Goal: Task Accomplishment & Management: Complete application form

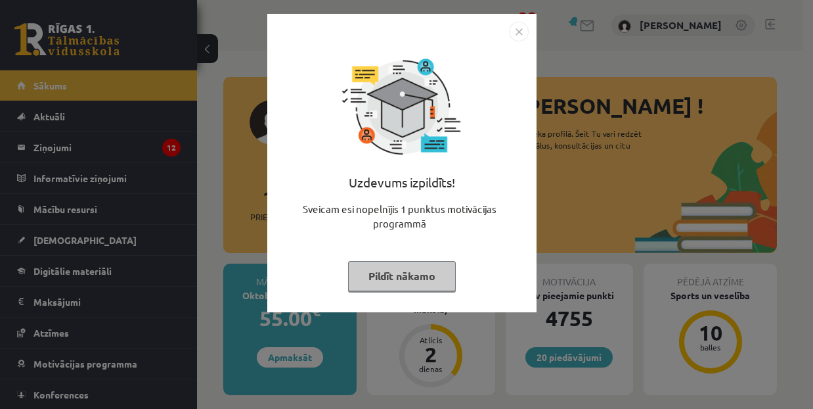
click at [372, 284] on button "Pildīt nākamo" at bounding box center [402, 276] width 108 height 30
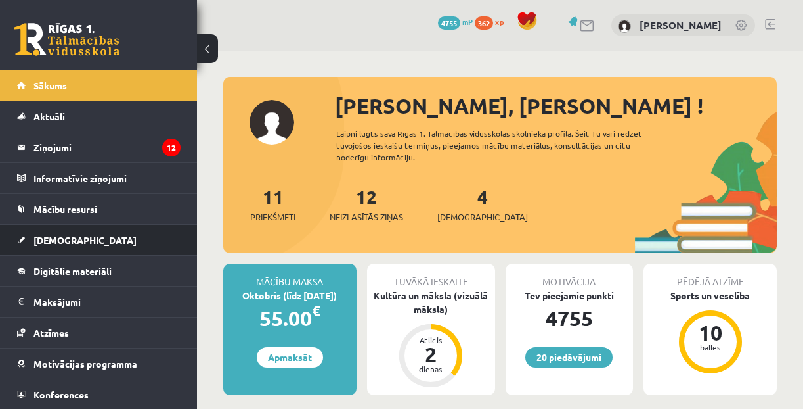
click at [45, 239] on span "[DEMOGRAPHIC_DATA]" at bounding box center [84, 240] width 103 height 12
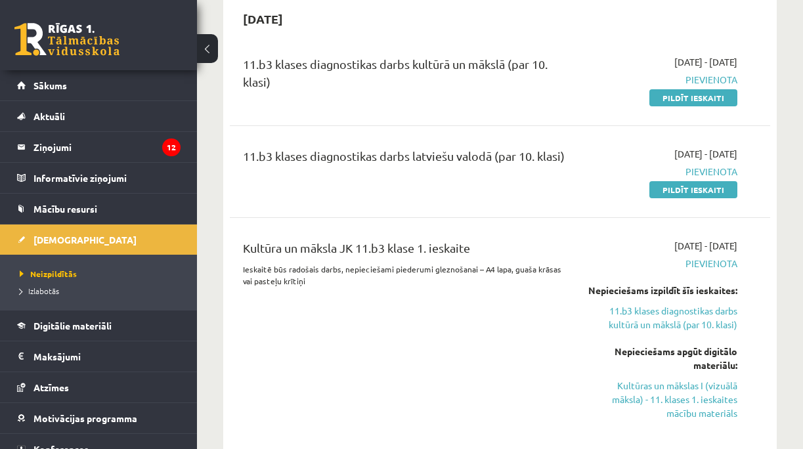
scroll to position [263, 0]
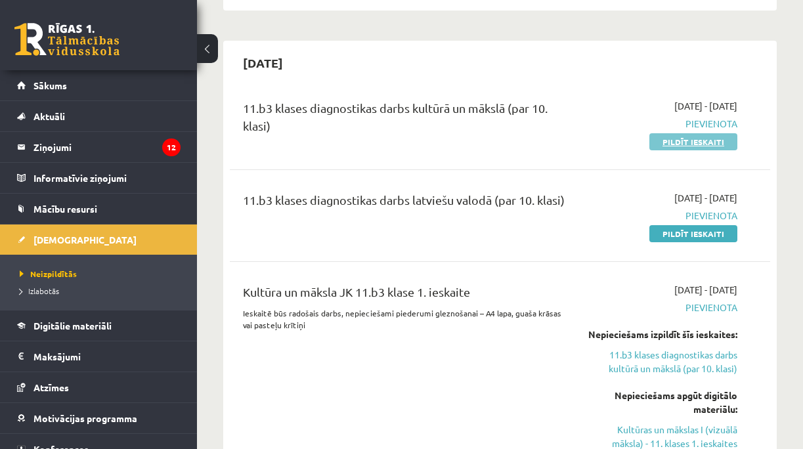
click at [692, 143] on link "Pildīt ieskaiti" at bounding box center [694, 141] width 88 height 17
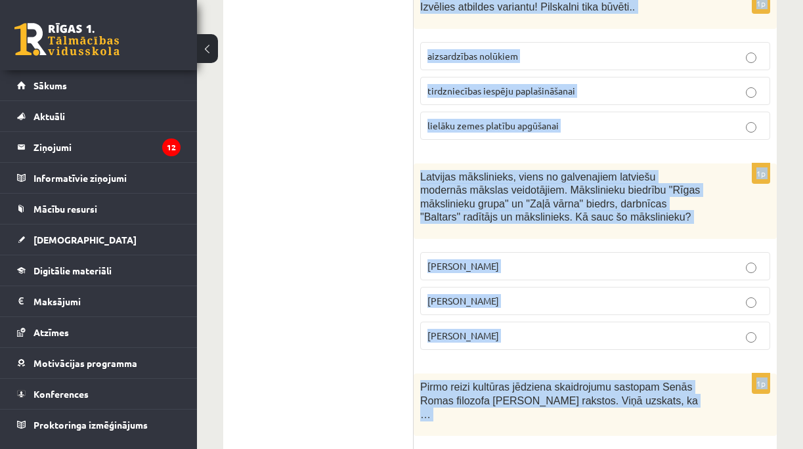
scroll to position [5641, 0]
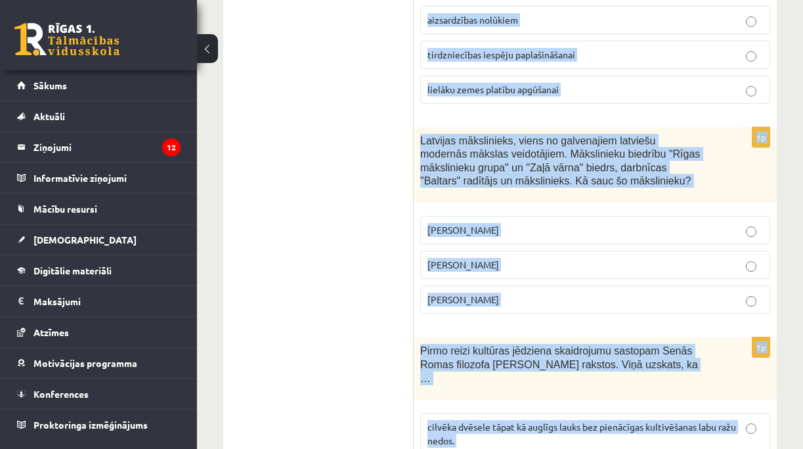
drag, startPoint x: 420, startPoint y: 86, endPoint x: 539, endPoint y: 391, distance: 327.4
copy form "Kur tiek organizēts festivāls Summer Sound? Salacgrīvā Tallinā Liepājā 1p 2008 …"
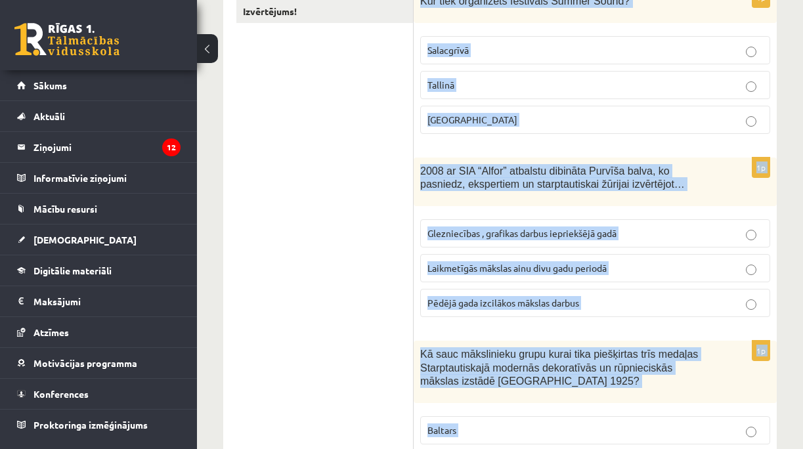
scroll to position [0, 0]
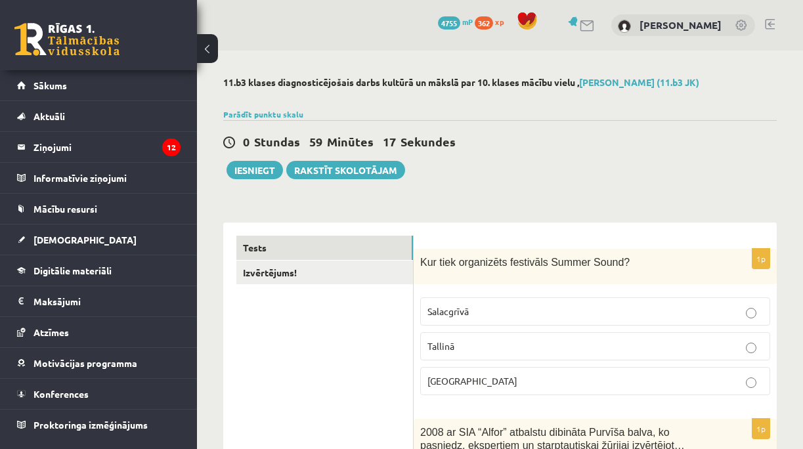
click at [646, 130] on div "0 Stundas 59 Minūtes 17 Sekundes Ieskaite saglabāta! Iesniegt Rakstīt skolotājam" at bounding box center [500, 149] width 554 height 59
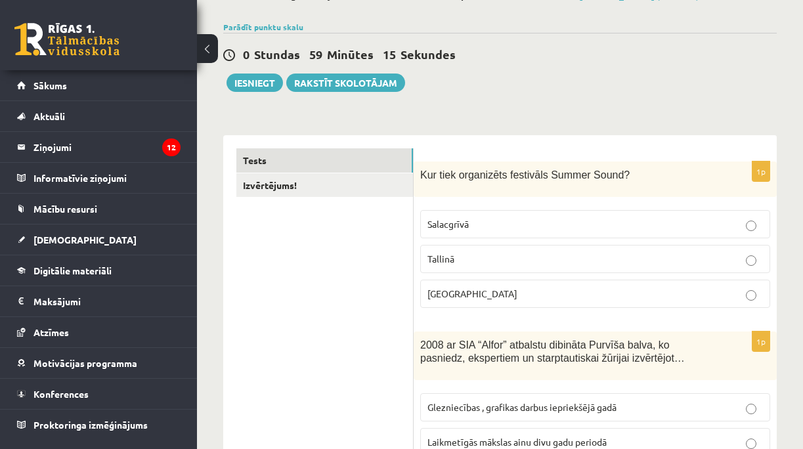
click at [469, 292] on p "Liepājā" at bounding box center [596, 294] width 336 height 14
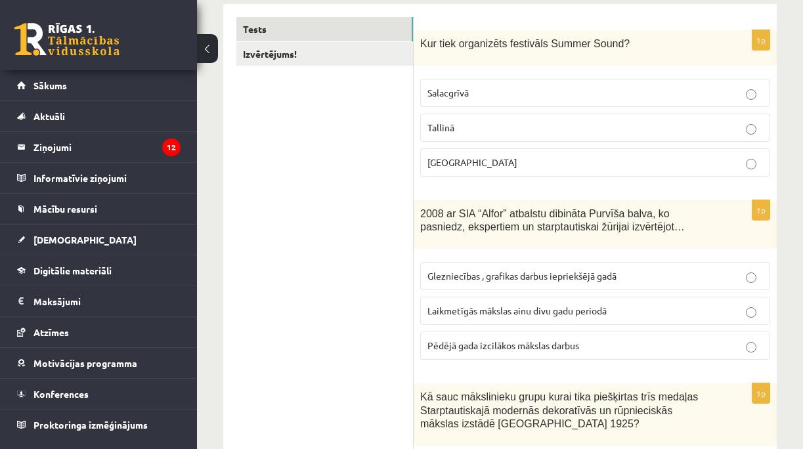
scroll to position [307, 0]
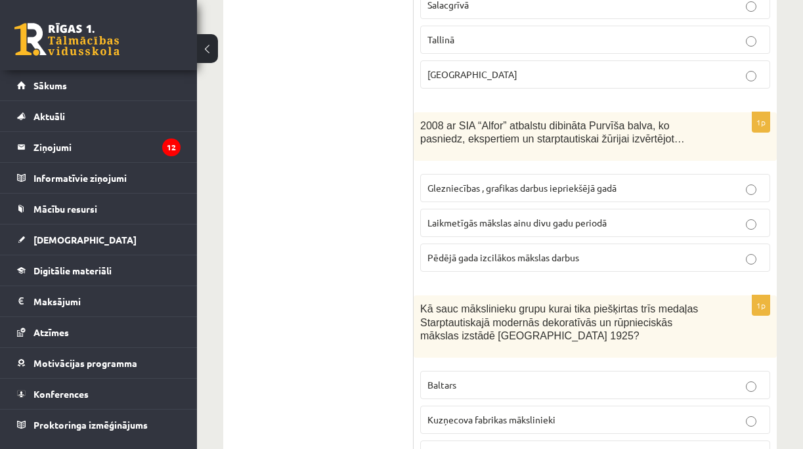
click at [486, 220] on span "Laikmetīgās mākslas ainu divu gadu periodā" at bounding box center [517, 223] width 179 height 12
click at [451, 384] on span "Baltars" at bounding box center [442, 385] width 29 height 12
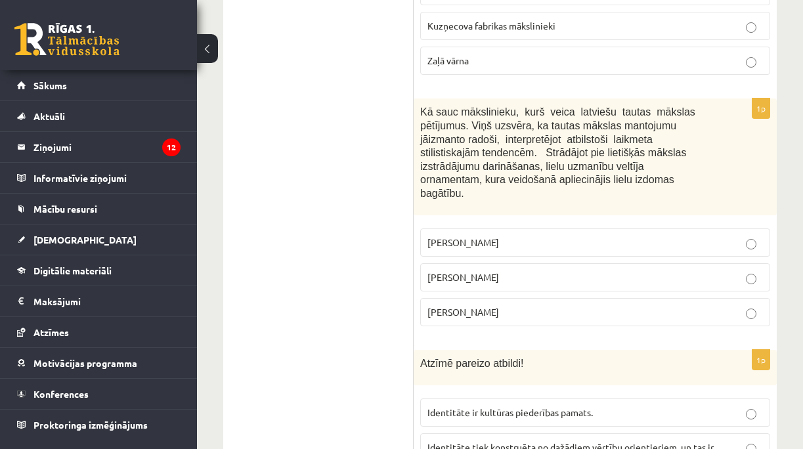
scroll to position [788, 0]
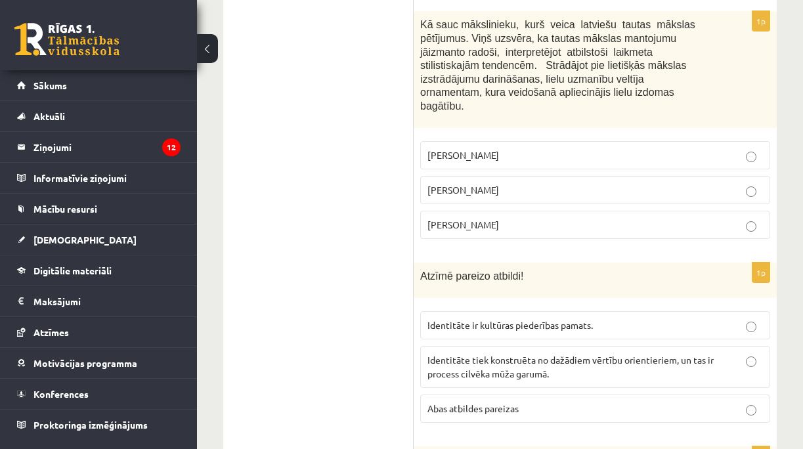
click at [491, 184] on span "Jūlijs Madernieks" at bounding box center [464, 190] width 72 height 12
click at [486, 403] on span "Abas atbildes pareizas" at bounding box center [473, 409] width 91 height 12
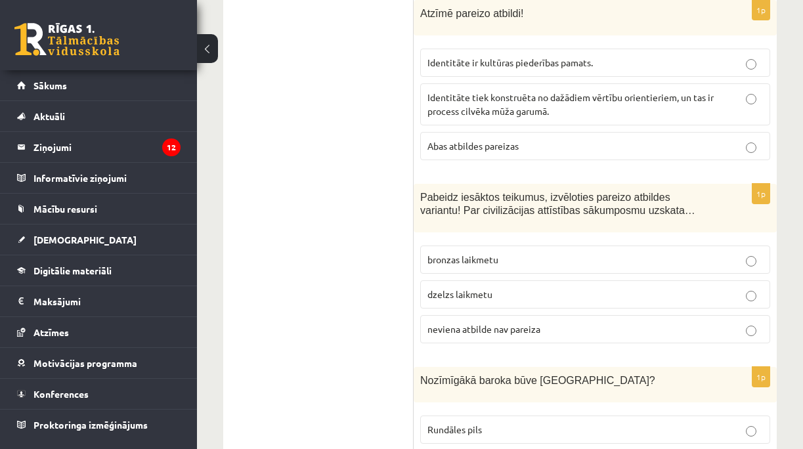
scroll to position [1095, 0]
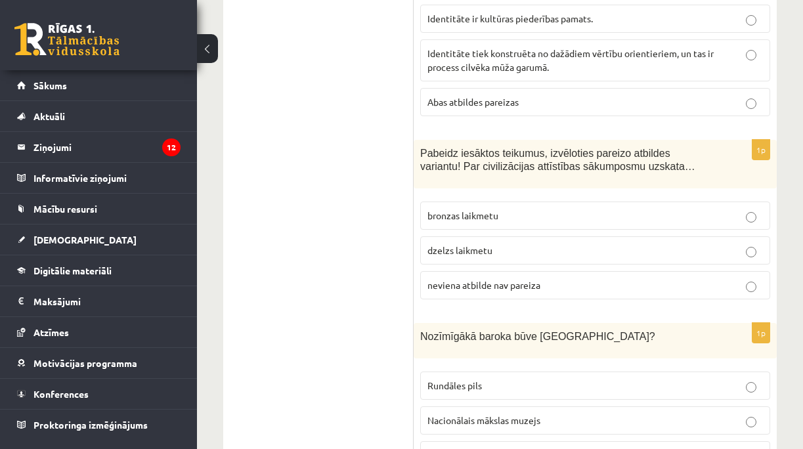
click at [479, 279] on span "neviena atbilde nav pareiza" at bounding box center [484, 285] width 113 height 12
click at [485, 379] on p "Rundāles pils" at bounding box center [596, 386] width 336 height 14
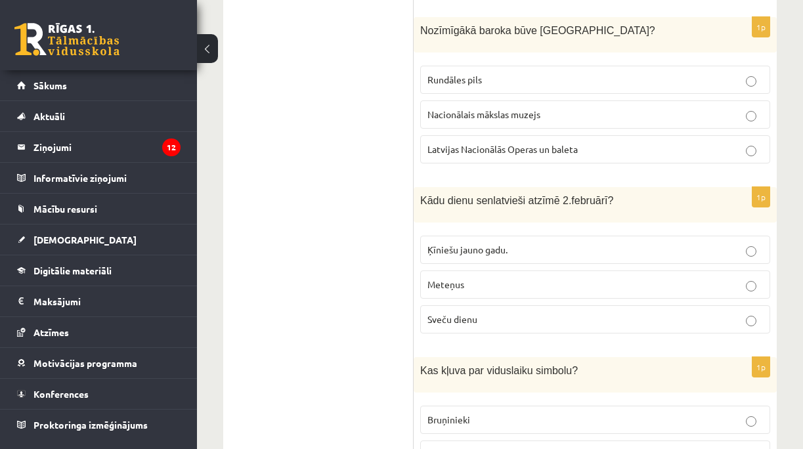
scroll to position [1489, 0]
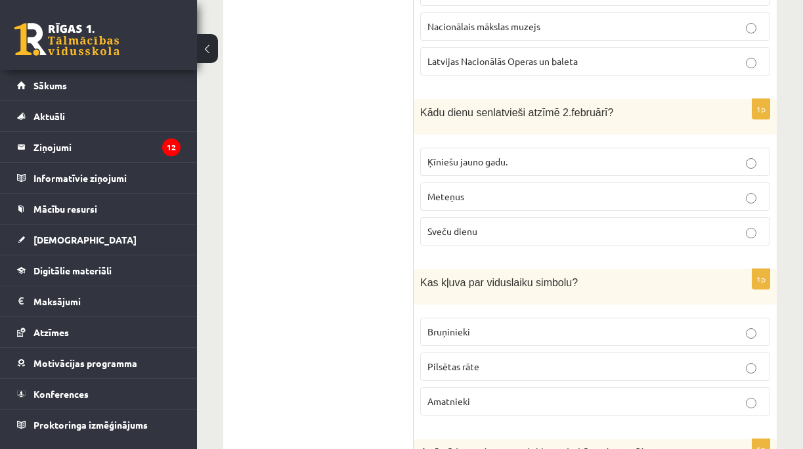
click at [451, 225] on span "Sveču dienu" at bounding box center [453, 231] width 50 height 12
click at [464, 326] on span "Bruņinieki" at bounding box center [449, 332] width 43 height 12
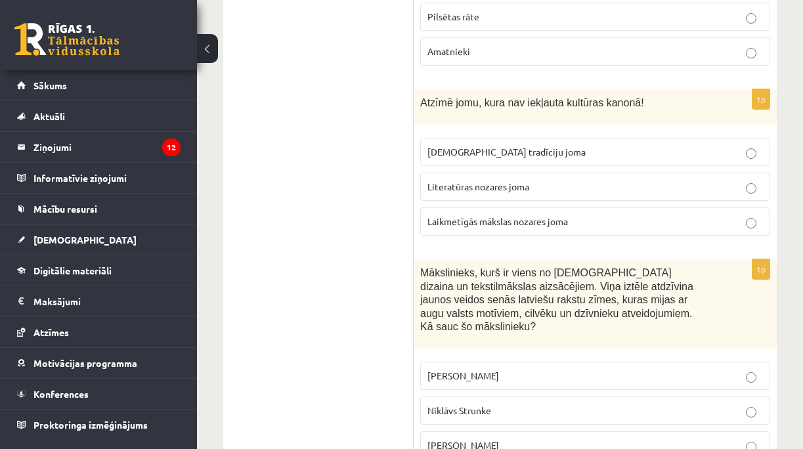
scroll to position [1883, 0]
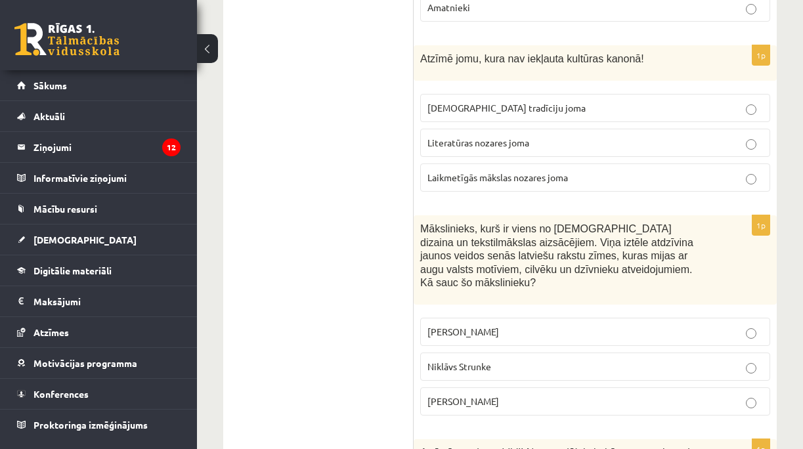
click at [520, 171] on span "Laikmetīgās mākslas nozares joma" at bounding box center [498, 177] width 141 height 12
click at [493, 318] on label "Ansis Cīrulis" at bounding box center [595, 332] width 350 height 28
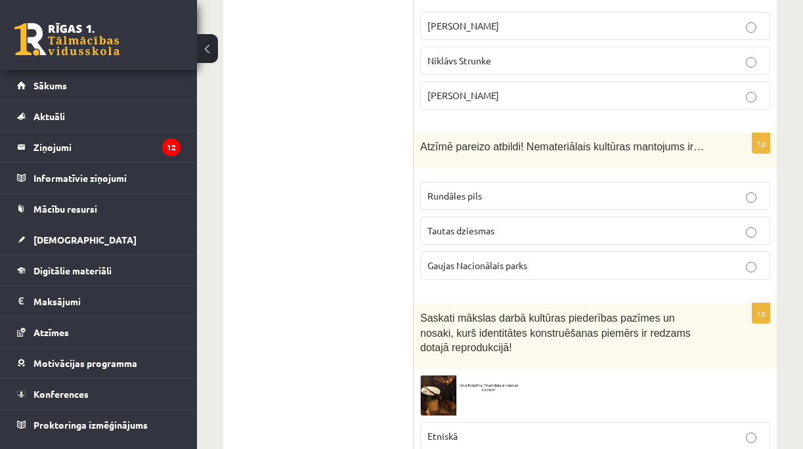
scroll to position [2233, 0]
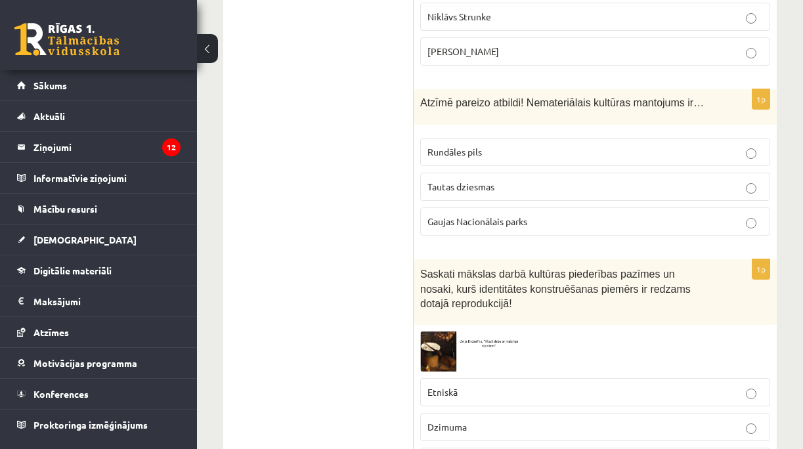
click at [470, 181] on span "Tautas dziesmas" at bounding box center [461, 187] width 67 height 12
click at [433, 332] on img at bounding box center [469, 352] width 99 height 40
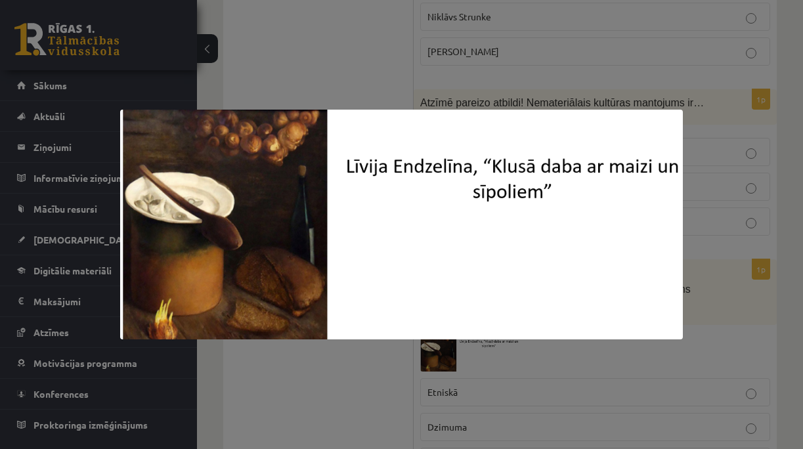
click at [374, 404] on div at bounding box center [401, 224] width 803 height 449
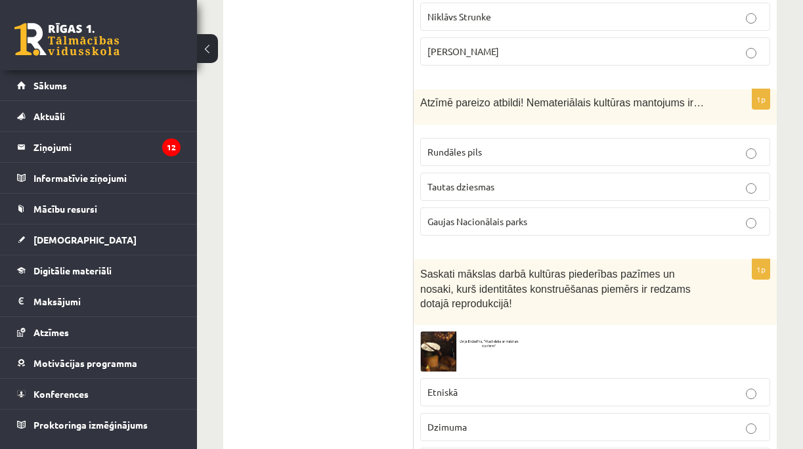
click at [489, 386] on p "Etniskā" at bounding box center [596, 393] width 336 height 14
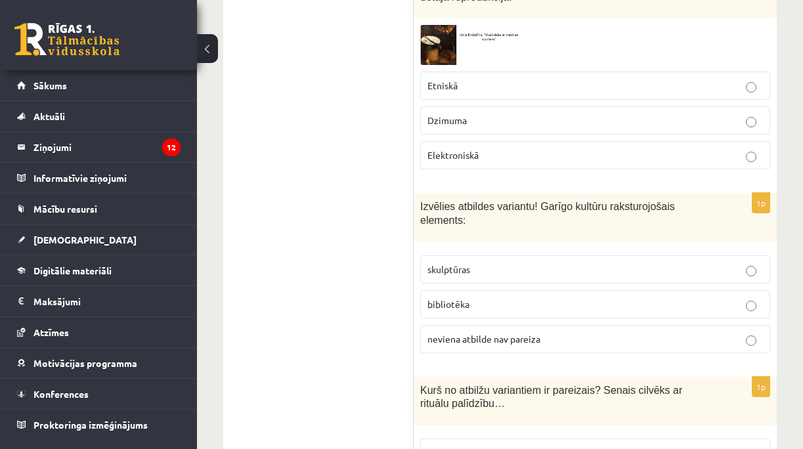
scroll to position [2583, 0]
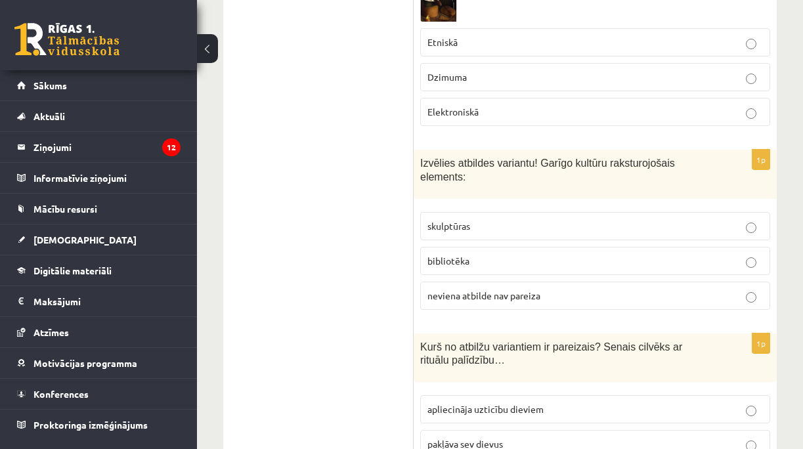
click at [476, 289] on p "neviena atbilde nav pareiza" at bounding box center [596, 296] width 336 height 14
click at [484, 403] on span "apliecināja uzticību dieviem" at bounding box center [486, 409] width 116 height 12
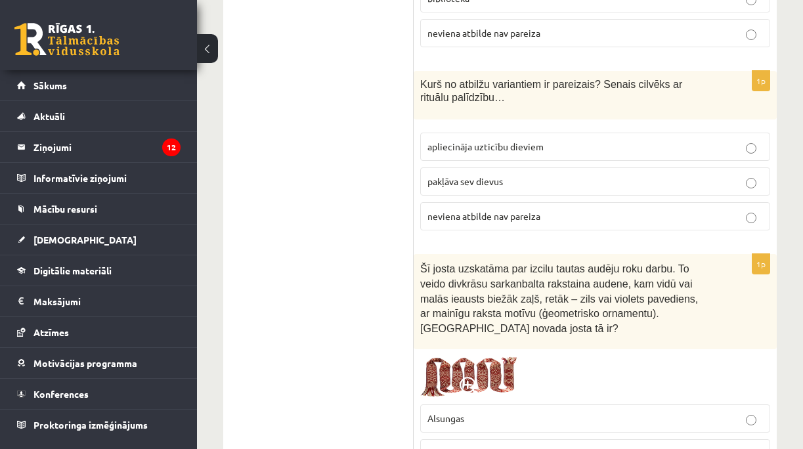
scroll to position [2977, 0]
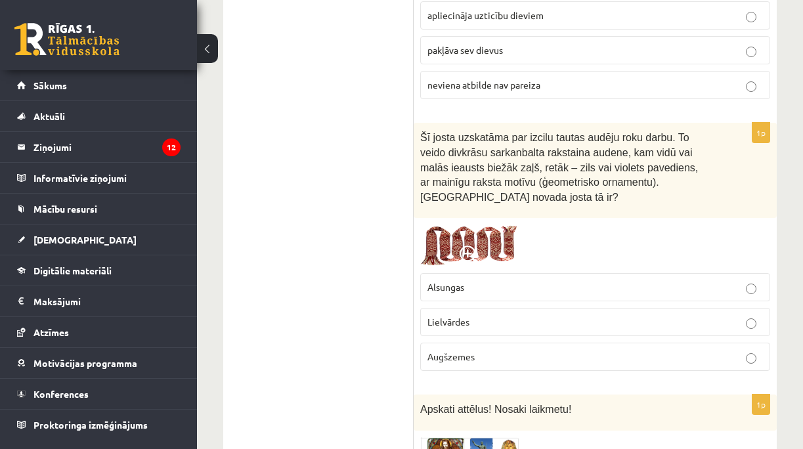
click at [466, 316] on span "Lielvārdes" at bounding box center [449, 322] width 42 height 12
click at [462, 437] on img at bounding box center [469, 453] width 99 height 32
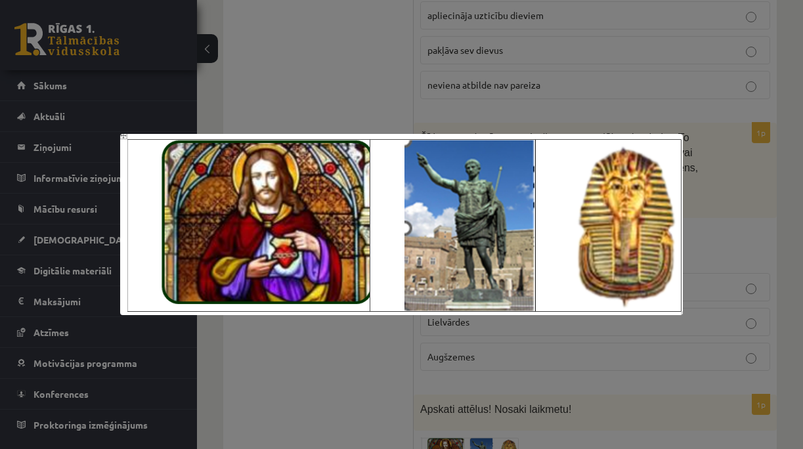
click at [542, 352] on div at bounding box center [401, 224] width 803 height 449
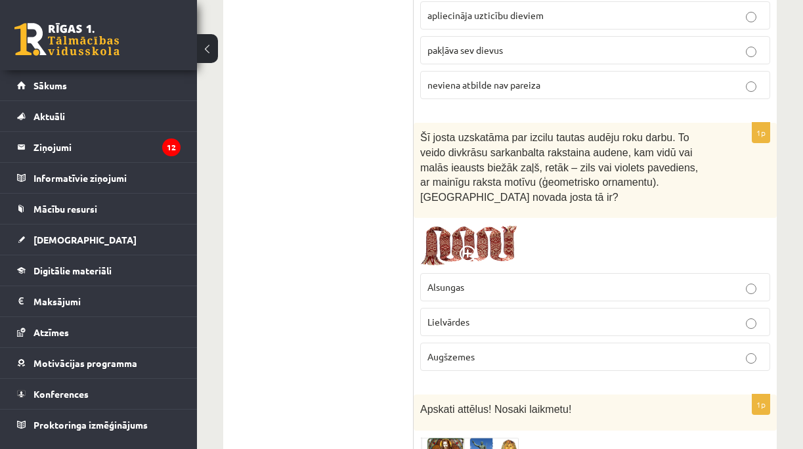
scroll to position [3065, 0]
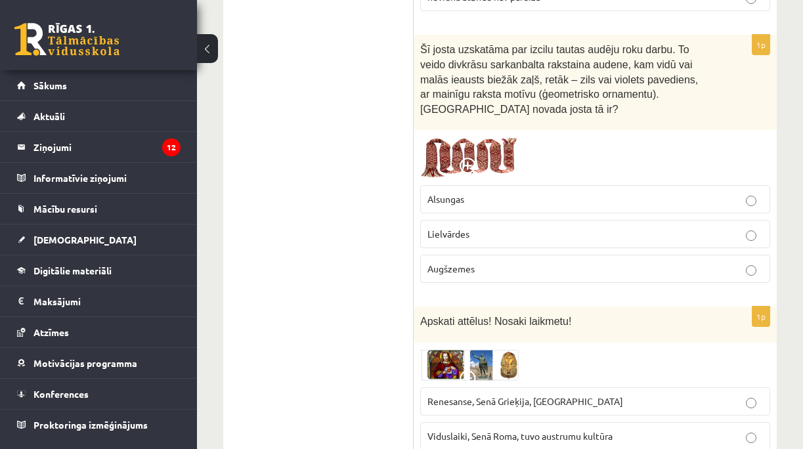
click at [534, 388] on label "Renesanse, Senā Grieķija, Ēģipte" at bounding box center [595, 402] width 350 height 28
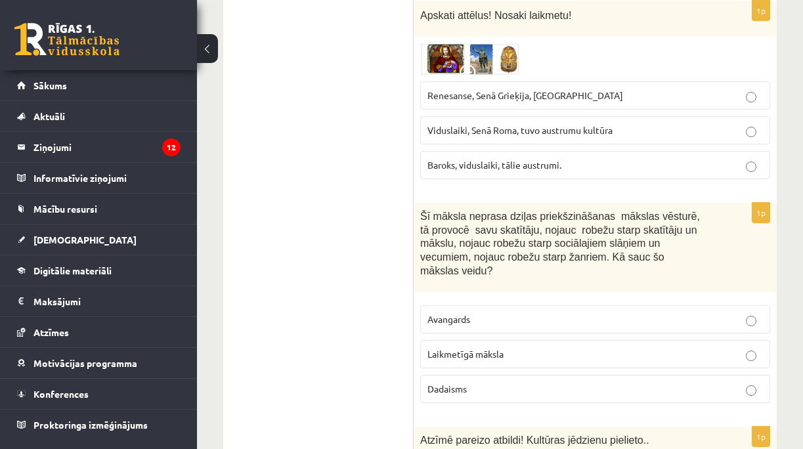
scroll to position [3415, 0]
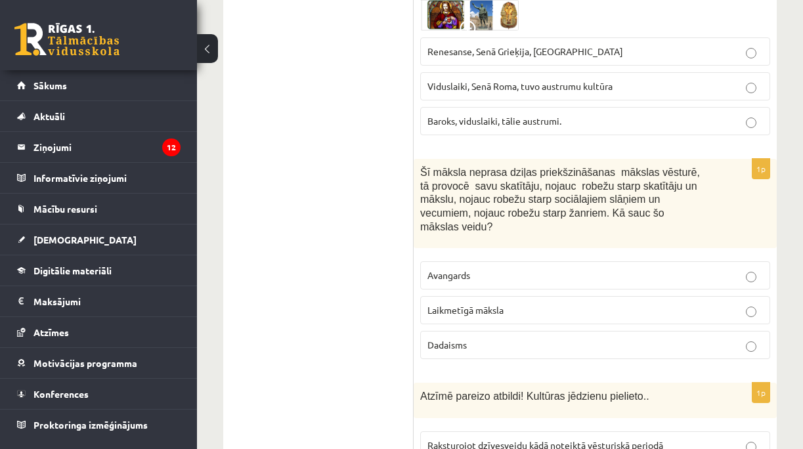
click at [481, 304] on span "Laikmetīgā māksla" at bounding box center [466, 310] width 76 height 12
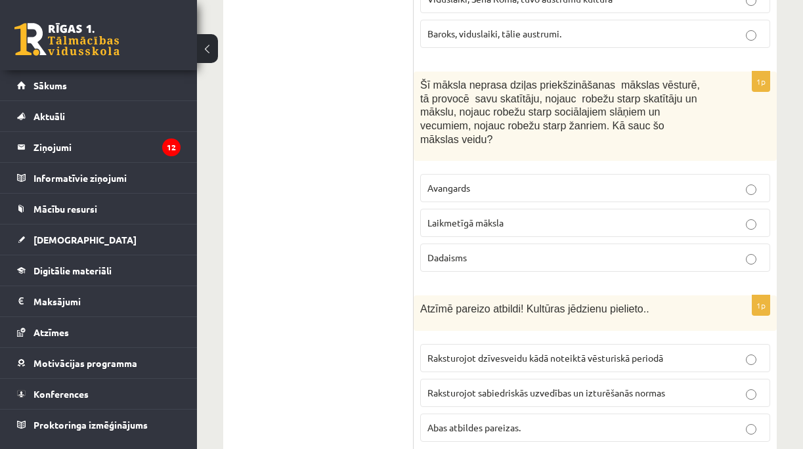
click at [477, 414] on label "Abas atbildes pareizas." at bounding box center [595, 428] width 350 height 28
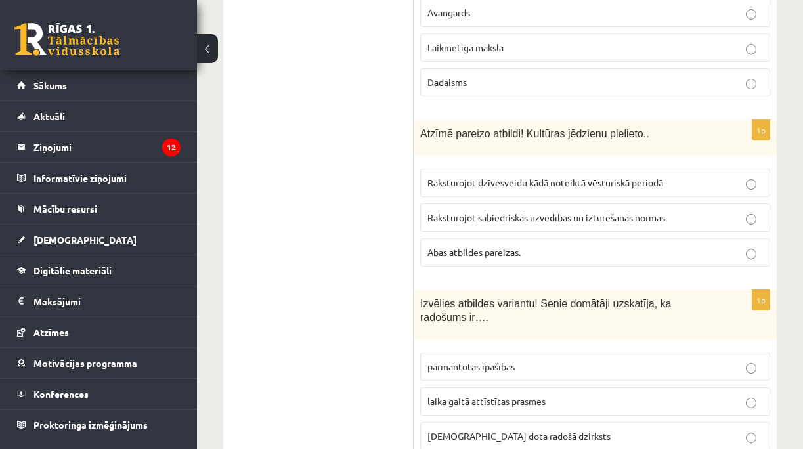
scroll to position [3722, 0]
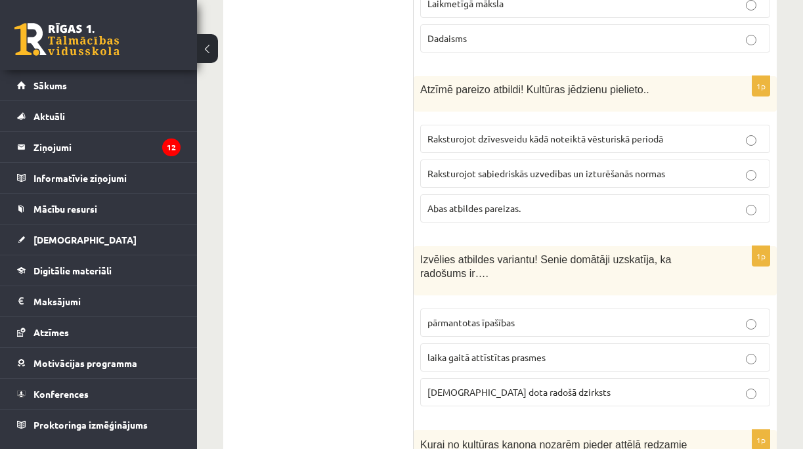
click at [474, 378] on label "dieva dota radošā dzirksts" at bounding box center [595, 392] width 350 height 28
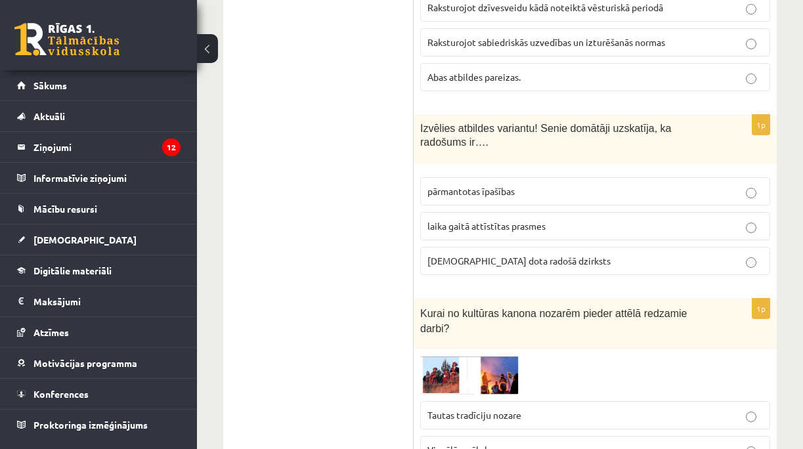
click at [449, 356] on img at bounding box center [469, 375] width 99 height 39
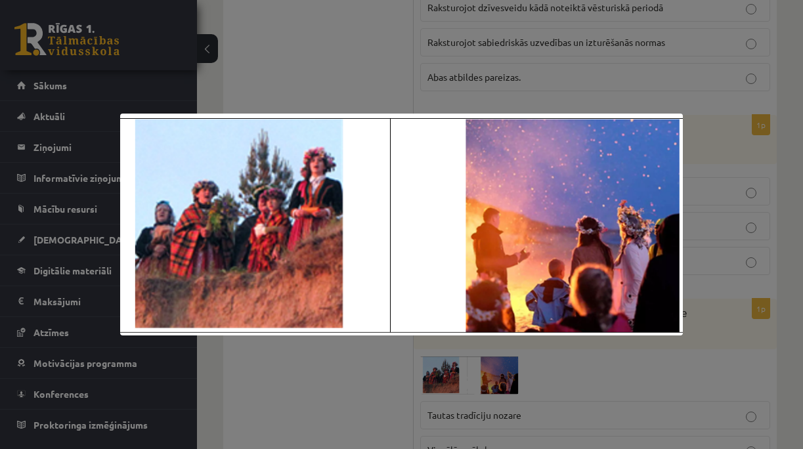
click at [322, 397] on div at bounding box center [401, 224] width 803 height 449
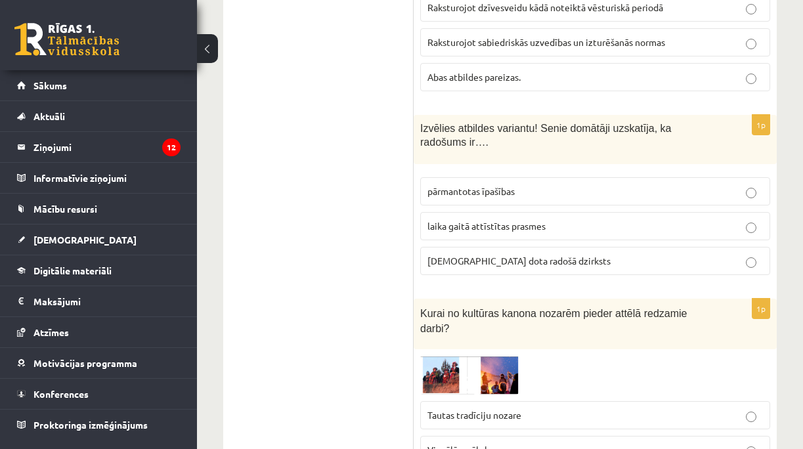
click at [472, 356] on img at bounding box center [469, 375] width 99 height 39
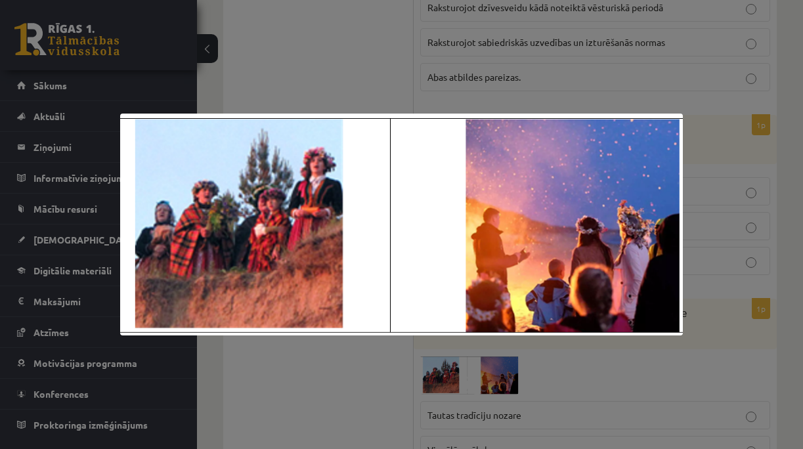
click at [349, 337] on div at bounding box center [401, 224] width 803 height 449
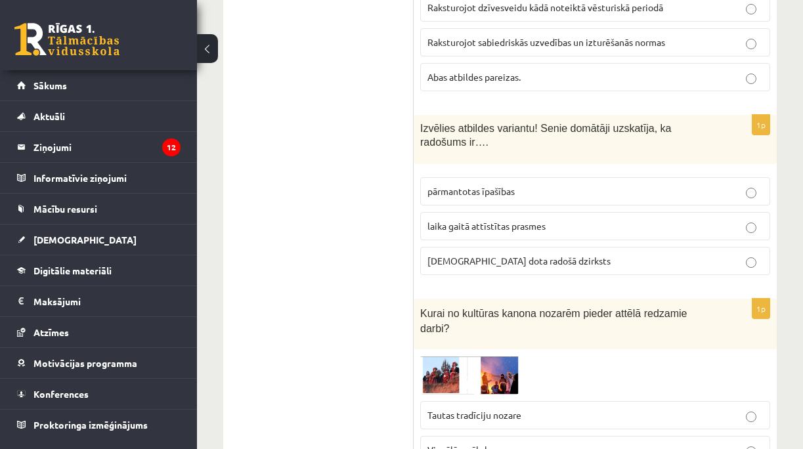
click at [445, 409] on span "Tautas tradīciju nozare" at bounding box center [475, 415] width 94 height 12
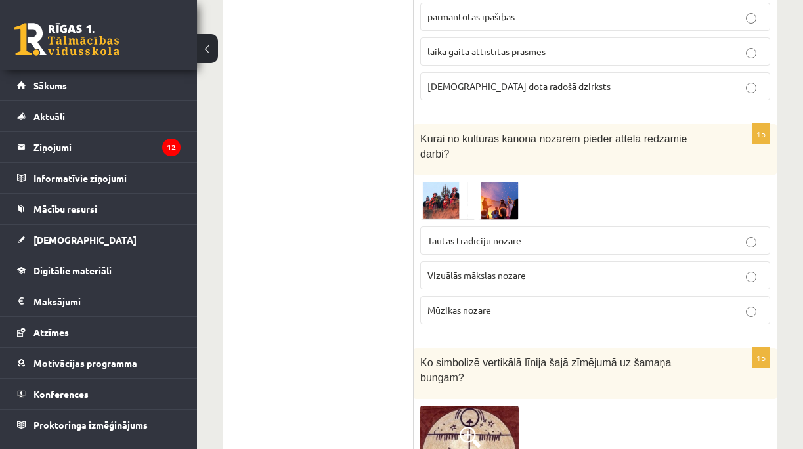
scroll to position [4160, 0]
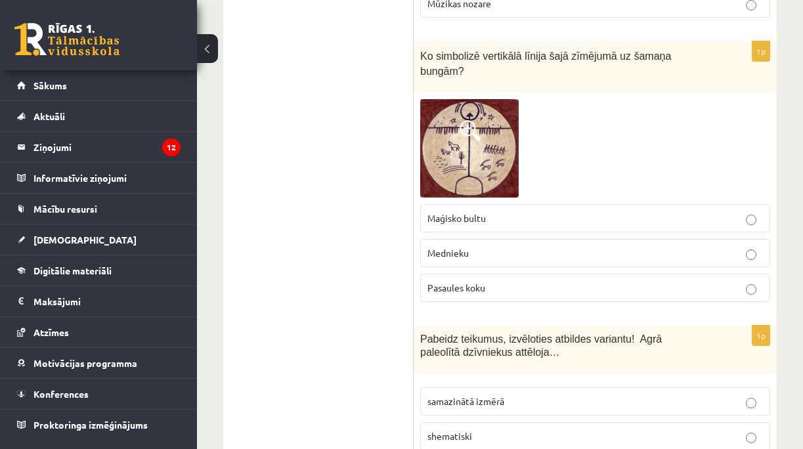
scroll to position [4422, 0]
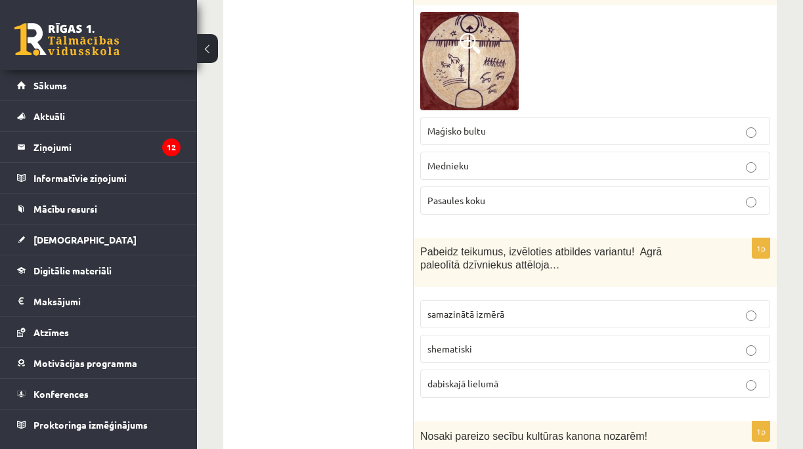
click at [452, 378] on span "dabiskajā lielumā" at bounding box center [463, 384] width 71 height 12
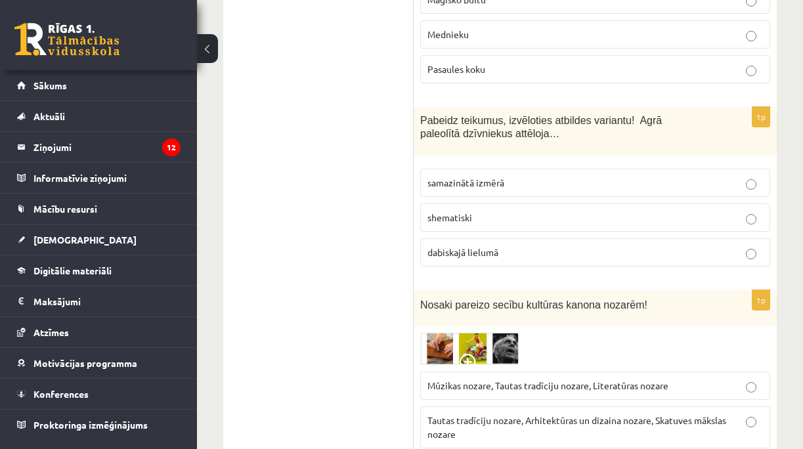
scroll to position [4598, 0]
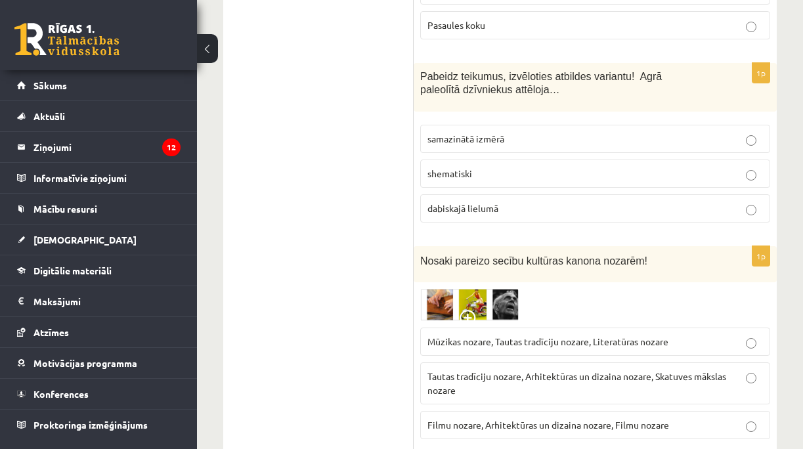
click at [478, 370] on p "Tautas tradīciju nozare, Arhitektūras un dizaina nozare, Skatuves mākslas nozare" at bounding box center [596, 384] width 336 height 28
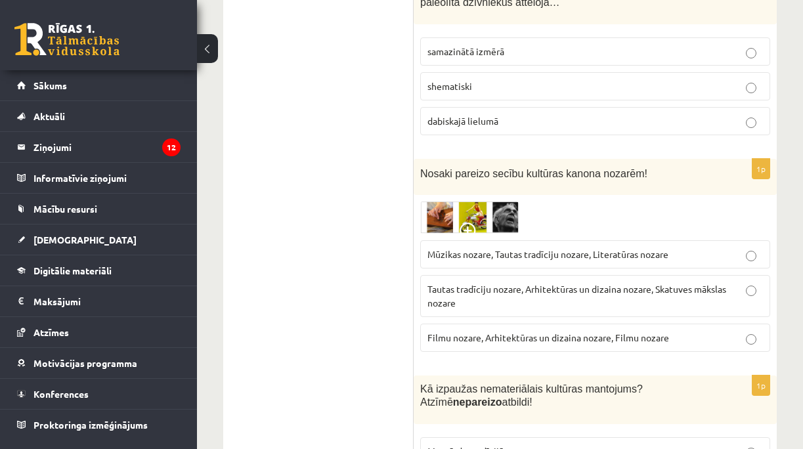
scroll to position [4729, 0]
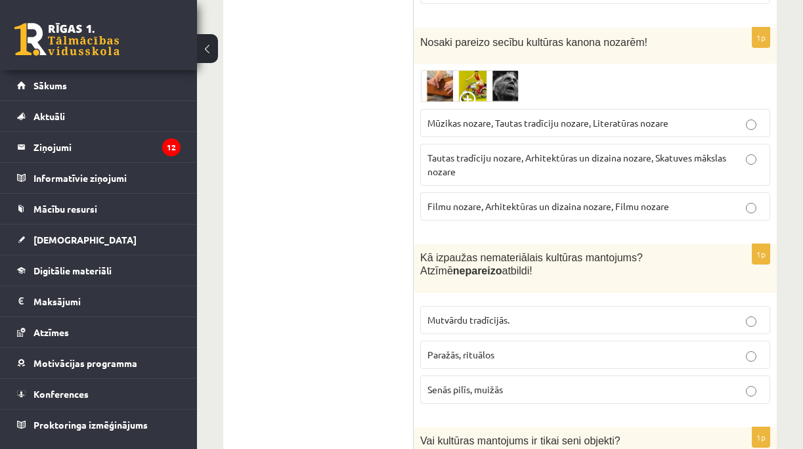
scroll to position [4904, 0]
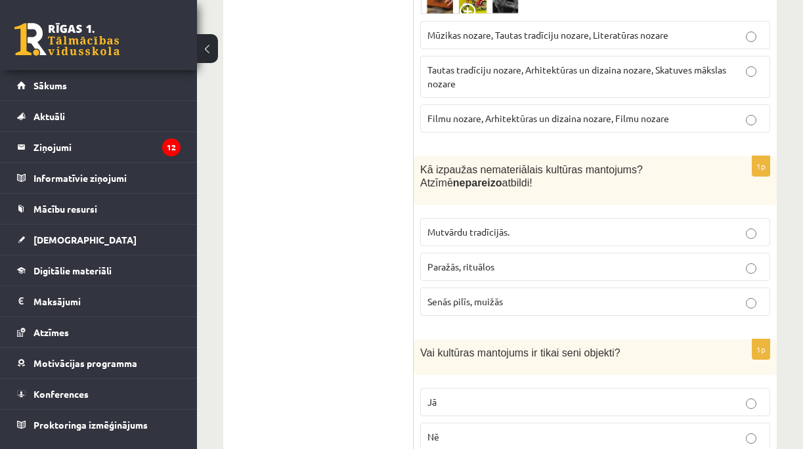
click at [445, 430] on p "Nē" at bounding box center [596, 437] width 336 height 14
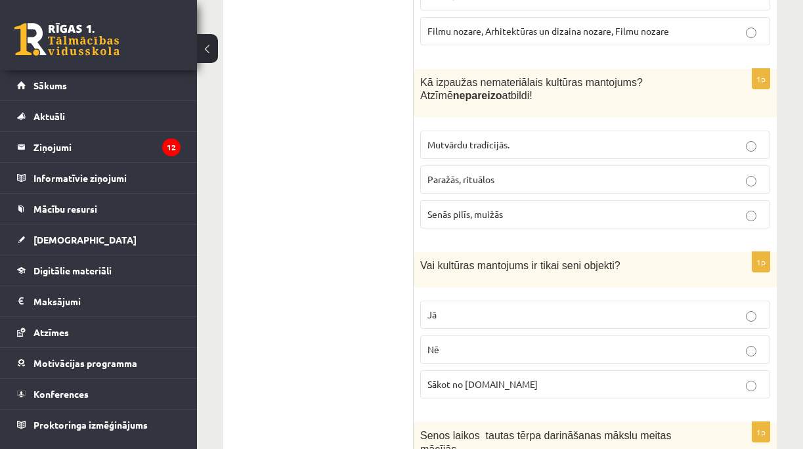
scroll to position [5079, 0]
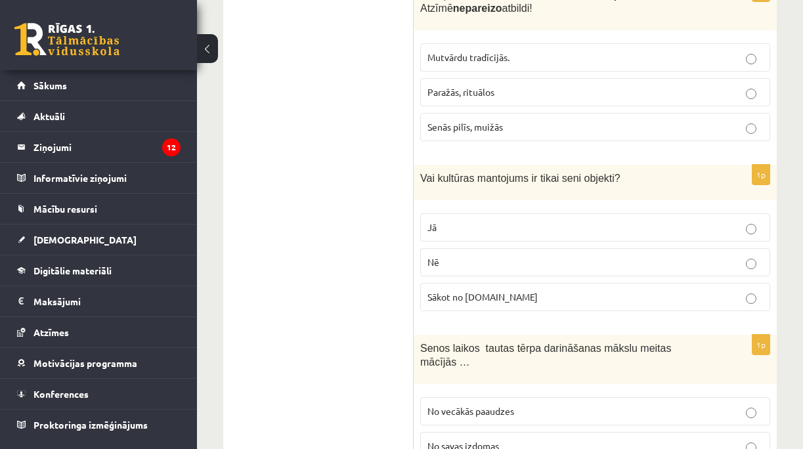
click at [462, 405] on span "No vecākās paaudzes" at bounding box center [471, 411] width 87 height 12
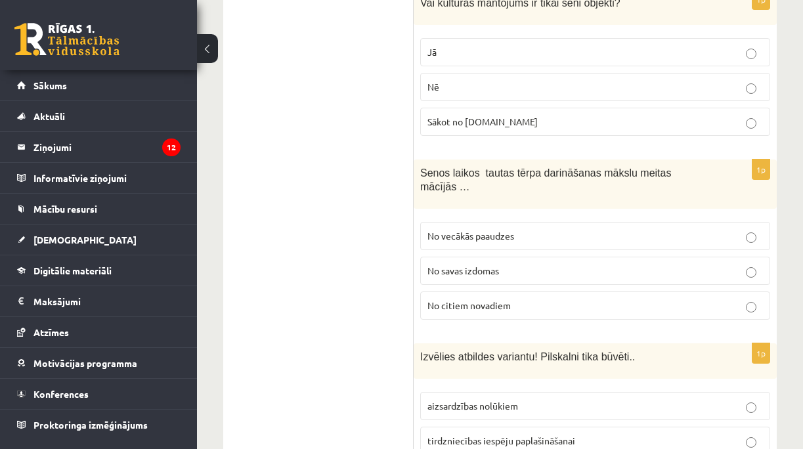
scroll to position [5298, 0]
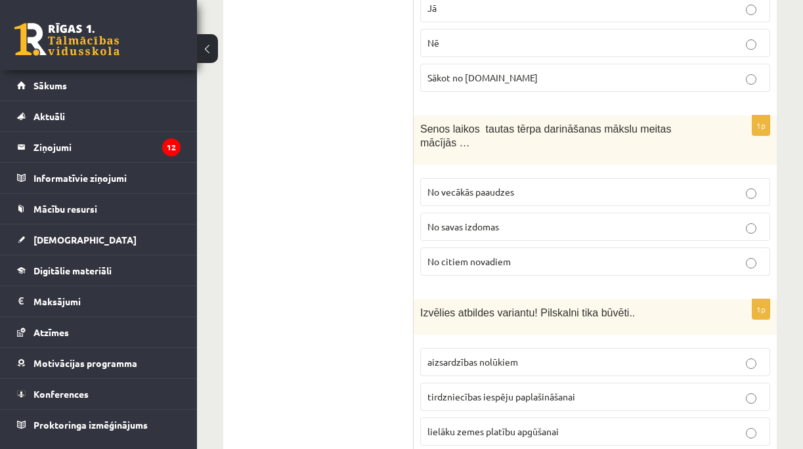
click at [460, 356] on span "aizsardzības nolūkiem" at bounding box center [473, 362] width 91 height 12
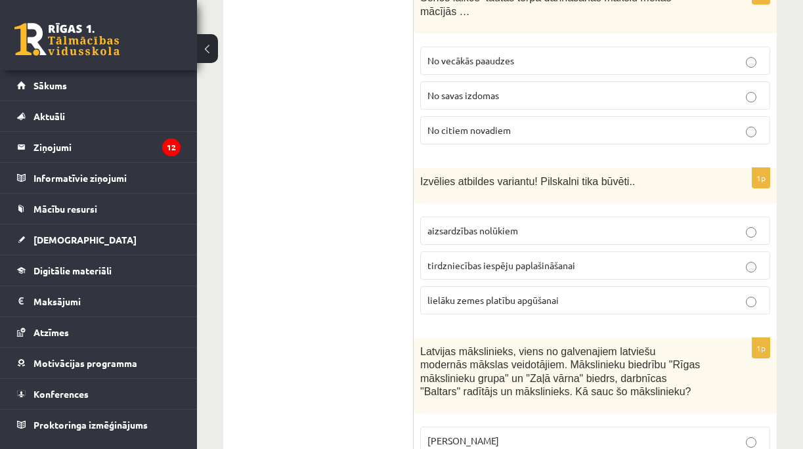
scroll to position [5473, 0]
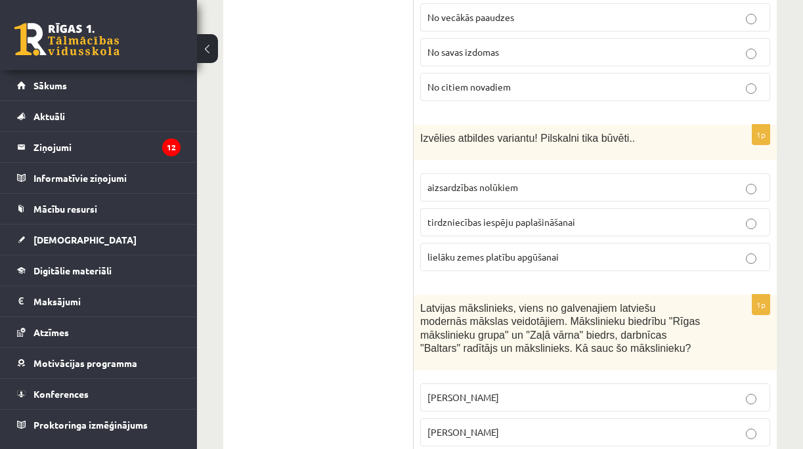
click at [457, 426] on span "Romāns Suta" at bounding box center [464, 432] width 72 height 12
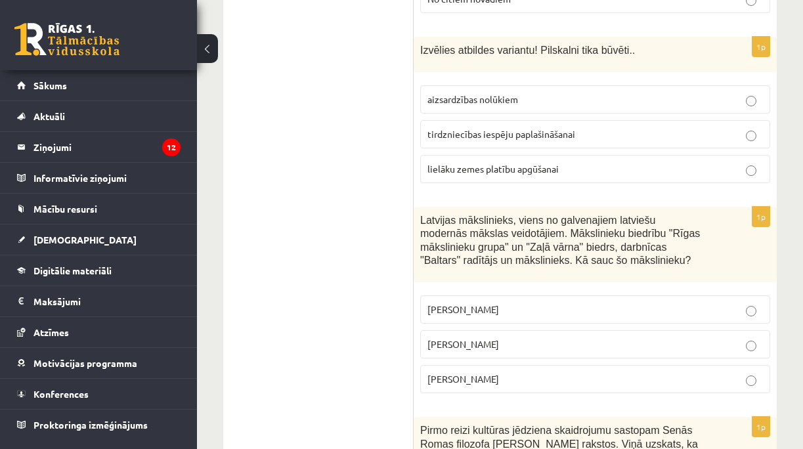
scroll to position [5641, 0]
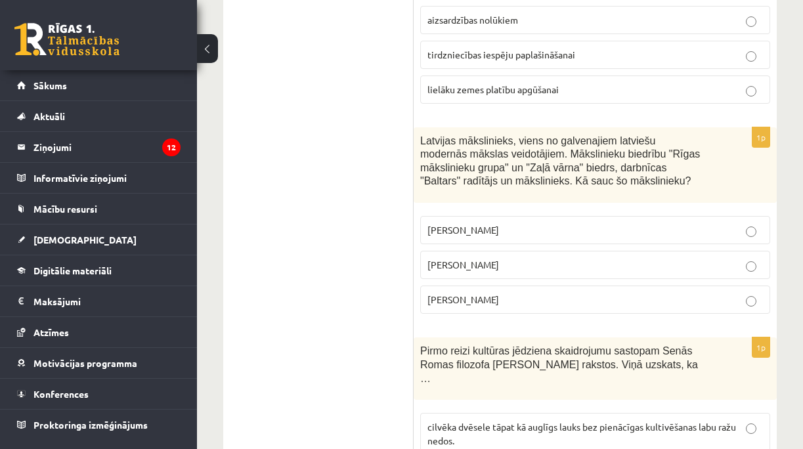
click at [484, 420] on p "cilvēka dvēsele tāpat kā auglīgs lauks bez pienācīgas kultivēšanas labu ražu ne…" at bounding box center [596, 434] width 336 height 28
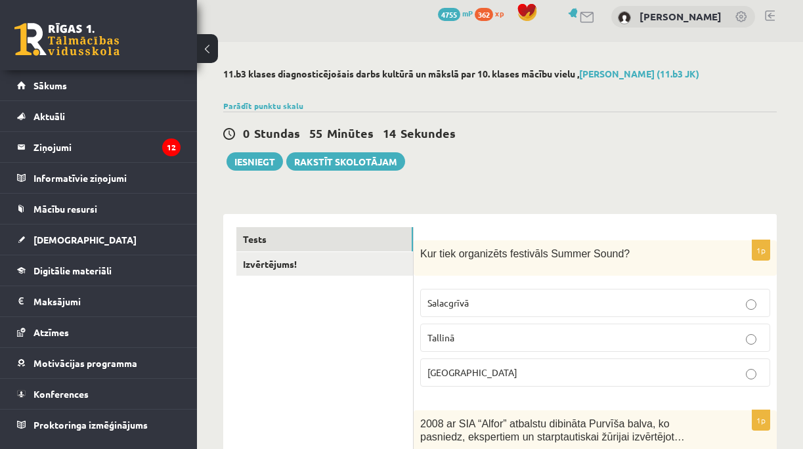
scroll to position [0, 0]
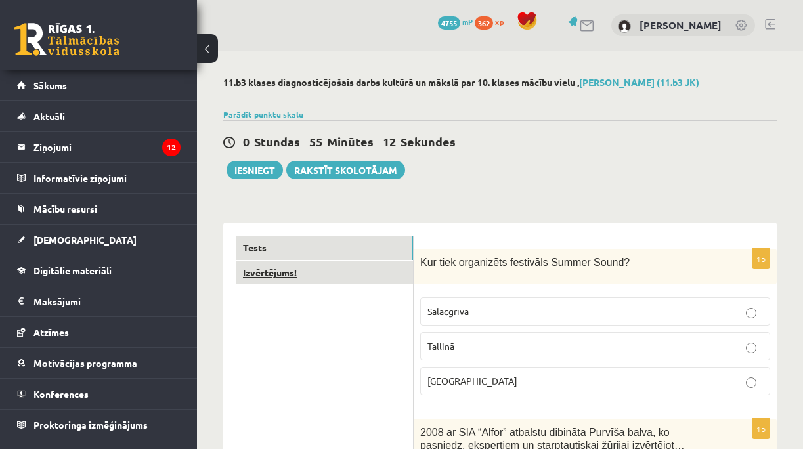
click at [272, 271] on link "Izvērtējums!" at bounding box center [324, 273] width 177 height 24
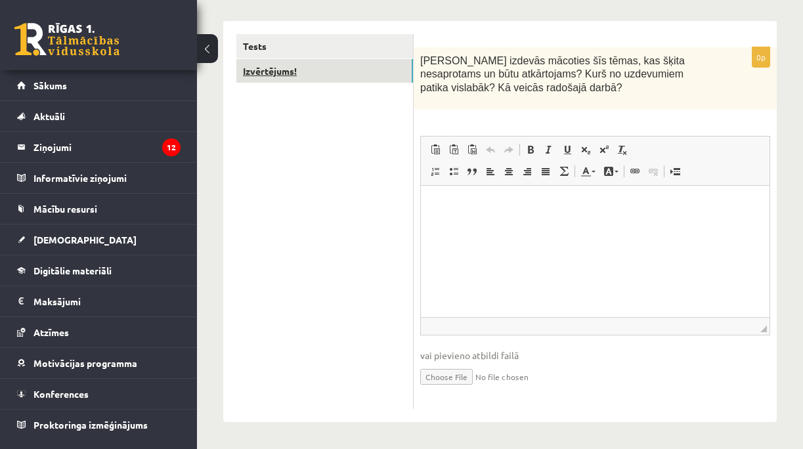
scroll to position [71, 0]
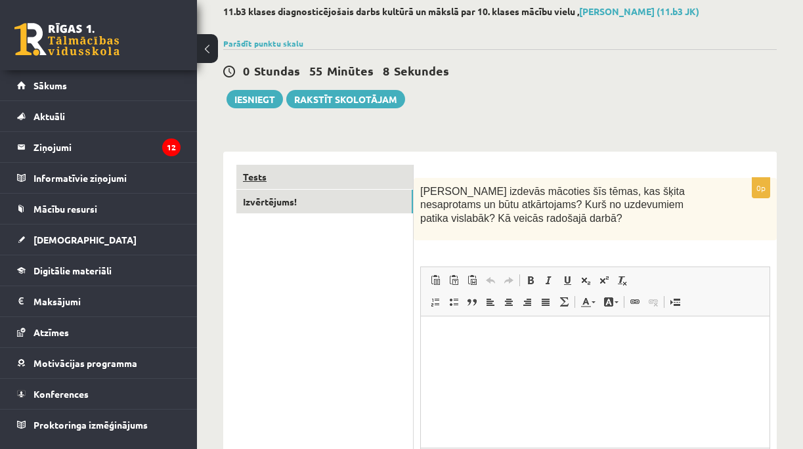
click at [285, 174] on link "Tests" at bounding box center [324, 177] width 177 height 24
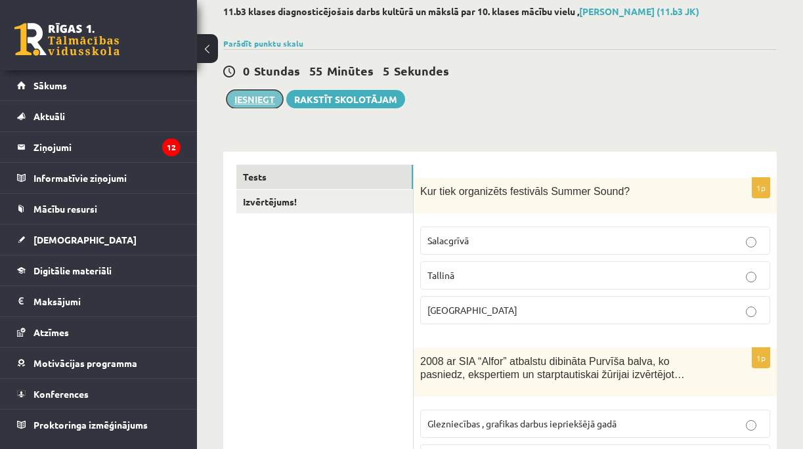
click at [265, 99] on button "Iesniegt" at bounding box center [255, 99] width 56 height 18
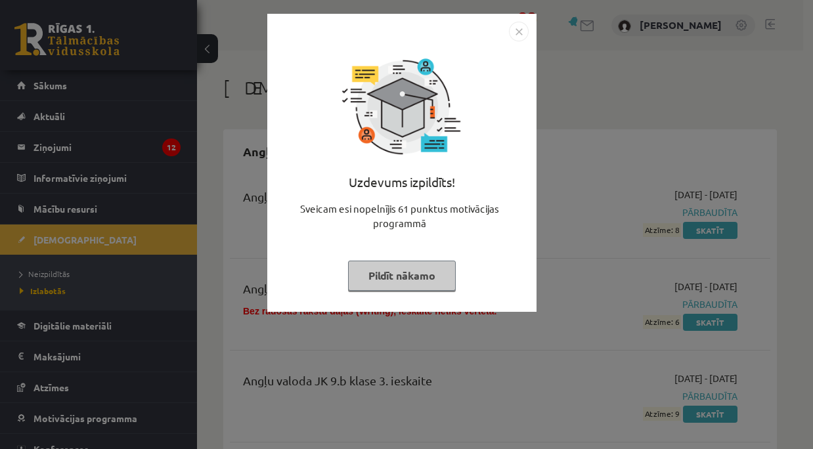
click at [380, 273] on button "Pildīt nākamo" at bounding box center [402, 276] width 108 height 30
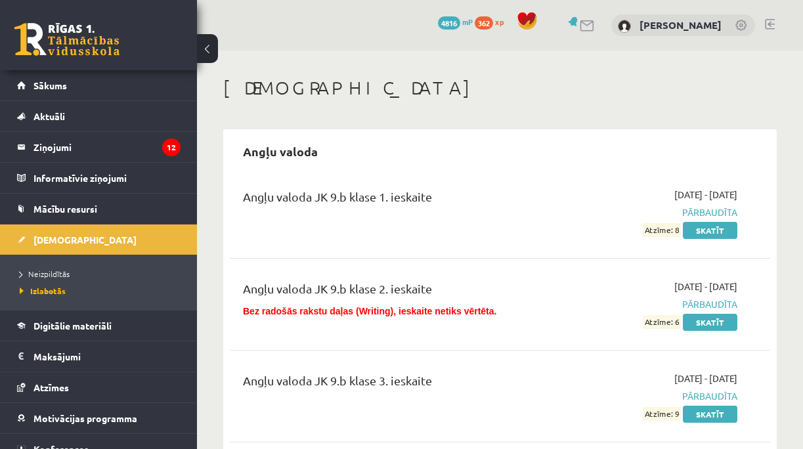
click at [62, 265] on li "Neizpildītās" at bounding box center [102, 273] width 164 height 17
click at [55, 270] on span "Neizpildītās" at bounding box center [48, 274] width 57 height 11
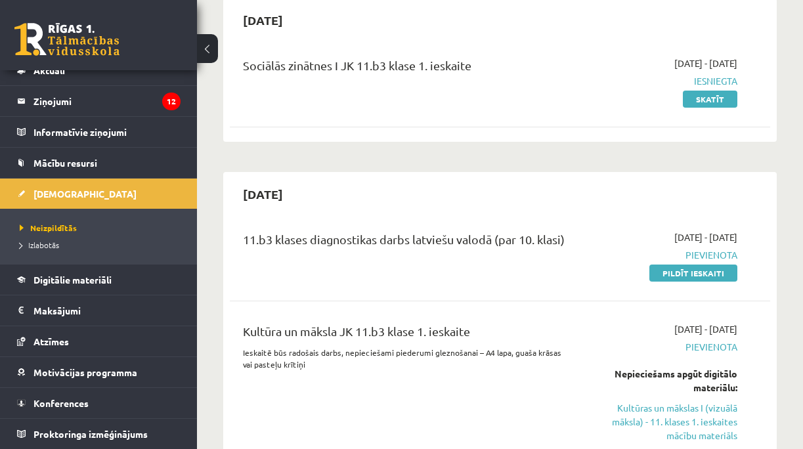
scroll to position [175, 0]
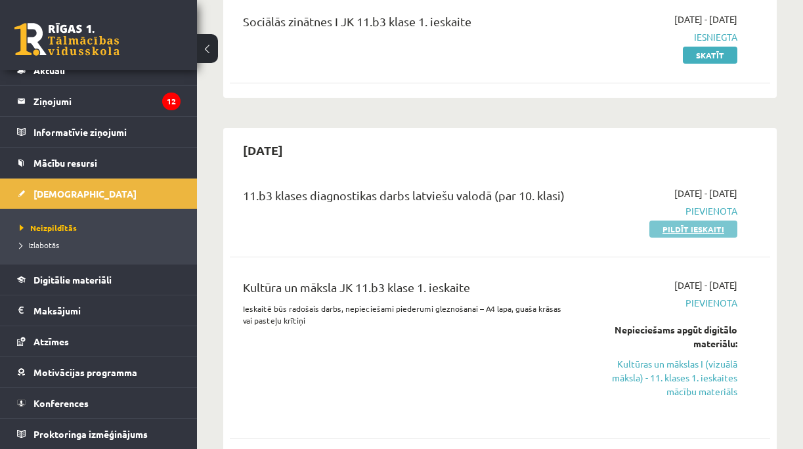
click at [688, 226] on link "Pildīt ieskaiti" at bounding box center [694, 229] width 88 height 17
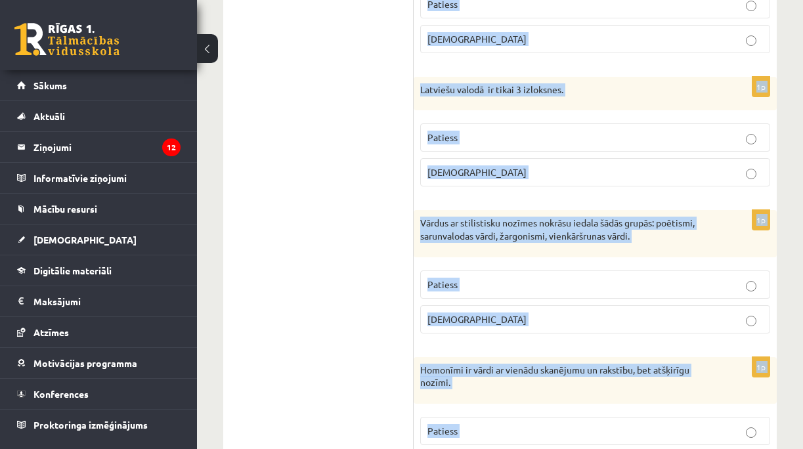
scroll to position [4029, 0]
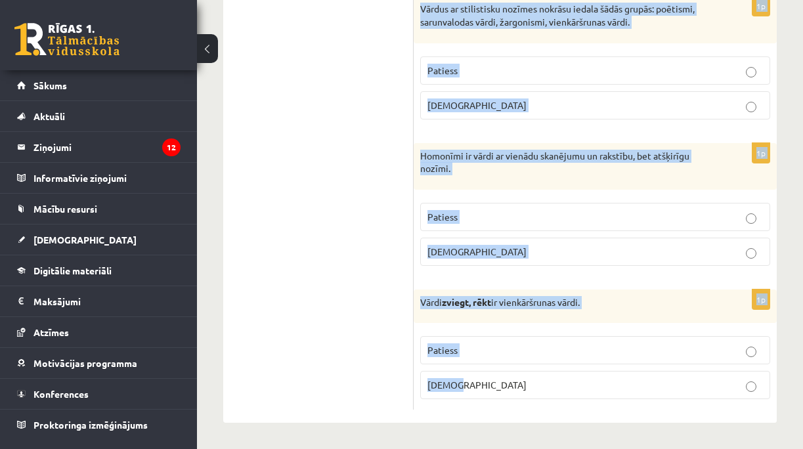
drag, startPoint x: 422, startPoint y: 66, endPoint x: 515, endPoint y: 396, distance: 343.1
copy form "Apgalvojums ir patiess vai nepatiess? 1p Frazeoloģisms kost pirkstos nozīmē sav…"
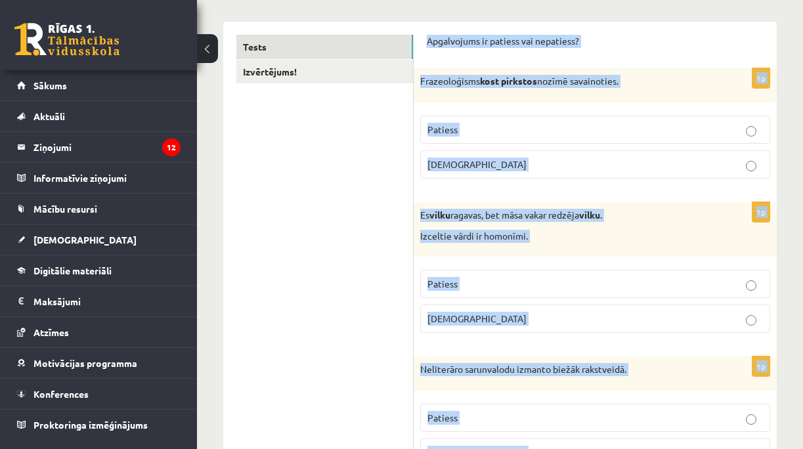
scroll to position [0, 0]
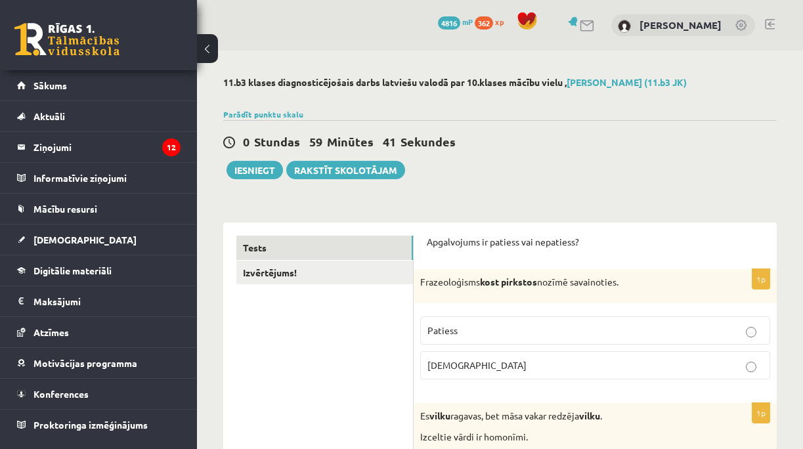
click at [624, 174] on div "0 Stundas 59 Minūtes 41 Sekundes Iesniegt Rakstīt skolotājam" at bounding box center [500, 149] width 554 height 59
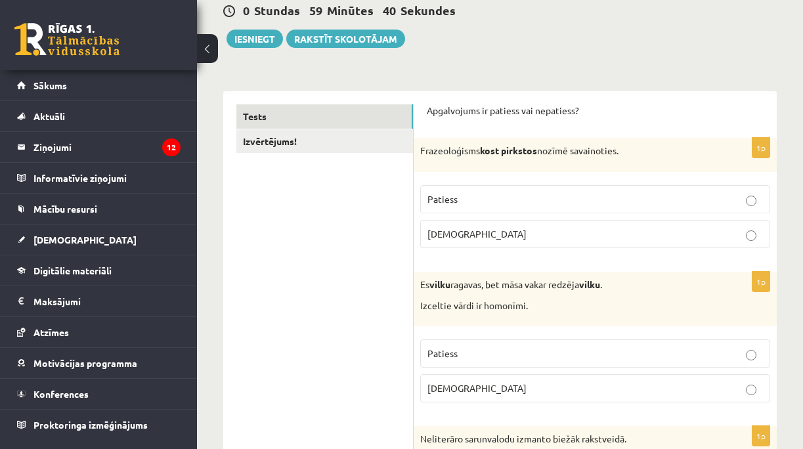
scroll to position [219, 0]
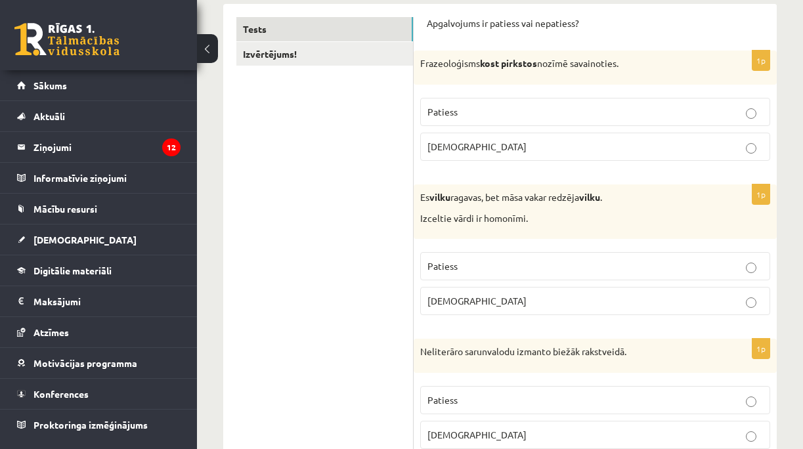
click at [460, 146] on p "Aplams" at bounding box center [596, 147] width 336 height 14
click at [451, 258] on label "Patiess" at bounding box center [595, 266] width 350 height 28
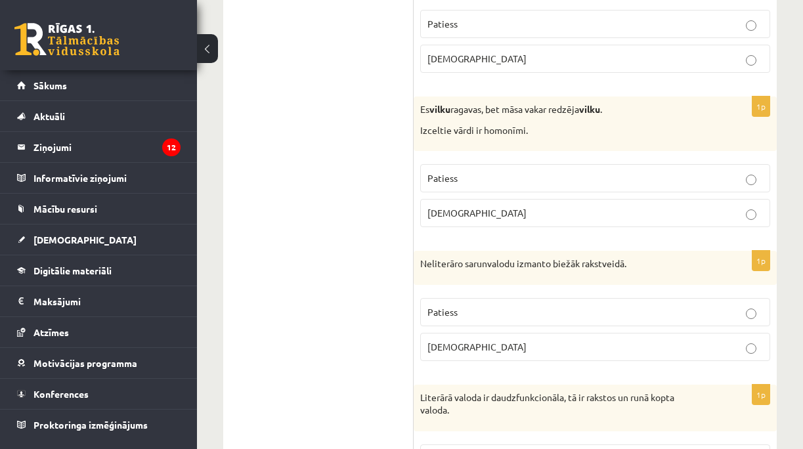
scroll to position [263, 0]
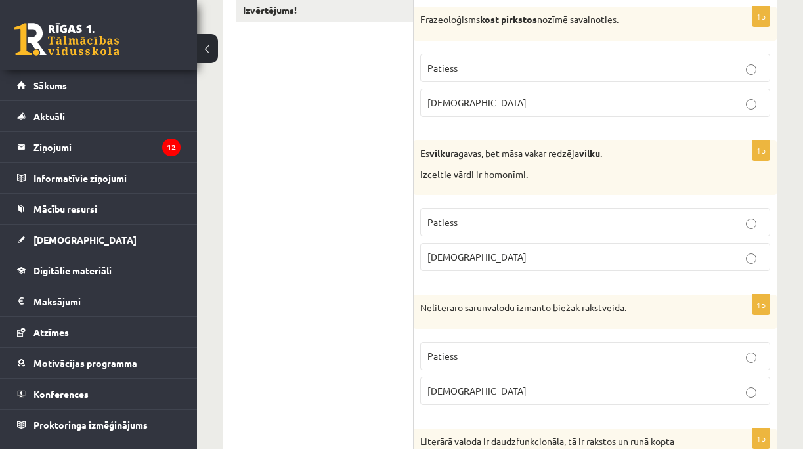
click at [424, 141] on div "Es vilku ragavas, bet māsa vakar redzēja vilku . Izceltie vārdi ir homonīmi." at bounding box center [595, 168] width 363 height 55
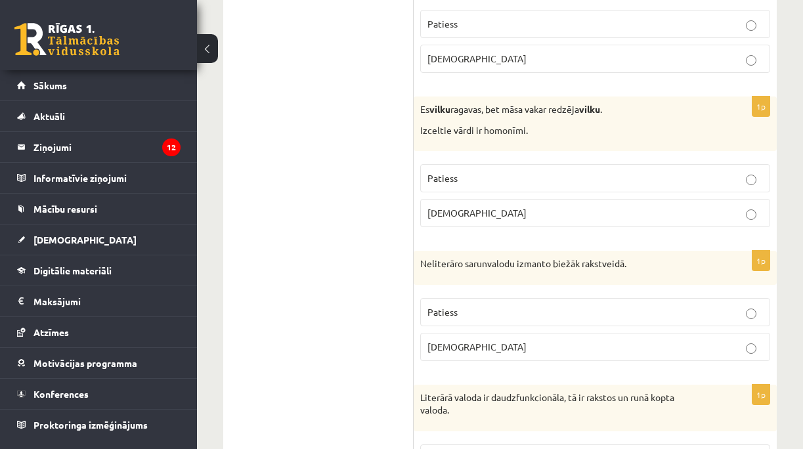
scroll to position [350, 0]
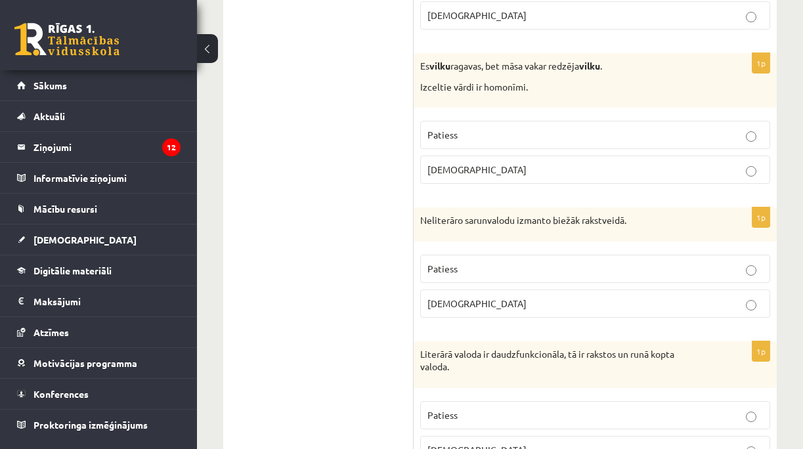
click at [466, 301] on p "Aplams" at bounding box center [596, 304] width 336 height 14
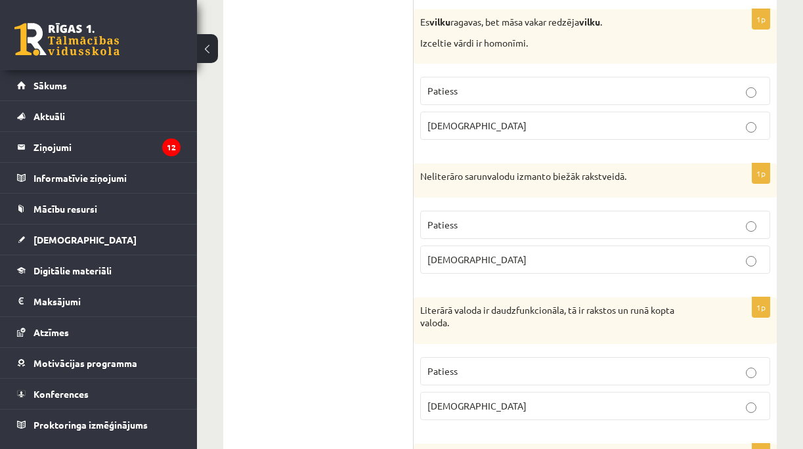
click at [507, 303] on div "Literārā valoda ir daudzfunkcionāla, tā ir rakstos un runā kopta valoda." at bounding box center [595, 321] width 363 height 47
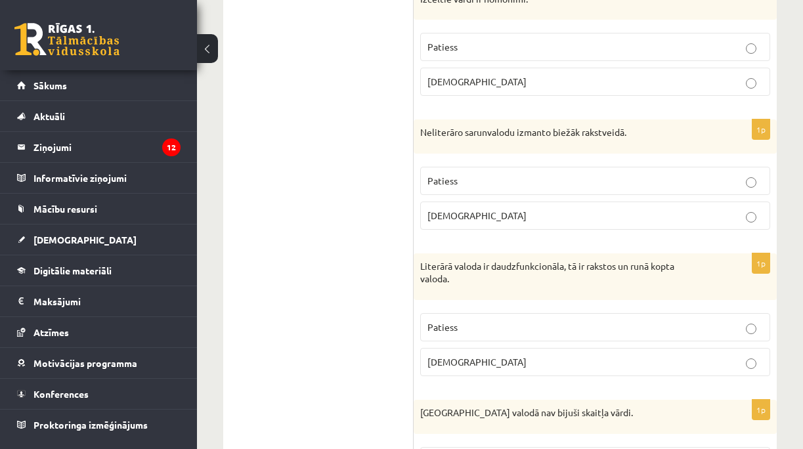
scroll to position [481, 0]
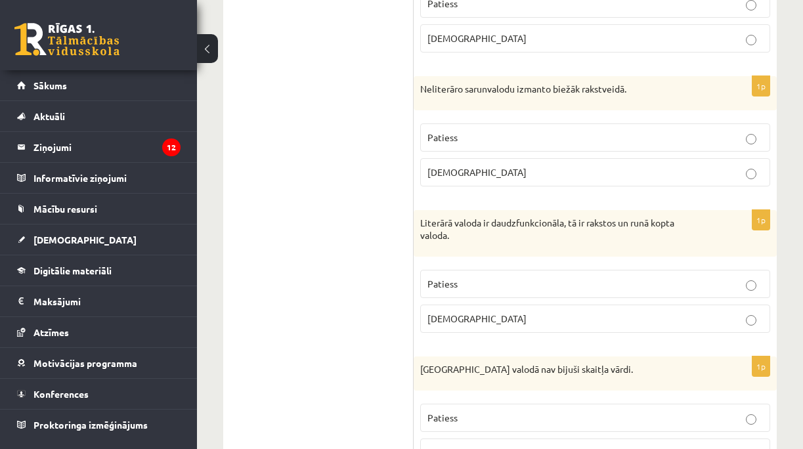
click at [620, 283] on p "Patiess" at bounding box center [596, 284] width 336 height 14
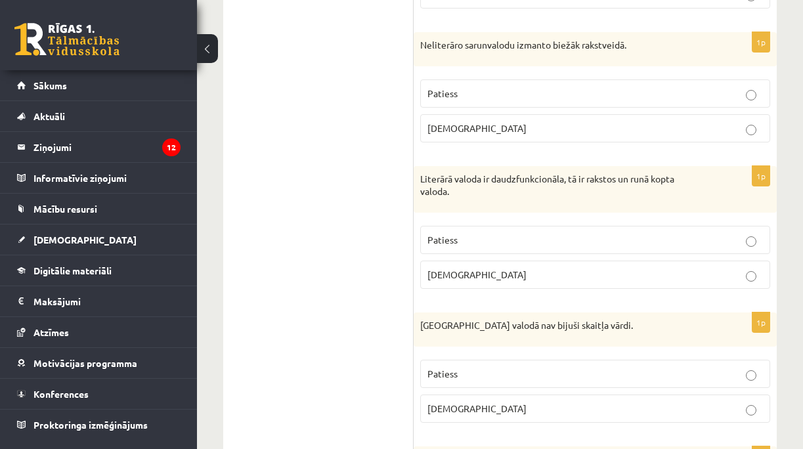
click at [554, 369] on p "Patiess" at bounding box center [596, 374] width 336 height 14
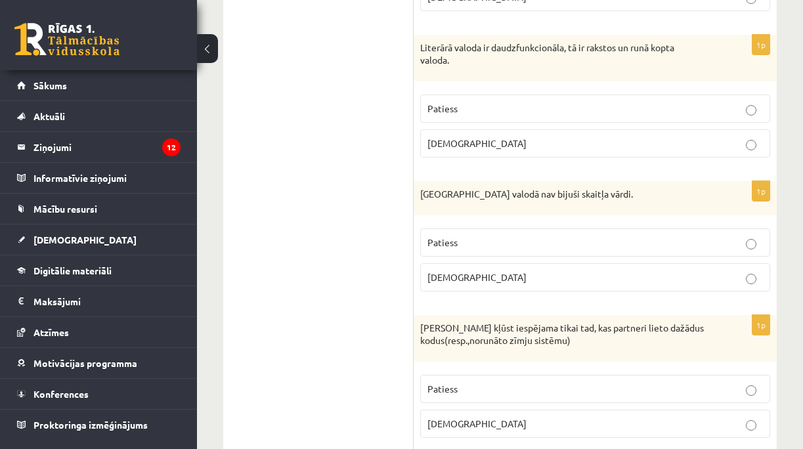
scroll to position [701, 0]
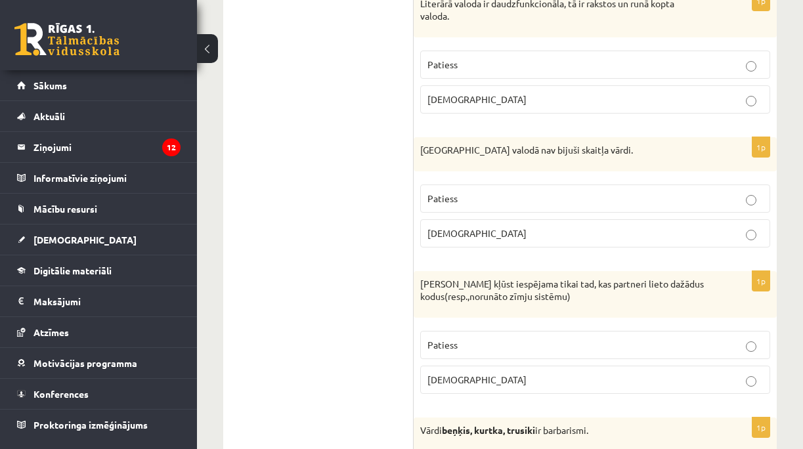
drag, startPoint x: 540, startPoint y: 384, endPoint x: 535, endPoint y: 377, distance: 8.9
click at [540, 384] on p "Aplams" at bounding box center [596, 380] width 336 height 14
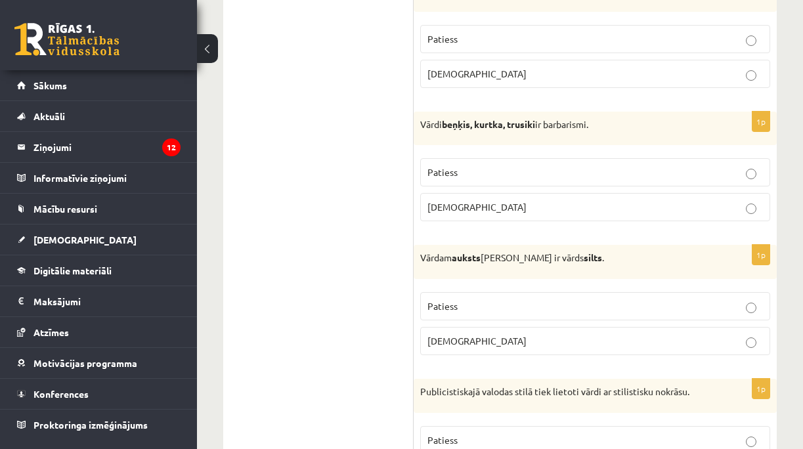
scroll to position [1051, 0]
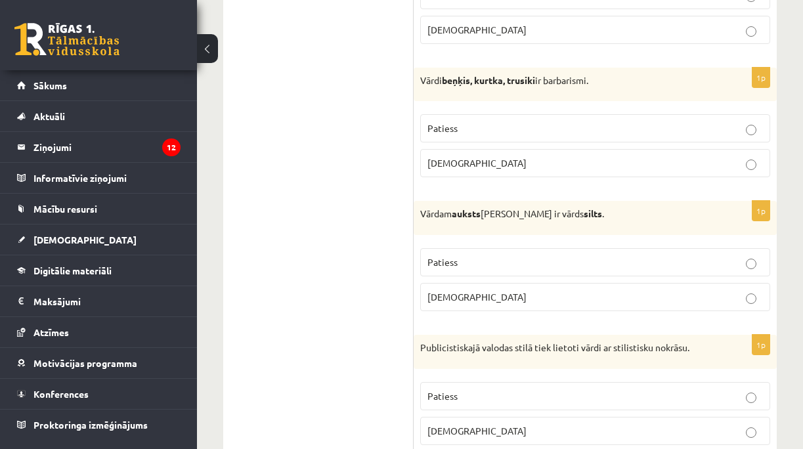
click at [548, 129] on p "Patiess" at bounding box center [596, 129] width 336 height 14
click at [473, 269] on p "Patiess" at bounding box center [596, 262] width 336 height 14
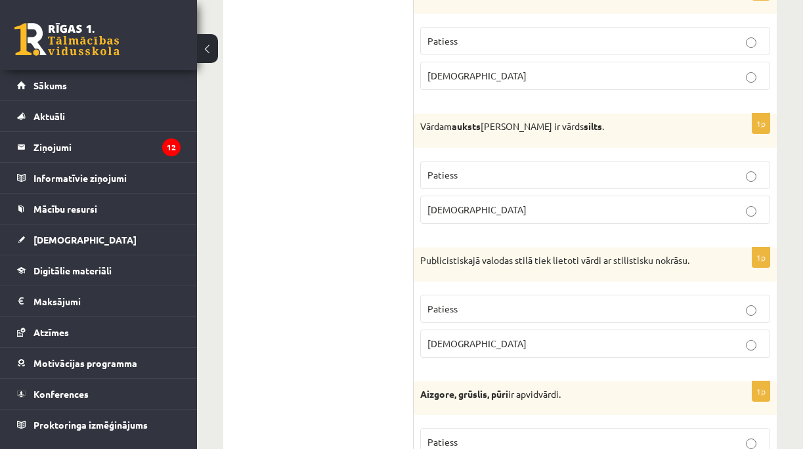
scroll to position [1182, 0]
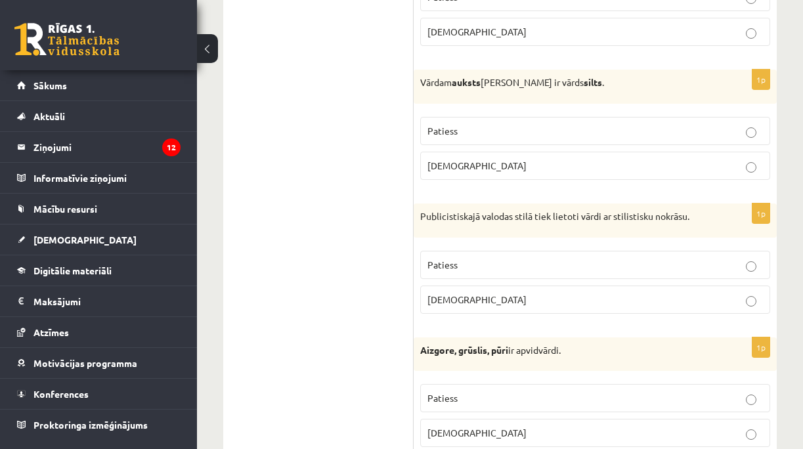
click at [730, 266] on p "Patiess" at bounding box center [596, 265] width 336 height 14
click at [705, 395] on p "Patiess" at bounding box center [596, 398] width 336 height 14
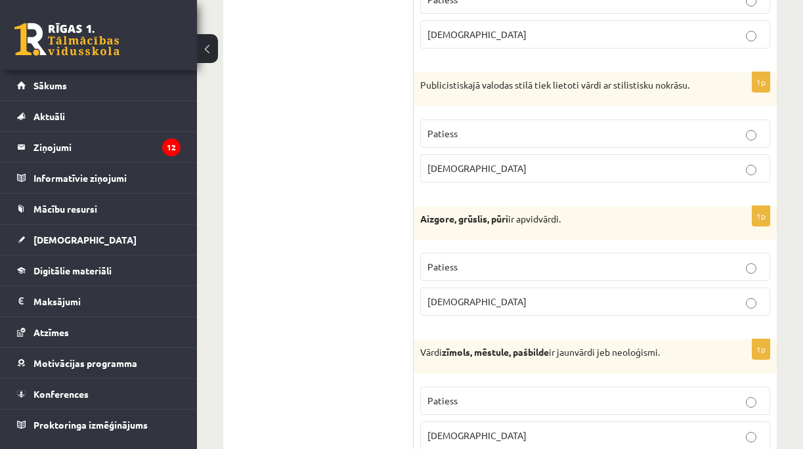
scroll to position [1358, 0]
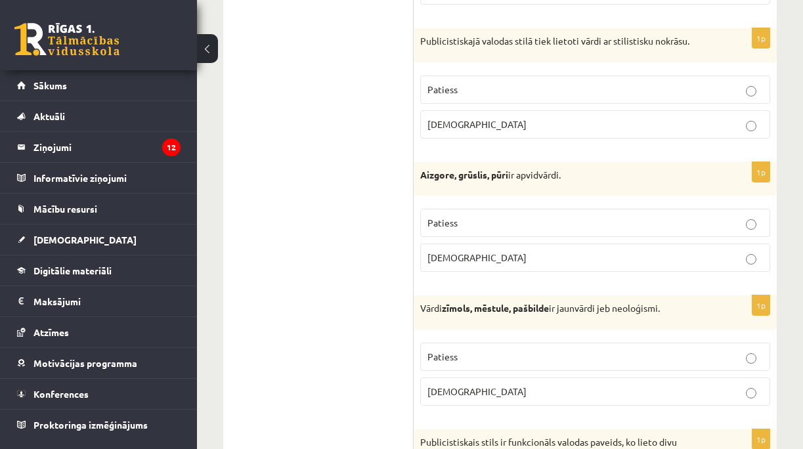
click at [726, 352] on p "Patiess" at bounding box center [596, 357] width 336 height 14
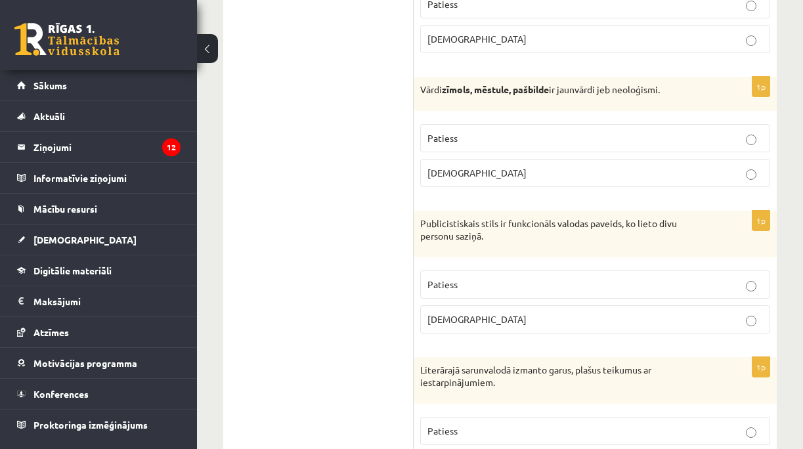
scroll to position [1620, 0]
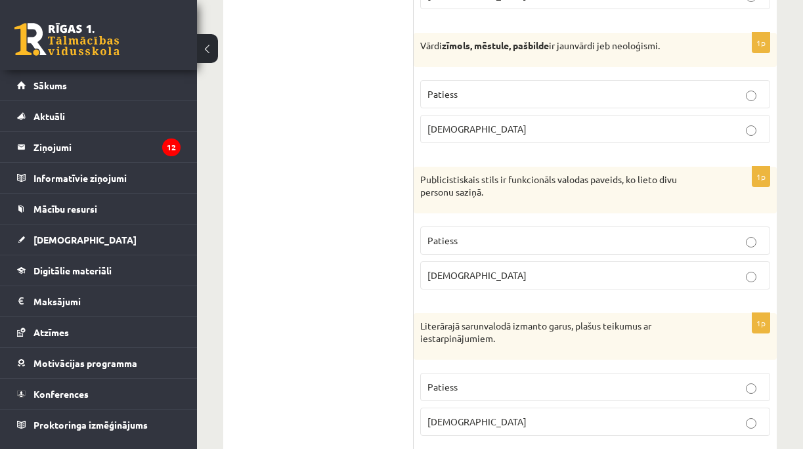
click at [500, 282] on p "Aplams" at bounding box center [596, 276] width 336 height 14
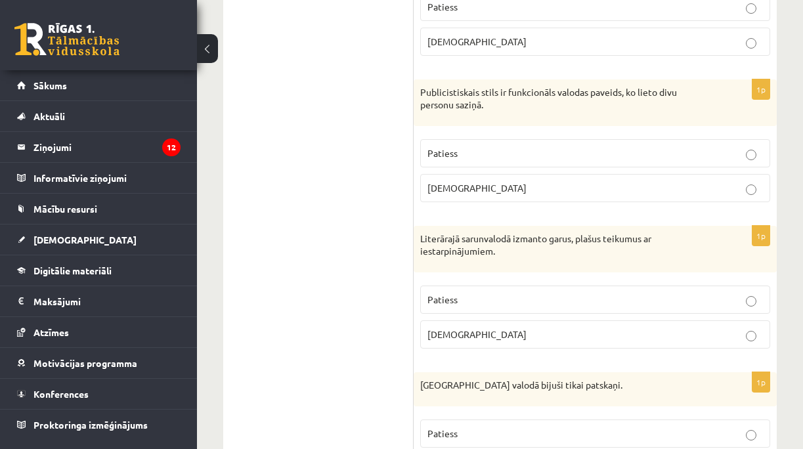
click at [591, 340] on p "Aplams" at bounding box center [596, 335] width 336 height 14
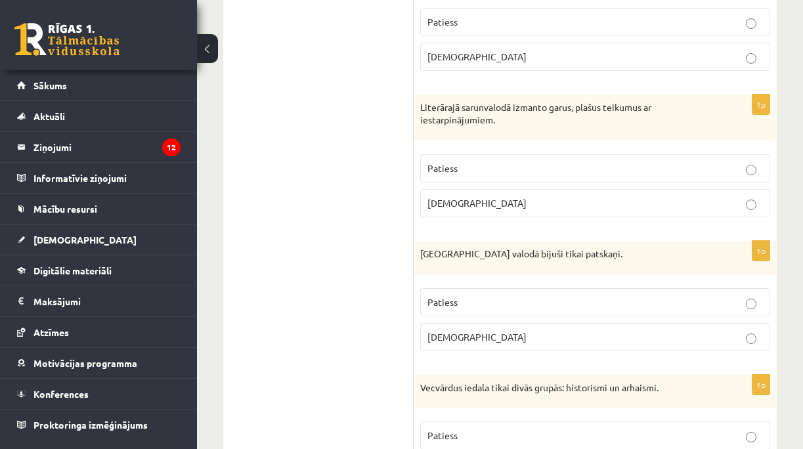
click at [615, 350] on label "Aplams" at bounding box center [595, 337] width 350 height 28
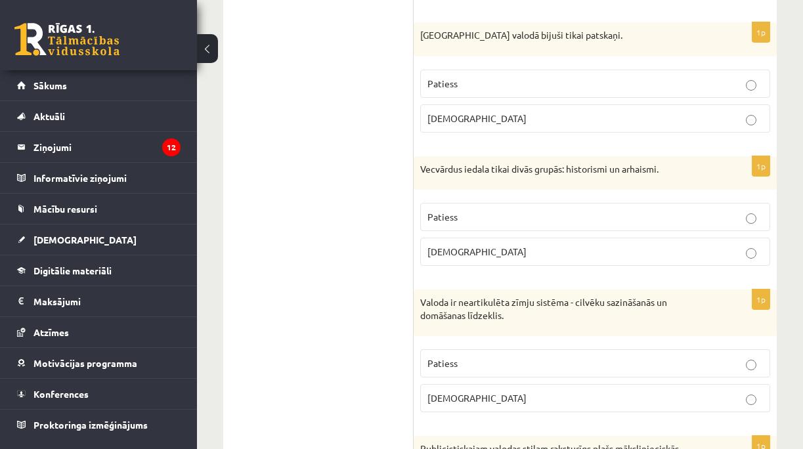
scroll to position [2102, 0]
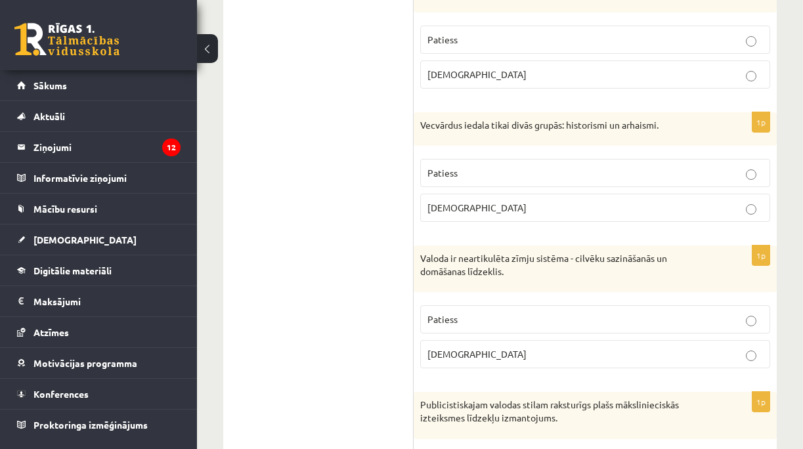
click at [462, 179] on p "Patiess" at bounding box center [596, 173] width 336 height 14
click at [553, 347] on label "Aplams" at bounding box center [595, 354] width 350 height 28
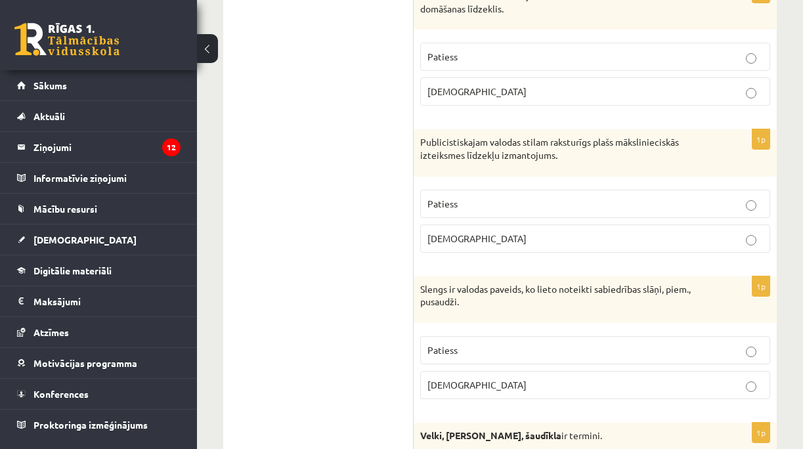
scroll to position [2408, 0]
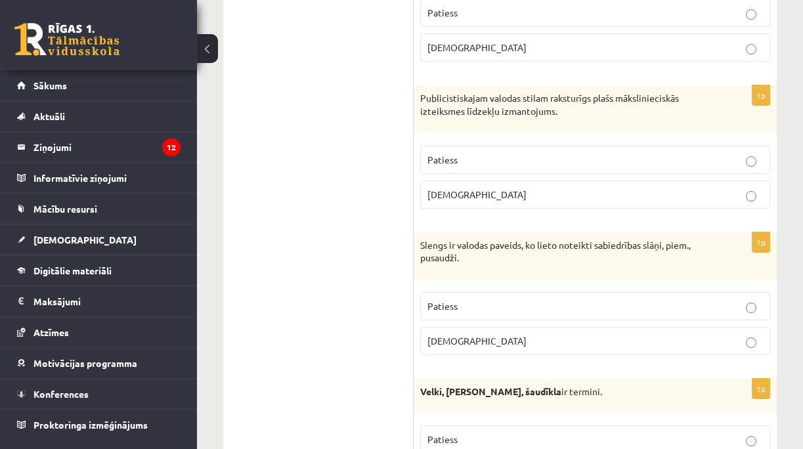
drag, startPoint x: 463, startPoint y: 162, endPoint x: 460, endPoint y: 168, distance: 7.1
click at [463, 162] on p "Patiess" at bounding box center [596, 160] width 336 height 14
click at [511, 310] on p "Patiess" at bounding box center [596, 307] width 336 height 14
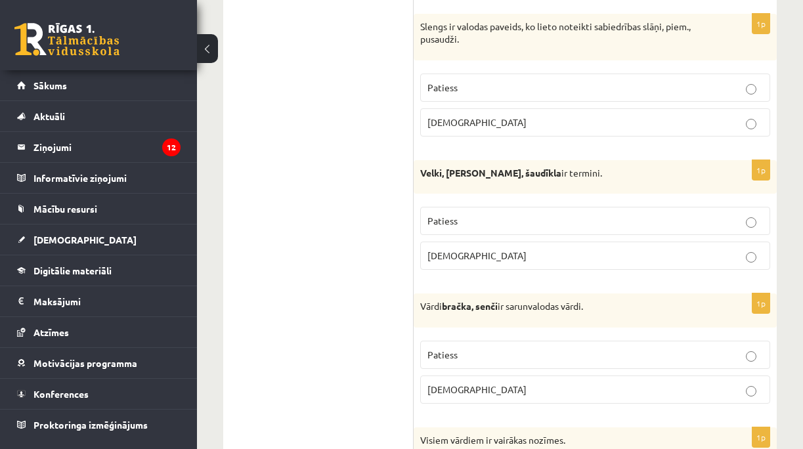
scroll to position [2671, 0]
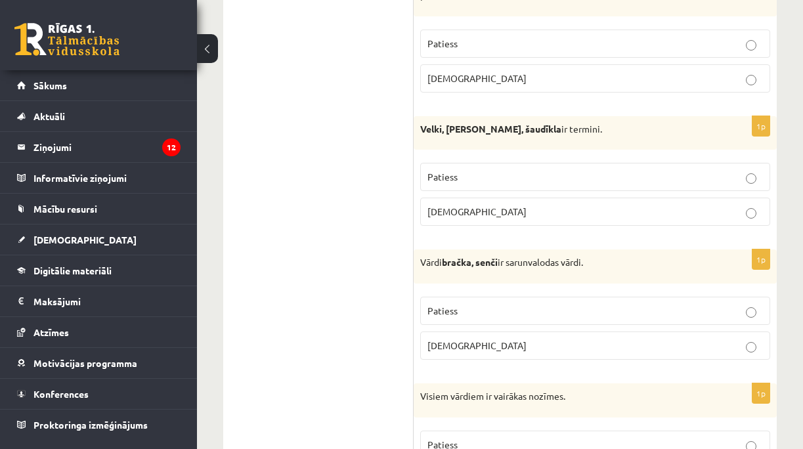
click at [461, 210] on p "Aplams" at bounding box center [596, 212] width 336 height 14
click at [492, 310] on p "Patiess" at bounding box center [596, 311] width 336 height 14
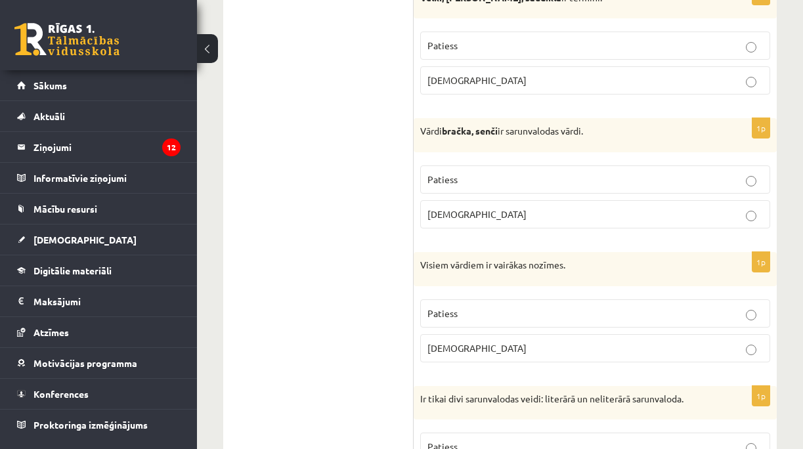
scroll to position [2846, 0]
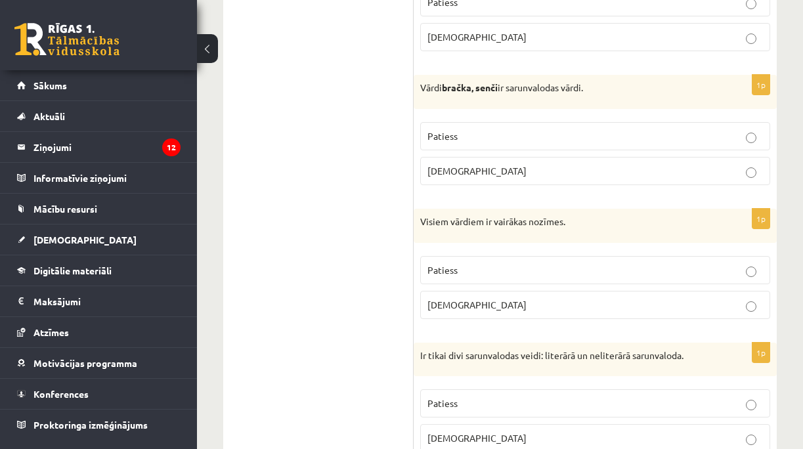
click at [552, 313] on label "Aplams" at bounding box center [595, 305] width 350 height 28
click at [500, 403] on p "Patiess" at bounding box center [596, 404] width 336 height 14
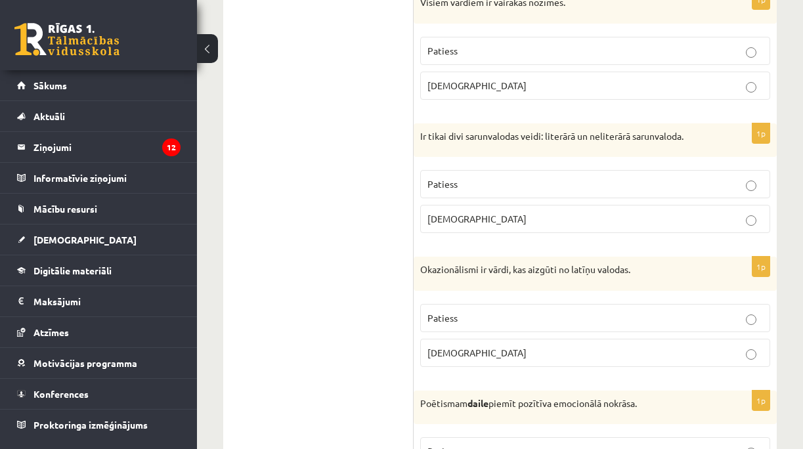
scroll to position [3109, 0]
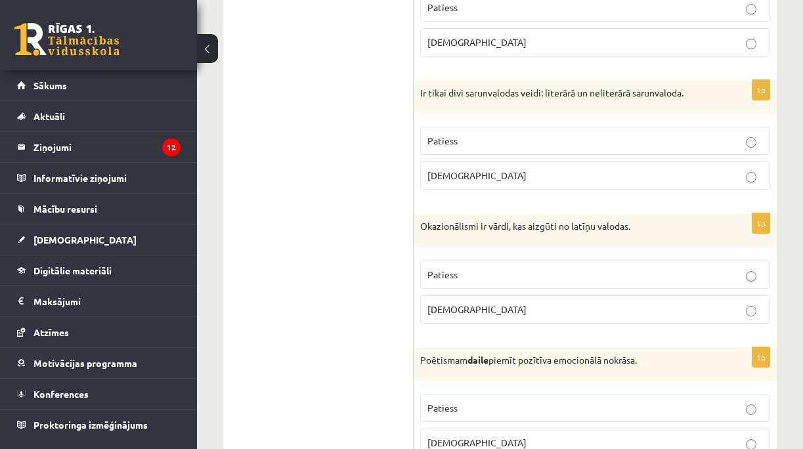
click at [471, 312] on p "Aplams" at bounding box center [596, 310] width 336 height 14
click at [496, 405] on p "Patiess" at bounding box center [596, 408] width 336 height 14
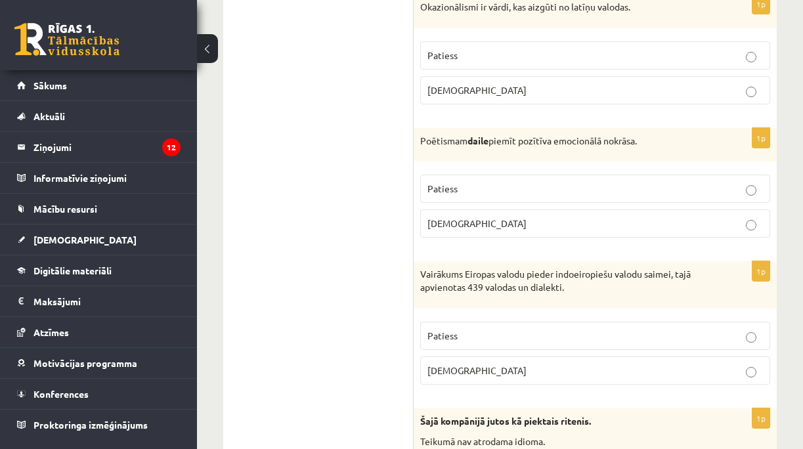
scroll to position [3371, 0]
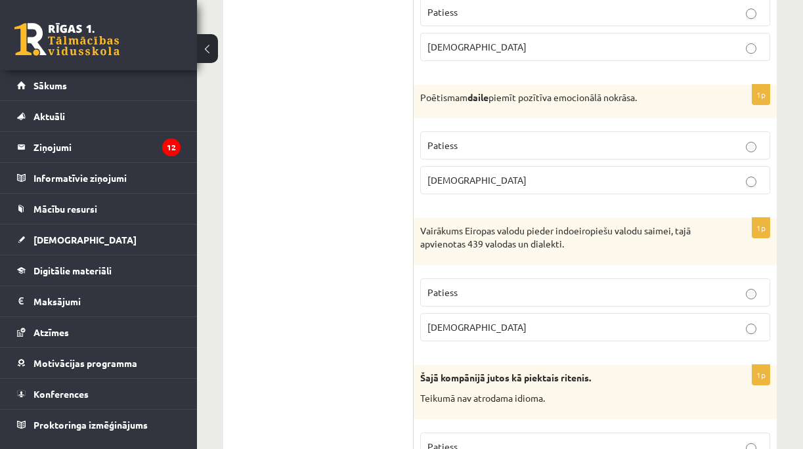
click at [464, 286] on p "Patiess" at bounding box center [596, 293] width 336 height 14
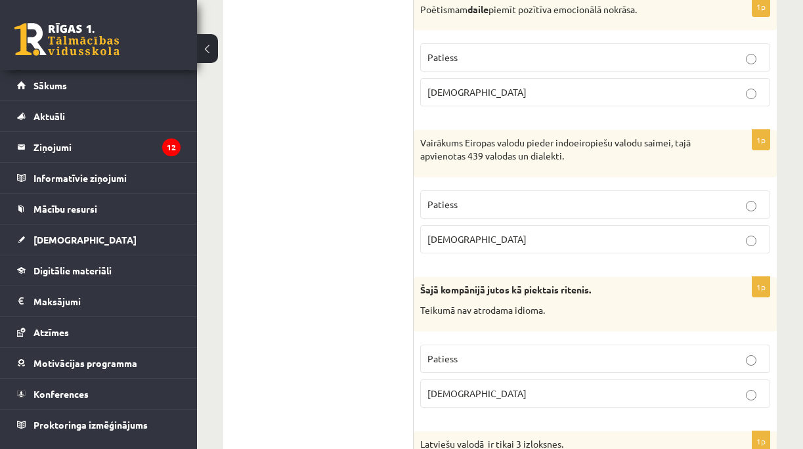
scroll to position [3503, 0]
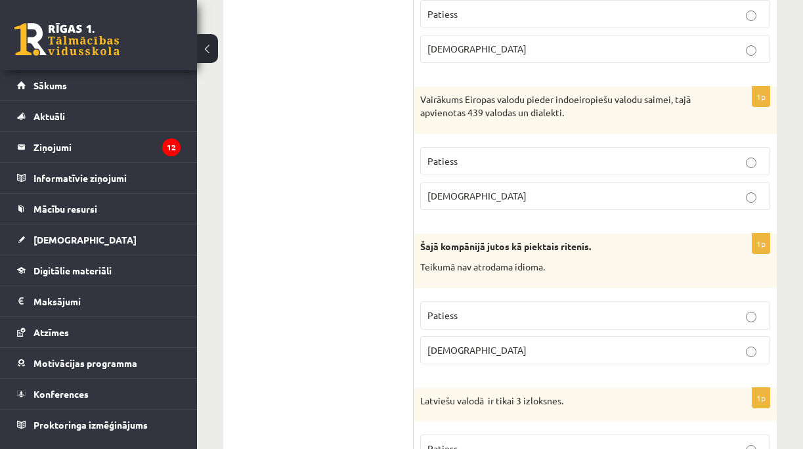
click at [466, 355] on p "Aplams" at bounding box center [596, 351] width 336 height 14
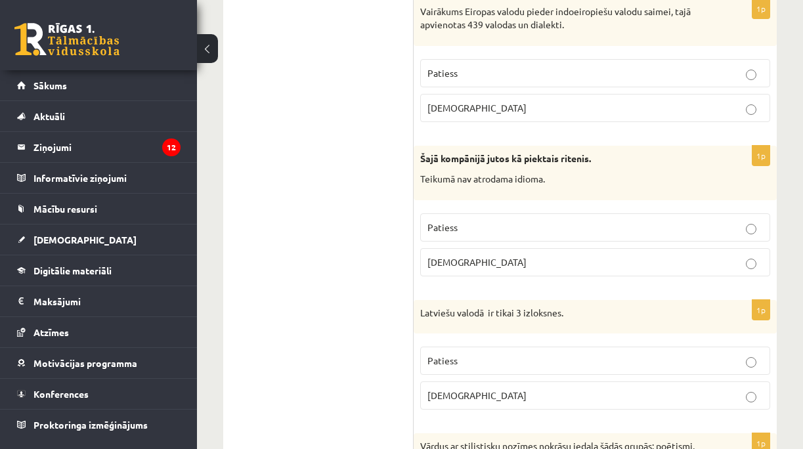
scroll to position [3678, 0]
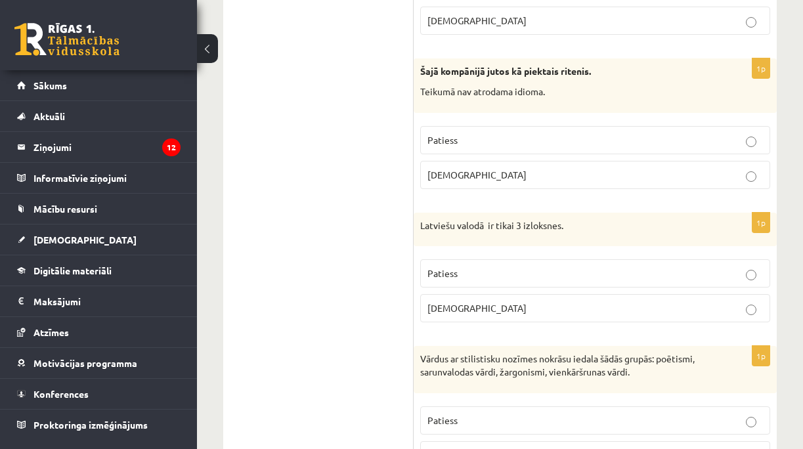
click at [458, 274] on p "Patiess" at bounding box center [596, 274] width 336 height 14
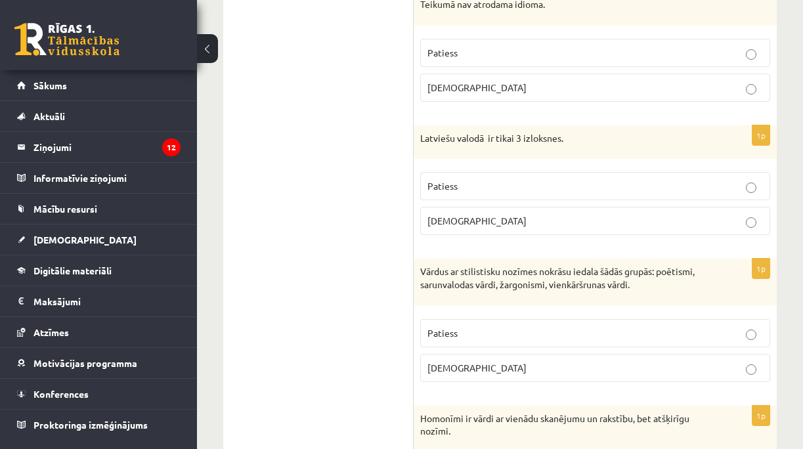
scroll to position [3809, 0]
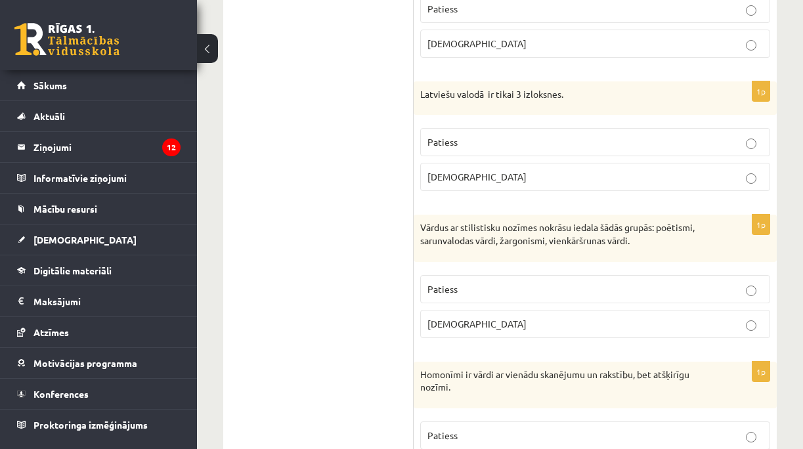
click at [469, 285] on p "Patiess" at bounding box center [596, 289] width 336 height 14
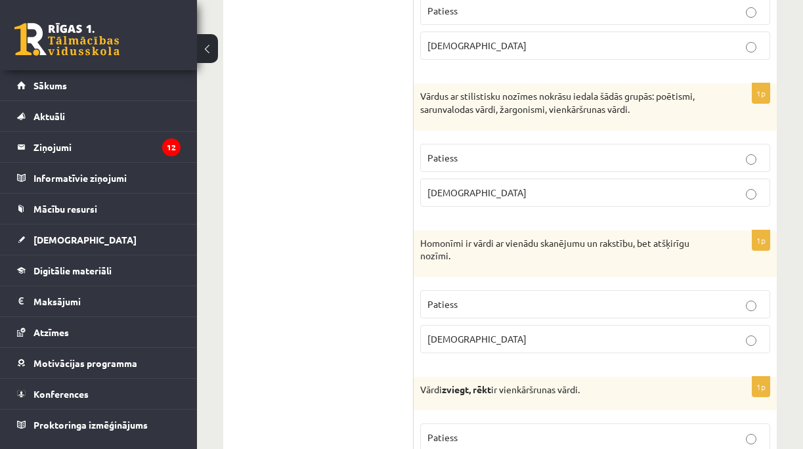
click at [519, 294] on label "Patiess" at bounding box center [595, 304] width 350 height 28
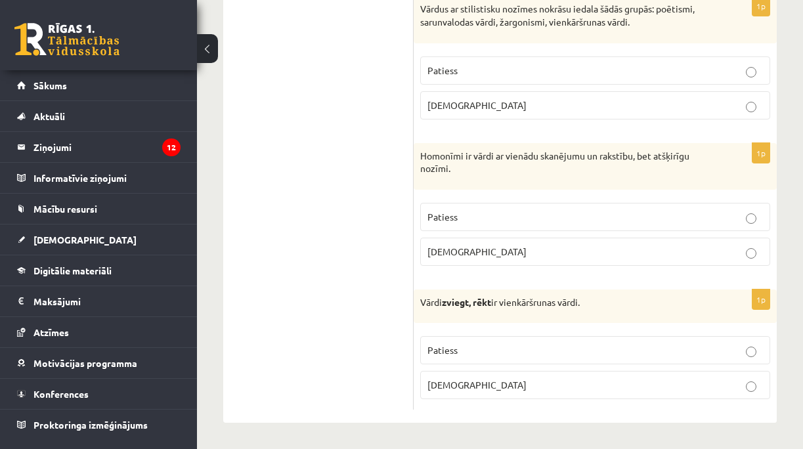
click at [531, 354] on p "Patiess" at bounding box center [596, 351] width 336 height 14
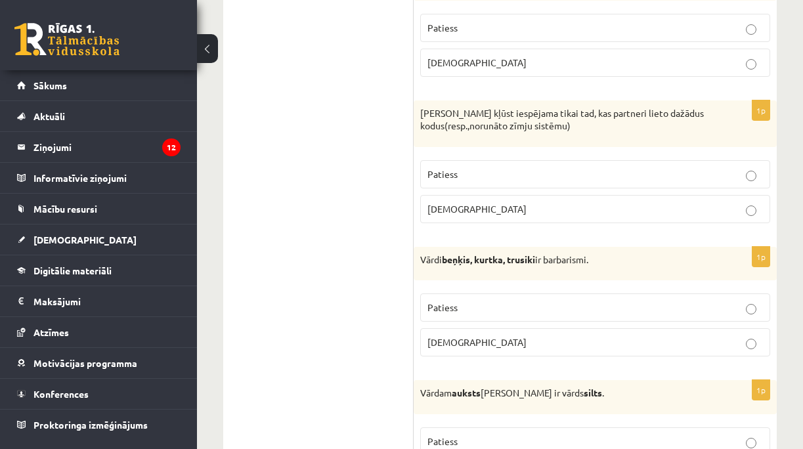
scroll to position [0, 0]
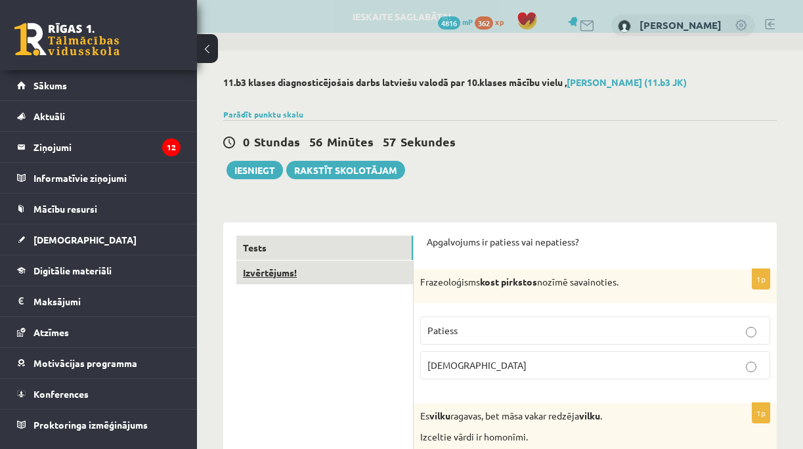
click at [318, 263] on link "Izvērtējums!" at bounding box center [324, 273] width 177 height 24
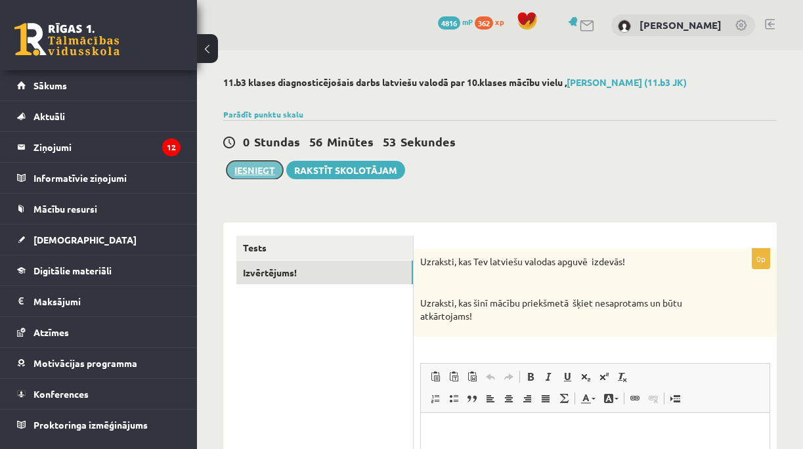
click at [260, 168] on button "Iesniegt" at bounding box center [255, 170] width 56 height 18
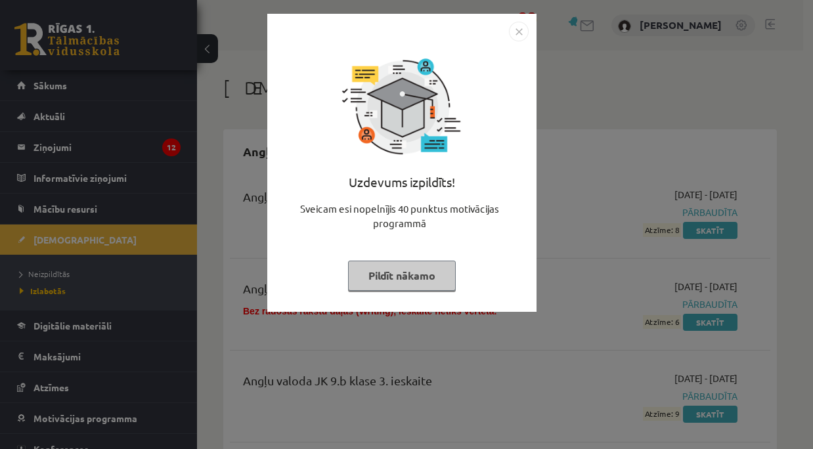
click at [220, 243] on div "Uzdevums izpildīts! Sveicam esi nopelnījis 40 punktus motivācijas programmā Pil…" at bounding box center [406, 224] width 813 height 449
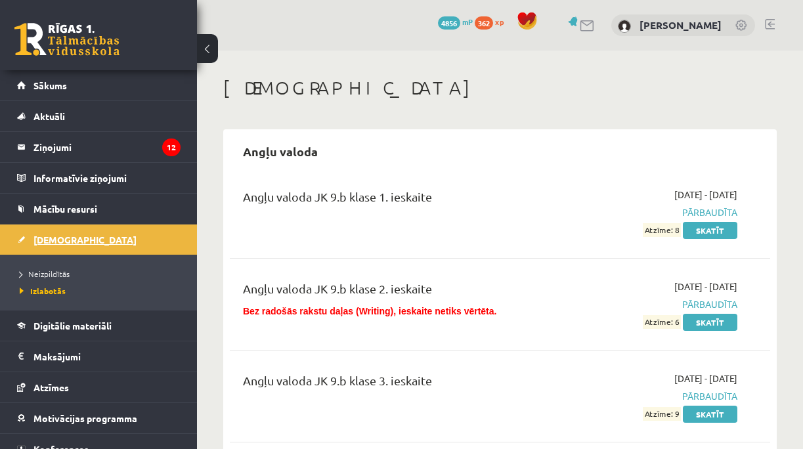
click at [99, 240] on link "[DEMOGRAPHIC_DATA]" at bounding box center [99, 240] width 164 height 30
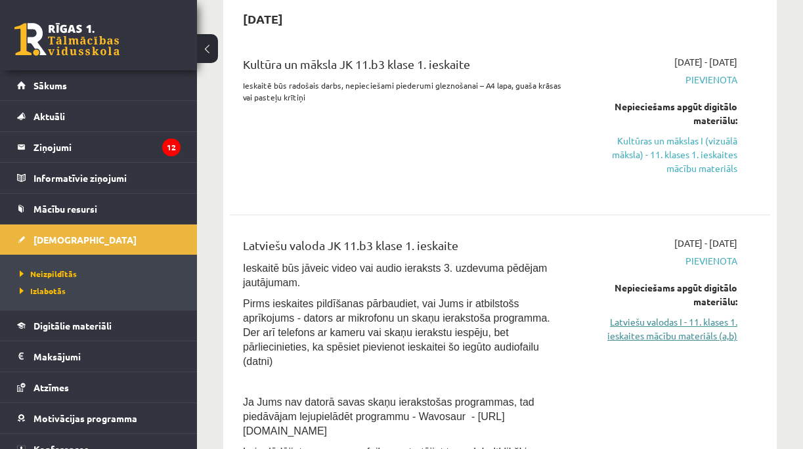
scroll to position [350, 0]
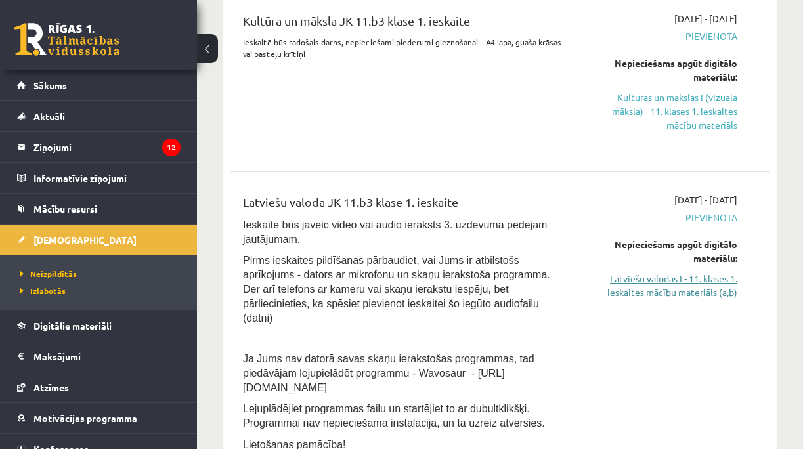
click at [717, 283] on link "Latviešu valodas I - 11. klases 1. ieskaites mācību materiāls (a,b)" at bounding box center [662, 286] width 152 height 28
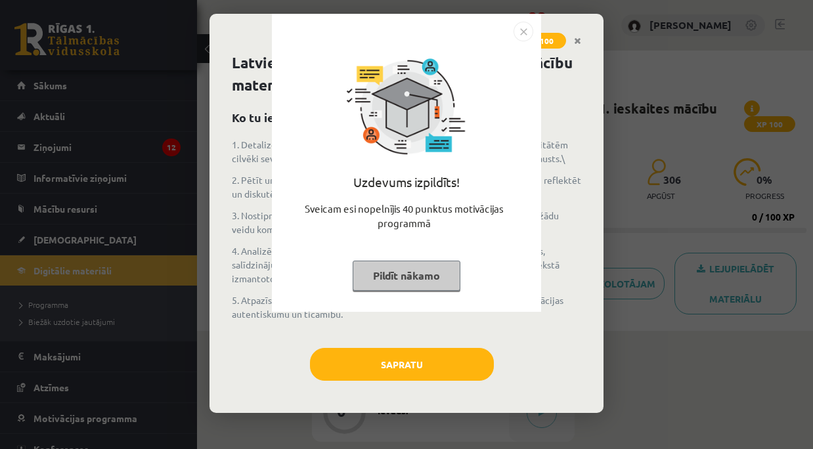
click at [422, 275] on button "Pildīt nākamo" at bounding box center [407, 276] width 108 height 30
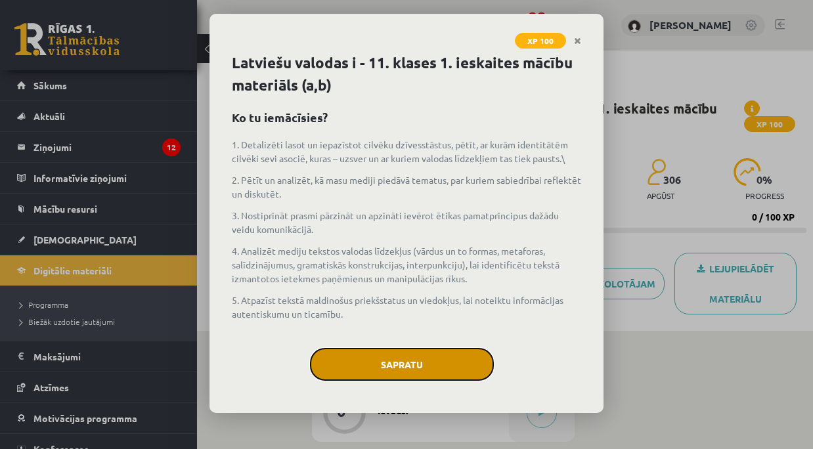
click at [382, 357] on button "Sapratu" at bounding box center [402, 364] width 184 height 33
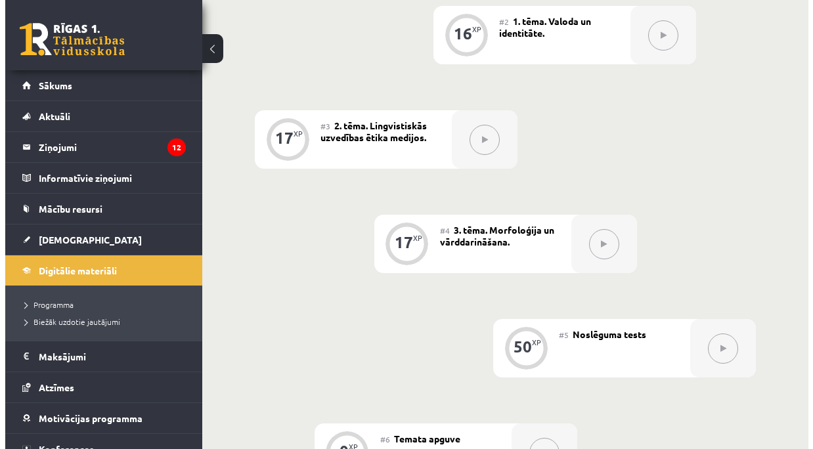
scroll to position [219, 0]
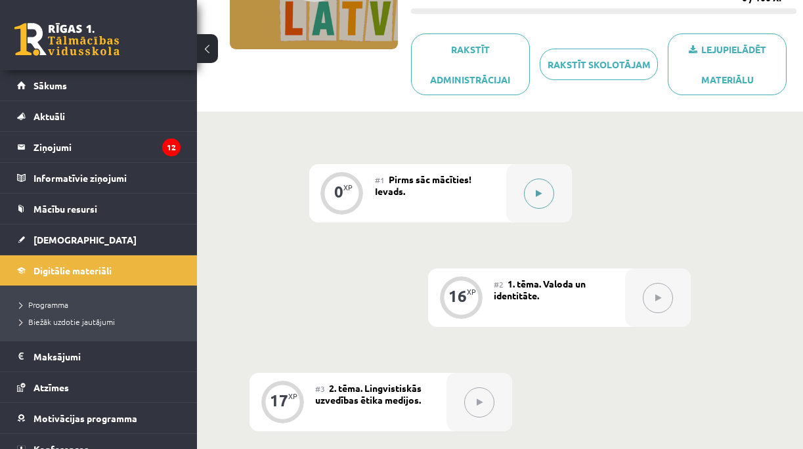
click at [544, 198] on button at bounding box center [539, 194] width 30 height 30
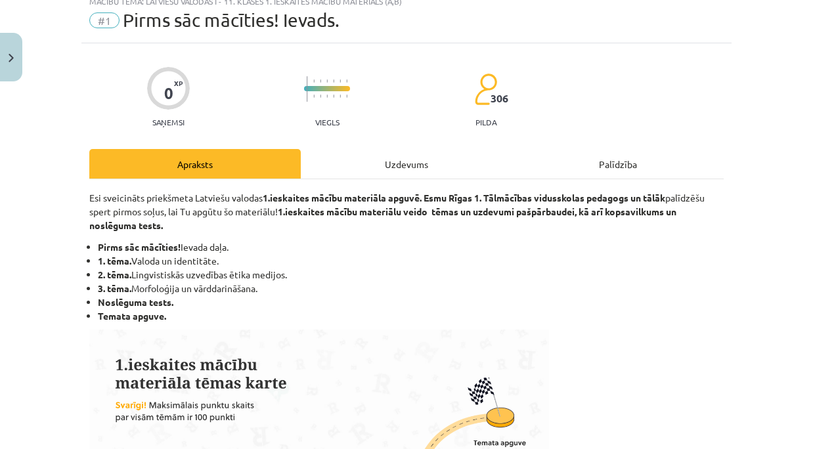
click at [388, 167] on div "Uzdevums" at bounding box center [406, 164] width 211 height 30
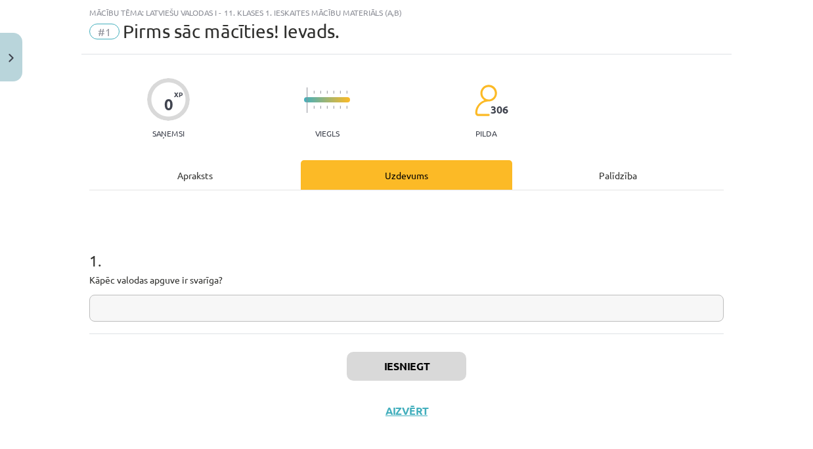
click at [343, 314] on input "text" at bounding box center [406, 308] width 634 height 27
type input "*"
drag, startPoint x: 73, startPoint y: 277, endPoint x: 233, endPoint y: 275, distance: 159.6
click at [233, 275] on div "Mācību tēma: Latviešu valodas i - 11. klases 1. ieskaites mācību materiāls (a,b…" at bounding box center [406, 224] width 813 height 449
copy p "Kāpēc valodas apguve ir svarīga?"
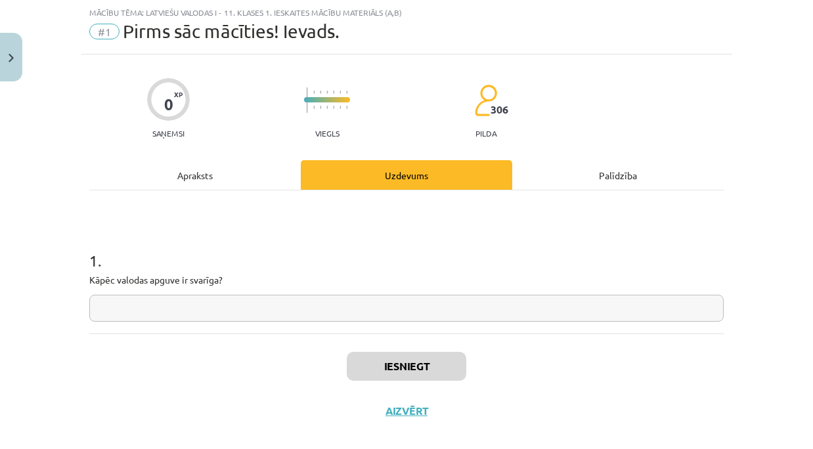
click at [388, 296] on input "text" at bounding box center [406, 308] width 634 height 27
paste input "**********"
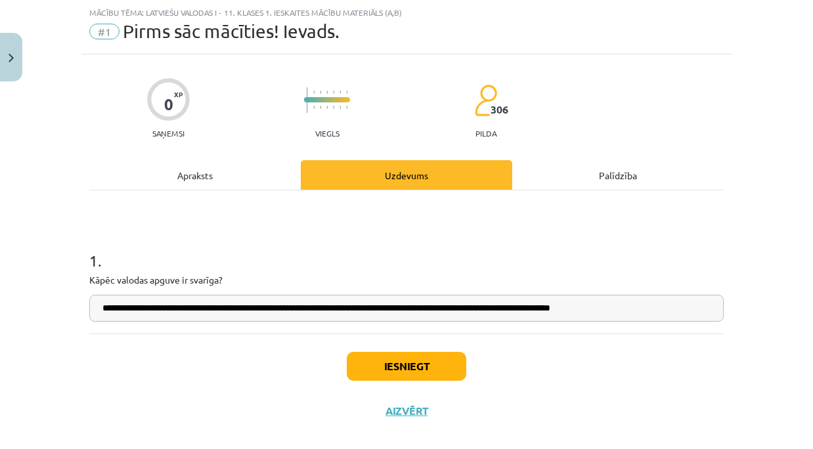
type input "**********"
click at [386, 373] on button "Iesniegt" at bounding box center [407, 366] width 120 height 29
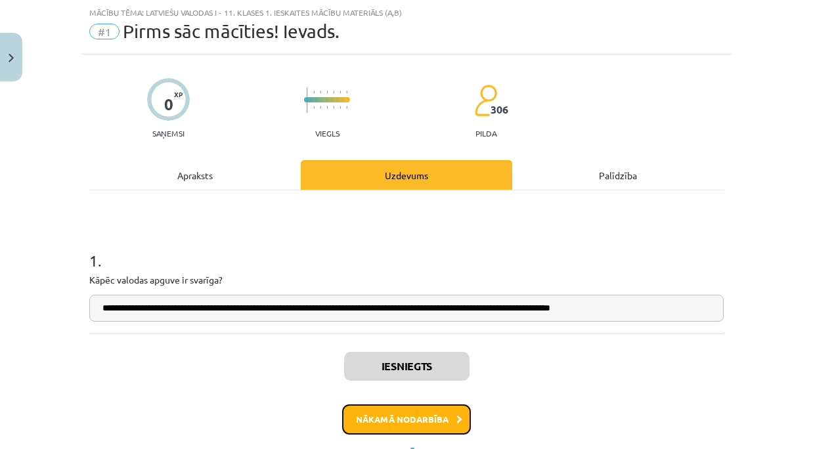
click at [403, 420] on button "Nākamā nodarbība" at bounding box center [406, 420] width 129 height 30
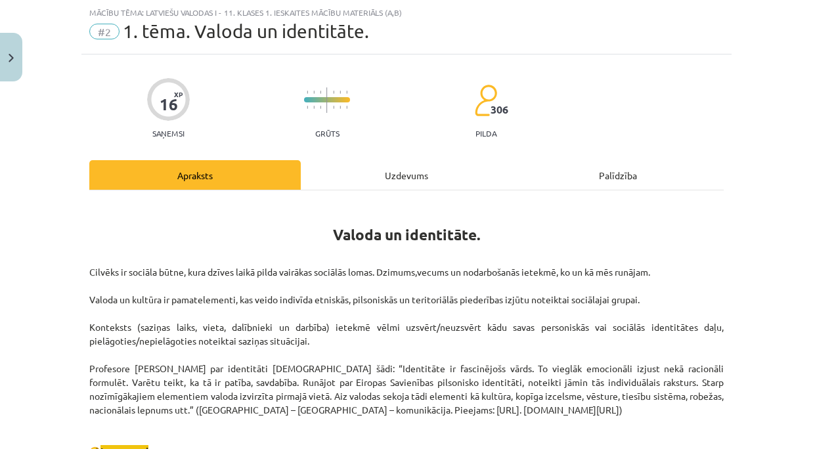
click at [391, 171] on div "Uzdevums" at bounding box center [406, 175] width 211 height 30
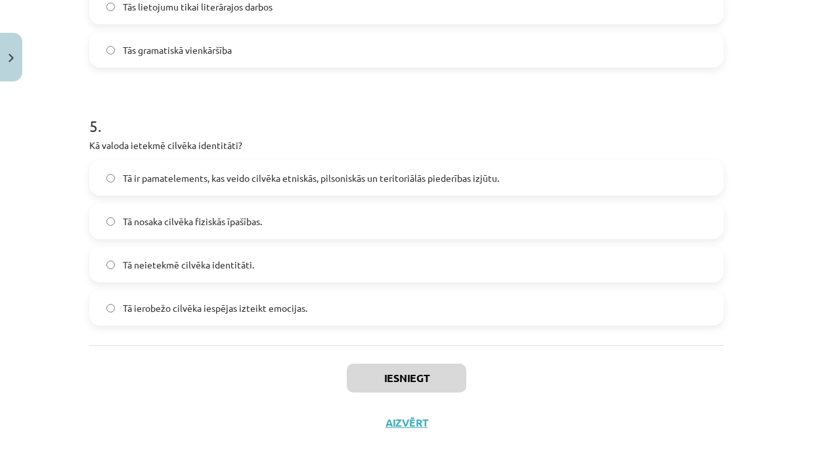
scroll to position [1229, 0]
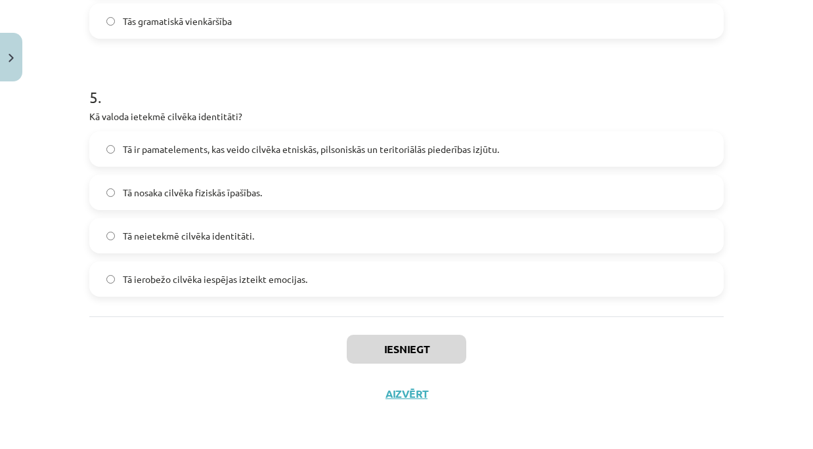
drag, startPoint x: 83, startPoint y: 124, endPoint x: 331, endPoint y: 261, distance: 283.4
copy form "1 . Kas ir viena no pazīstamākajām ģeogrāfiskās identitātes pazīmēm? Cilvēka vā…"
click at [479, 88] on h1 "5 ." at bounding box center [406, 85] width 634 height 41
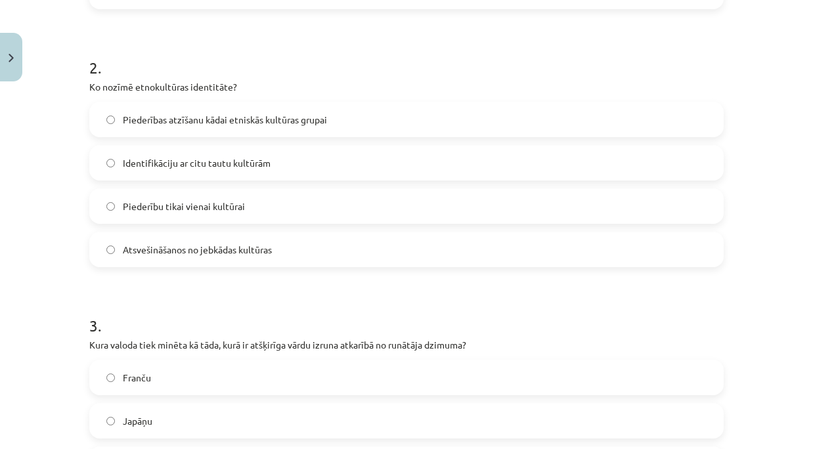
scroll to position [265, 0]
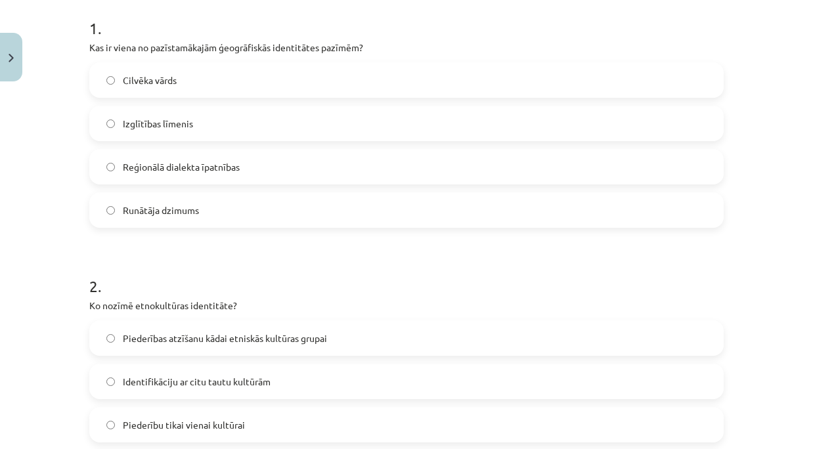
click at [238, 166] on label "Reģionālā dialekta īpatnības" at bounding box center [407, 166] width 632 height 33
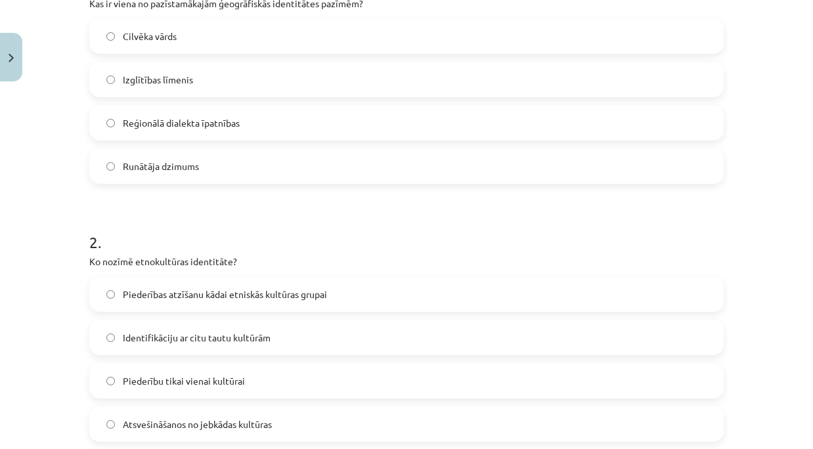
click at [380, 247] on h1 "2 ." at bounding box center [406, 230] width 634 height 41
click at [208, 295] on span "Piederības atzīšanu kādai etniskās kultūras grupai" at bounding box center [225, 295] width 204 height 14
click at [401, 238] on h1 "2 ." at bounding box center [406, 230] width 634 height 41
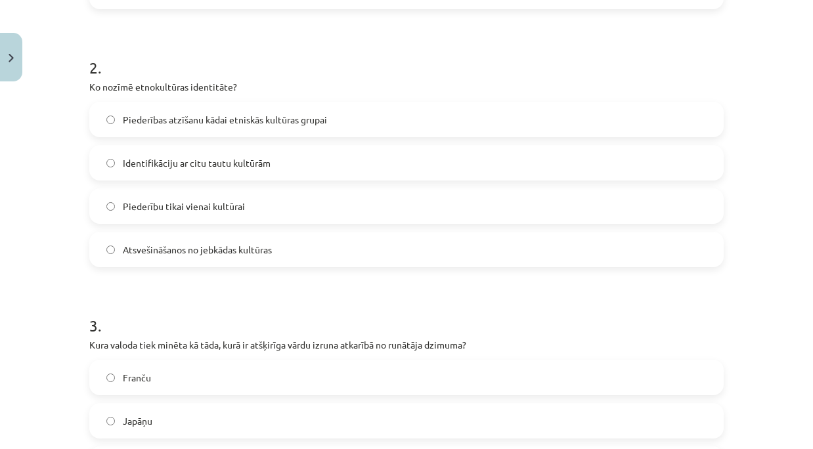
scroll to position [528, 0]
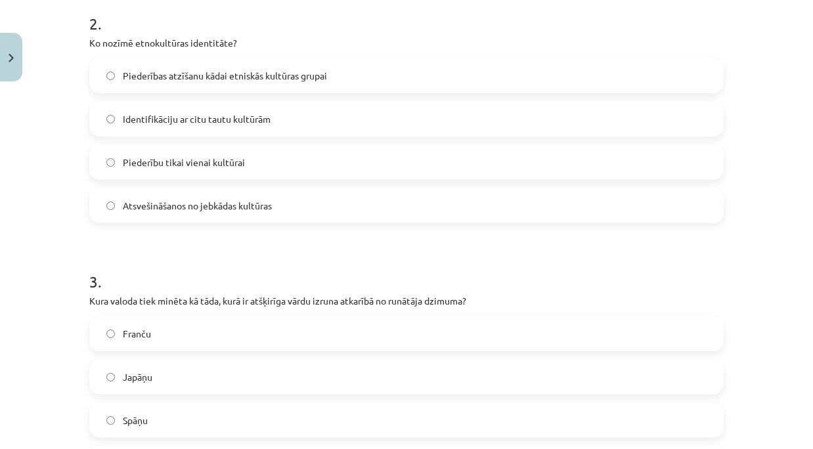
click at [142, 377] on span "Japāņu" at bounding box center [138, 377] width 30 height 14
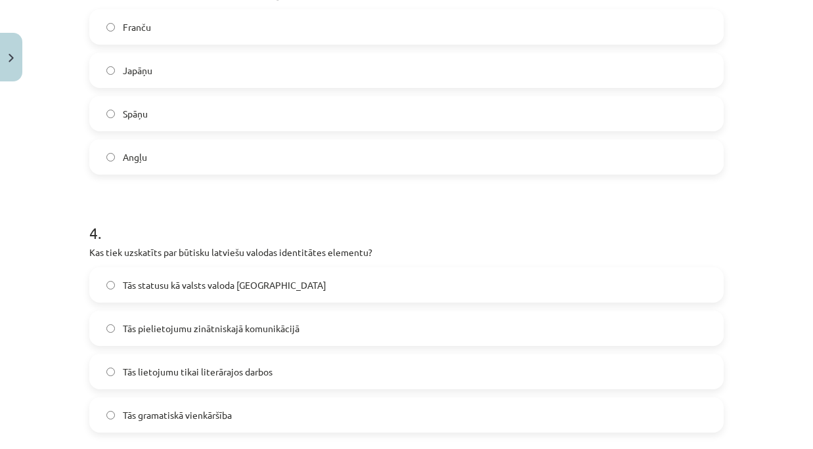
scroll to position [878, 0]
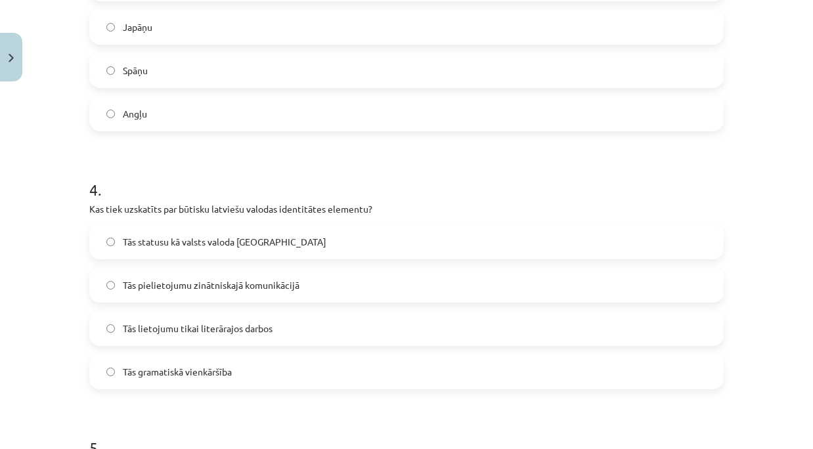
click at [418, 197] on h1 "4 ." at bounding box center [406, 178] width 634 height 41
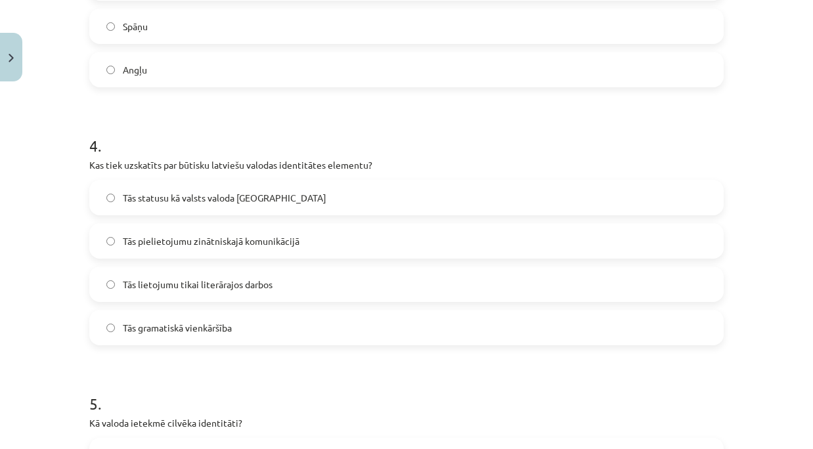
click at [382, 140] on h1 "4 ." at bounding box center [406, 134] width 634 height 41
click at [253, 202] on span "Tās statusu kā valsts valoda Latvijā" at bounding box center [225, 198] width 204 height 14
click at [403, 142] on h1 "4 ." at bounding box center [406, 134] width 634 height 41
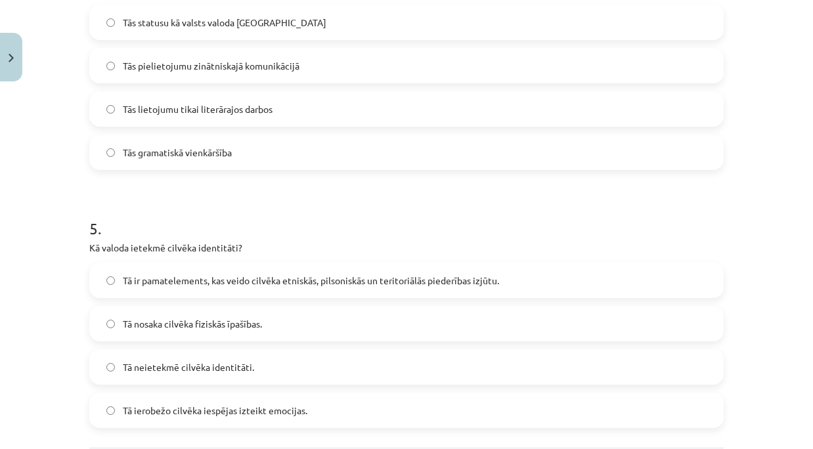
scroll to position [1185, 0]
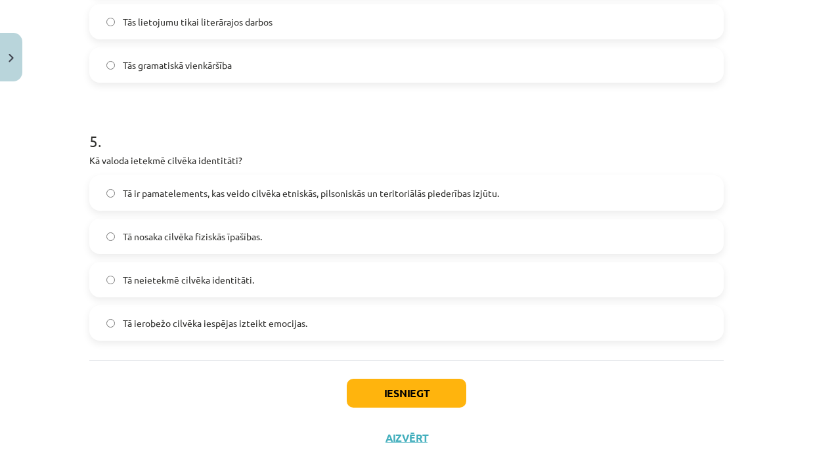
click at [347, 138] on h1 "5 ." at bounding box center [406, 129] width 634 height 41
click at [354, 189] on span "Tā ir pamatelements, kas veido cilvēka etniskās, pilsoniskās un teritoriālās pi…" at bounding box center [311, 194] width 376 height 14
click at [397, 393] on button "Iesniegt" at bounding box center [407, 393] width 120 height 29
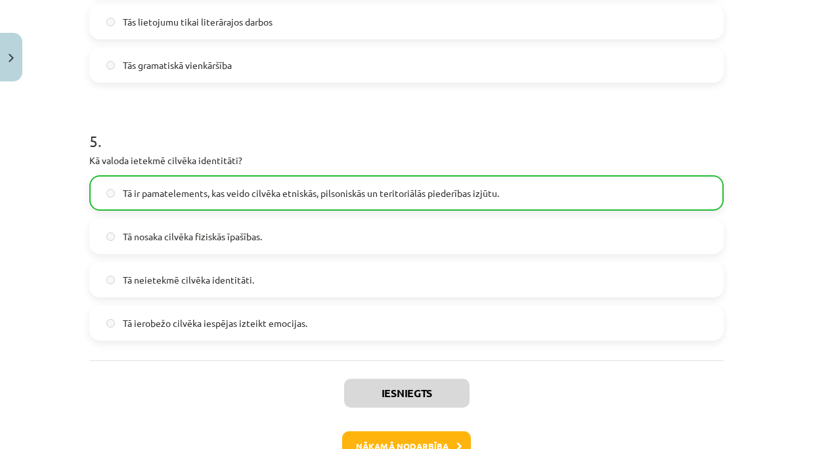
scroll to position [1271, 0]
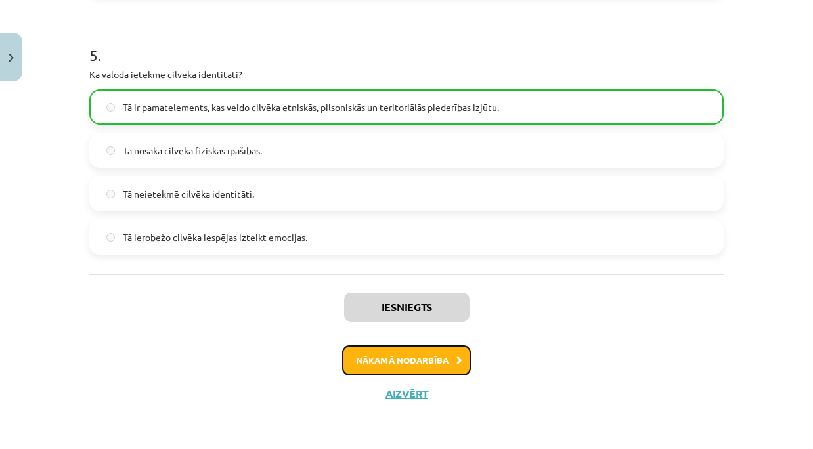
click at [396, 351] on button "Nākamā nodarbība" at bounding box center [406, 360] width 129 height 30
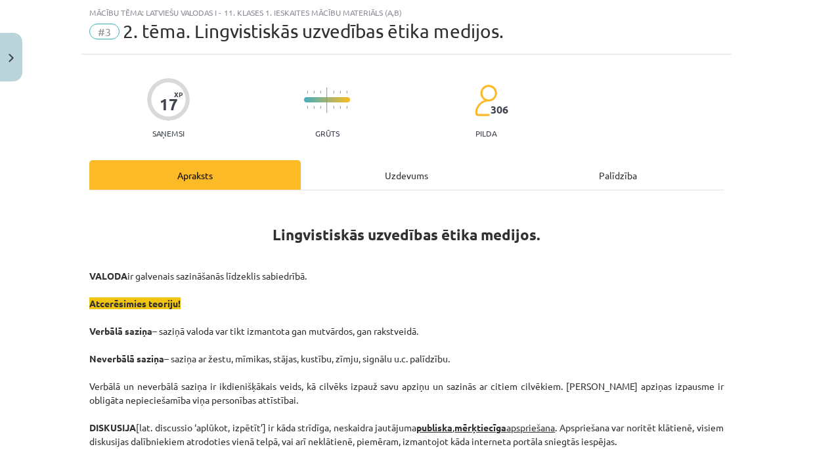
click at [345, 187] on div "Uzdevums" at bounding box center [406, 175] width 211 height 30
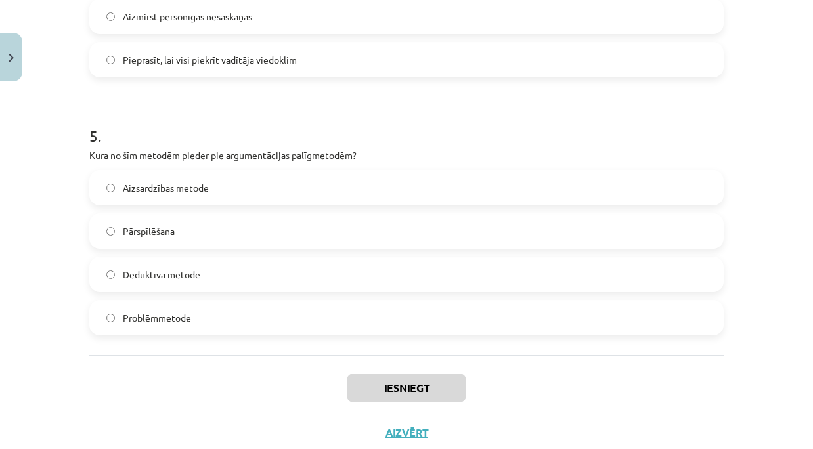
scroll to position [1229, 0]
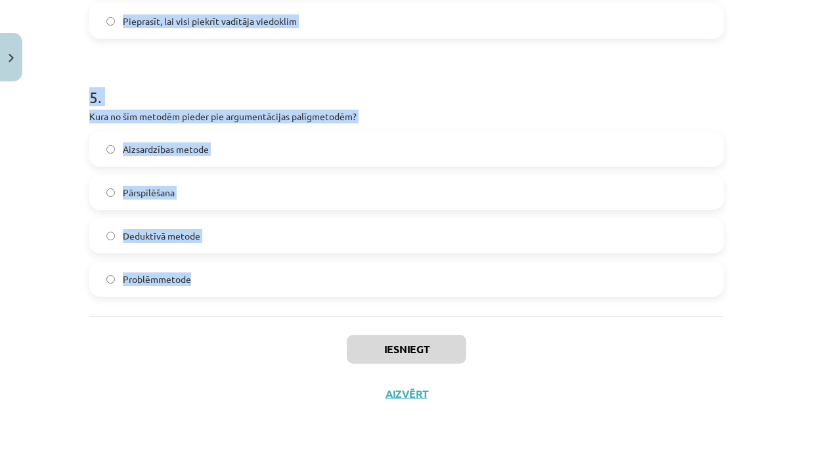
drag, startPoint x: 82, startPoint y: 131, endPoint x: 202, endPoint y: 268, distance: 182.5
copy form "1 . Kāds ir diskusijas vadītāja uzdevums? Pārliecināt citus pieņemt savu viedok…"
click at [476, 108] on div "5 . Kura no šīm metodēm pieder pie argumentācijas palīgmetodēm? Aizsardzības me…" at bounding box center [406, 181] width 634 height 232
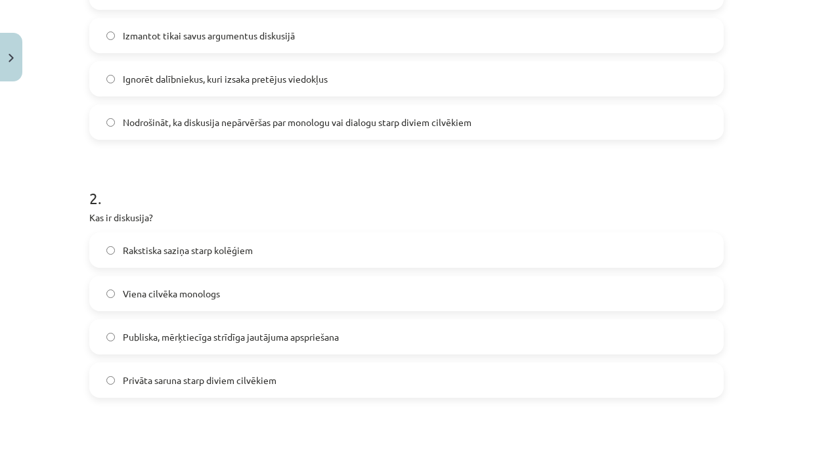
scroll to position [222, 0]
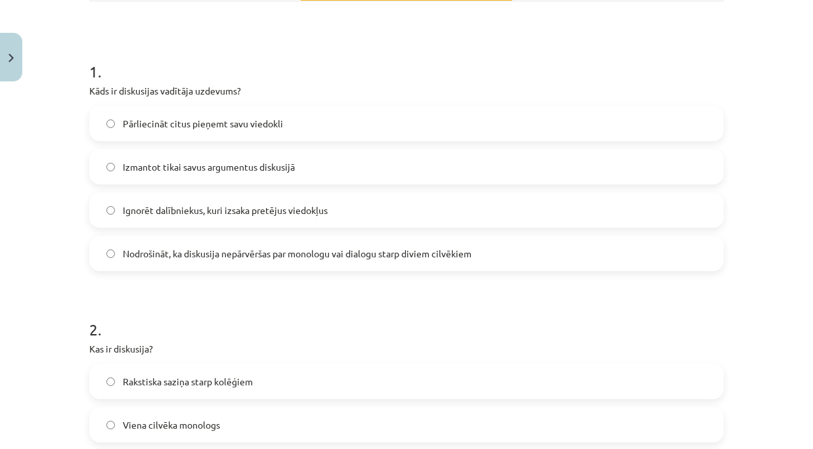
click at [447, 88] on p "Kāds ir diskusijas vadītāja uzdevums?" at bounding box center [406, 91] width 634 height 14
click at [417, 55] on h1 "1 ." at bounding box center [406, 59] width 634 height 41
click at [379, 264] on label "Nodrošināt, ka diskusija nepārvēršas par monologu vai dialogu starp diviem cilv…" at bounding box center [407, 253] width 632 height 33
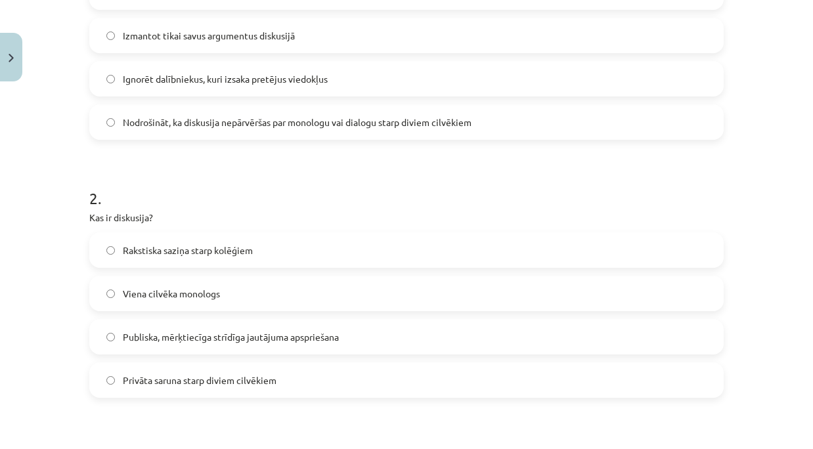
scroll to position [441, 0]
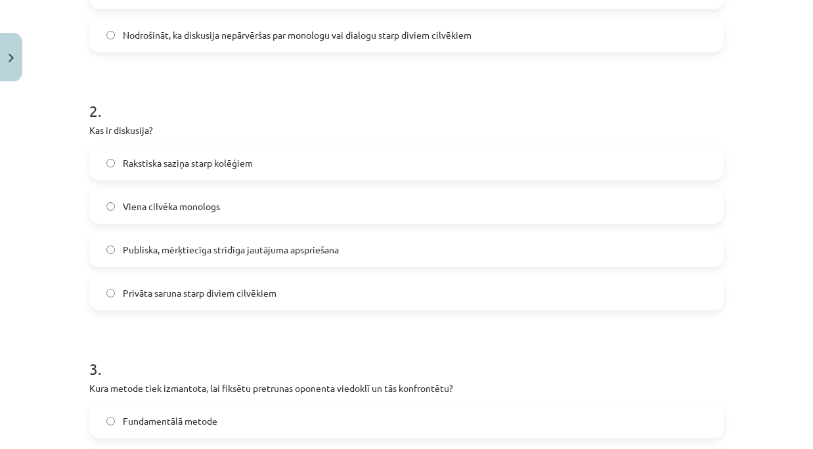
click at [368, 109] on h1 "2 ." at bounding box center [406, 99] width 634 height 41
click at [406, 106] on h1 "2 ." at bounding box center [406, 99] width 634 height 41
click at [321, 251] on span "Publiska, mērķtiecīga strīdīga jautājuma apspriešana" at bounding box center [231, 250] width 216 height 14
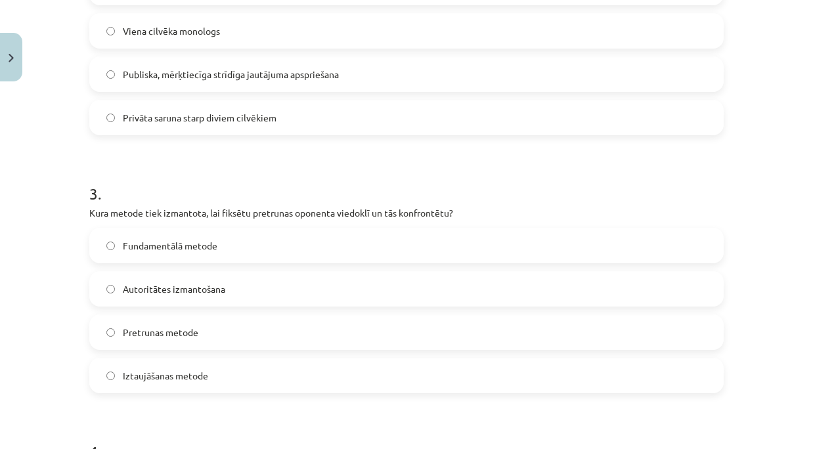
scroll to position [659, 0]
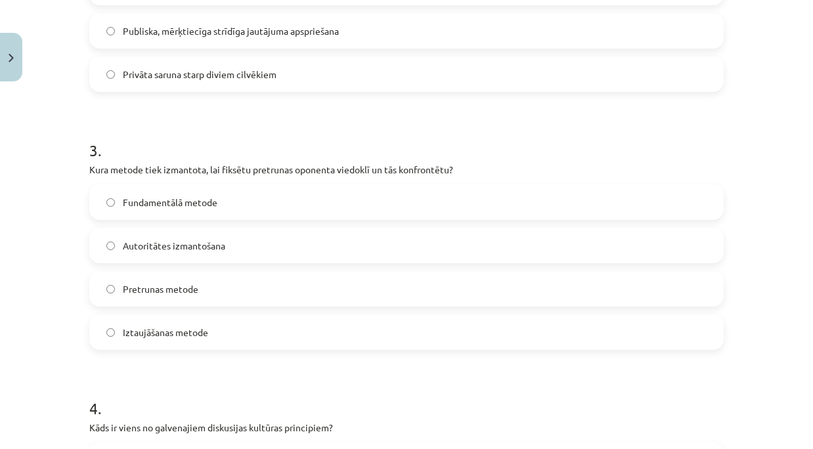
click at [396, 131] on h1 "3 ." at bounding box center [406, 138] width 634 height 41
click at [152, 297] on label "Pretrunas metode" at bounding box center [407, 289] width 632 height 33
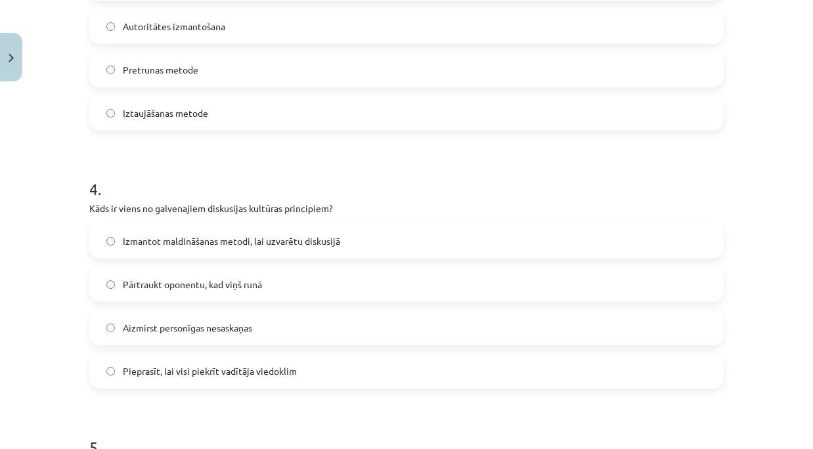
scroll to position [966, 0]
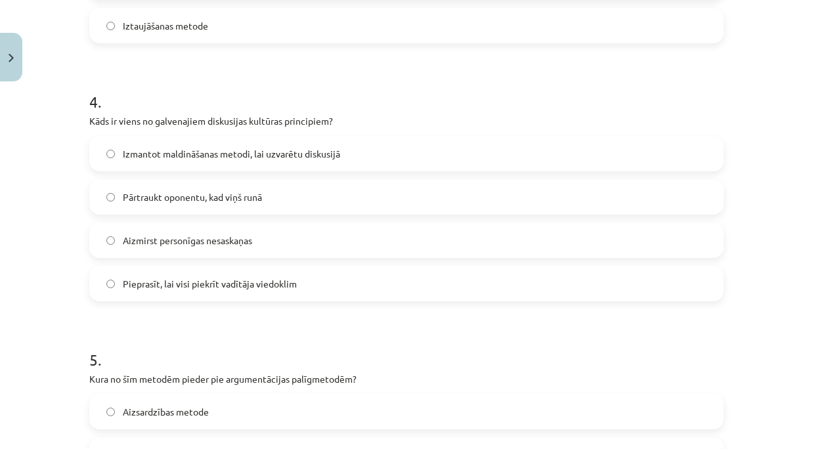
click at [370, 81] on h1 "4 ." at bounding box center [406, 90] width 634 height 41
click at [238, 244] on span "Aizmirst personīgas nesaskaņas" at bounding box center [187, 241] width 129 height 14
click at [393, 98] on h1 "4 ." at bounding box center [406, 90] width 634 height 41
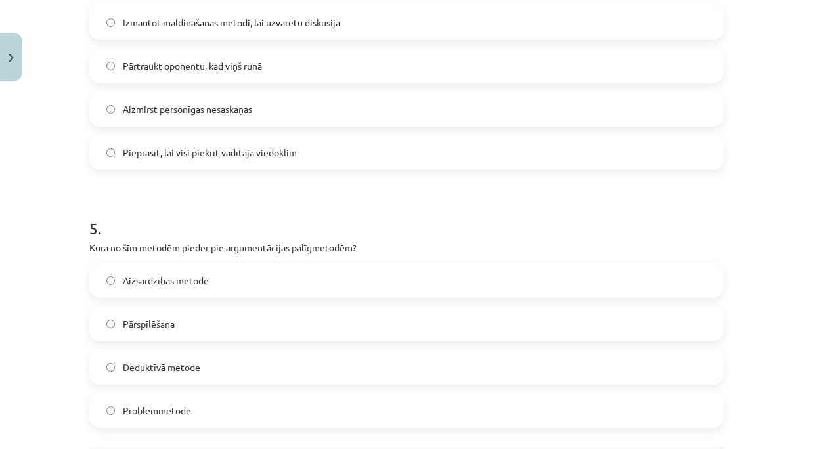
scroll to position [1229, 0]
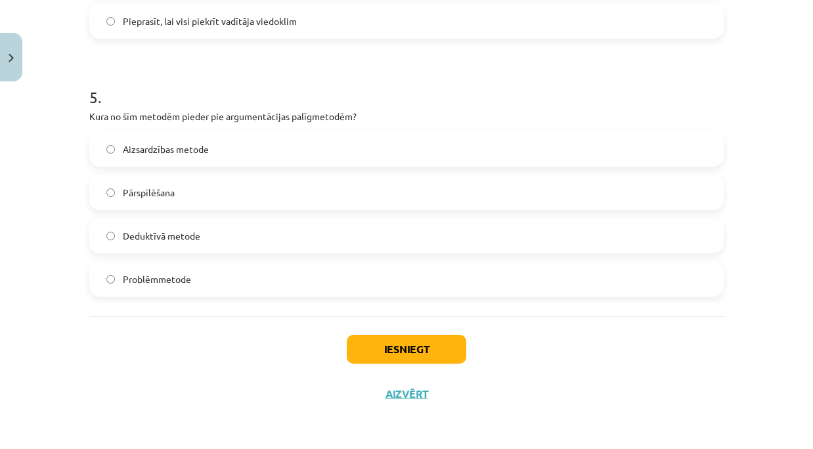
click at [122, 202] on label "Pārspīlēšana" at bounding box center [407, 192] width 632 height 33
click at [384, 345] on button "Iesniegt" at bounding box center [407, 349] width 120 height 29
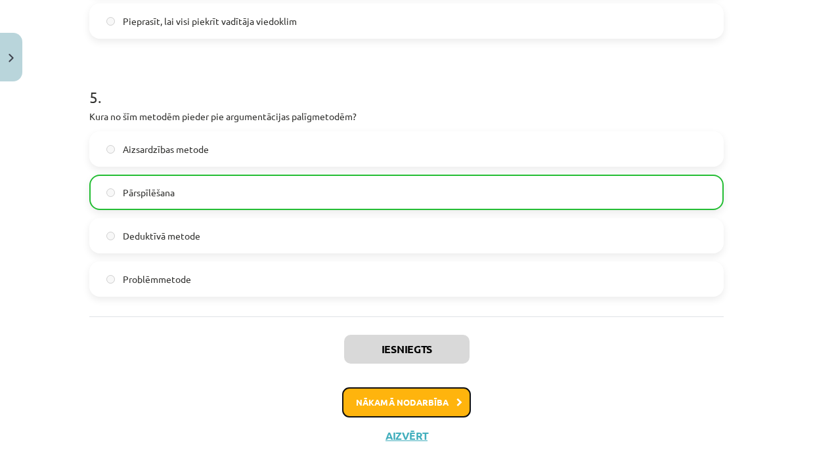
click at [389, 409] on button "Nākamā nodarbība" at bounding box center [406, 403] width 129 height 30
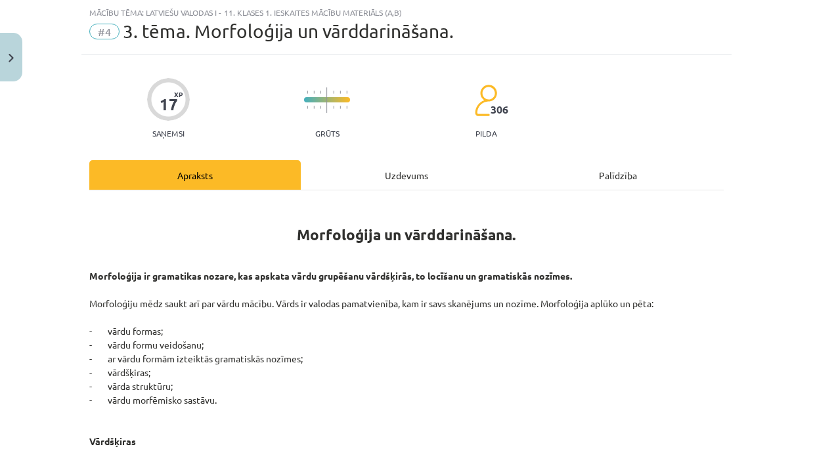
click at [370, 181] on div "Uzdevums" at bounding box center [406, 175] width 211 height 30
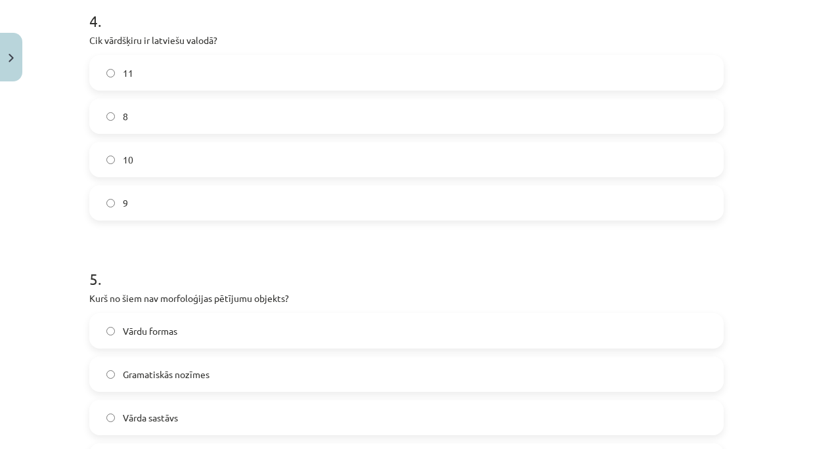
scroll to position [1229, 0]
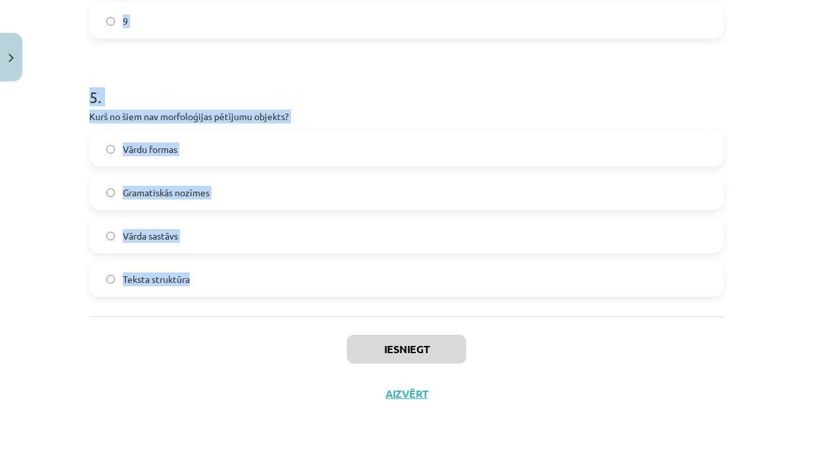
drag, startPoint x: 83, startPoint y: 266, endPoint x: 213, endPoint y: 296, distance: 133.4
copy form "1 . Kurš no šiem ir pirmatnīgs vārds? Zieds Ieziedēt Ziedošs Ziedonis 2 . Kas i…"
click at [445, 120] on p "Kurš no šiem nav morfoloģijas pētījumu objekts?" at bounding box center [406, 117] width 634 height 14
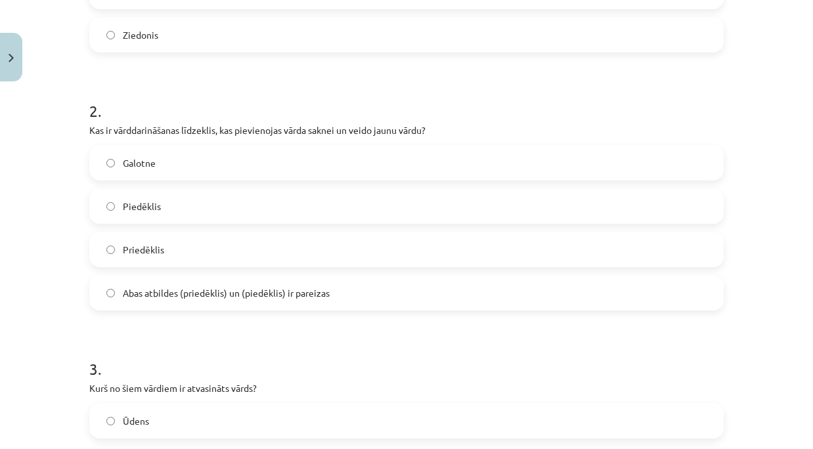
scroll to position [309, 0]
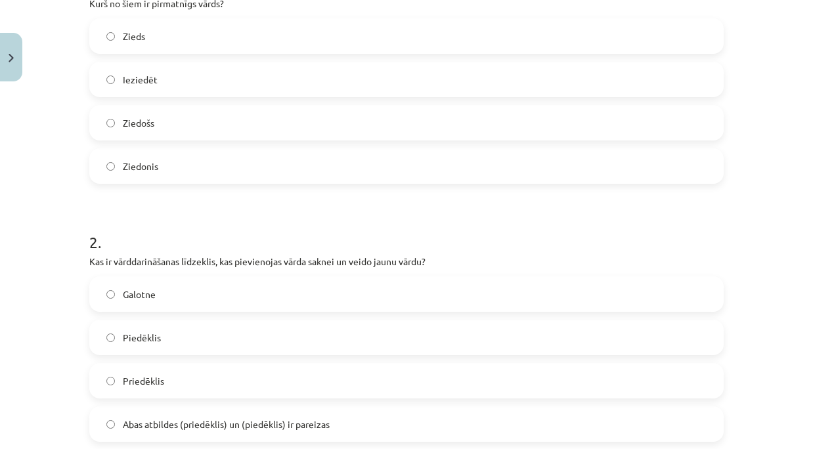
click at [226, 46] on label "Zieds" at bounding box center [407, 36] width 632 height 33
click at [422, 211] on h1 "2 ." at bounding box center [406, 230] width 634 height 41
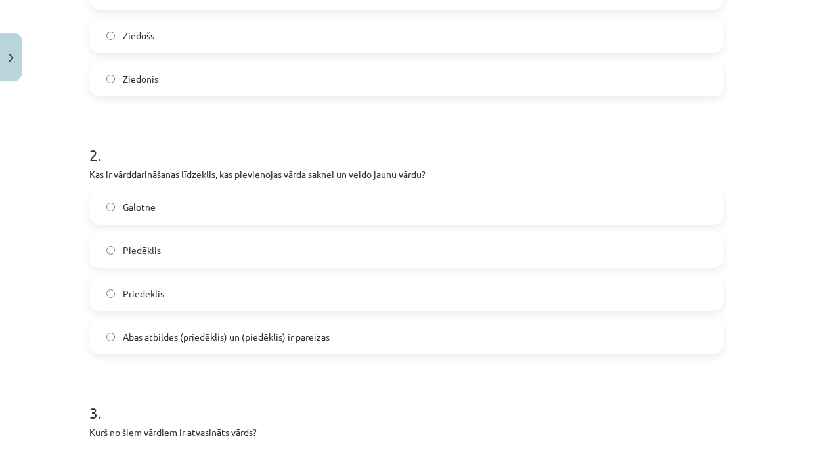
click at [195, 336] on span "Abas atbildes (priedēklis) un (piedēklis) ir pareizas" at bounding box center [226, 337] width 207 height 14
click at [416, 169] on p "Kas ir vārddarināšanas līdzeklis, kas pievienojas vārda saknei un veido jaunu v…" at bounding box center [406, 174] width 634 height 14
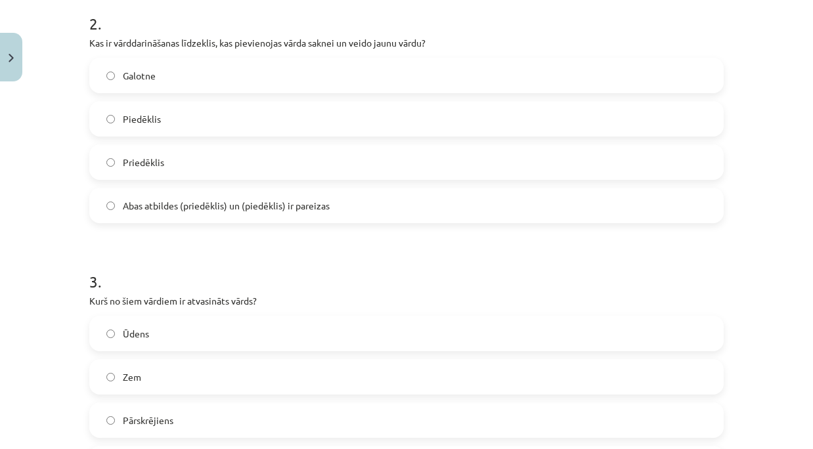
scroll to position [616, 0]
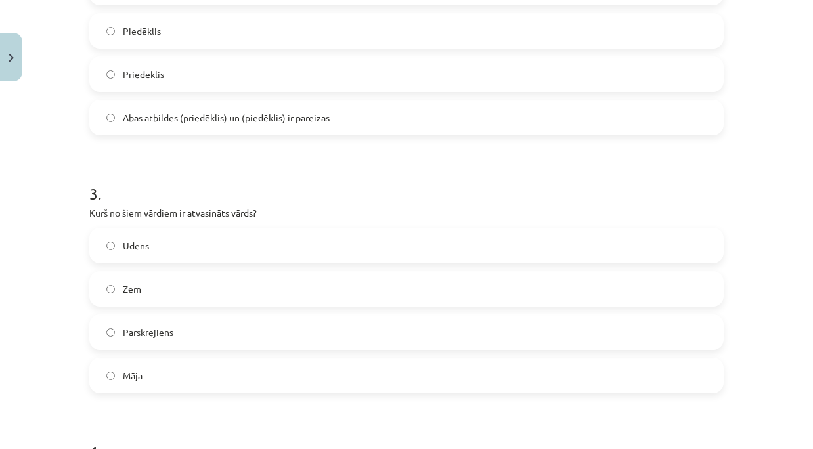
click at [163, 342] on label "Pārskrējiens" at bounding box center [407, 332] width 632 height 33
click at [409, 202] on div "3 . Kurš no šiem vārdiem ir atvasināts vārds? Ūdens Zem Pārskrējiens Māja" at bounding box center [406, 278] width 634 height 232
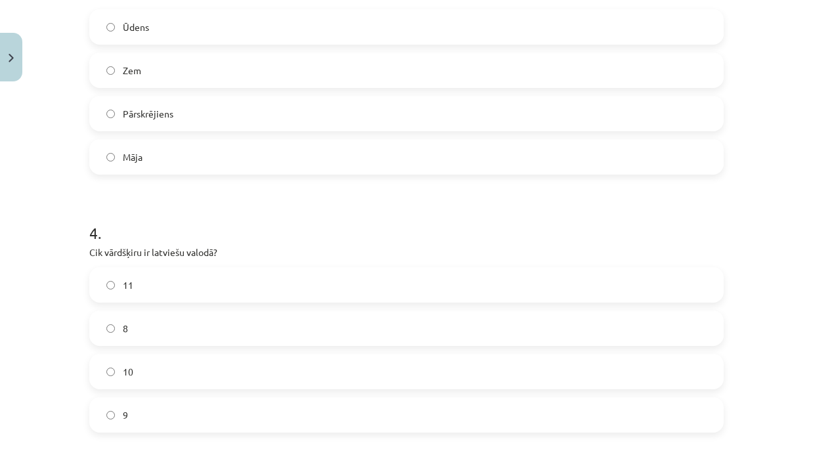
scroll to position [879, 0]
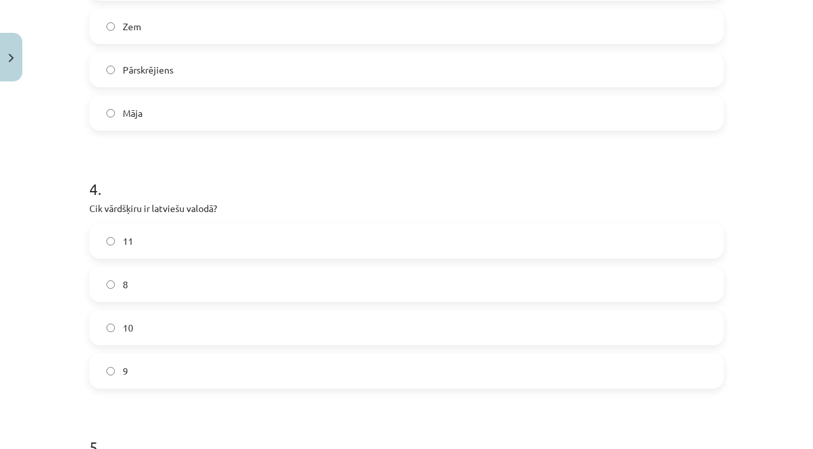
click at [130, 250] on label "11" at bounding box center [407, 241] width 632 height 33
click at [414, 149] on form "1 . Kurš no šiem ir pirmatnīgs vārds? Zieds Ieziedēt Ziedošs Ziedonis 2 . Kas i…" at bounding box center [406, 15] width 634 height 1264
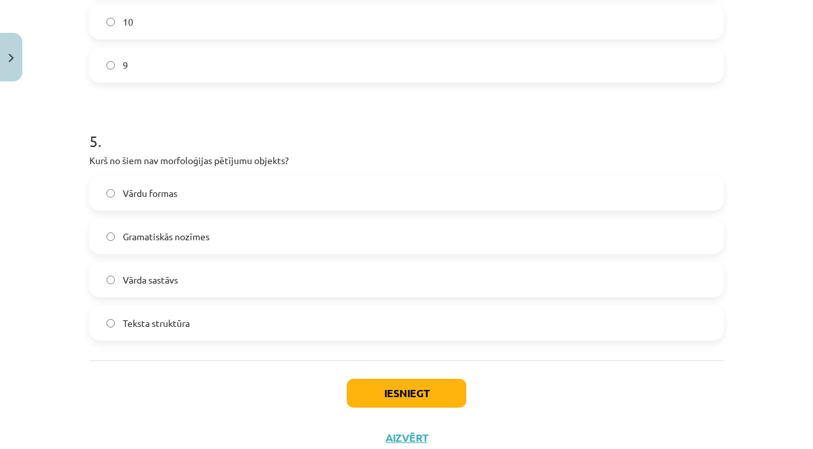
click at [156, 337] on label "Teksta struktūra" at bounding box center [407, 323] width 632 height 33
click at [410, 388] on button "Iesniegt" at bounding box center [407, 393] width 120 height 29
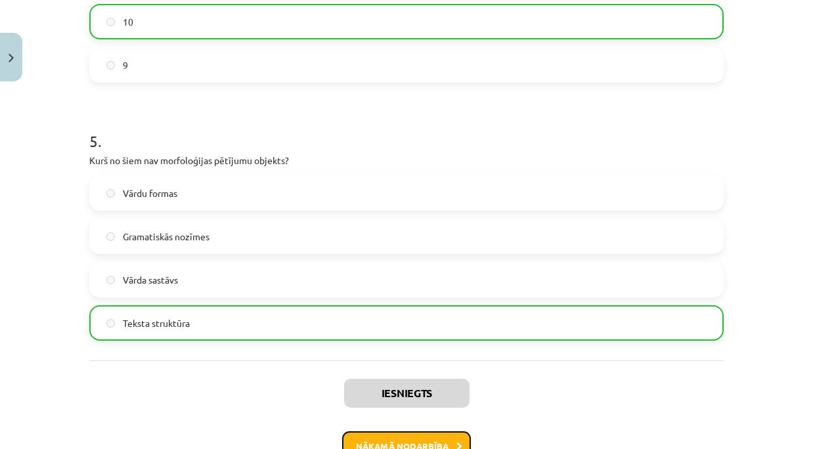
click at [422, 442] on button "Nākamā nodarbība" at bounding box center [406, 447] width 129 height 30
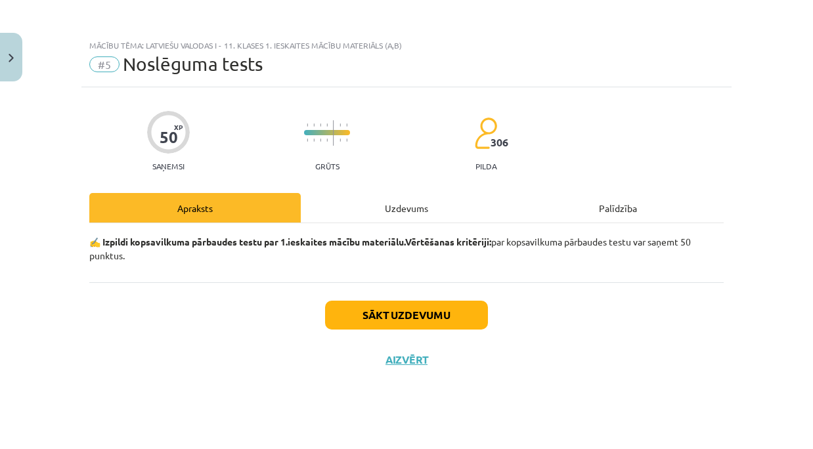
click at [388, 210] on div "Uzdevums" at bounding box center [406, 208] width 211 height 30
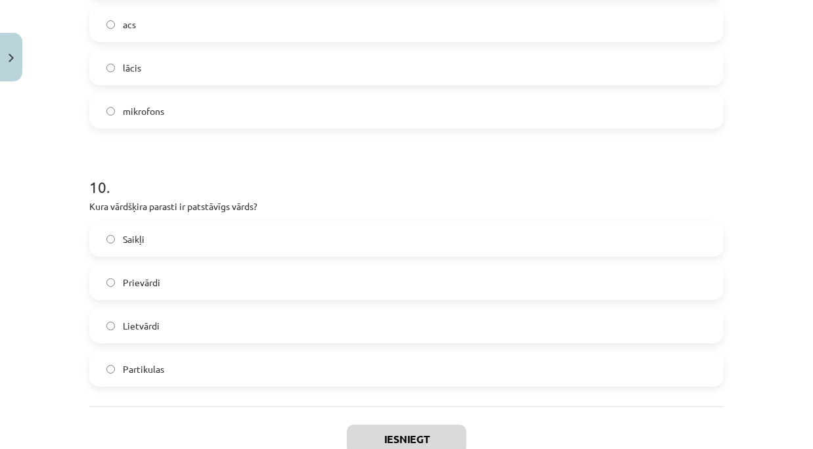
scroll to position [2315, 0]
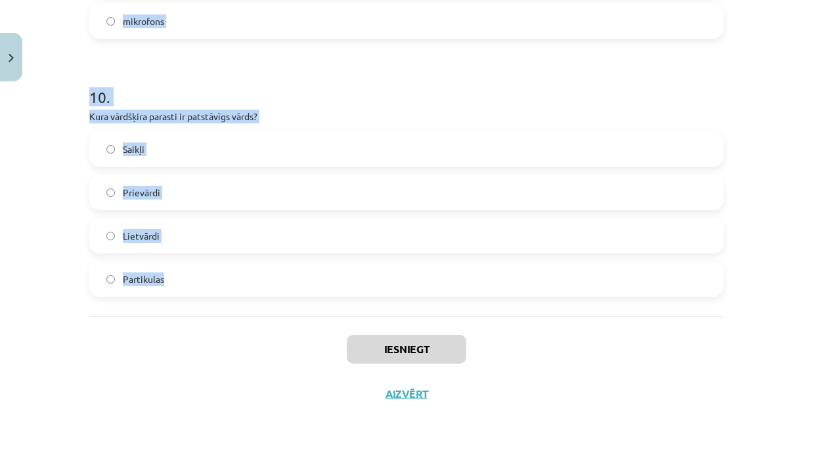
drag, startPoint x: 79, startPoint y: 65, endPoint x: 178, endPoint y: 298, distance: 252.5
copy form "1 . Teksts rakstīts pareizā literārā valodā Viltus Patiesa 2 . Palīgvārdi ir sa…"
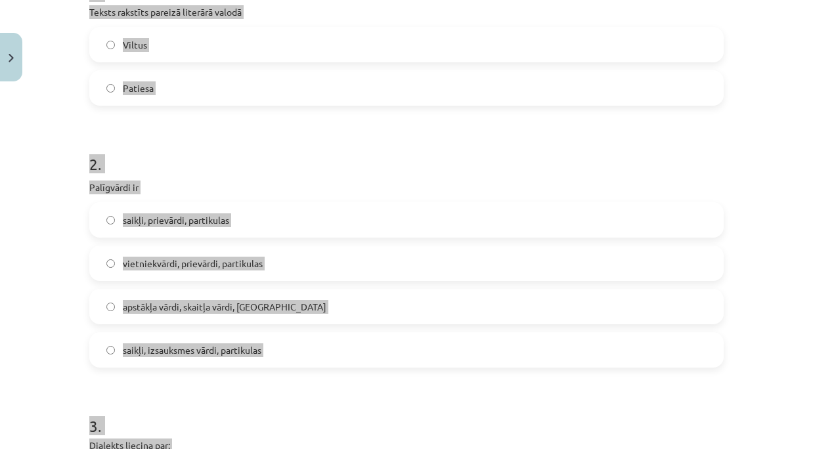
scroll to position [81, 0]
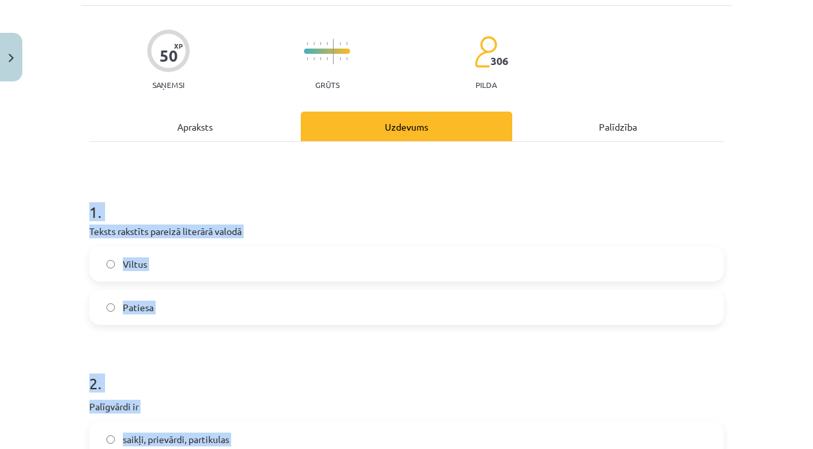
click at [558, 211] on h1 "1 ." at bounding box center [406, 200] width 634 height 41
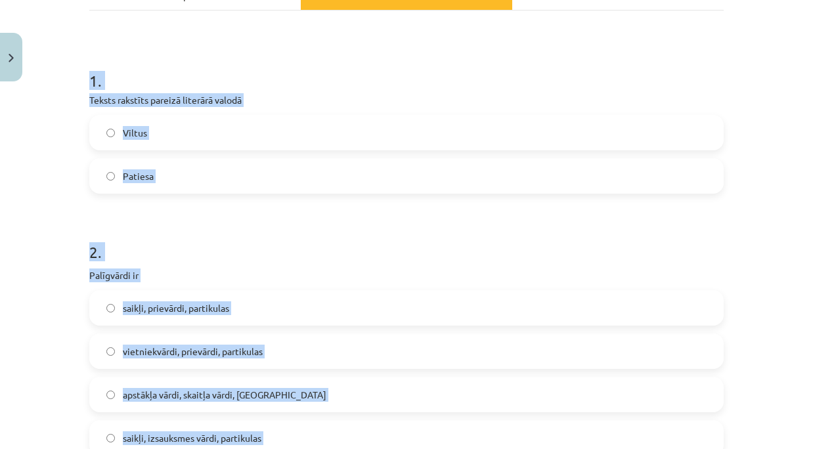
click at [131, 186] on label "Patiesa" at bounding box center [407, 176] width 632 height 33
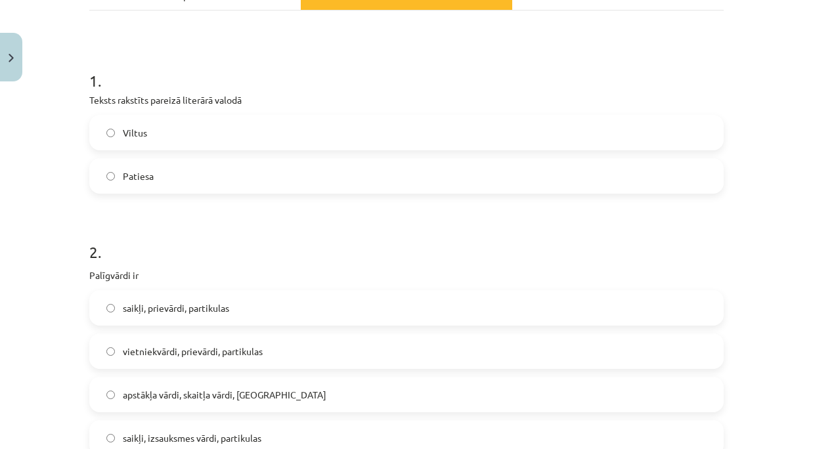
click at [378, 272] on p "Palīgvārdi ir" at bounding box center [406, 276] width 634 height 14
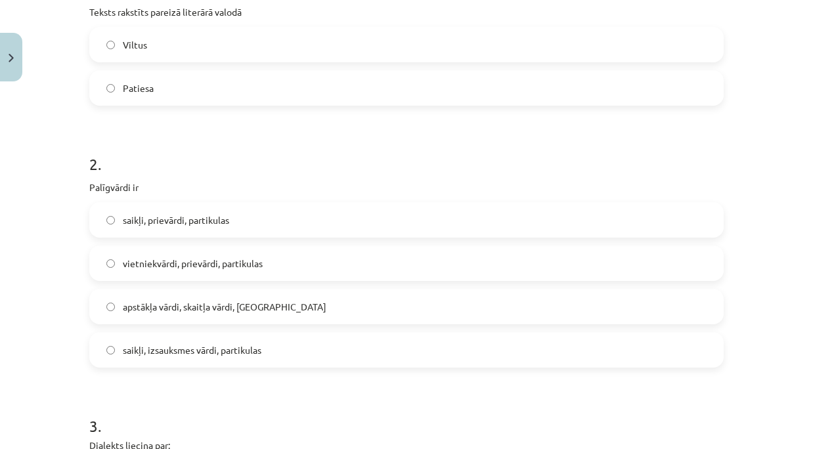
click at [173, 218] on span "saikļi, prievārdi, partikulas" at bounding box center [176, 220] width 106 height 14
click at [420, 175] on div "2 . Palīgvārdi ir saikļi, prievārdi, partikulas vietniekvārdi, prievārdi, parti…" at bounding box center [406, 250] width 634 height 236
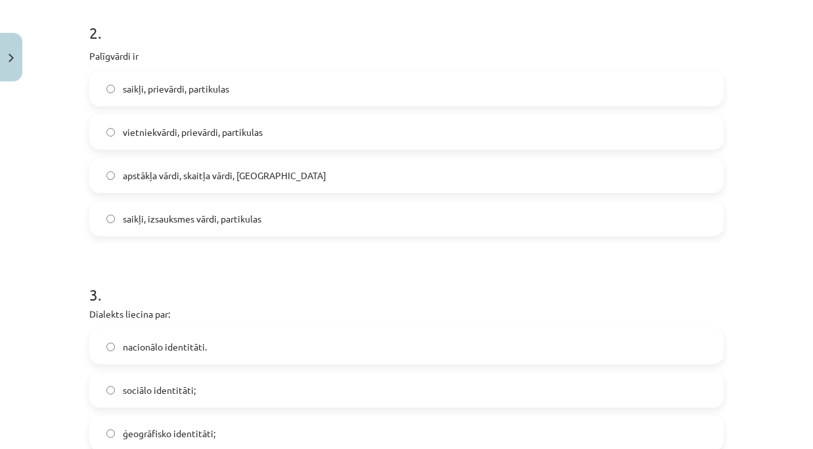
scroll to position [476, 0]
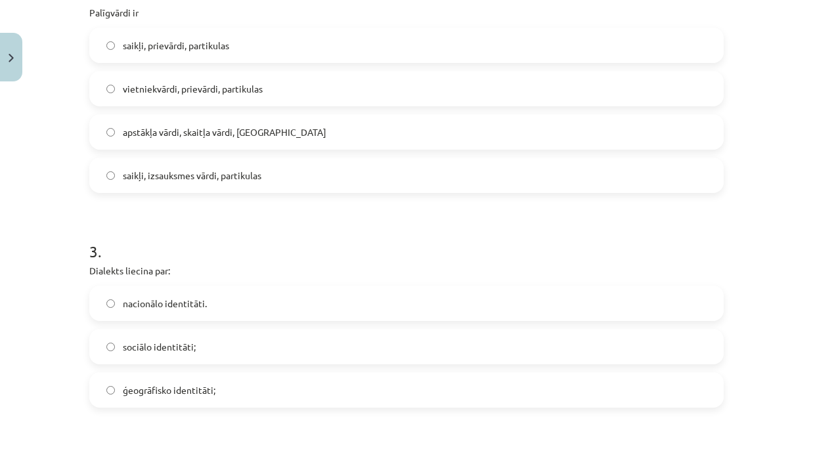
click at [169, 395] on span "ģeogrāfisko identitāti;" at bounding box center [169, 391] width 93 height 14
click at [404, 238] on h1 "3 ." at bounding box center [406, 239] width 634 height 41
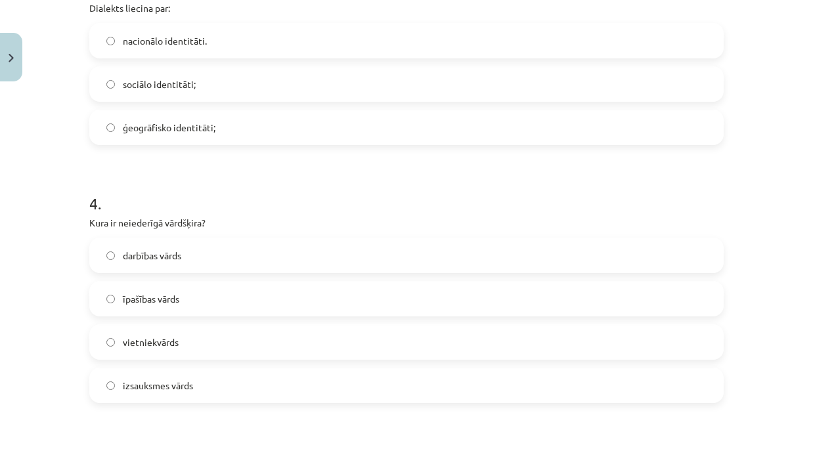
drag, startPoint x: 144, startPoint y: 393, endPoint x: 145, endPoint y: 387, distance: 6.7
click at [146, 391] on label "izsauksmes vārds" at bounding box center [407, 385] width 632 height 33
click at [368, 211] on h1 "4 ." at bounding box center [406, 191] width 634 height 41
click at [160, 380] on span "izsauksmes vārds" at bounding box center [158, 386] width 70 height 14
click at [393, 193] on h1 "4 ." at bounding box center [406, 191] width 634 height 41
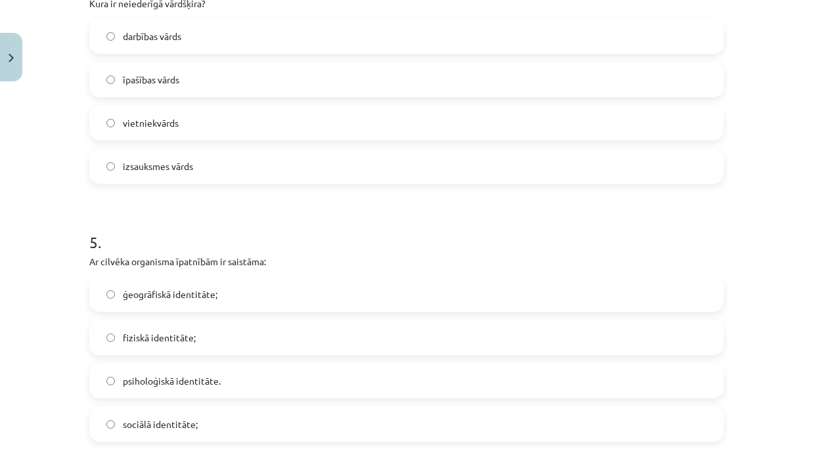
scroll to position [1001, 0]
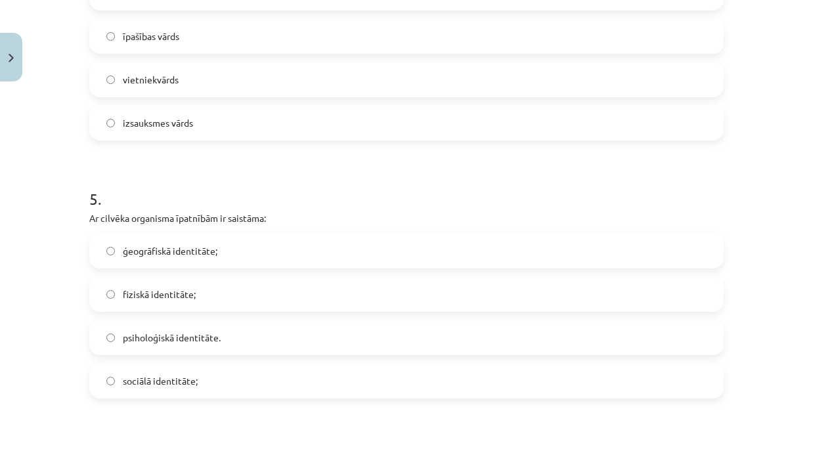
click at [145, 294] on span "fiziskā identitāte;" at bounding box center [159, 295] width 73 height 14
click at [447, 207] on h1 "5 ." at bounding box center [406, 187] width 634 height 41
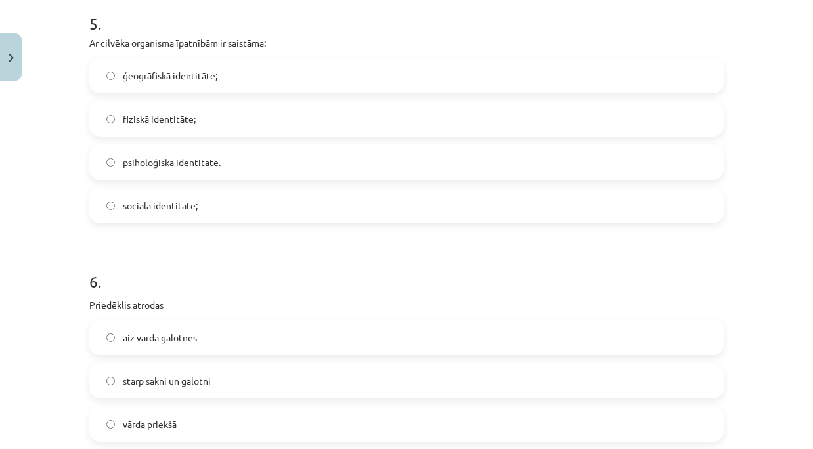
scroll to position [1220, 0]
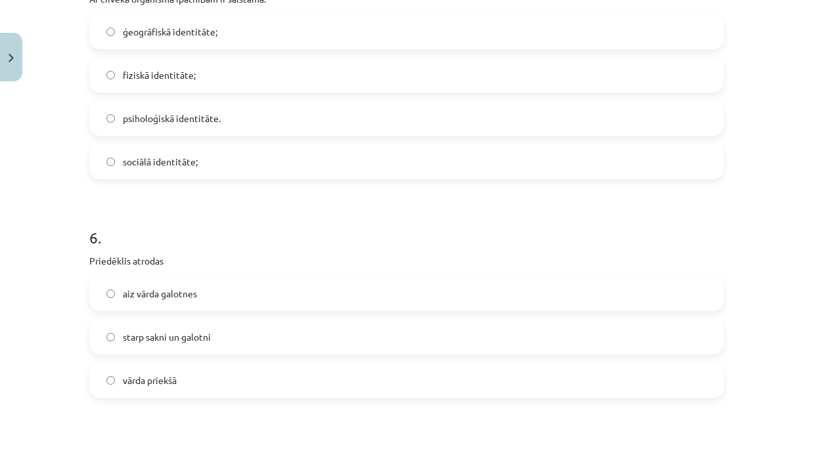
click at [149, 380] on span "vārda priekšā" at bounding box center [150, 381] width 54 height 14
click at [397, 238] on h1 "6 ." at bounding box center [406, 226] width 634 height 41
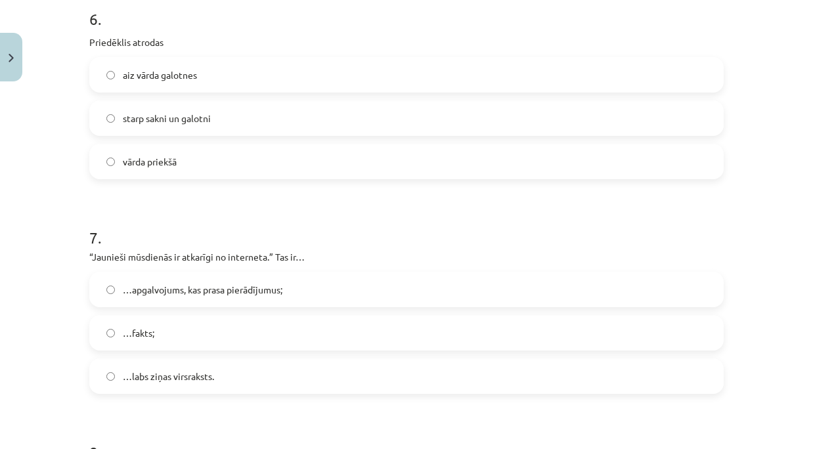
click at [203, 292] on span "…apgalvojums, kas prasa pierādījumus;" at bounding box center [203, 290] width 160 height 14
click at [398, 253] on p "“Jaunieši mūsdienās ir atkarīgi no interneta.” Tas ir…" at bounding box center [406, 257] width 634 height 14
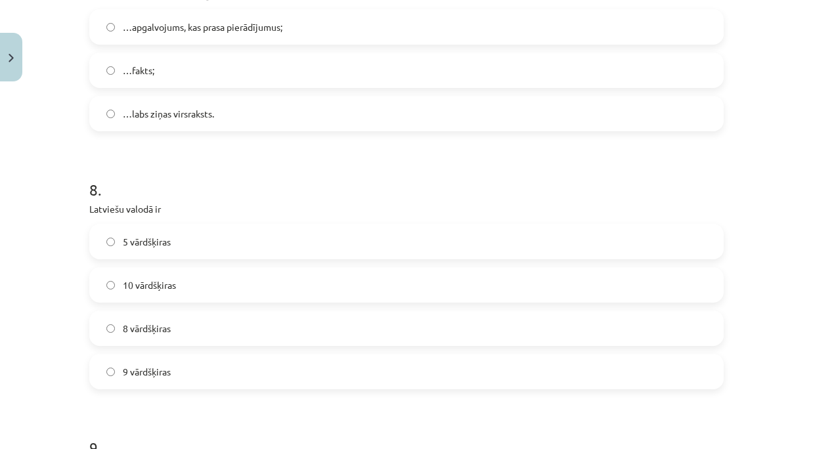
click at [148, 294] on label "10 vārdšķiras" at bounding box center [407, 285] width 632 height 33
click at [410, 191] on h1 "8 ." at bounding box center [406, 178] width 634 height 41
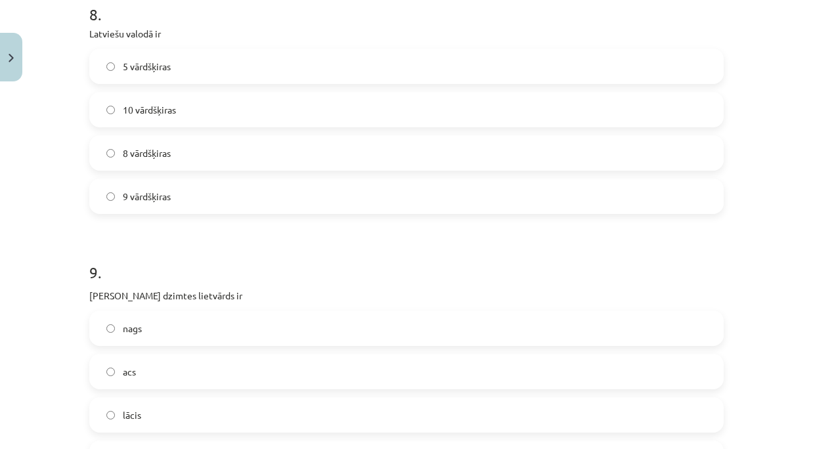
scroll to position [1964, 0]
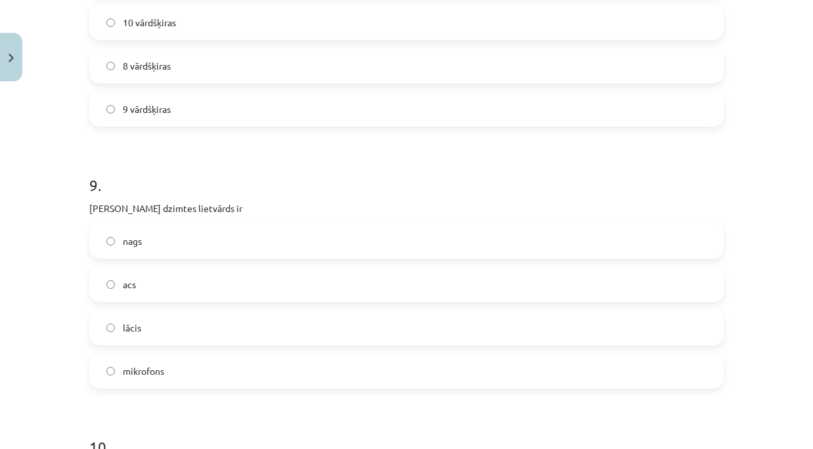
click at [146, 282] on label "acs" at bounding box center [407, 284] width 632 height 33
click at [380, 218] on div "9 . Sieviešu dzimtes lietvārds ir nags acs lācis mikrofons" at bounding box center [406, 271] width 634 height 236
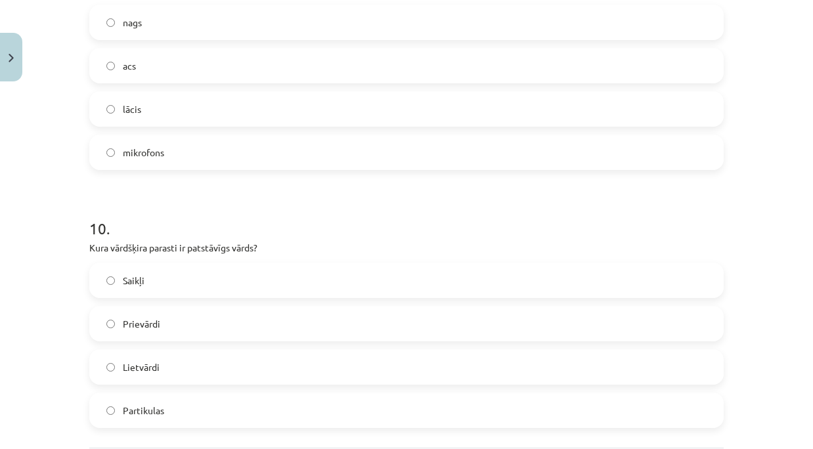
scroll to position [2227, 0]
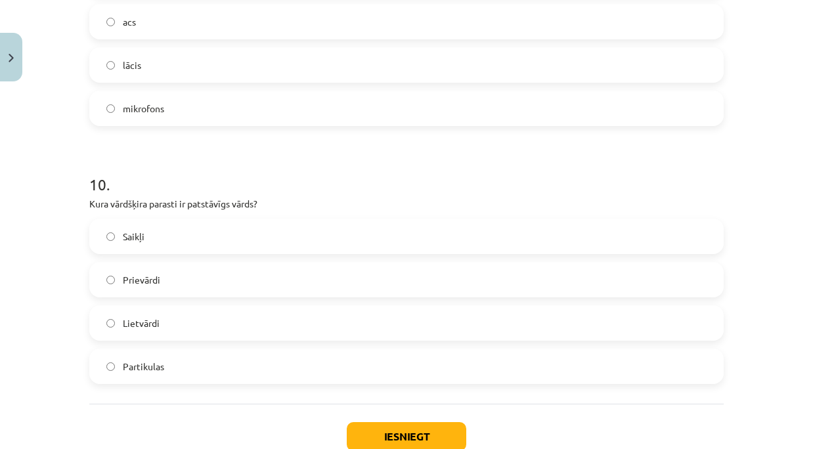
click at [127, 317] on span "Lietvārdi" at bounding box center [141, 324] width 37 height 14
click at [409, 426] on button "Iesniegt" at bounding box center [407, 436] width 120 height 29
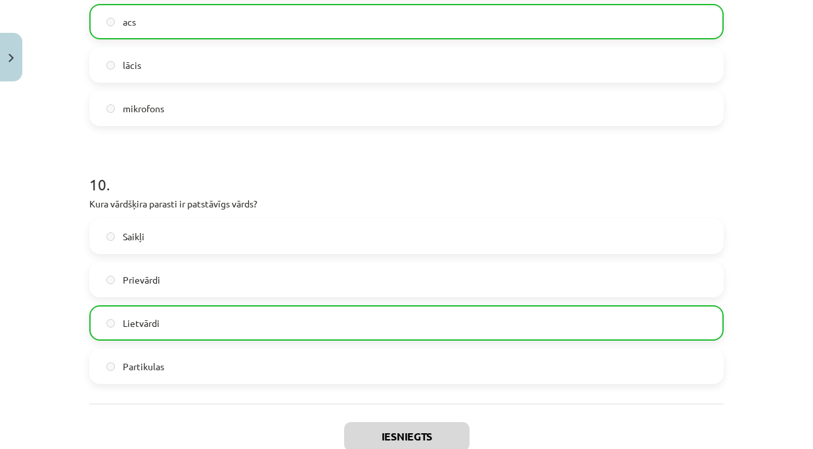
scroll to position [2357, 0]
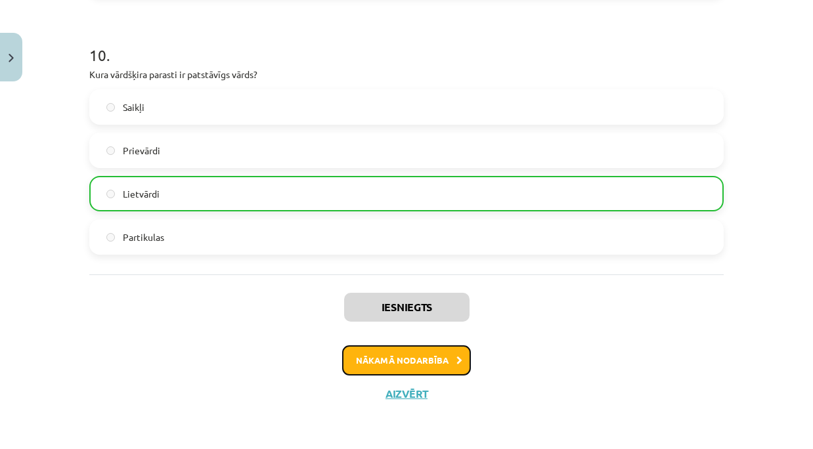
click at [420, 355] on button "Nākamā nodarbība" at bounding box center [406, 360] width 129 height 30
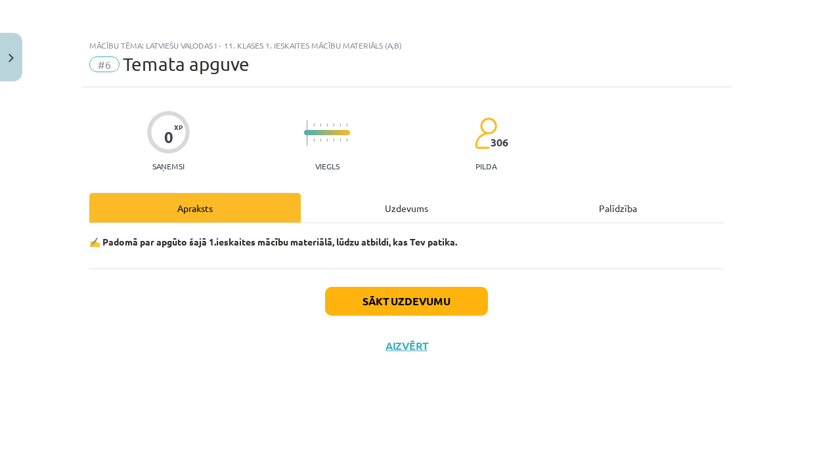
click at [401, 212] on div "Uzdevums" at bounding box center [406, 208] width 211 height 30
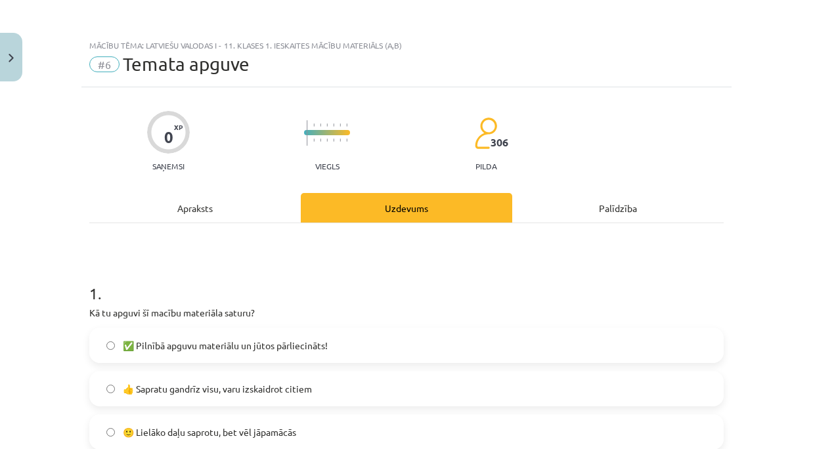
scroll to position [175, 0]
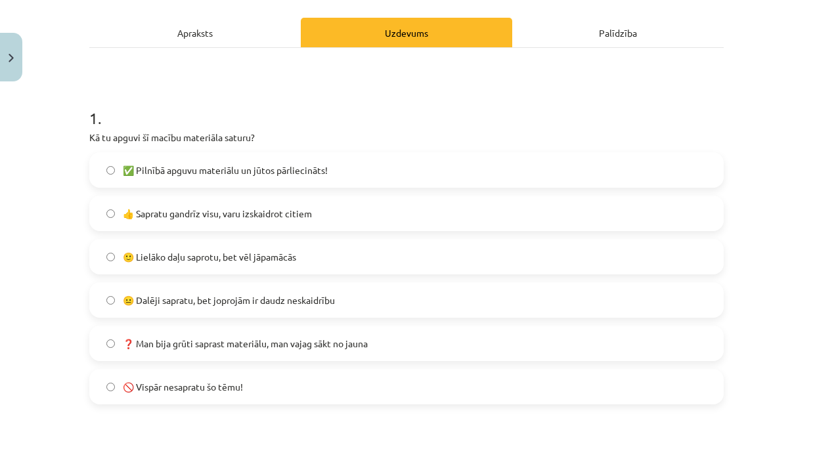
click at [239, 259] on span "🙂 Lielāko daļu saprotu, bet vēl jāpamācās" at bounding box center [209, 257] width 173 height 14
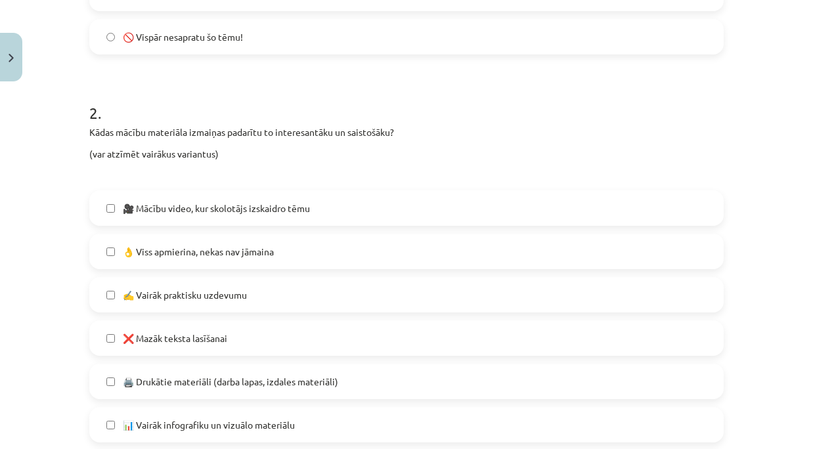
scroll to position [613, 0]
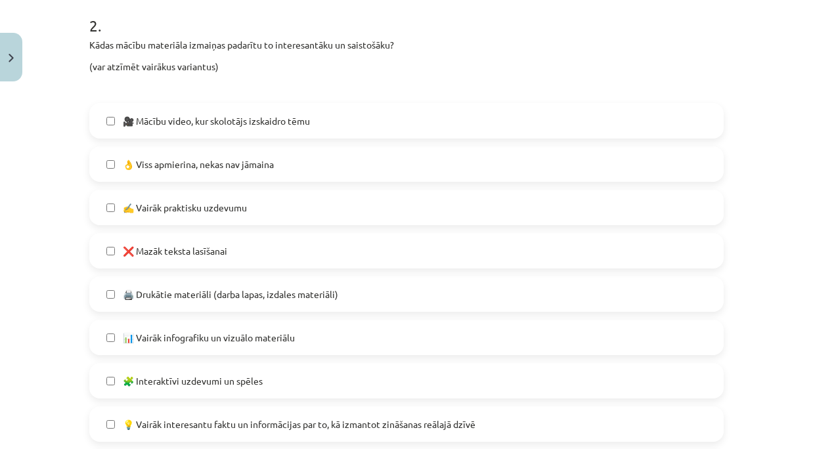
click at [217, 173] on label "👌 Viss apmierina, nekas nav jāmaina" at bounding box center [407, 164] width 632 height 33
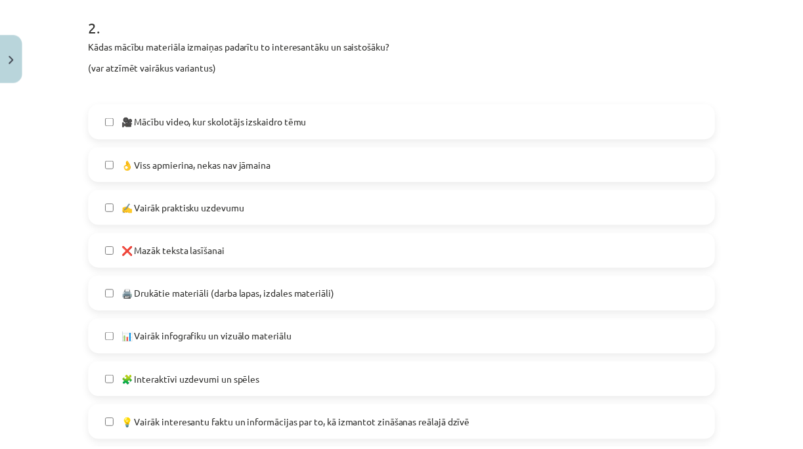
scroll to position [845, 0]
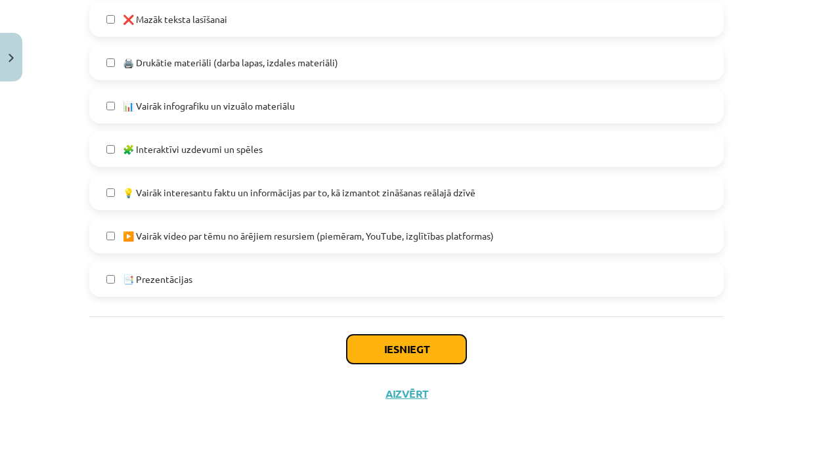
click at [380, 337] on button "Iesniegt" at bounding box center [407, 349] width 120 height 29
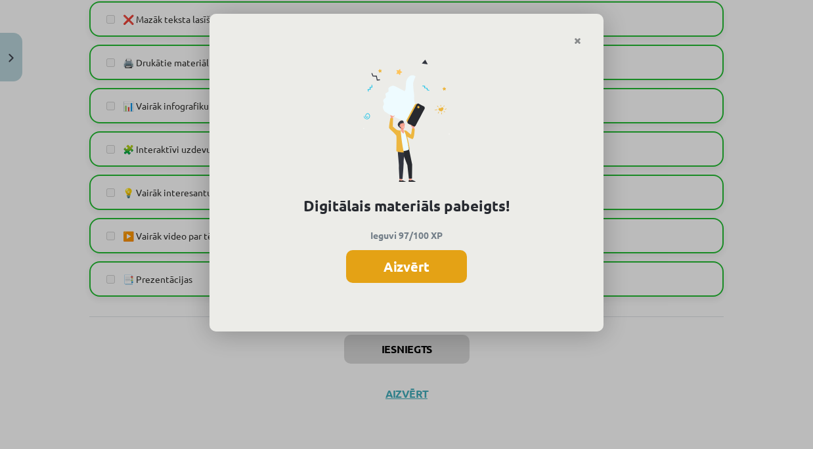
click at [380, 260] on button "Aizvērt" at bounding box center [406, 266] width 121 height 33
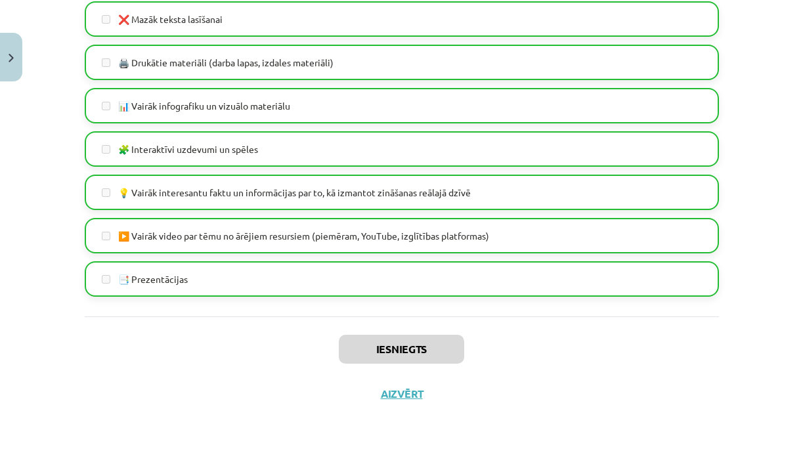
scroll to position [438, 0]
click at [395, 401] on div "Iesniegts Aizvērt" at bounding box center [402, 363] width 634 height 92
click at [401, 397] on button "Aizvērt" at bounding box center [402, 394] width 50 height 13
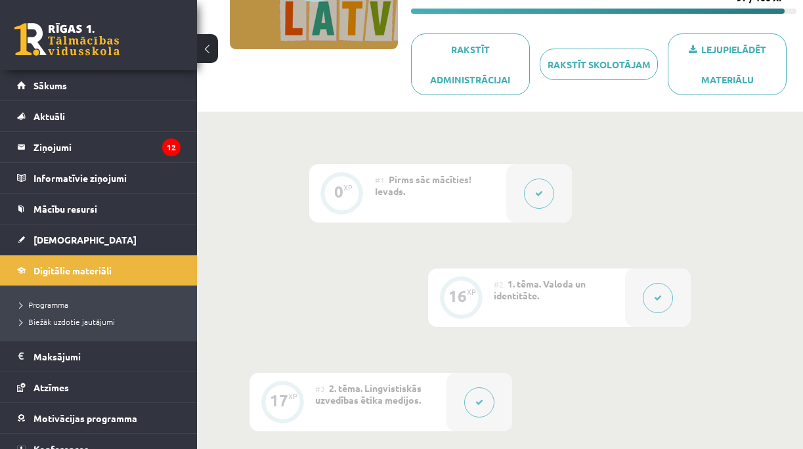
scroll to position [0, 0]
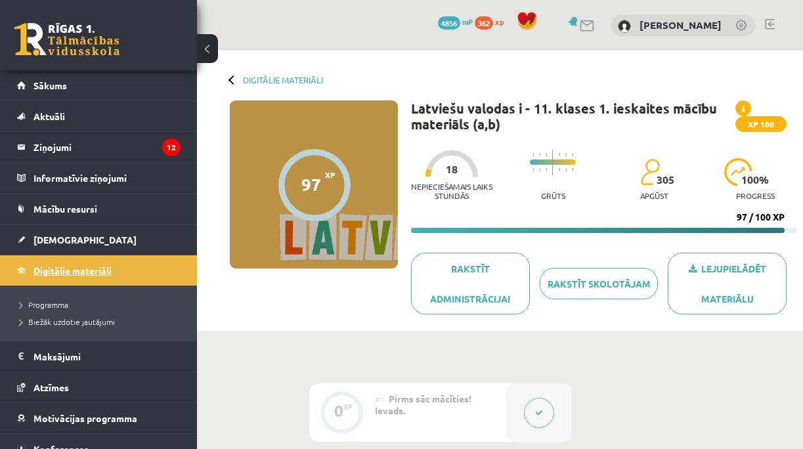
click at [60, 259] on link "Digitālie materiāli" at bounding box center [99, 270] width 164 height 30
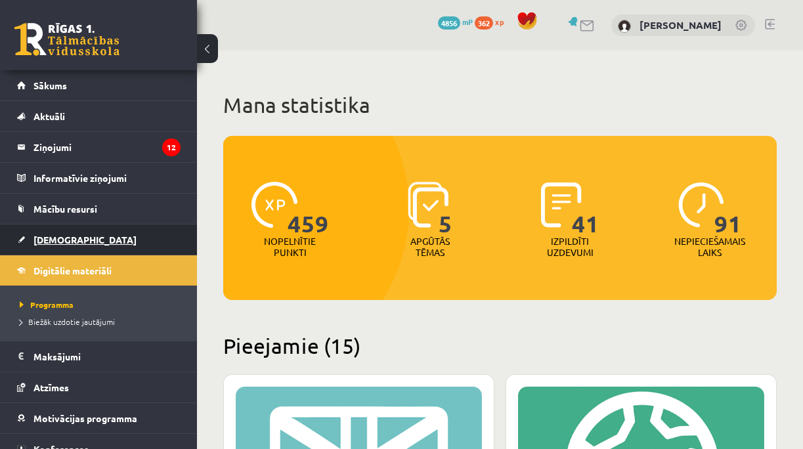
click at [52, 240] on span "[DEMOGRAPHIC_DATA]" at bounding box center [84, 240] width 103 height 12
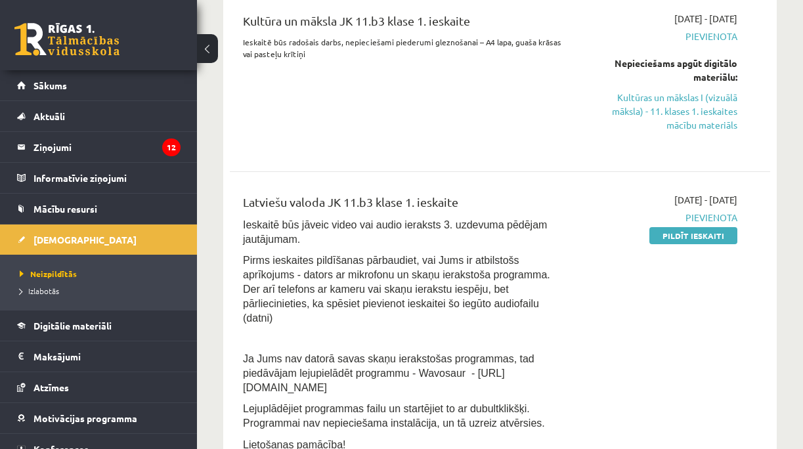
scroll to position [307, 0]
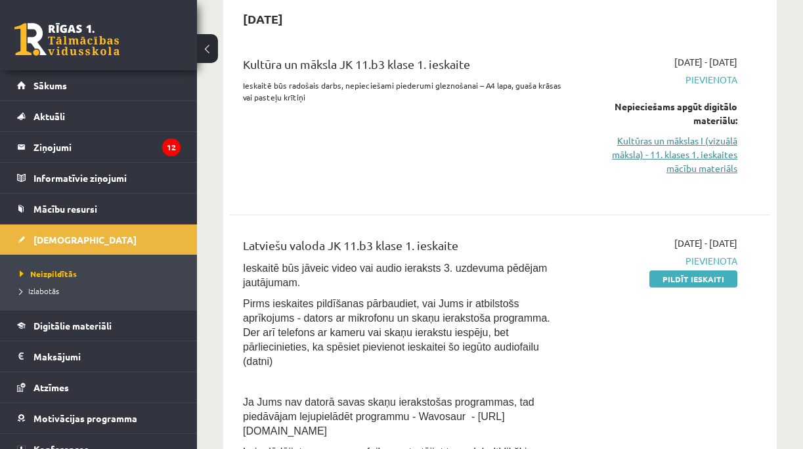
click at [679, 148] on link "Kultūras un mākslas I (vizuālā māksla) - 11. klases 1. ieskaites mācību materiā…" at bounding box center [662, 154] width 152 height 41
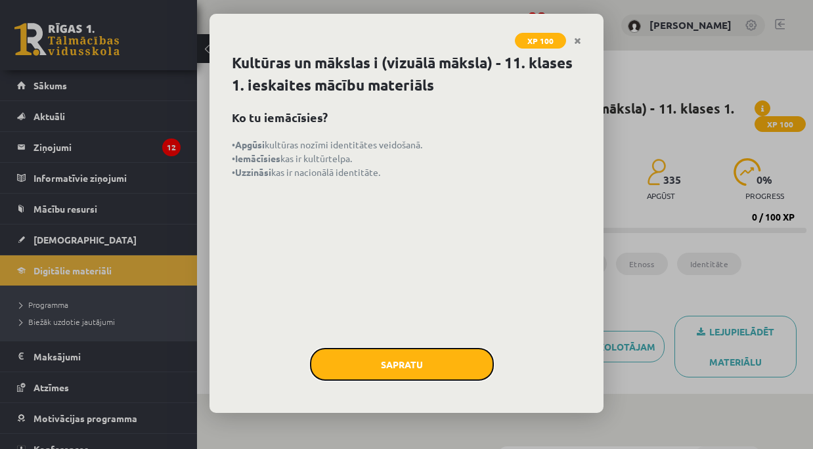
click at [378, 365] on button "Sapratu" at bounding box center [402, 364] width 184 height 33
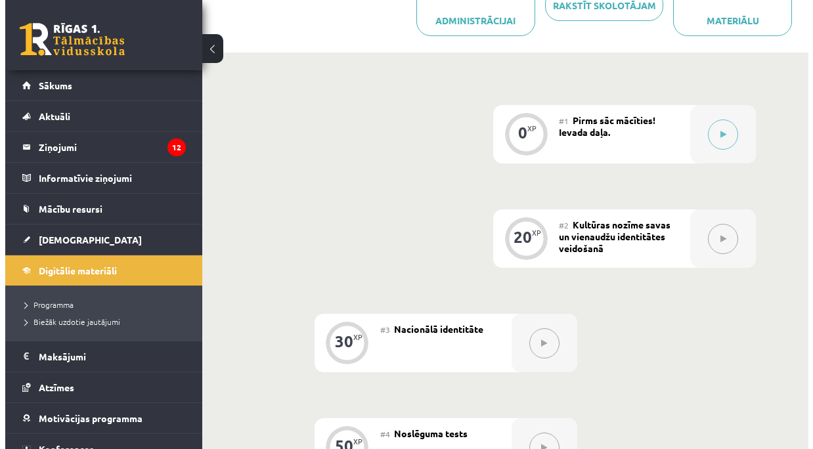
scroll to position [178, 0]
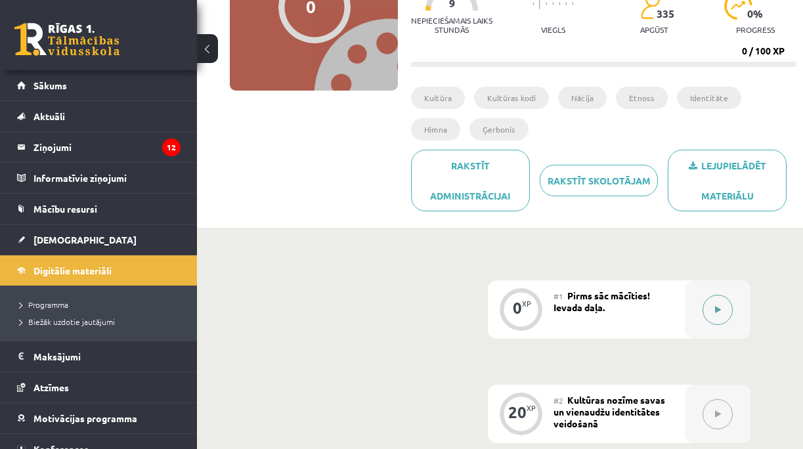
click at [718, 306] on icon at bounding box center [718, 310] width 6 height 8
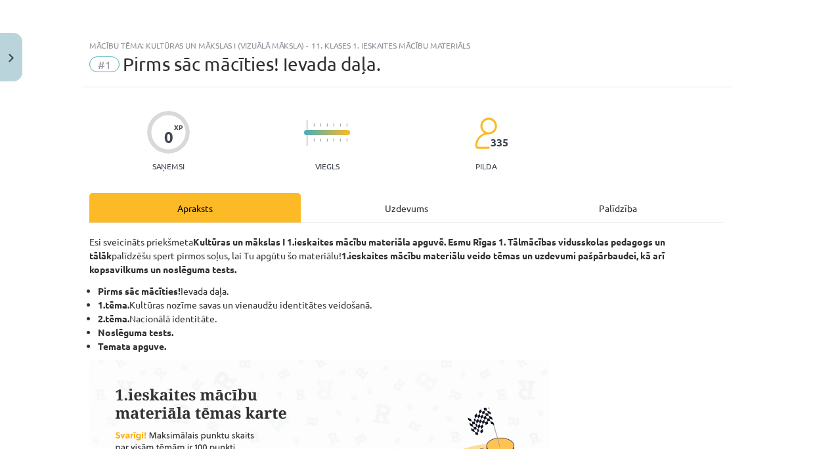
click at [414, 221] on div "Uzdevums" at bounding box center [406, 208] width 211 height 30
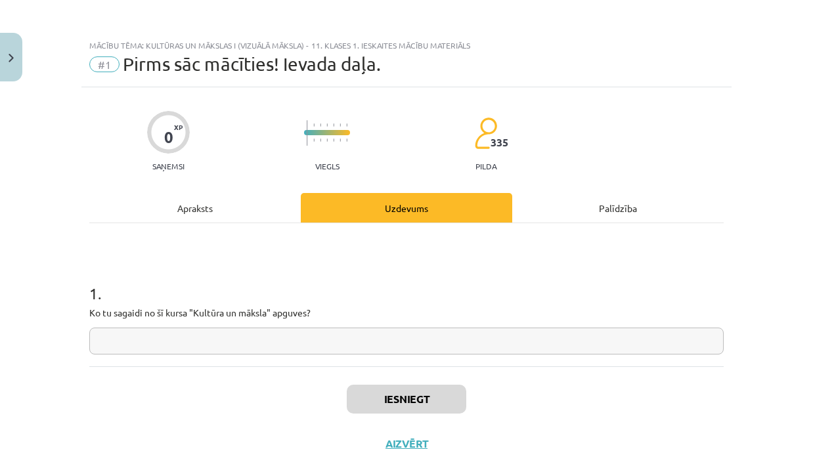
scroll to position [33, 0]
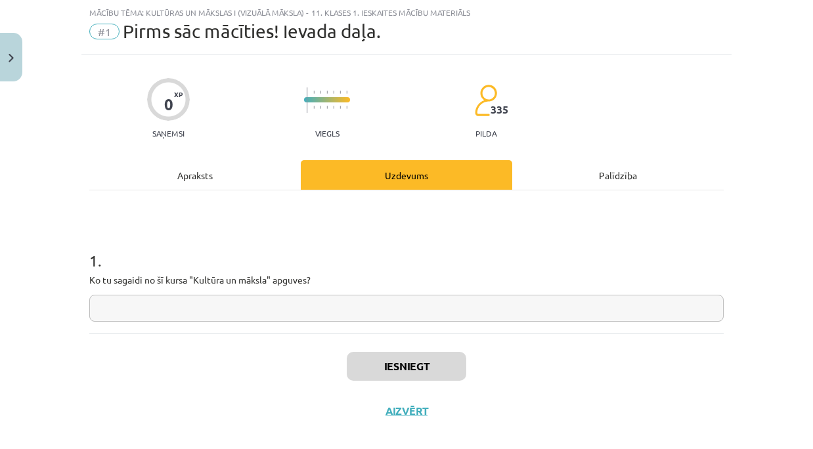
click at [224, 301] on input "text" at bounding box center [406, 308] width 634 height 27
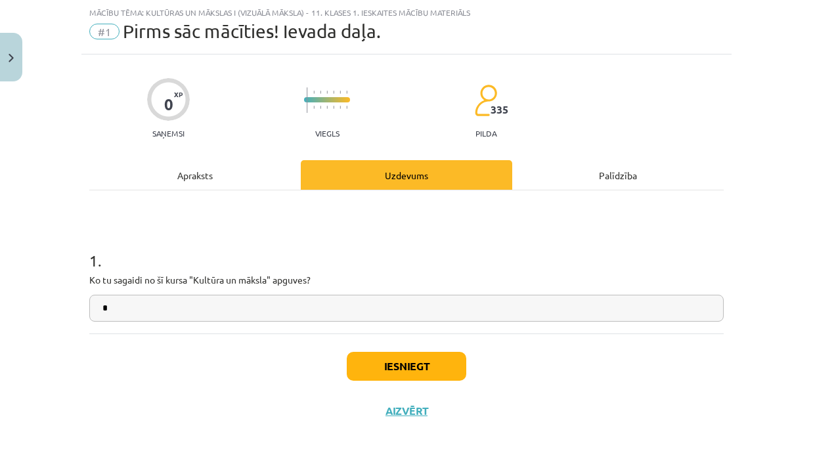
type input "*"
click at [403, 359] on button "Iesniegt" at bounding box center [407, 366] width 120 height 29
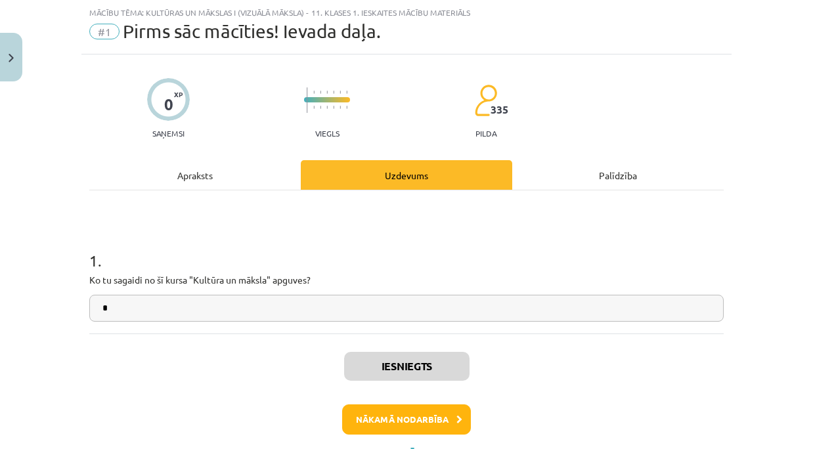
scroll to position [92, 0]
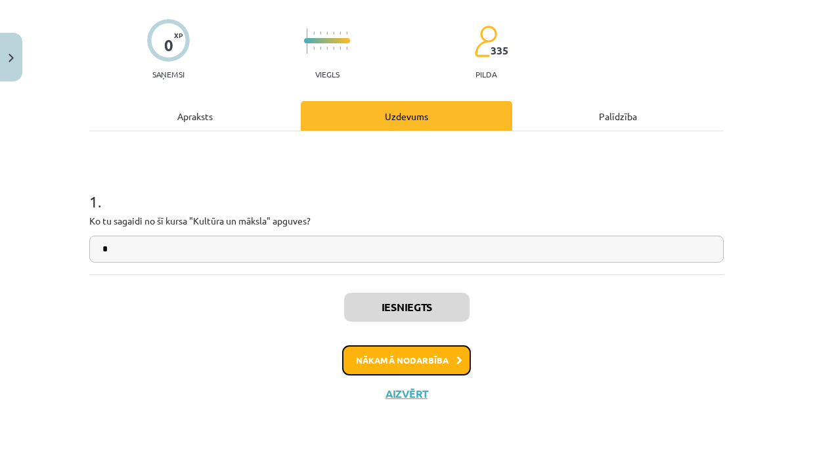
click at [384, 353] on button "Nākamā nodarbība" at bounding box center [406, 360] width 129 height 30
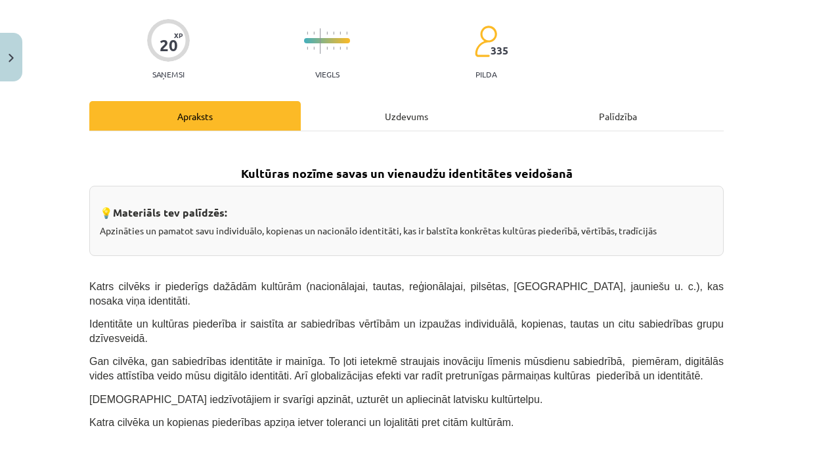
scroll to position [33, 0]
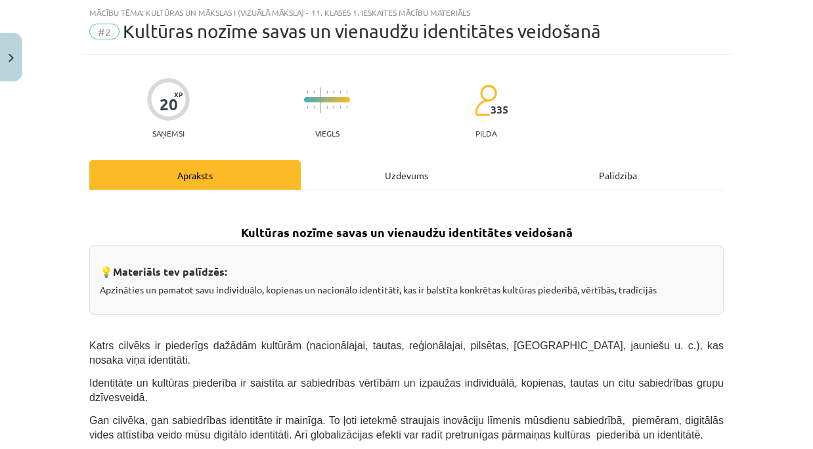
click at [372, 167] on div "Uzdevums" at bounding box center [406, 175] width 211 height 30
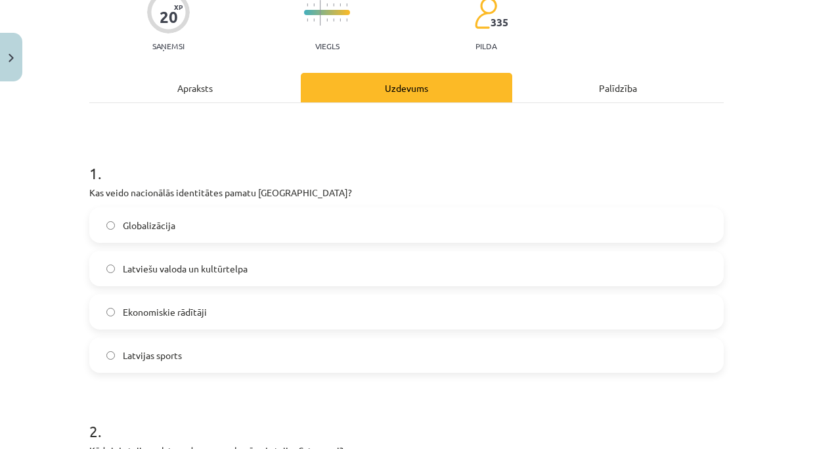
scroll to position [164, 0]
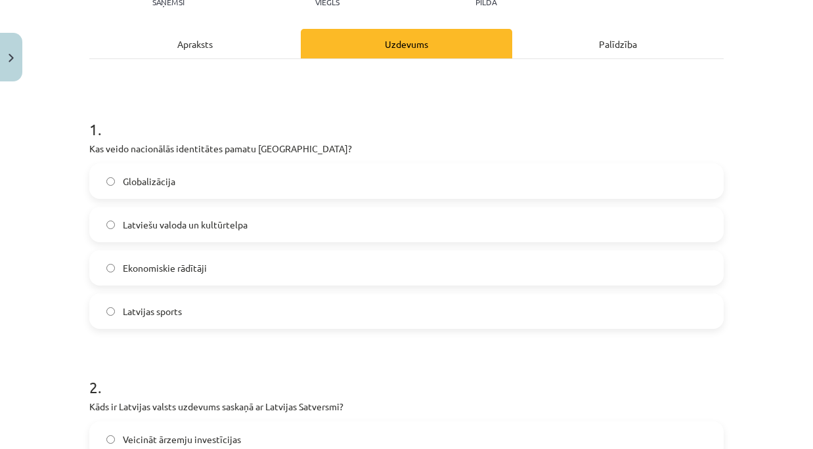
click at [447, 108] on h1 "1 ." at bounding box center [406, 117] width 634 height 41
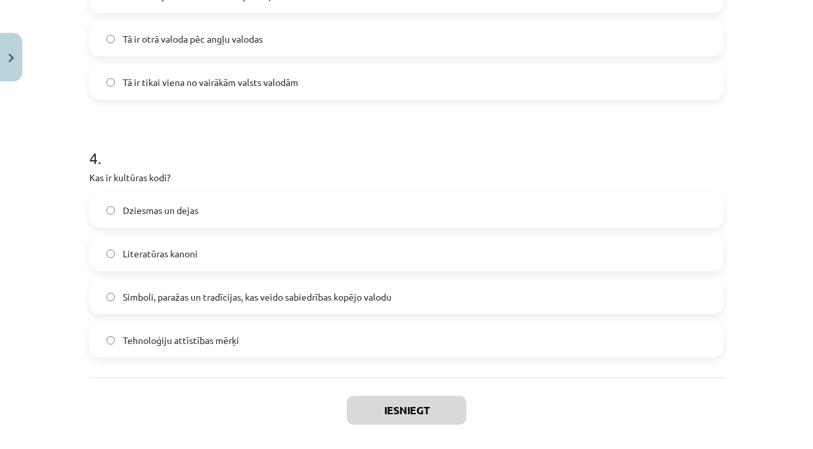
scroll to position [971, 0]
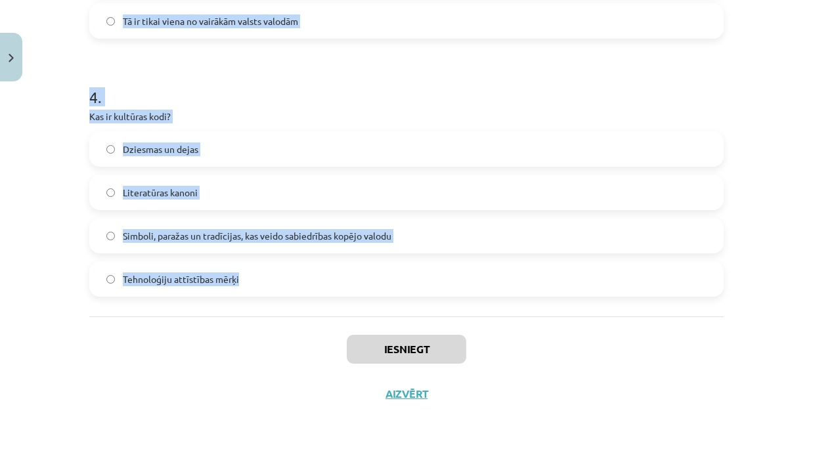
drag, startPoint x: 78, startPoint y: 126, endPoint x: 292, endPoint y: 278, distance: 262.3
copy form "1 . Kas veido nacionālās identitātes pamatu [GEOGRAPHIC_DATA]? Globalizācija La…"
click at [402, 86] on h1 "4 ." at bounding box center [406, 85] width 634 height 41
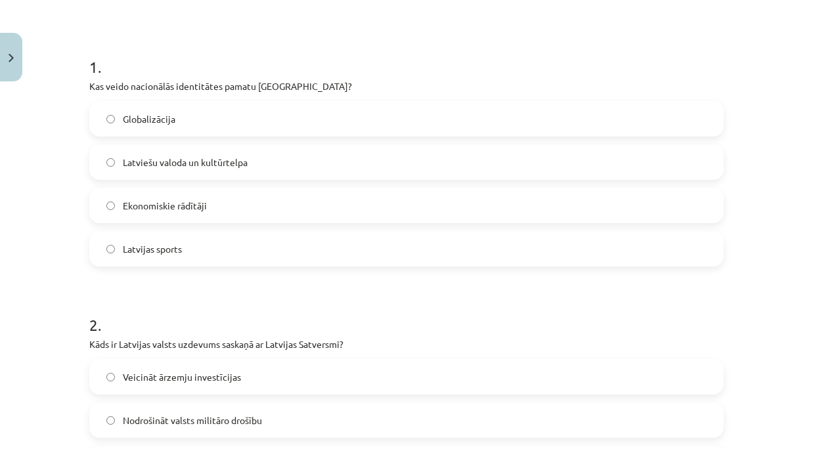
scroll to position [183, 0]
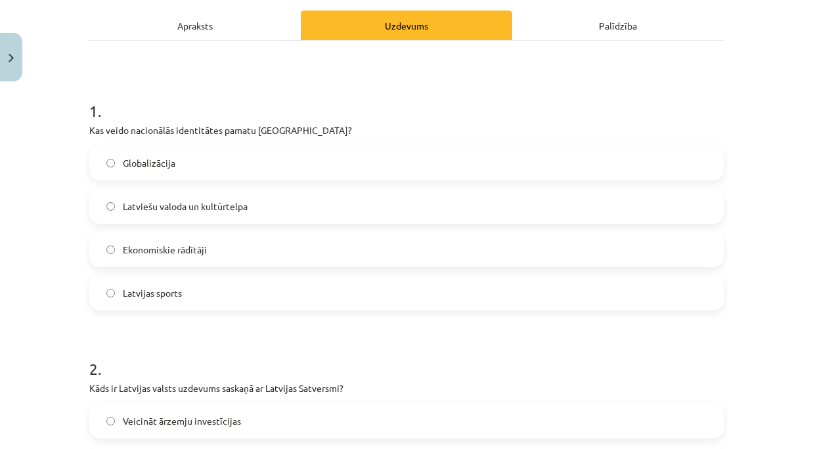
click at [387, 105] on h1 "1 ." at bounding box center [406, 99] width 634 height 41
click at [418, 108] on h1 "1 ." at bounding box center [406, 99] width 634 height 41
click at [176, 205] on span "Latviešu valoda un kultūrtelpa" at bounding box center [185, 207] width 125 height 14
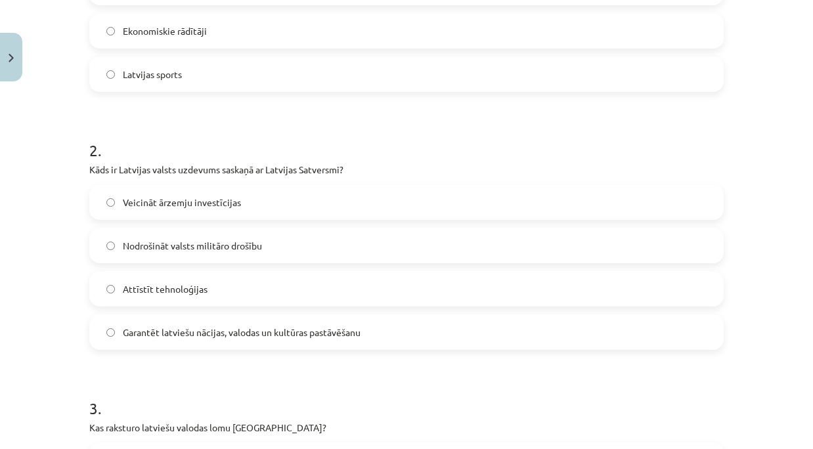
click at [353, 135] on h1 "2 ." at bounding box center [406, 138] width 634 height 41
click at [184, 330] on span "Garantēt latviešu nācijas, valodas un kultūras pastāvēšanu" at bounding box center [242, 333] width 238 height 14
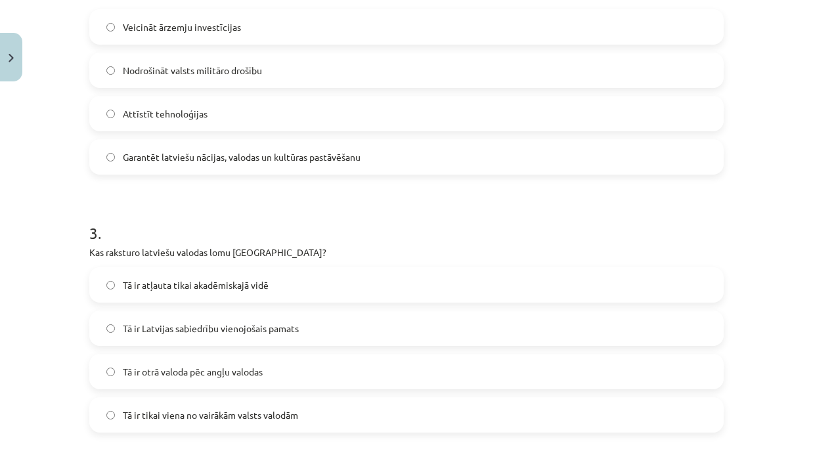
click at [386, 230] on h1 "3 ." at bounding box center [406, 221] width 634 height 41
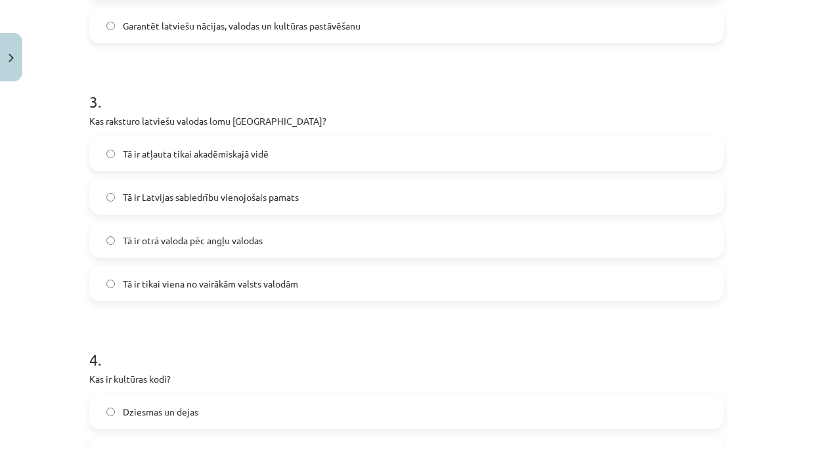
click at [427, 102] on h1 "3 ." at bounding box center [406, 90] width 634 height 41
click at [268, 201] on span "Tā ir Latvijas sabiedrību vienojošais pamats" at bounding box center [211, 197] width 176 height 14
click at [418, 85] on h1 "3 ." at bounding box center [406, 90] width 634 height 41
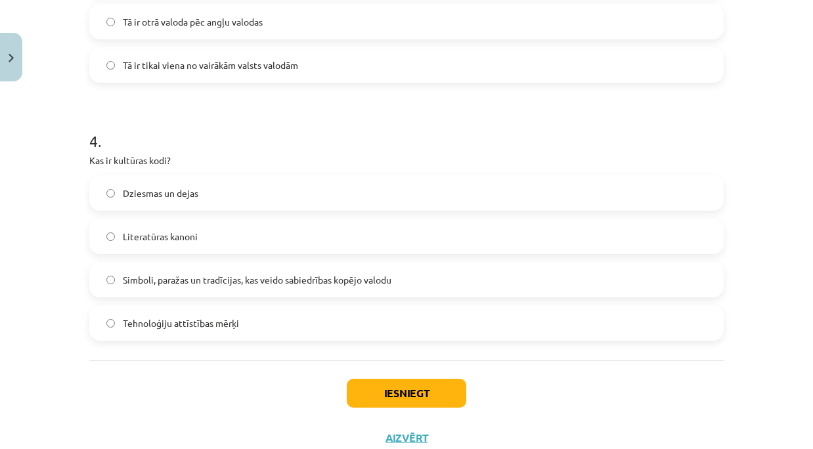
click at [180, 287] on label "Simboli, paražas un tradīcijas, kas veido sabiedrības kopējo valodu" at bounding box center [407, 279] width 632 height 33
click at [407, 153] on div "4 . Kas ir kultūras kodi? Dziesmas un dejas Literatūras kanoni Simboli, paražas…" at bounding box center [406, 225] width 634 height 232
click at [376, 384] on button "Iesniegt" at bounding box center [407, 393] width 120 height 29
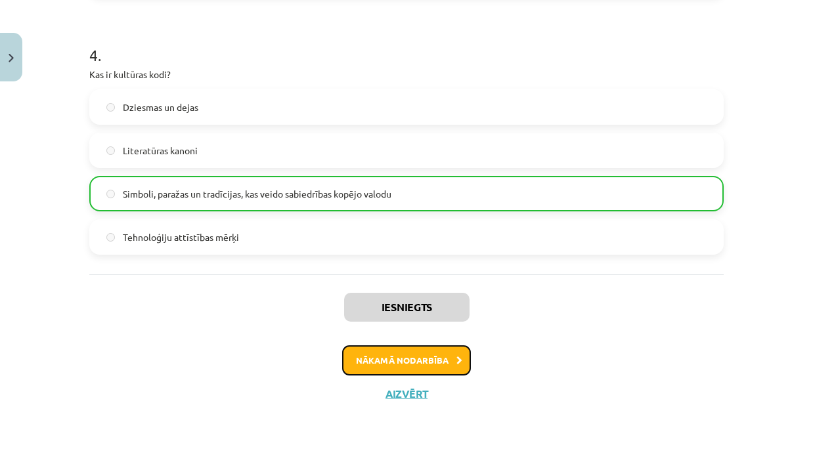
click at [392, 351] on button "Nākamā nodarbība" at bounding box center [406, 360] width 129 height 30
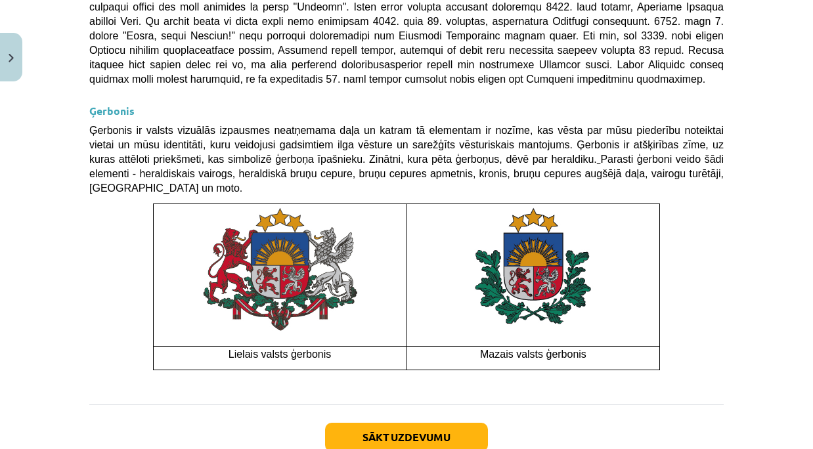
scroll to position [33, 0]
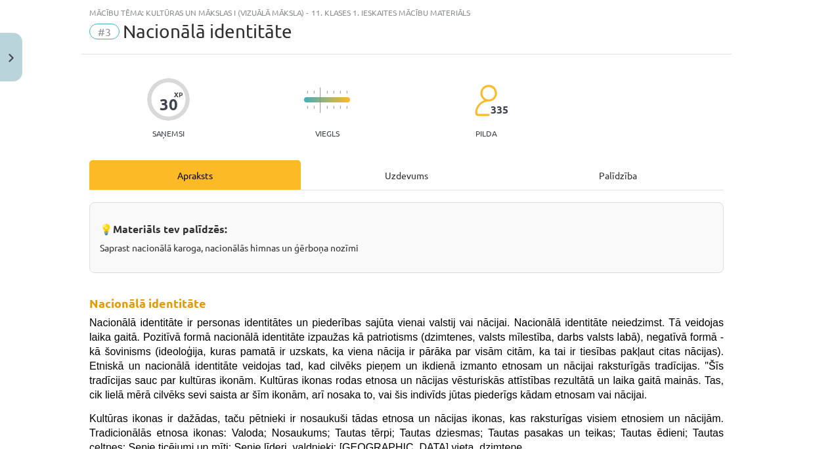
click at [397, 175] on div "Uzdevums" at bounding box center [406, 175] width 211 height 30
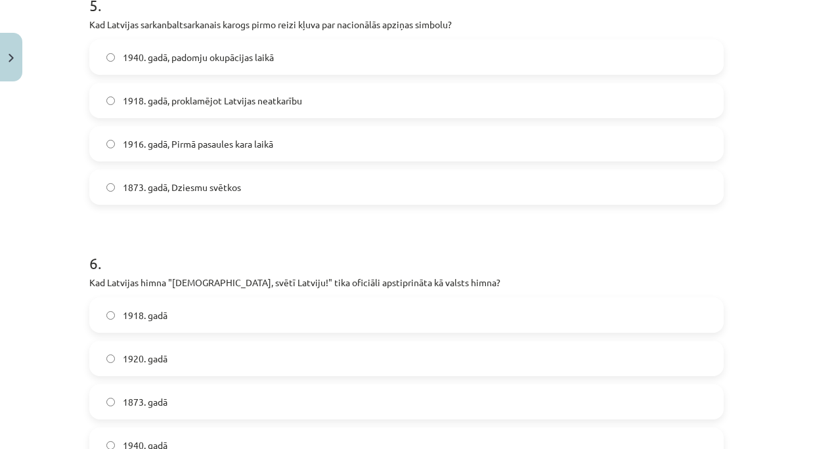
scroll to position [1487, 0]
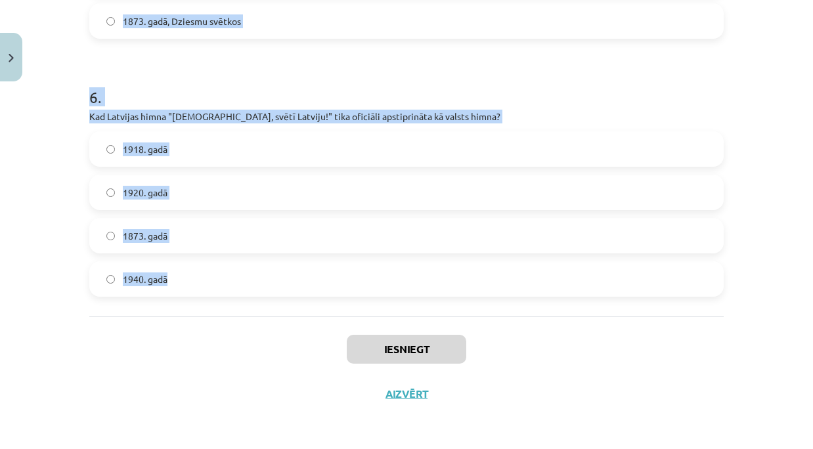
drag, startPoint x: 81, startPoint y: 165, endPoint x: 231, endPoint y: 290, distance: 195.9
copy form "2 . Lore ipsu dolor Sitamet consec adipi? Elitsedd "Eiusmo Temp" Incididun "Utl…"
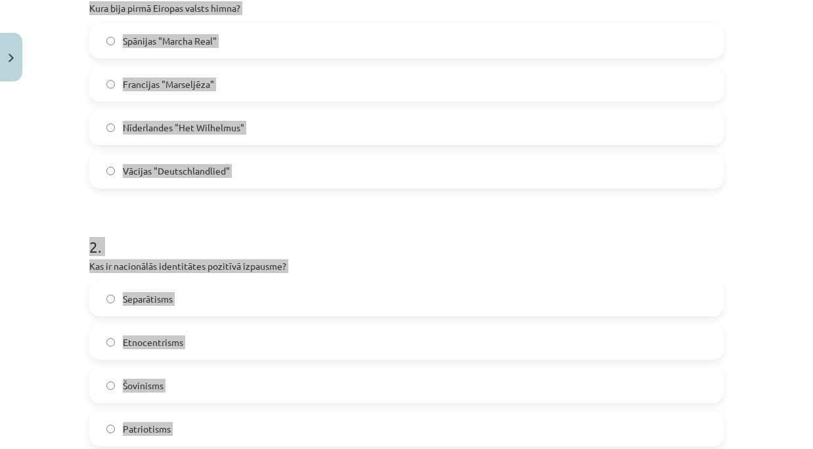
scroll to position [86, 0]
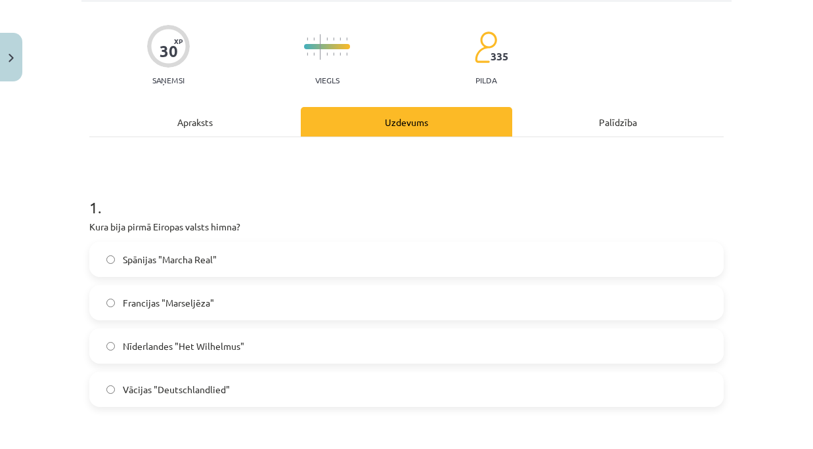
click at [210, 353] on label "Nīderlandes "Het Wilhelmus"" at bounding box center [407, 346] width 632 height 33
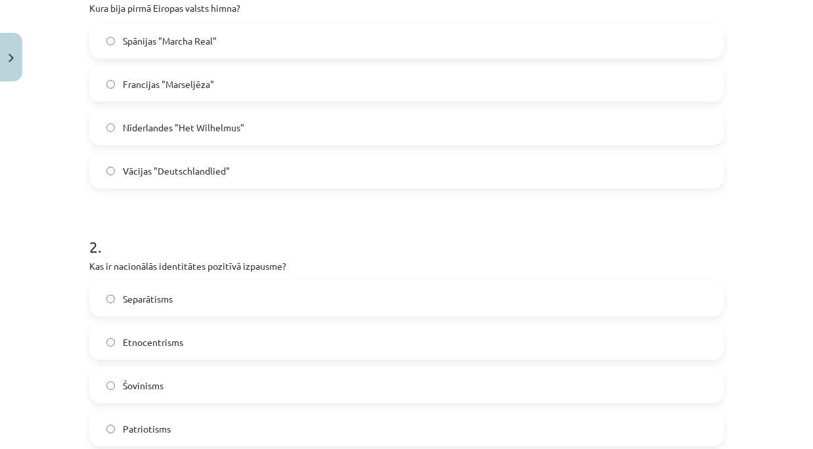
scroll to position [393, 0]
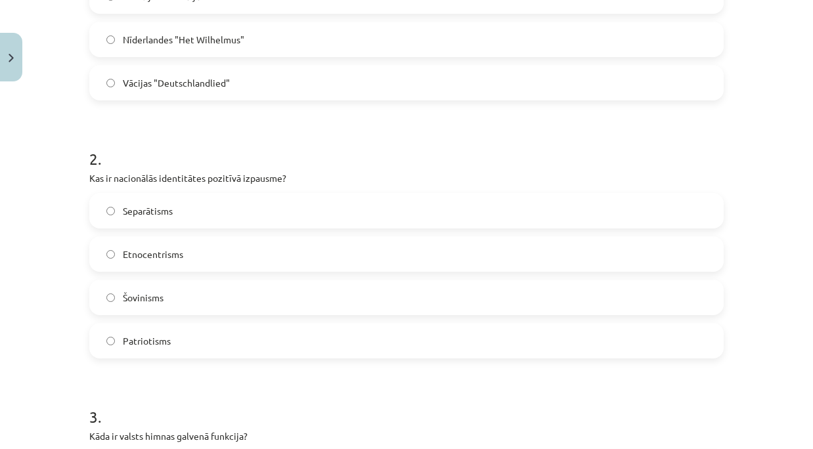
click at [395, 188] on div "2 . Kas ir nacionālās identitātes pozitīvā izpausme? Separātisms Etnocentrisms …" at bounding box center [406, 243] width 634 height 232
click at [123, 340] on span "Patriotisms" at bounding box center [147, 341] width 48 height 14
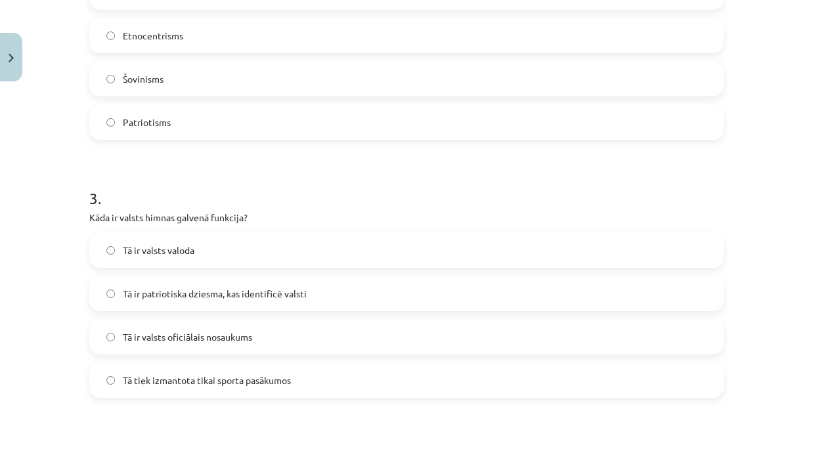
scroll to position [655, 0]
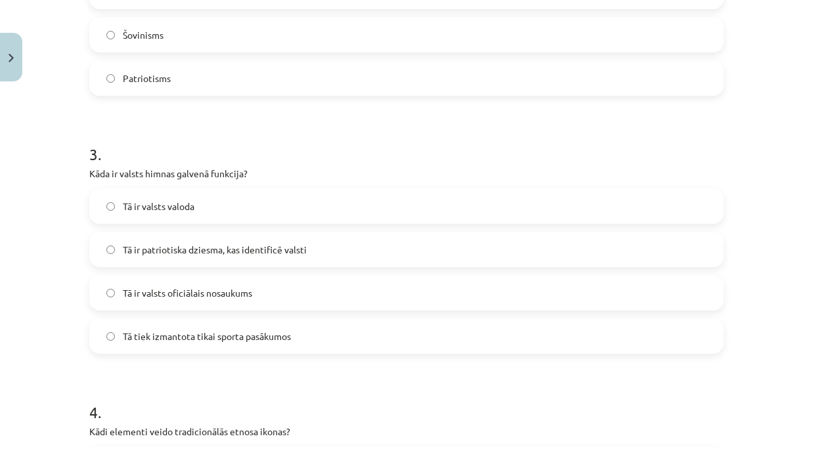
click at [408, 147] on h1 "3 ." at bounding box center [406, 142] width 634 height 41
click at [296, 261] on label "Tā ir patriotiska dziesma, kas identificē valsti" at bounding box center [407, 249] width 632 height 33
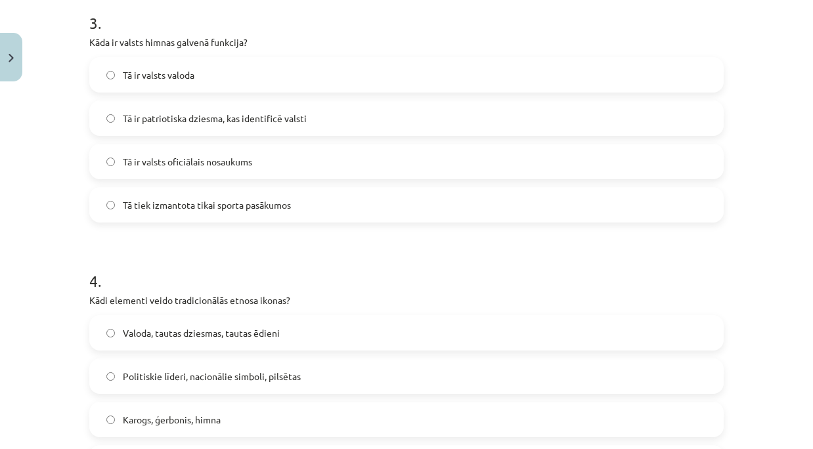
scroll to position [874, 0]
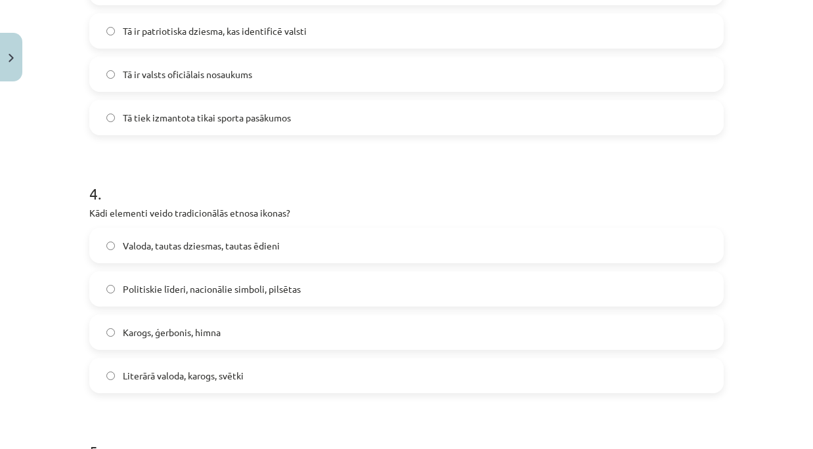
click at [386, 193] on h1 "4 ." at bounding box center [406, 182] width 634 height 41
click at [271, 241] on span "Valoda, tautas dziesmas, tautas ēdieni" at bounding box center [201, 246] width 157 height 14
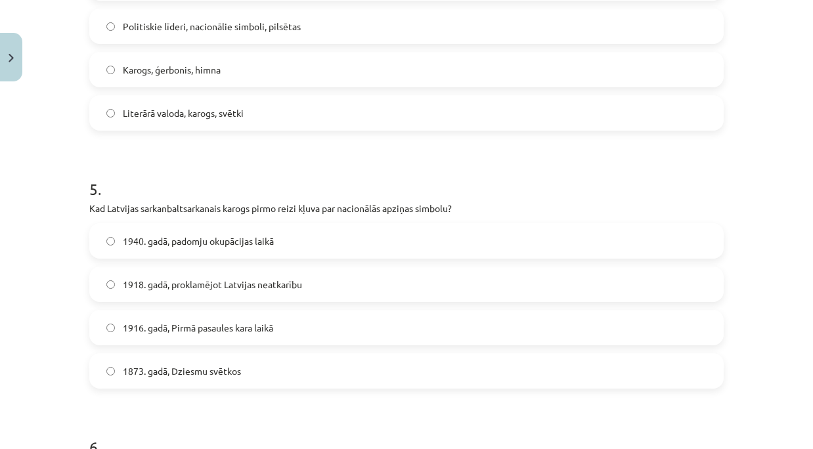
scroll to position [1181, 0]
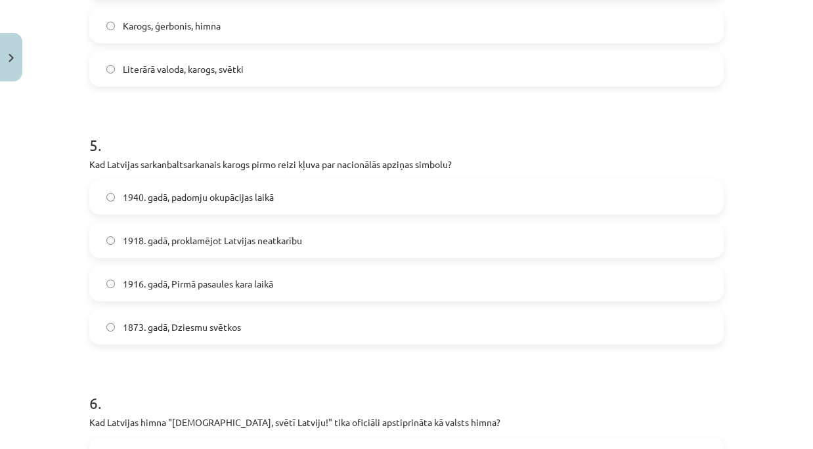
click at [417, 150] on h1 "5 ." at bounding box center [406, 133] width 634 height 41
click at [372, 136] on h1 "5 ." at bounding box center [406, 133] width 634 height 41
click at [359, 152] on h1 "5 ." at bounding box center [406, 133] width 634 height 41
click at [394, 142] on h1 "5 ." at bounding box center [406, 133] width 634 height 41
click at [176, 328] on span "1873. gadā, Dziesmu svētkos" at bounding box center [182, 328] width 118 height 14
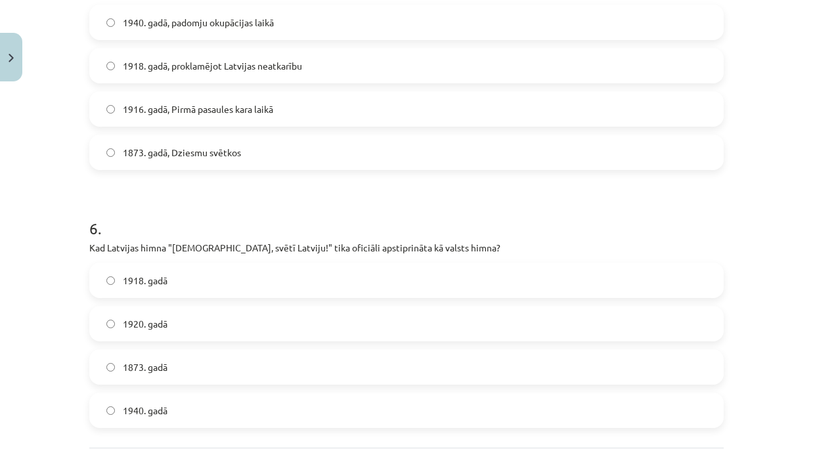
scroll to position [1400, 0]
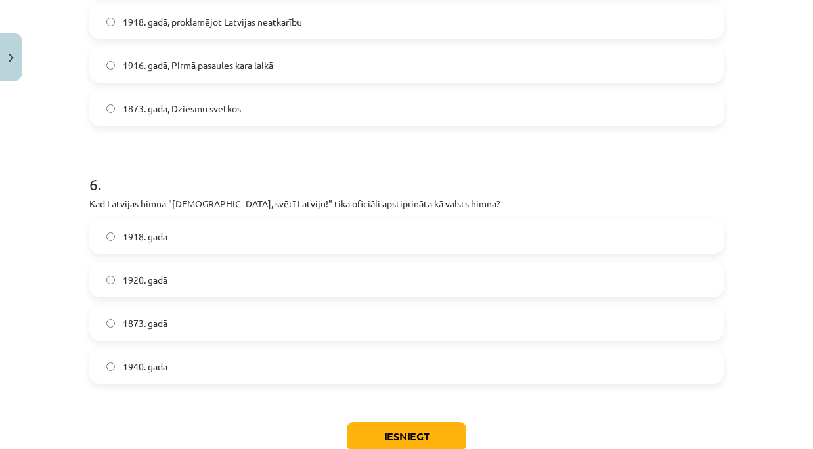
click at [427, 177] on h1 "6 ." at bounding box center [406, 172] width 634 height 41
click at [144, 289] on label "1920. gadā" at bounding box center [407, 279] width 632 height 33
click at [443, 173] on h1 "6 ." at bounding box center [406, 172] width 634 height 41
click at [380, 426] on button "Iesniegt" at bounding box center [407, 436] width 120 height 29
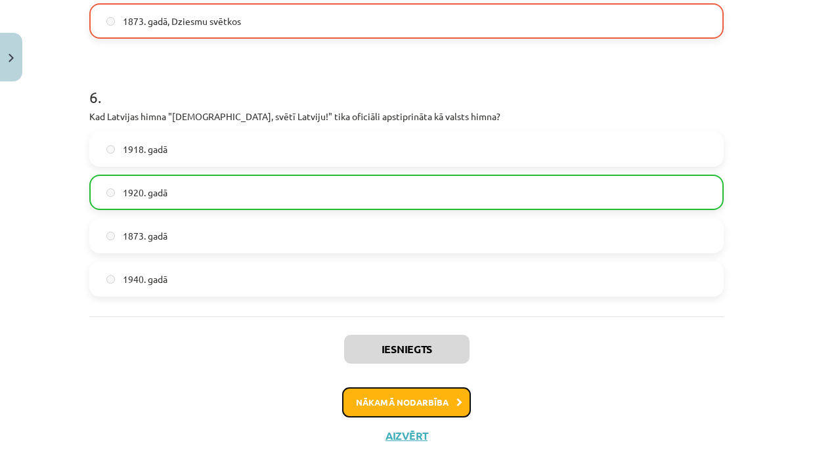
click at [386, 403] on button "Nākamā nodarbība" at bounding box center [406, 403] width 129 height 30
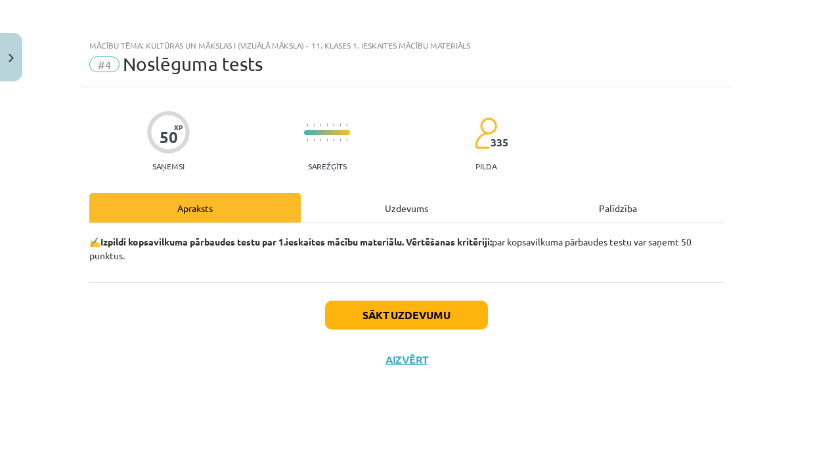
scroll to position [0, 0]
click at [396, 216] on div "Uzdevums" at bounding box center [406, 208] width 211 height 30
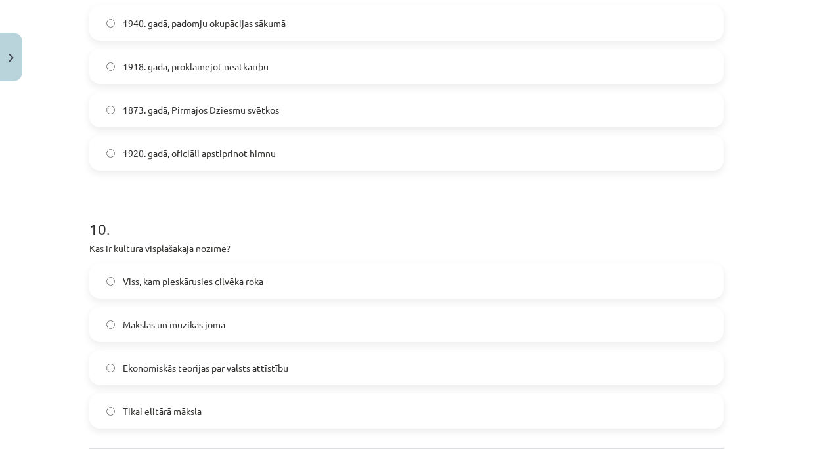
scroll to position [2519, 0]
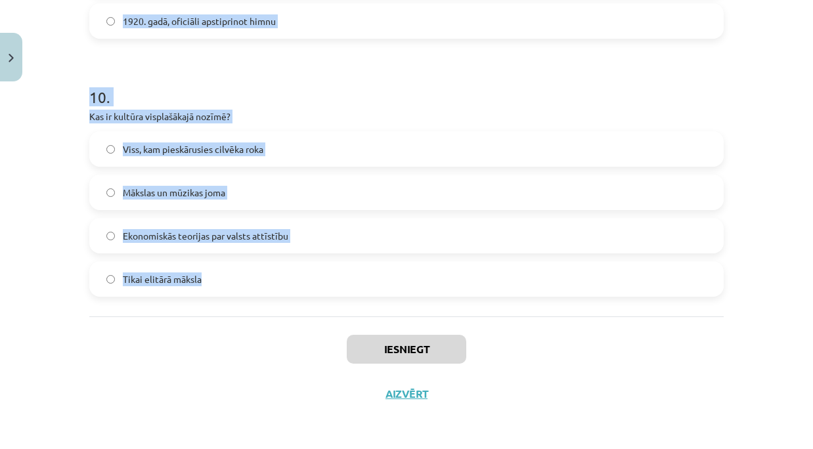
drag, startPoint x: 83, startPoint y: 31, endPoint x: 254, endPoint y: 293, distance: 312.4
click at [359, 256] on div "Viss, kam pieskārusies cilvēka roka Mākslas un mūzikas joma Ekonomiskās teorija…" at bounding box center [406, 214] width 634 height 166
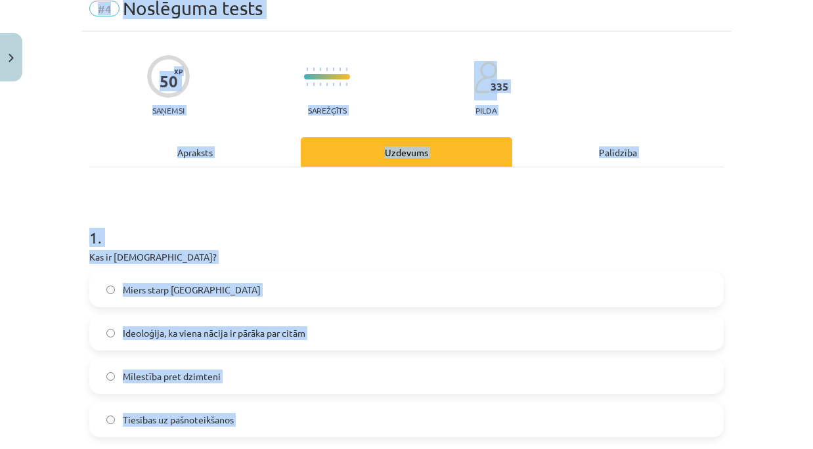
scroll to position [0, 0]
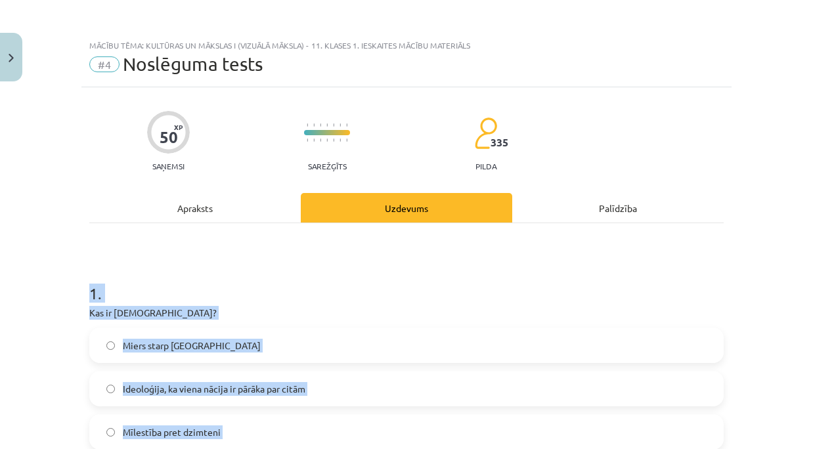
drag, startPoint x: 242, startPoint y: 318, endPoint x: 79, endPoint y: 291, distance: 165.1
copy form "1 . Kas ir šovinisms? Miers starp nācijām Ideoloģija, ka viena nācija ir pārāka…"
click at [447, 267] on h1 "1 ." at bounding box center [406, 281] width 634 height 41
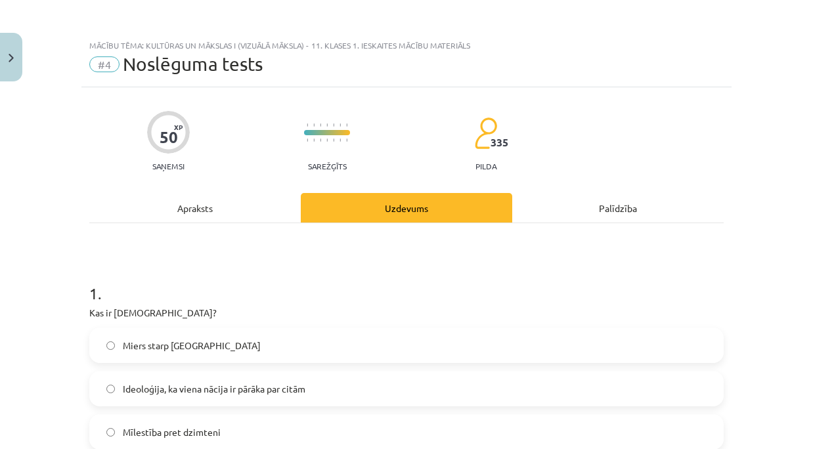
scroll to position [131, 0]
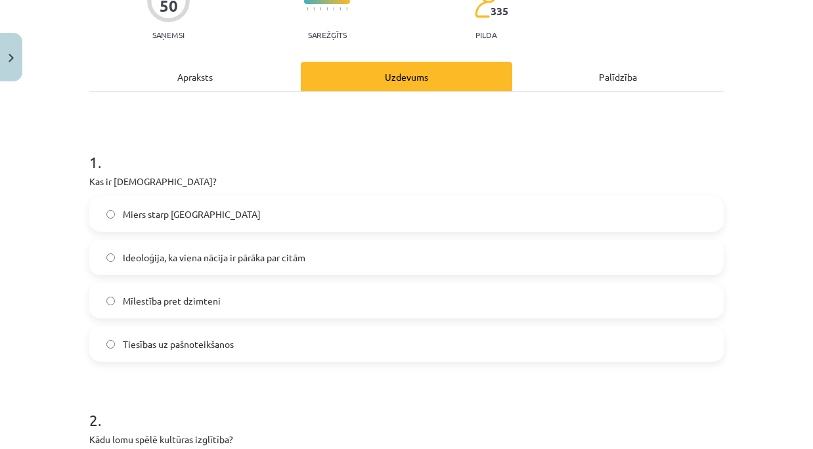
click at [256, 265] on label "Ideoloģija, ka viena nācija ir pārāka par citām" at bounding box center [407, 257] width 632 height 33
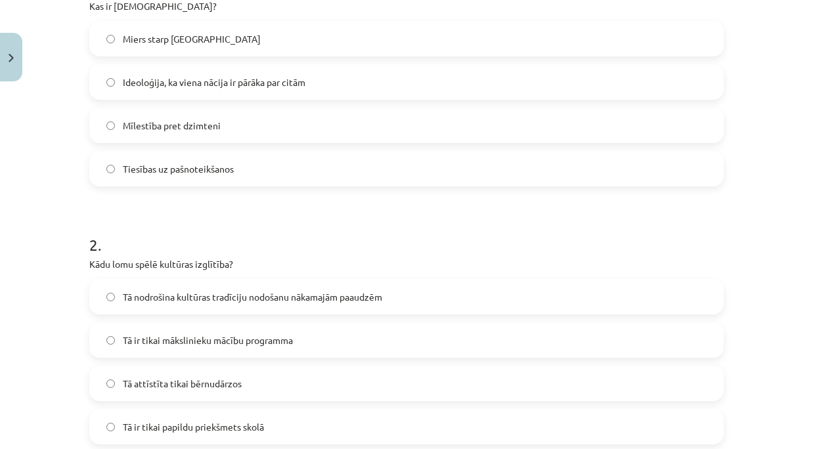
scroll to position [438, 0]
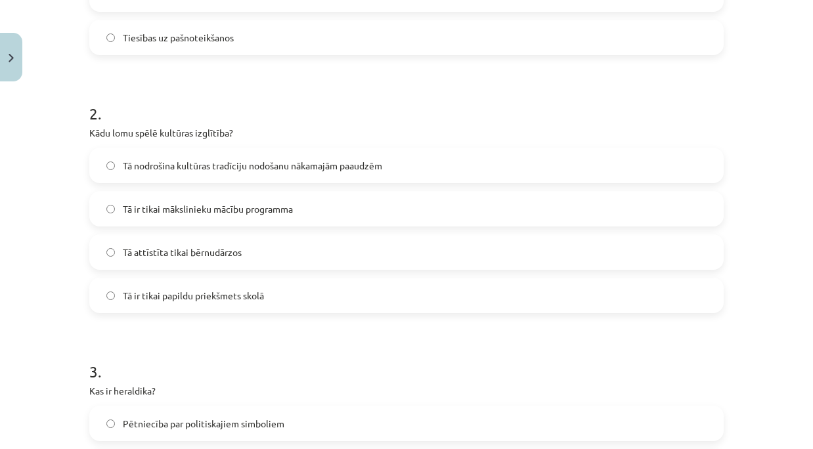
click at [412, 134] on p "Kādu lomu spēlē kultūras izglītība?" at bounding box center [406, 133] width 634 height 14
click at [246, 167] on span "Tā nodrošina kultūras tradīciju nodošanu nākamajām paaudzēm" at bounding box center [252, 166] width 259 height 14
click at [367, 114] on h1 "2 ." at bounding box center [406, 101] width 634 height 41
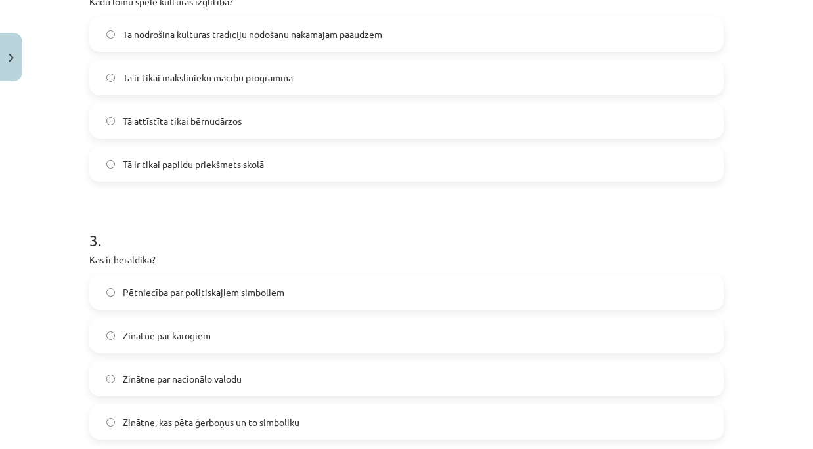
scroll to position [613, 0]
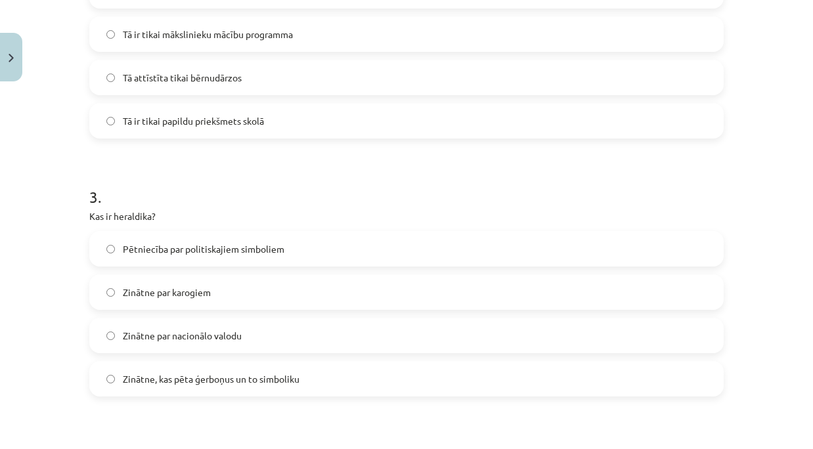
click at [194, 384] on span "Zinātne, kas pēta ģerboņus un to simboliku" at bounding box center [211, 379] width 177 height 14
click at [117, 383] on label "Zinātne, kas pēta ģerboņus un to simboliku" at bounding box center [407, 379] width 632 height 33
click at [383, 194] on h1 "3 ." at bounding box center [406, 185] width 634 height 41
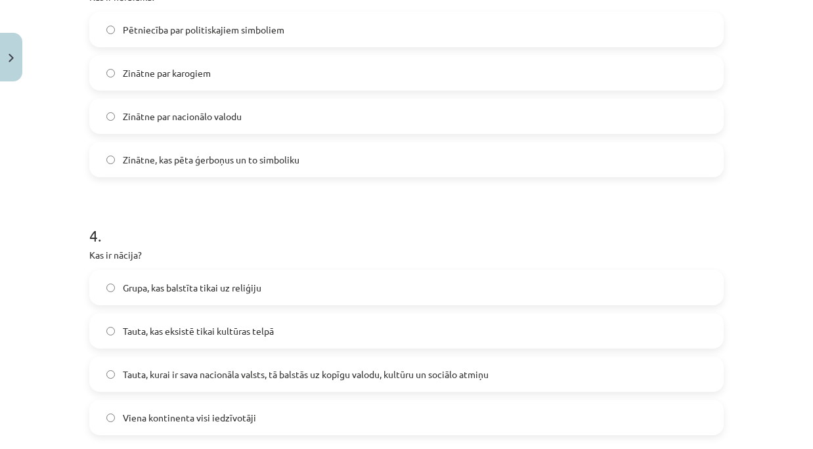
scroll to position [920, 0]
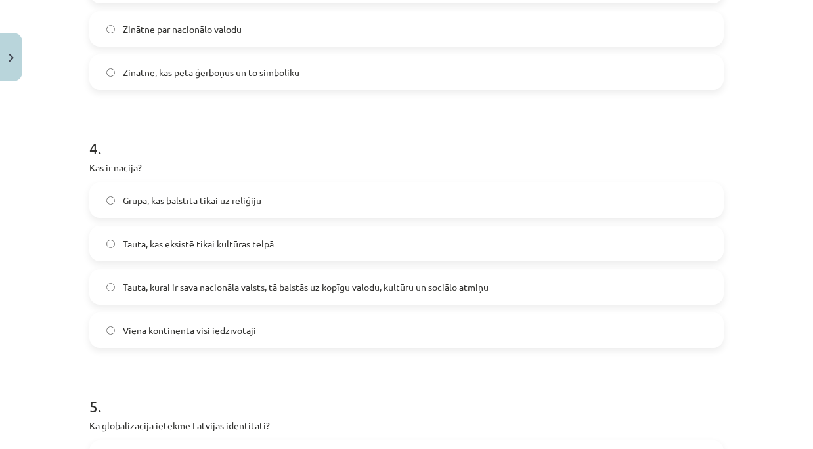
click at [401, 144] on h1 "4 ." at bounding box center [406, 136] width 634 height 41
click at [409, 289] on span "Tauta, kurai ir sava nacionāla valsts, tā balstās uz kopīgu valodu, kultūru un …" at bounding box center [306, 287] width 366 height 14
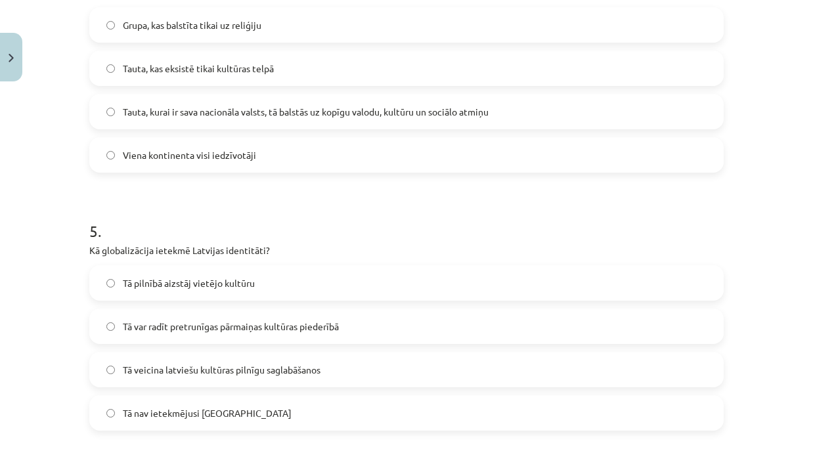
scroll to position [1182, 0]
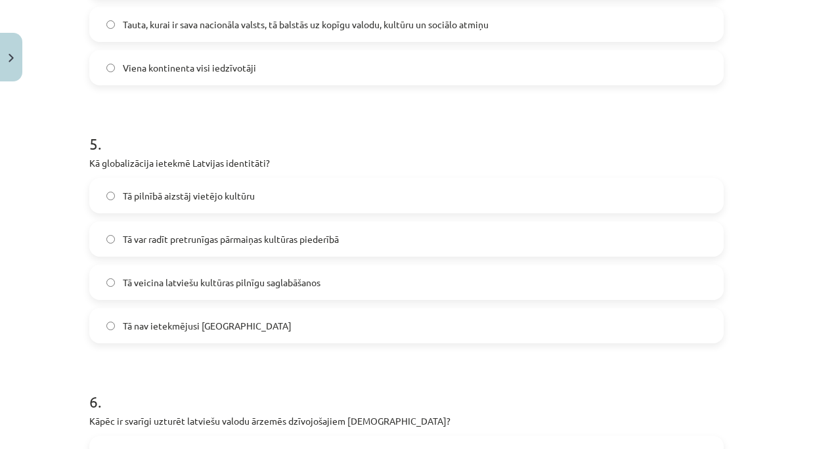
click at [411, 134] on h1 "5 ." at bounding box center [406, 132] width 634 height 41
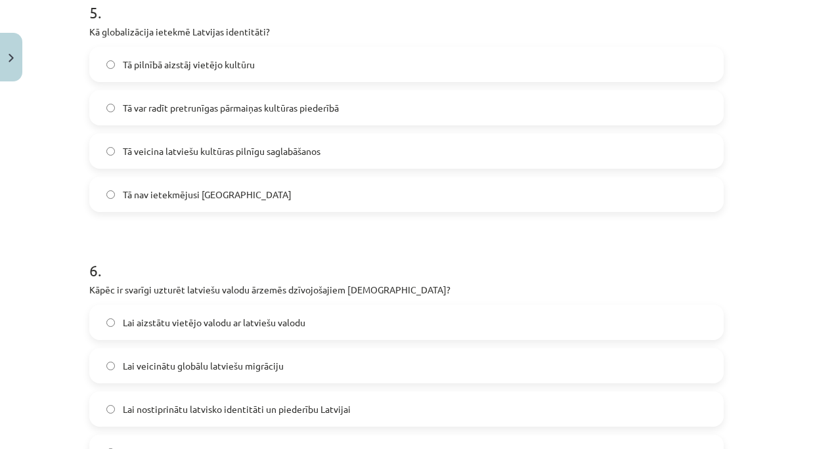
click at [408, 43] on div "5 . Kā globalizācija ietekmē Latvijas identitāti? Tā pilnībā aizstāj vietējo ku…" at bounding box center [406, 96] width 634 height 232
click at [337, 102] on span "Tā var radīt pretrunīgas pārmaiņas kultūras piederībā" at bounding box center [231, 108] width 216 height 14
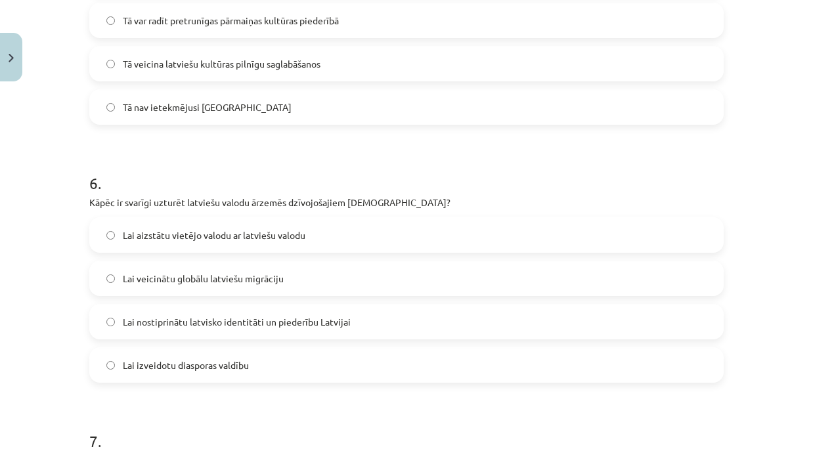
scroll to position [1445, 0]
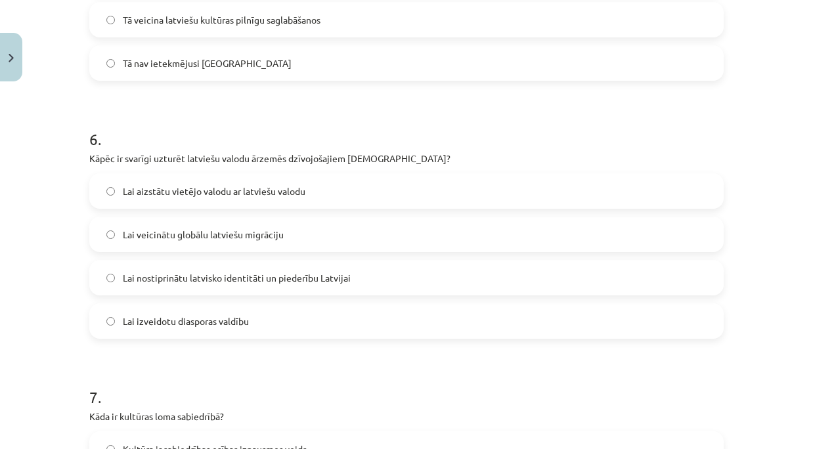
click at [399, 113] on h1 "6 ." at bounding box center [406, 127] width 634 height 41
click at [319, 275] on span "Lai nostiprinātu latvisko identitāti un piederību Latvijai" at bounding box center [237, 278] width 228 height 14
click at [388, 119] on h1 "6 ." at bounding box center [406, 127] width 634 height 41
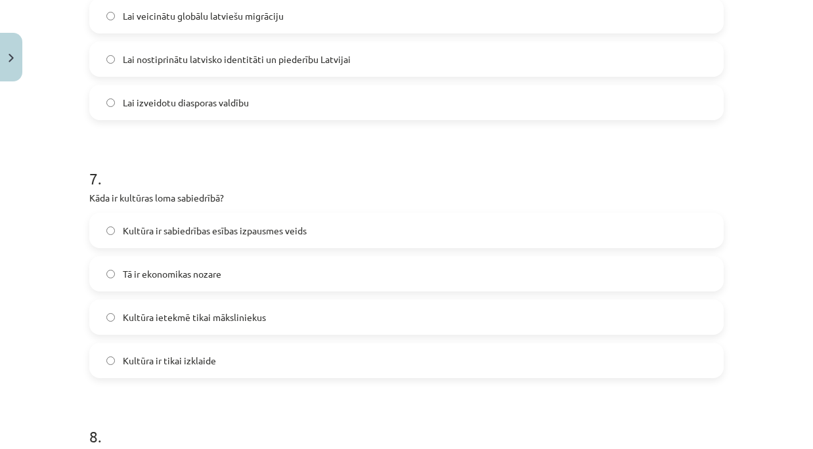
click at [244, 232] on span "Kultūra ir sabiedrības esības izpausmes veids" at bounding box center [215, 231] width 184 height 14
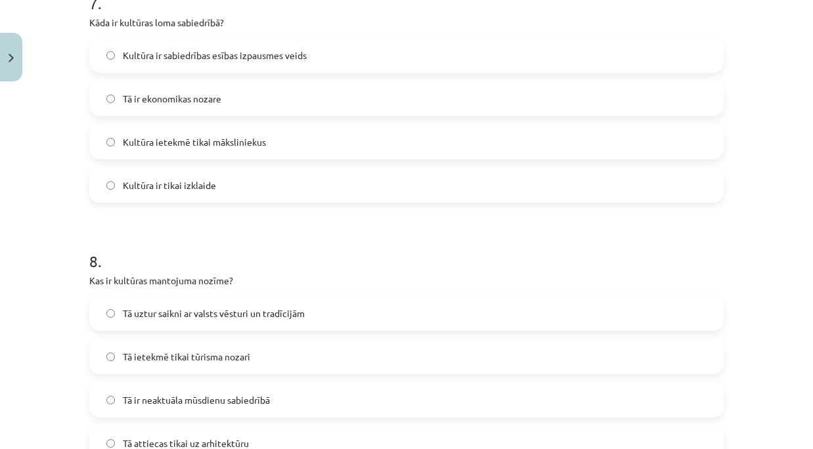
scroll to position [1883, 0]
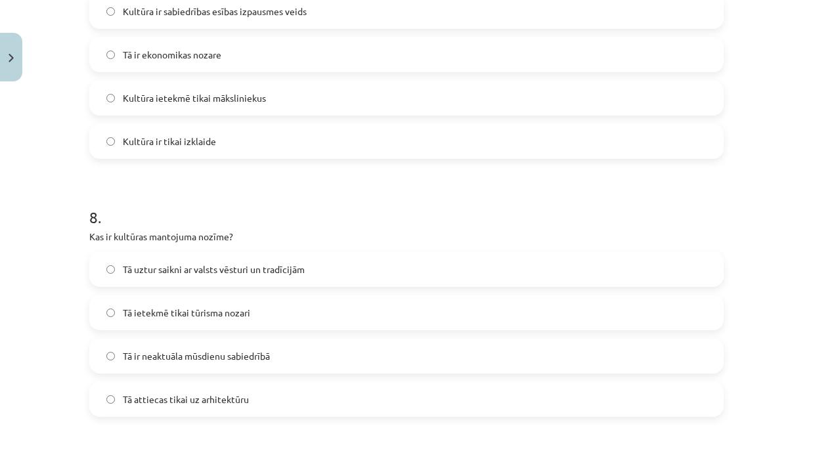
click at [363, 207] on h1 "8 ." at bounding box center [406, 205] width 634 height 41
drag, startPoint x: 288, startPoint y: 271, endPoint x: 281, endPoint y: 271, distance: 6.6
click at [288, 271] on span "Tā uztur saikni ar valsts vēsturi un tradīcijām" at bounding box center [214, 270] width 182 height 14
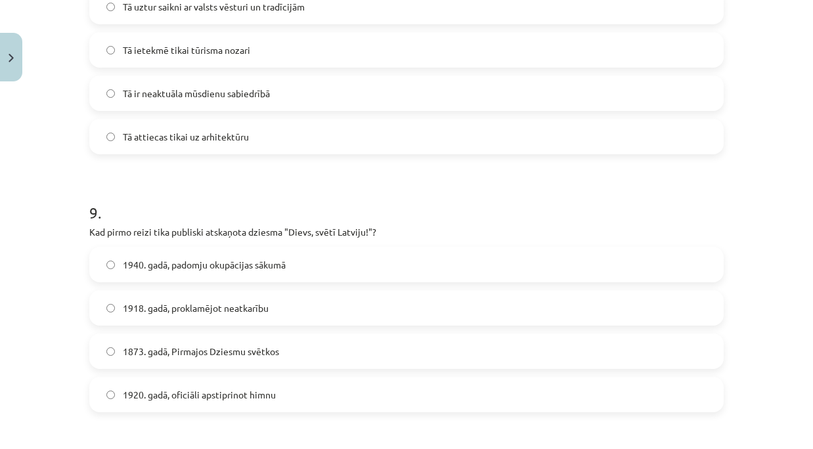
click at [151, 350] on span "1873. gadā, Pirmajos Dziesmu svētkos" at bounding box center [201, 352] width 156 height 14
click at [403, 213] on h1 "9 ." at bounding box center [406, 201] width 634 height 41
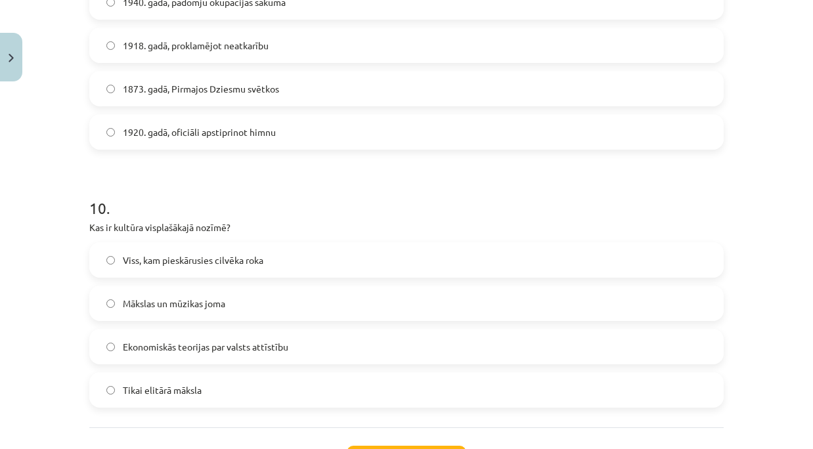
scroll to position [2452, 0]
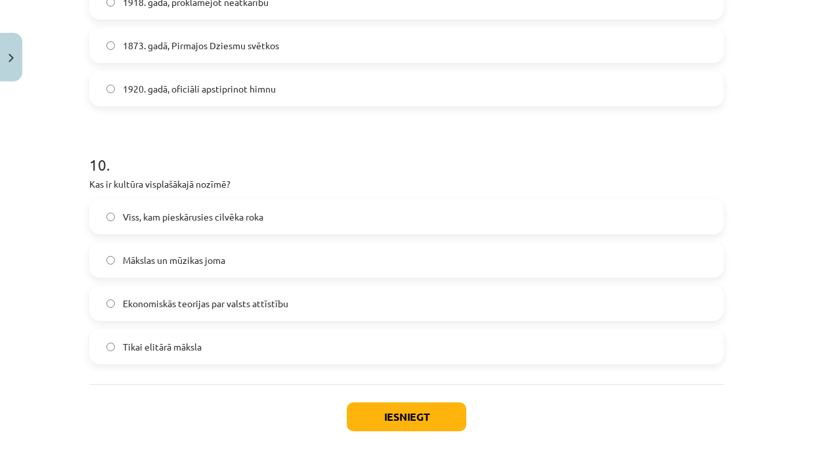
click at [194, 214] on span "Viss, kam pieskārusies cilvēka roka" at bounding box center [193, 217] width 141 height 14
click at [388, 166] on h1 "10 ." at bounding box center [406, 153] width 634 height 41
click at [390, 406] on button "Iesniegt" at bounding box center [407, 417] width 120 height 29
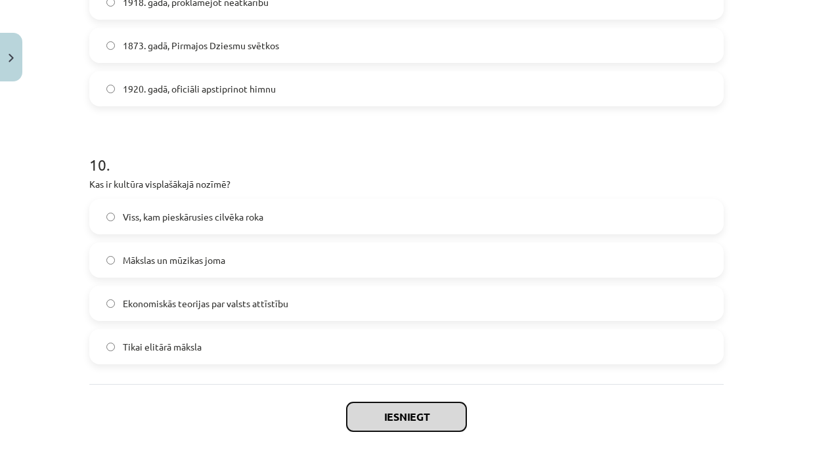
scroll to position [2519, 0]
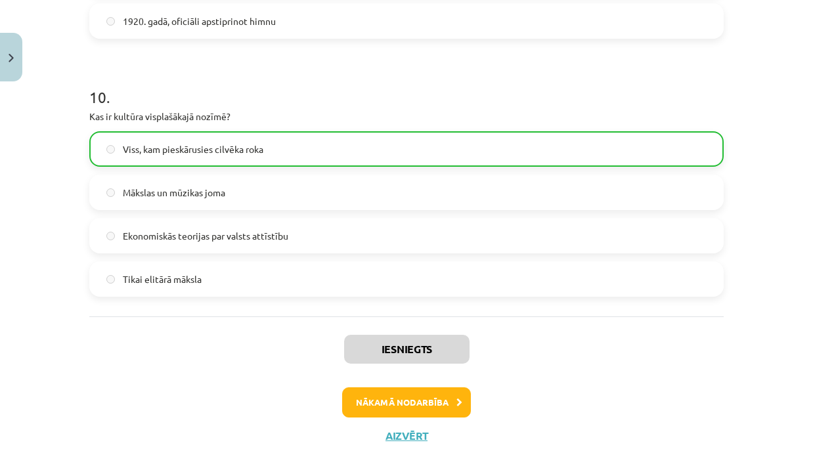
click at [401, 387] on div "Iesniegts Nākamā nodarbība Aizvērt" at bounding box center [406, 384] width 634 height 134
click at [401, 393] on button "Nākamā nodarbība" at bounding box center [406, 403] width 129 height 30
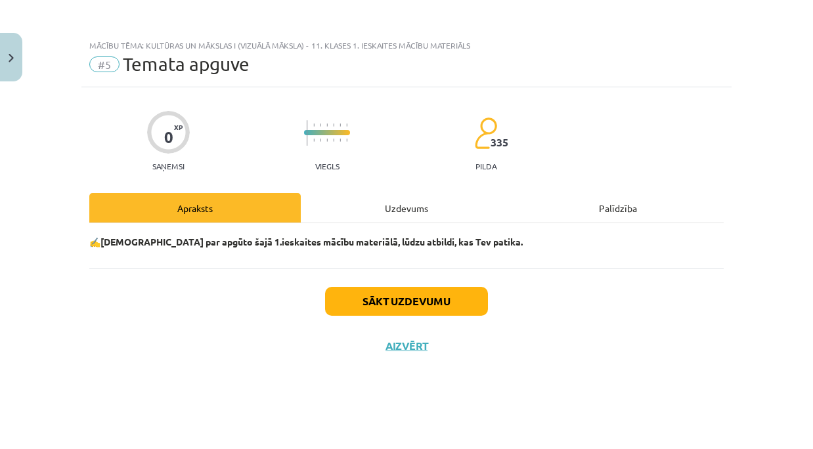
scroll to position [0, 0]
click at [405, 311] on button "Sākt uzdevumu" at bounding box center [406, 301] width 163 height 29
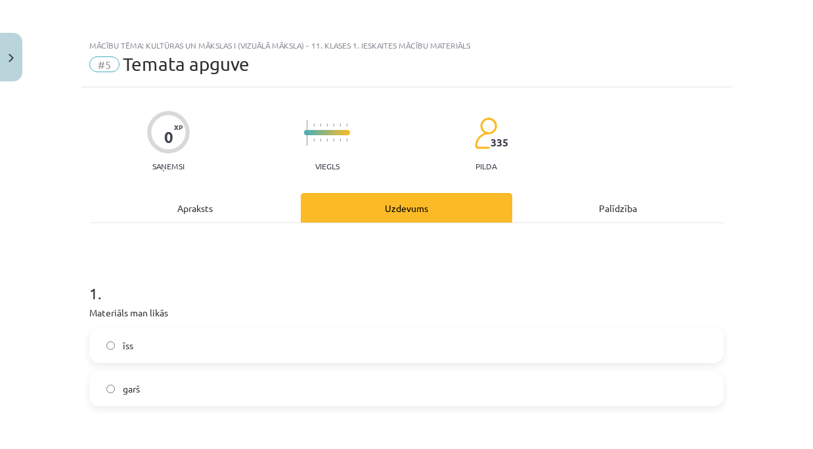
scroll to position [175, 0]
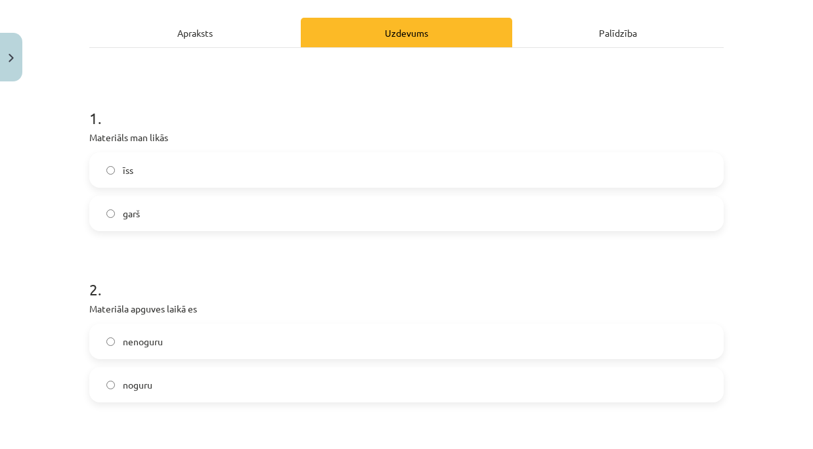
click at [127, 209] on span "garš" at bounding box center [131, 214] width 17 height 14
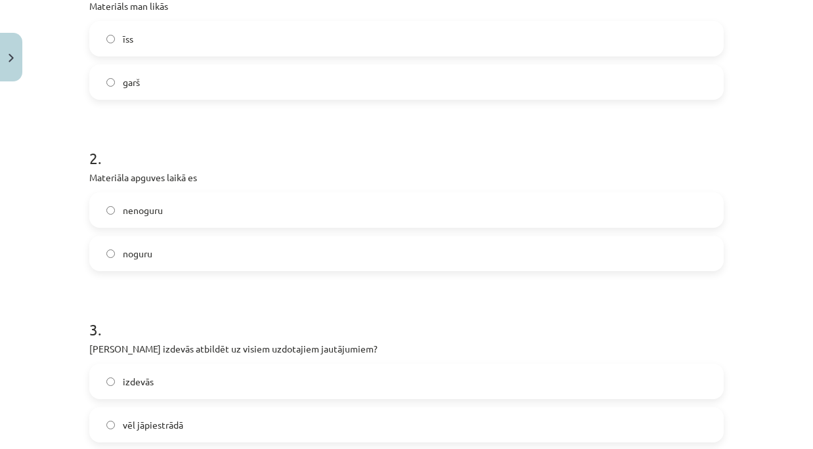
click at [141, 242] on label "noguru" at bounding box center [407, 253] width 632 height 33
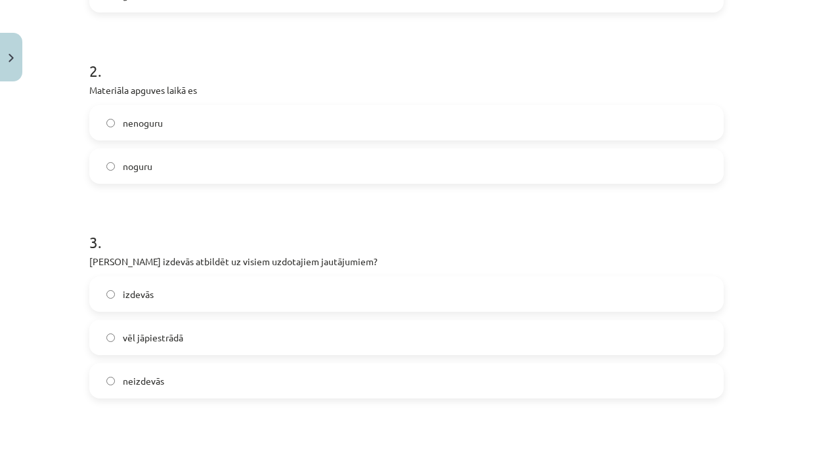
scroll to position [438, 0]
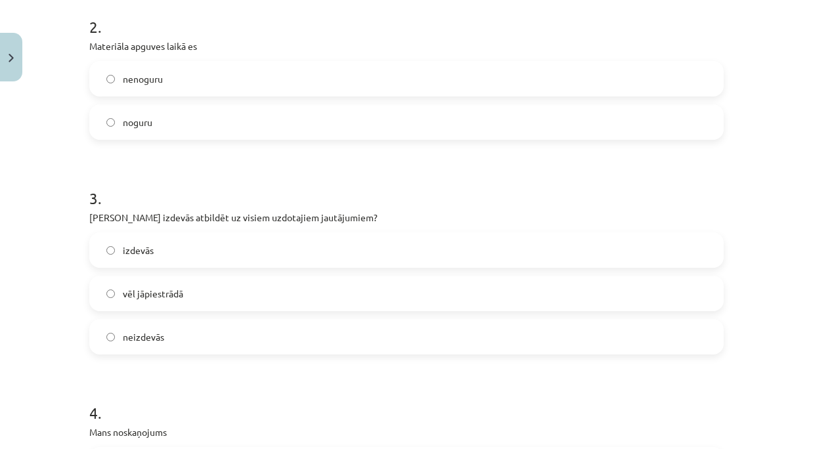
click at [143, 299] on span "vēl jāpiestrādā" at bounding box center [153, 294] width 60 height 14
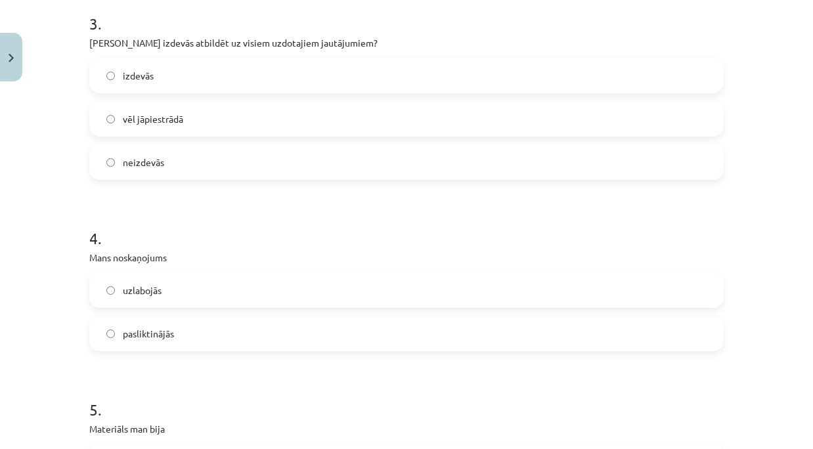
click at [138, 330] on span "pasliktinājās" at bounding box center [148, 334] width 51 height 14
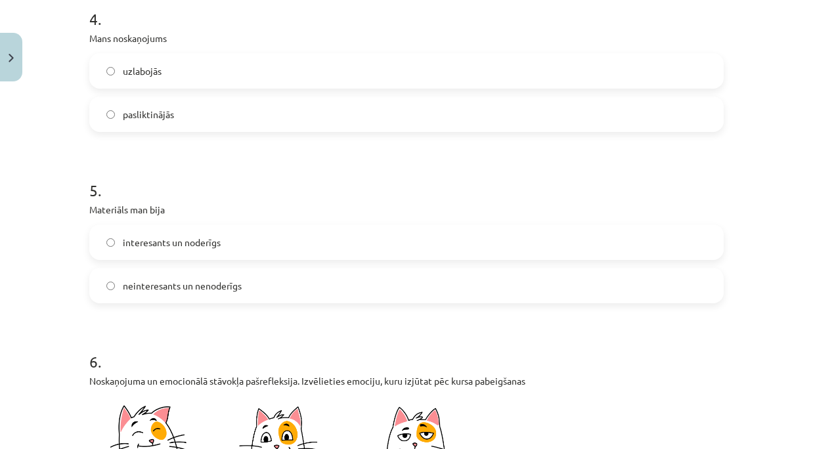
click at [162, 283] on span "neinteresants un nenoderīgs" at bounding box center [182, 286] width 119 height 14
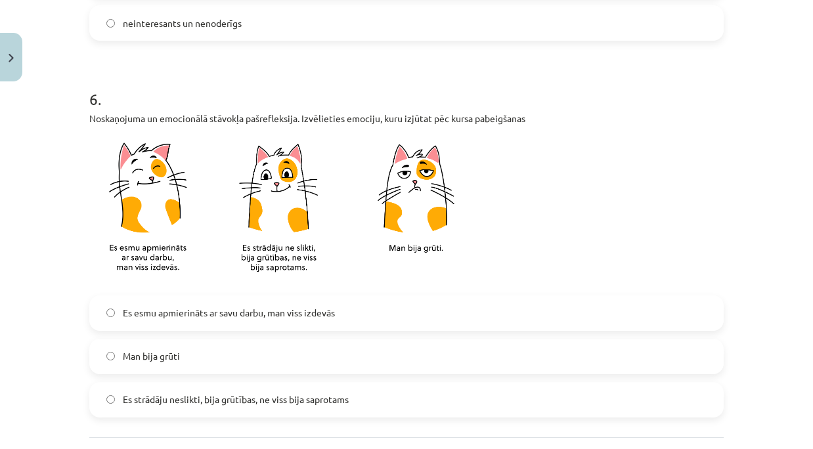
scroll to position [1182, 0]
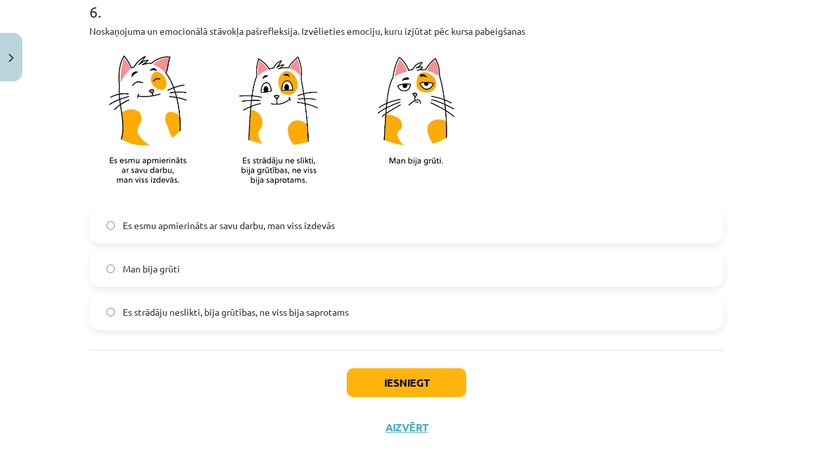
click at [152, 312] on span "Es strādāju neslikti, bija grūtības, ne viss bija saprotams" at bounding box center [236, 312] width 226 height 14
click at [403, 382] on button "Iesniegt" at bounding box center [407, 382] width 120 height 29
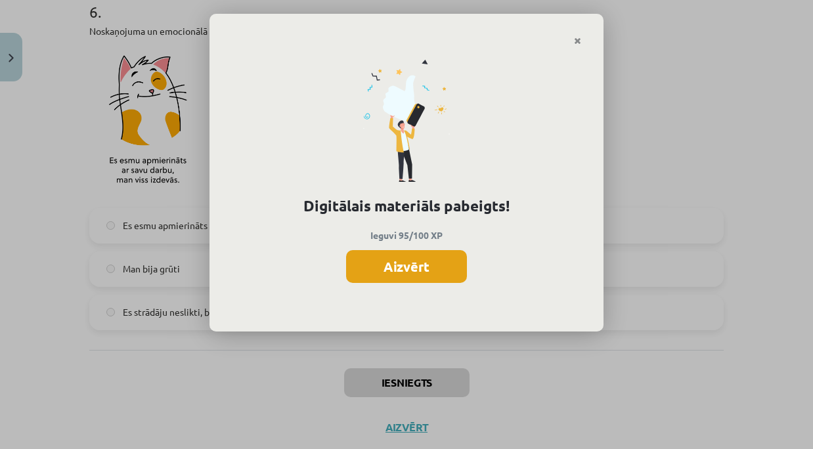
click at [397, 269] on button "Aizvērt" at bounding box center [406, 266] width 121 height 33
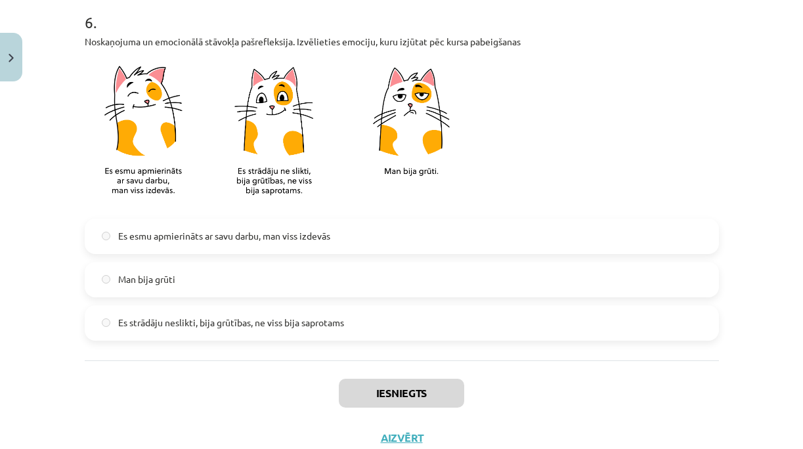
scroll to position [1216, 0]
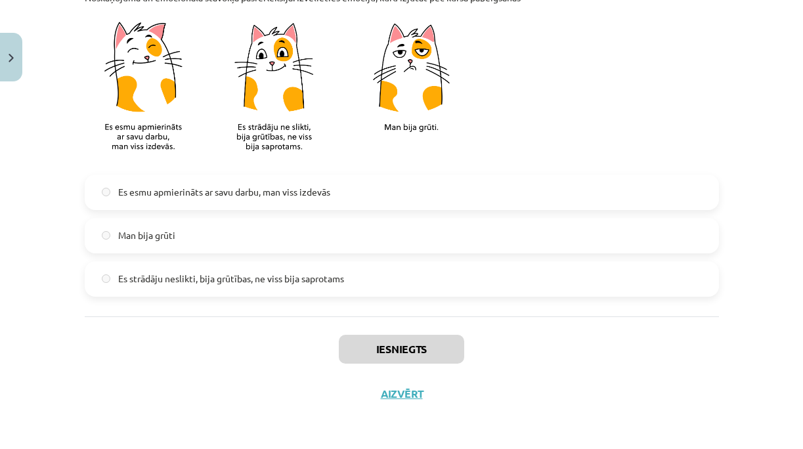
click at [386, 386] on div "Iesniegts Aizvērt" at bounding box center [402, 363] width 634 height 92
click at [387, 391] on button "Aizvērt" at bounding box center [402, 394] width 50 height 13
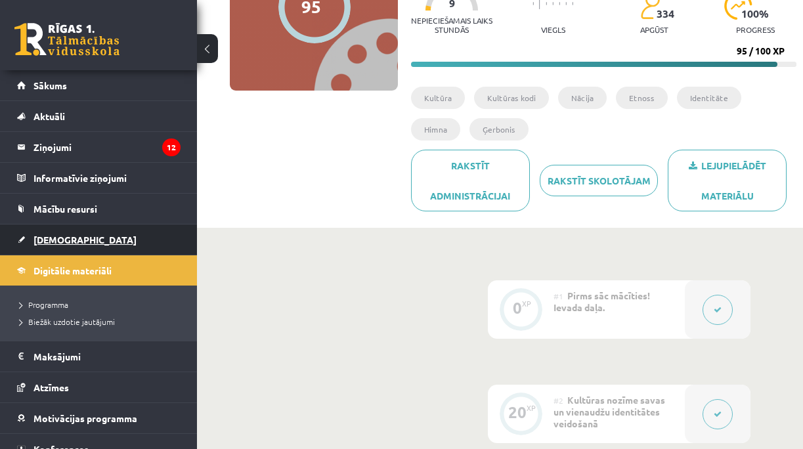
click at [56, 243] on span "[DEMOGRAPHIC_DATA]" at bounding box center [84, 240] width 103 height 12
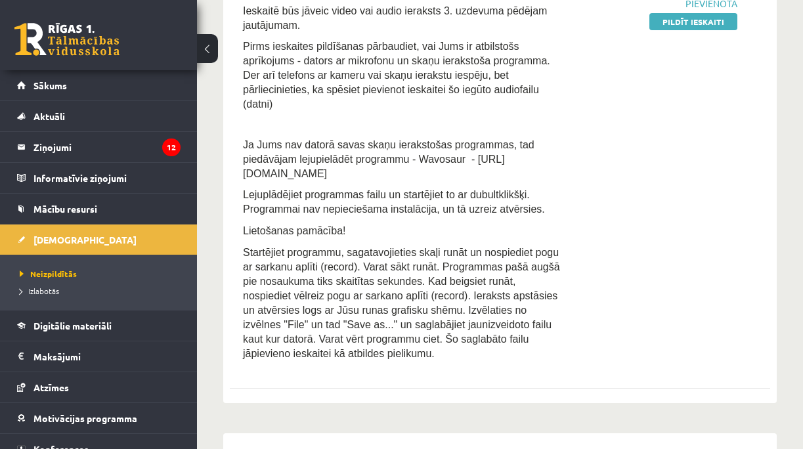
scroll to position [307, 0]
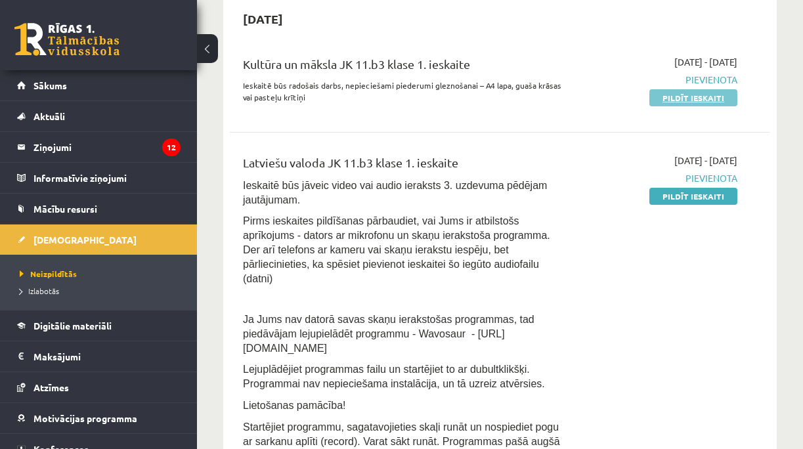
click at [713, 100] on link "Pildīt ieskaiti" at bounding box center [694, 97] width 88 height 17
click at [674, 202] on link "Pildīt ieskaiti" at bounding box center [694, 196] width 88 height 17
click at [682, 192] on link "Pildīt ieskaiti" at bounding box center [694, 196] width 88 height 17
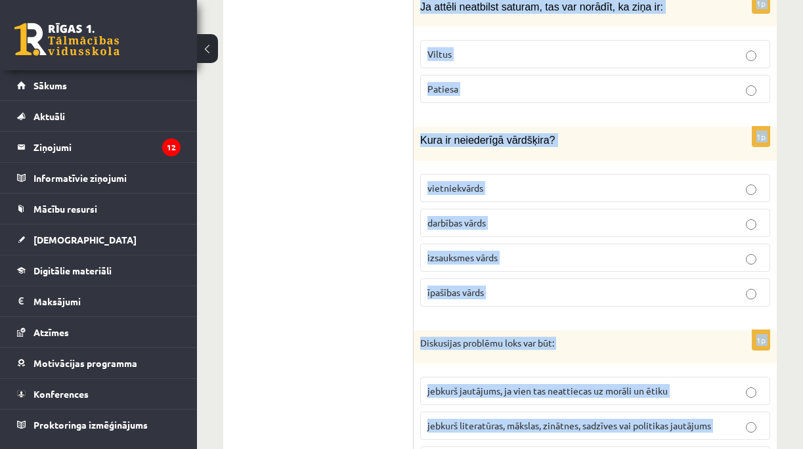
scroll to position [6423, 0]
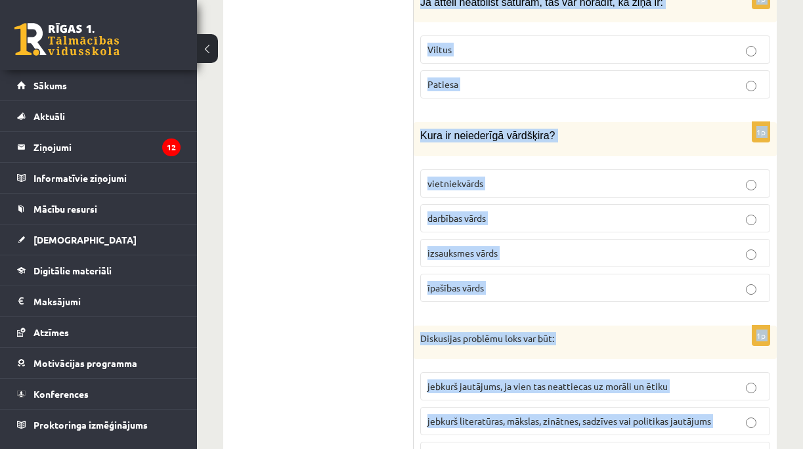
drag, startPoint x: 418, startPoint y: 83, endPoint x: 742, endPoint y: 391, distance: 446.0
copy form "Loremi dolorsit ametcon adipisci elitse: Doeius Tempori 1u Lab etd magnaa en "a…"
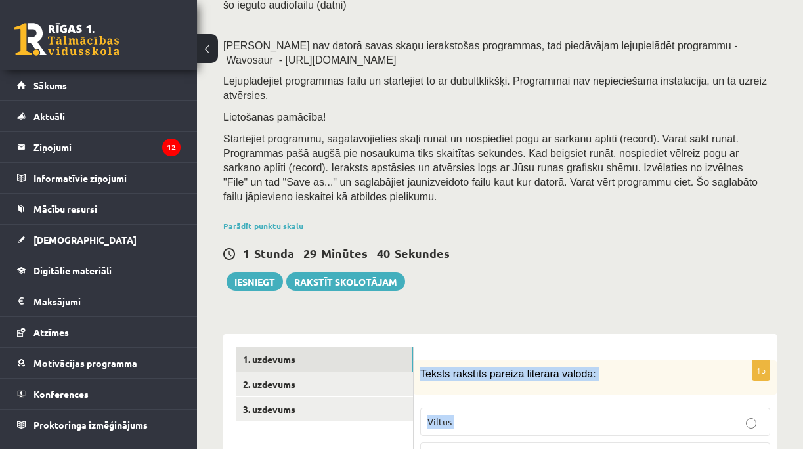
scroll to position [0, 0]
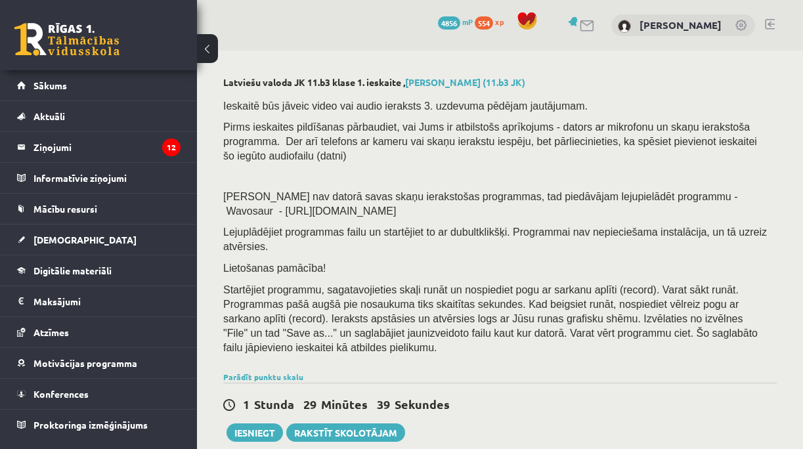
click at [623, 205] on div "Ieskaitē būs jāveic video vai audio ieraksts 3. uzdevuma pēdējam jautājumam. Pi…" at bounding box center [500, 230] width 554 height 277
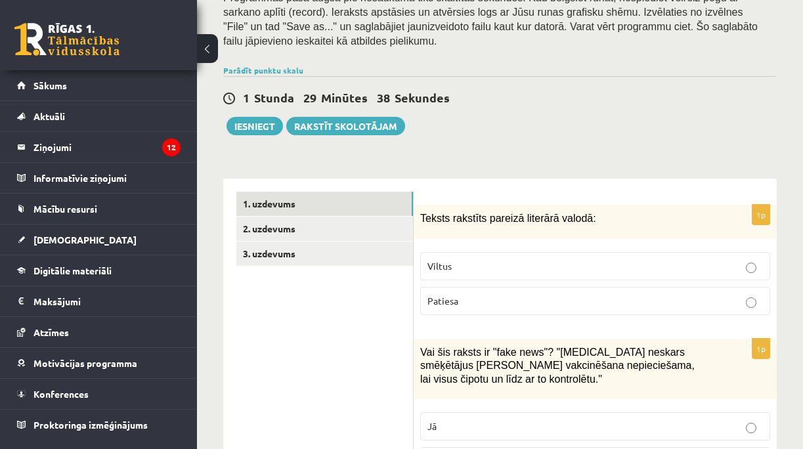
scroll to position [350, 0]
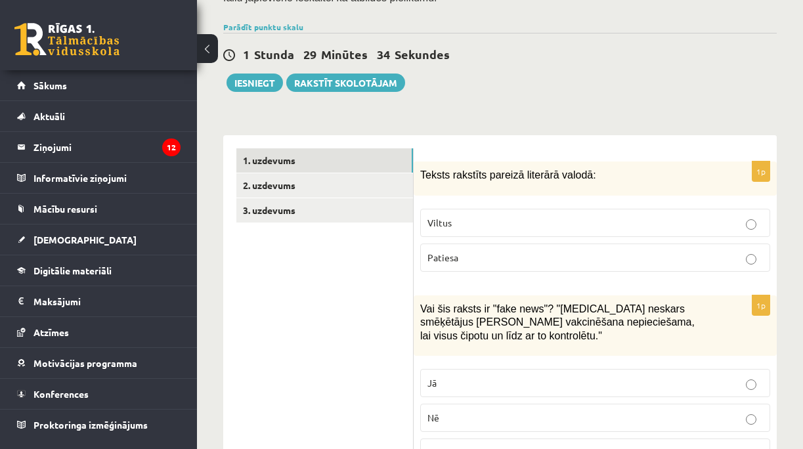
click at [476, 251] on p "Patiesa" at bounding box center [596, 258] width 336 height 14
click at [461, 369] on label "Jā" at bounding box center [595, 383] width 350 height 28
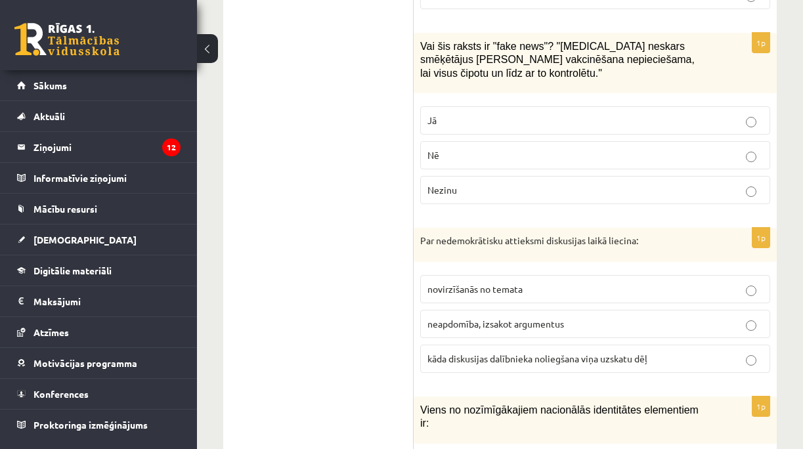
scroll to position [657, 0]
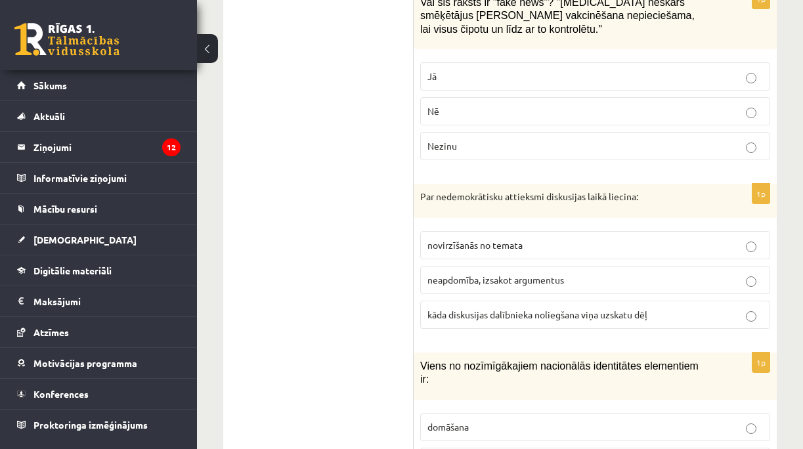
click at [450, 308] on p "kāda diskusijas dalībnieka noliegšana viņa uzskatu dēļ" at bounding box center [596, 315] width 336 height 14
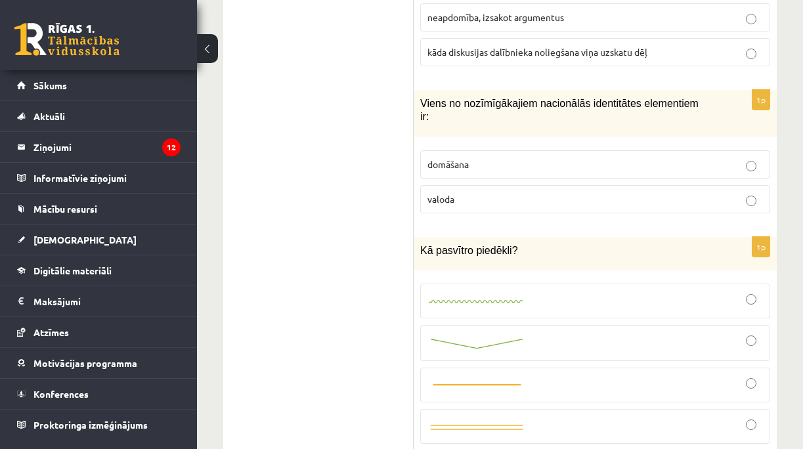
scroll to position [1007, 0]
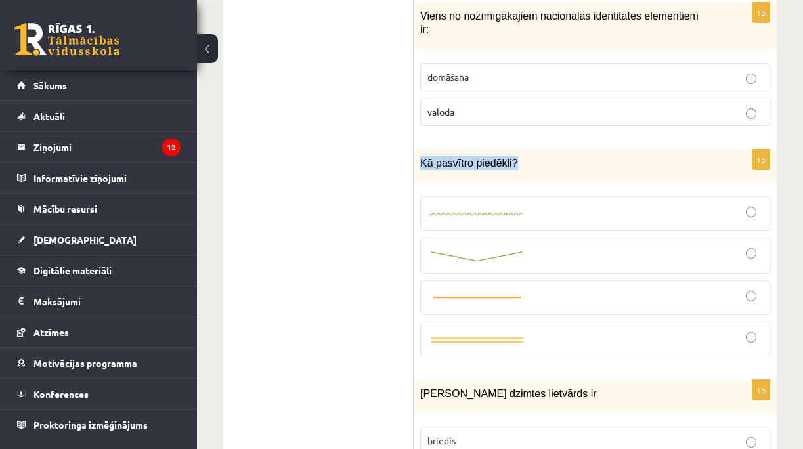
drag, startPoint x: 516, startPoint y: 114, endPoint x: 420, endPoint y: 116, distance: 95.9
click at [420, 150] on div "Kā pasvītro piedēkli?" at bounding box center [595, 166] width 363 height 33
click at [495, 250] on img at bounding box center [477, 257] width 99 height 14
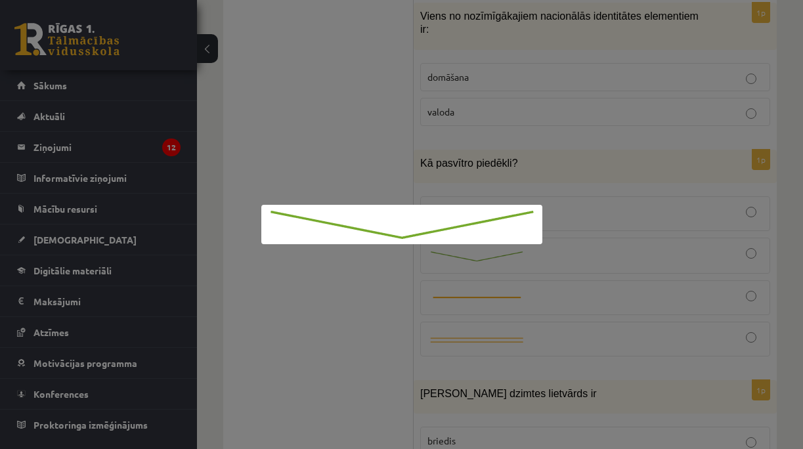
drag, startPoint x: 663, startPoint y: 219, endPoint x: 680, endPoint y: 209, distance: 20.1
click at [664, 219] on div at bounding box center [401, 224] width 803 height 449
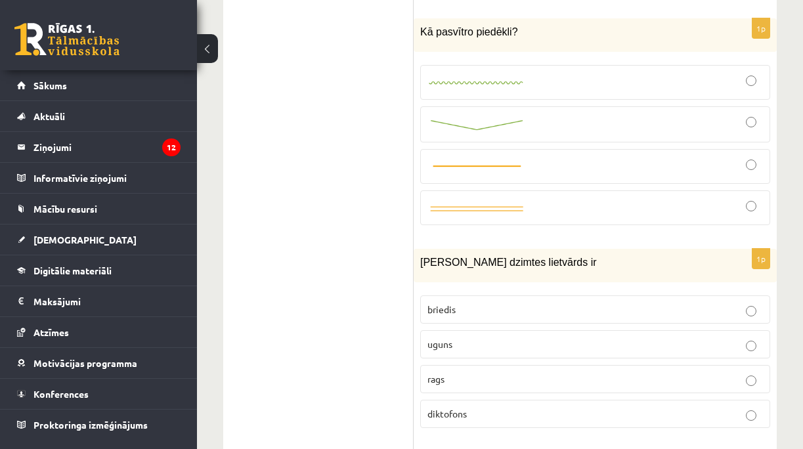
scroll to position [1182, 0]
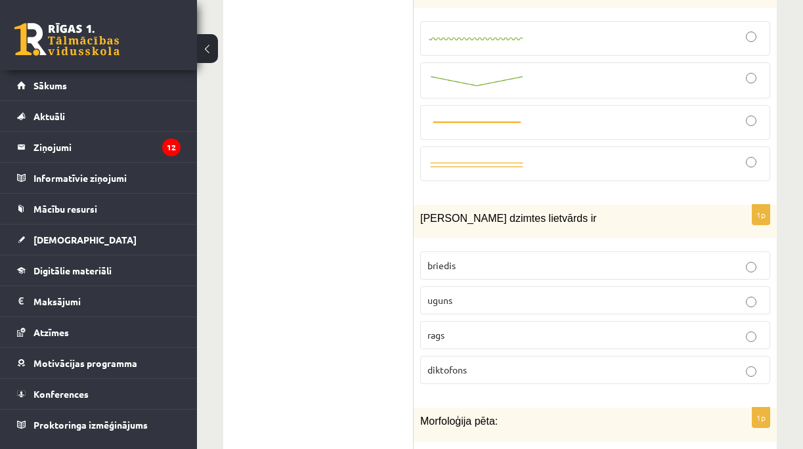
click at [477, 294] on p "uguns" at bounding box center [596, 301] width 336 height 14
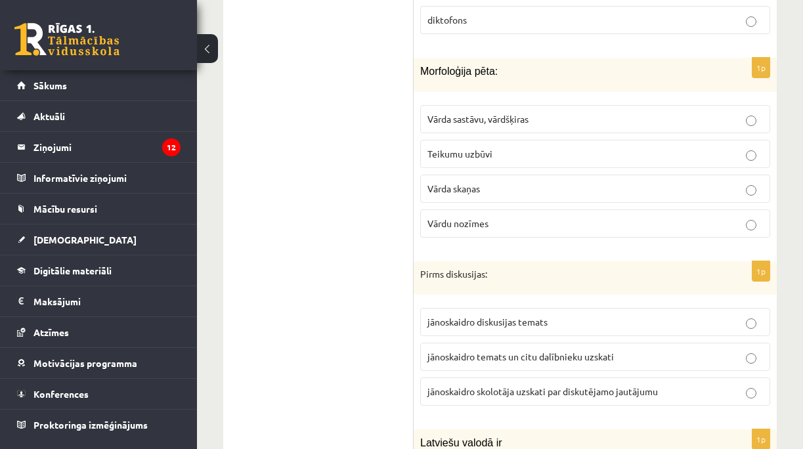
scroll to position [1576, 0]
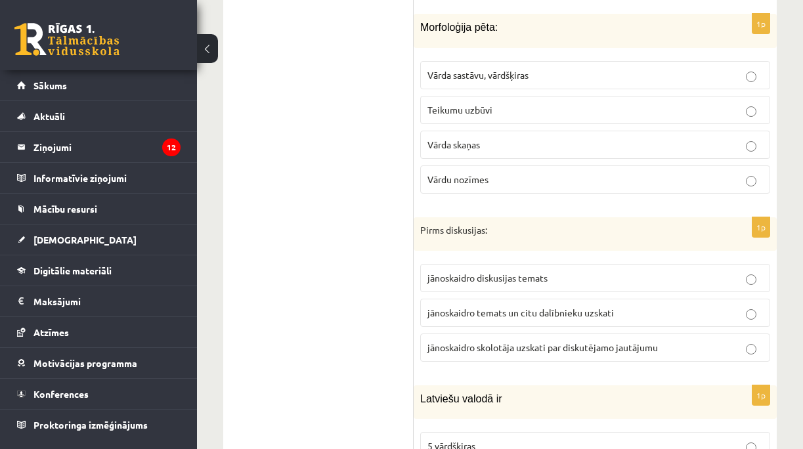
click at [588, 306] on p "jānoskaidro temats un citu dalībnieku uzskati" at bounding box center [596, 313] width 336 height 14
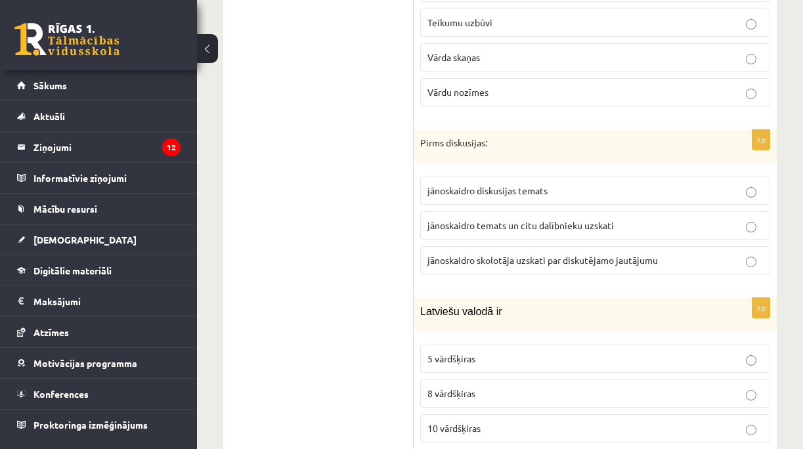
scroll to position [1708, 0]
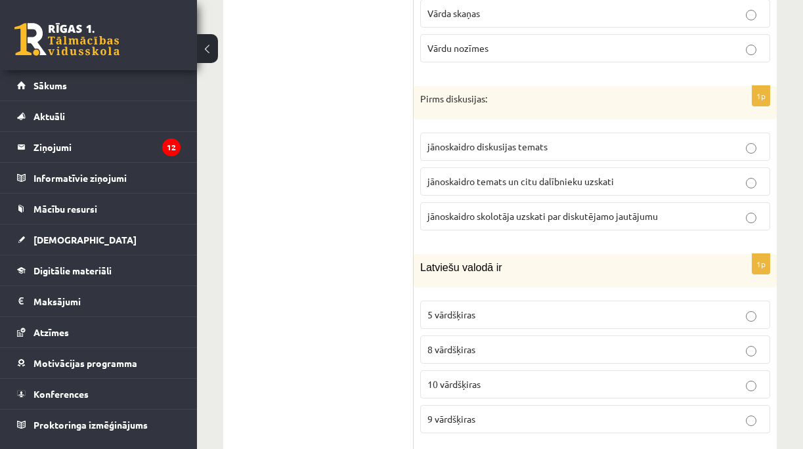
click at [488, 378] on p "10 vārdšķiras" at bounding box center [596, 385] width 336 height 14
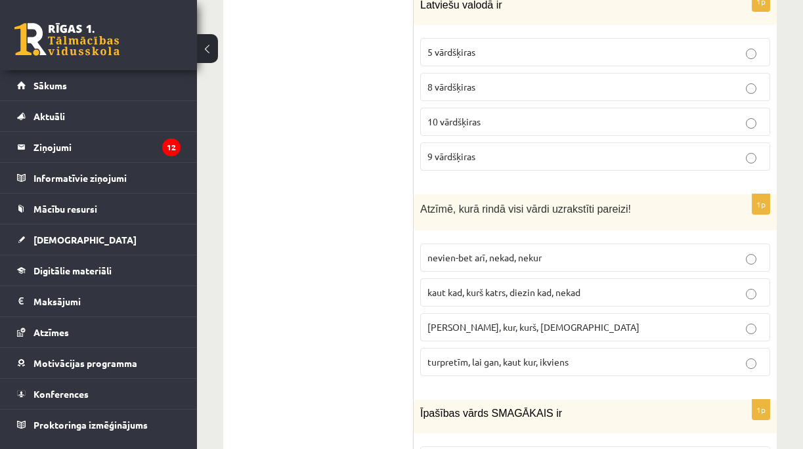
scroll to position [2014, 0]
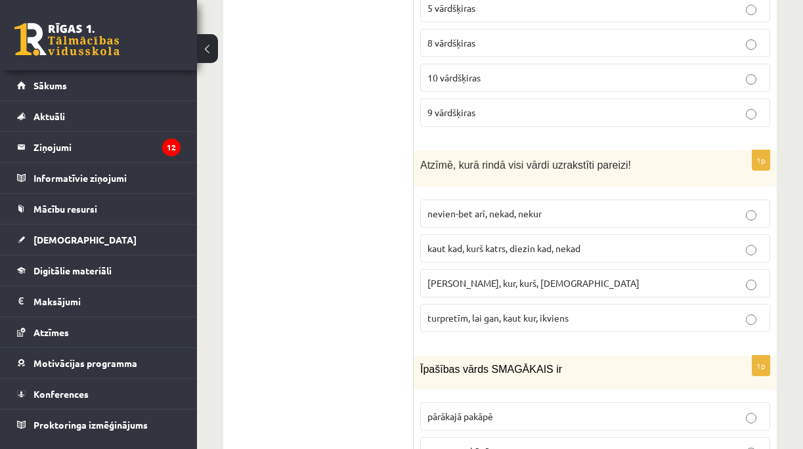
click at [560, 312] on span "turpretīm, lai gan, kaut kur, ikviens" at bounding box center [498, 318] width 141 height 12
click at [466, 410] on span "pārākajā pakāpē" at bounding box center [461, 416] width 66 height 12
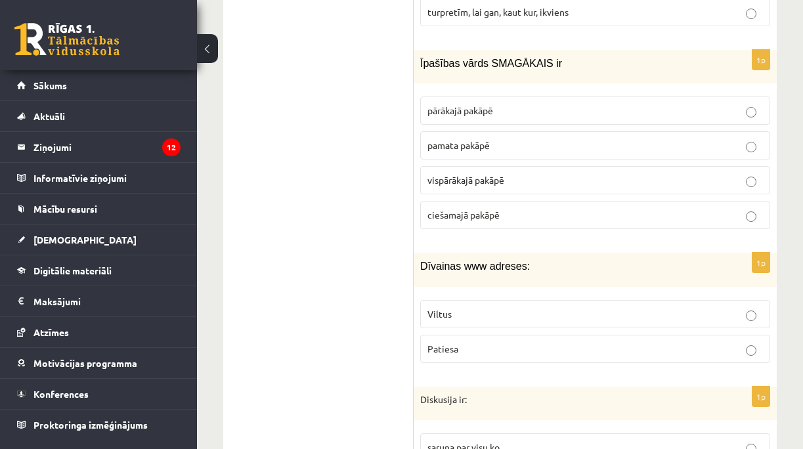
scroll to position [2364, 0]
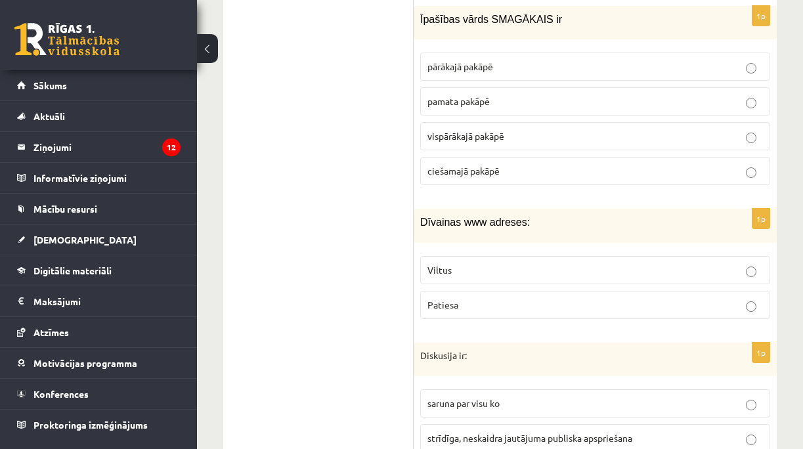
click at [486, 263] on p "Viltus" at bounding box center [596, 270] width 336 height 14
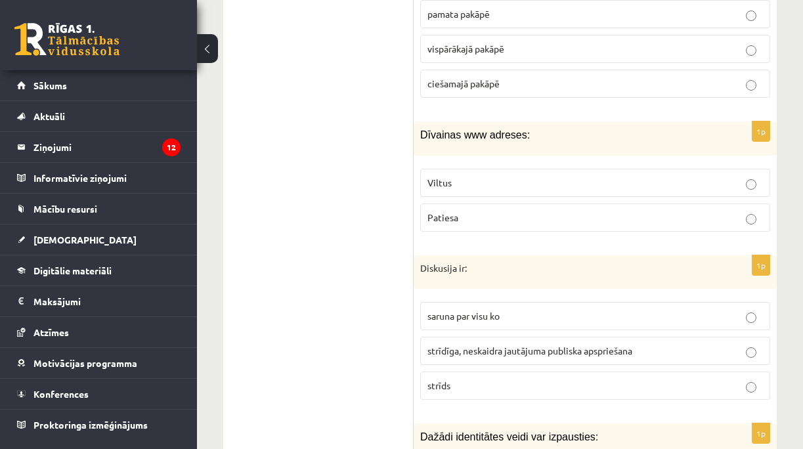
scroll to position [2496, 0]
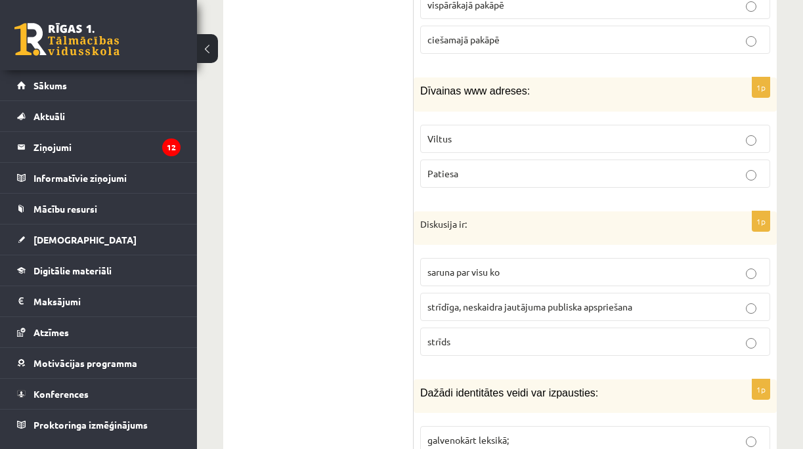
click at [483, 301] on span "strīdīga, neskaidra jautājuma publiska apspriešana" at bounding box center [530, 307] width 205 height 12
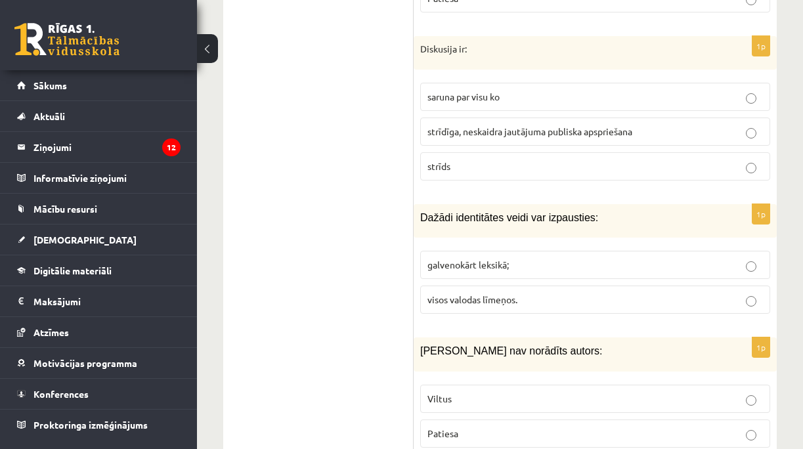
scroll to position [2715, 0]
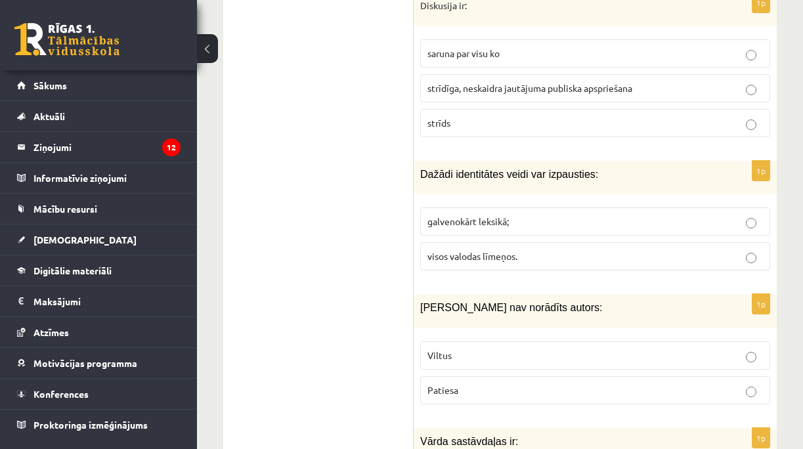
click at [447, 349] on span "Viltus" at bounding box center [440, 355] width 24 height 12
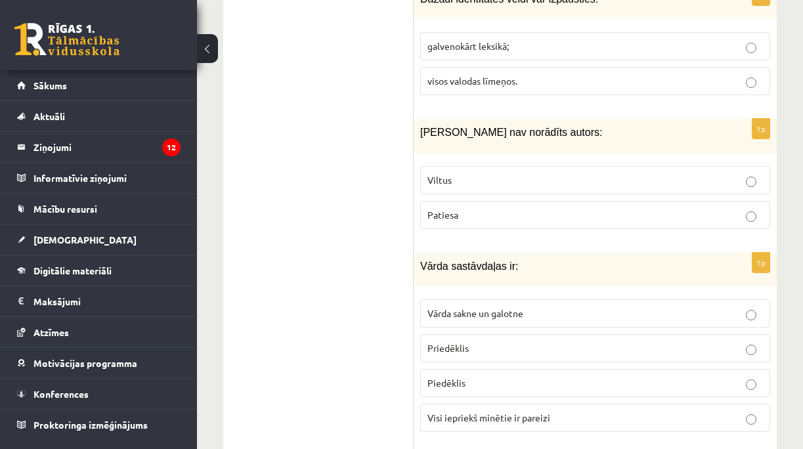
scroll to position [2934, 0]
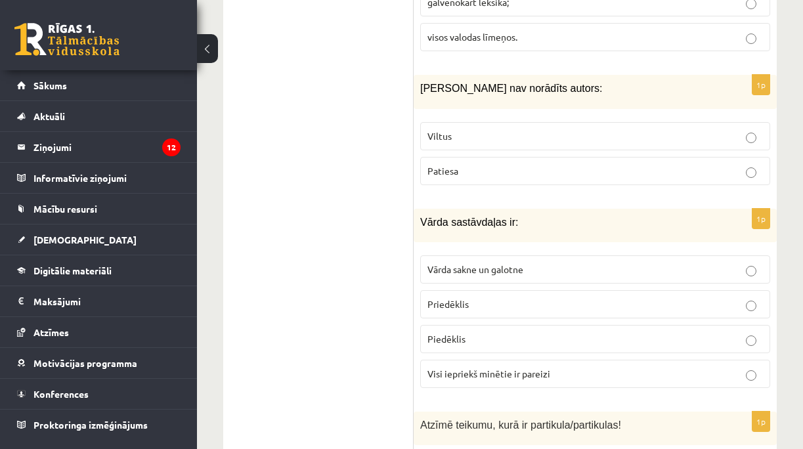
click at [484, 368] on span "Visi iepriekš minētie ir pareizi" at bounding box center [489, 374] width 123 height 12
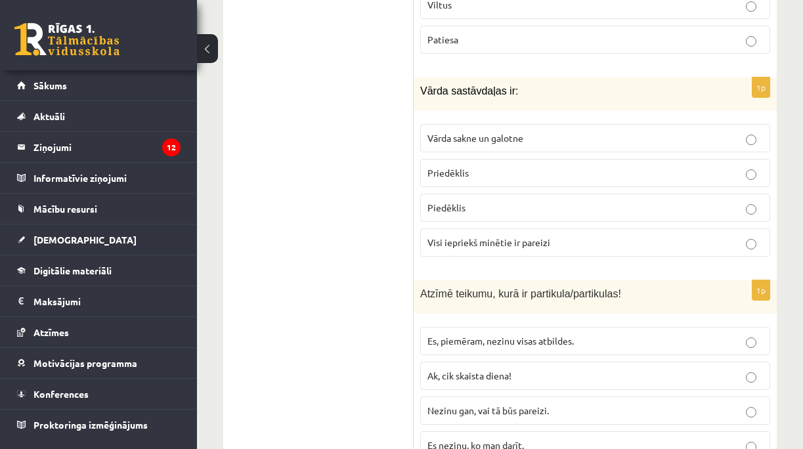
scroll to position [3109, 0]
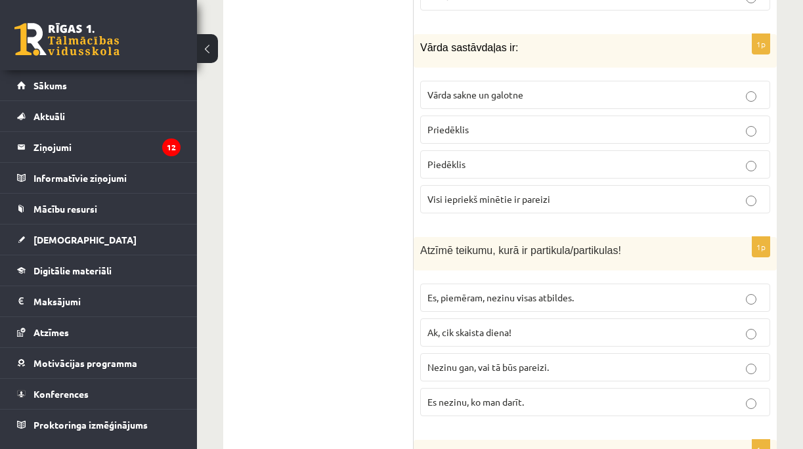
click at [510, 292] on span "Es, piemēram, nezinu visas atbildes." at bounding box center [501, 298] width 146 height 12
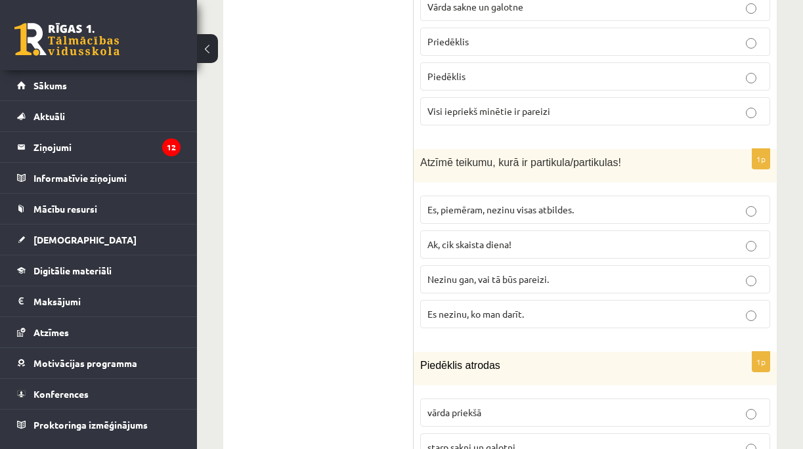
scroll to position [3240, 0]
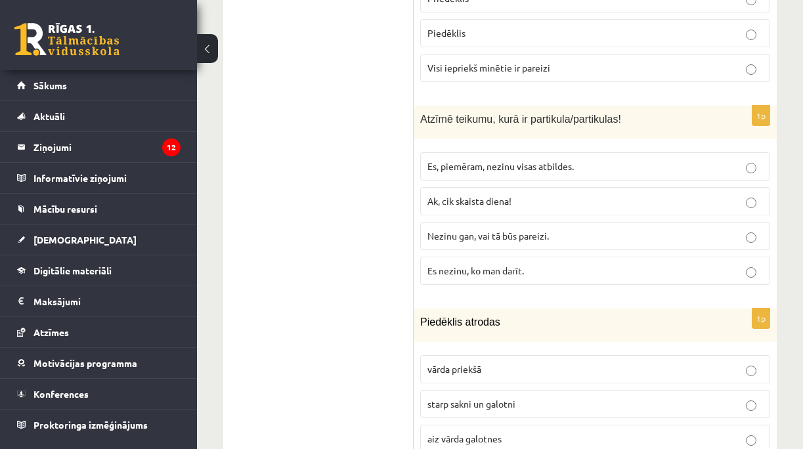
click at [477, 433] on span "aiz vārda galotnes" at bounding box center [465, 439] width 74 height 12
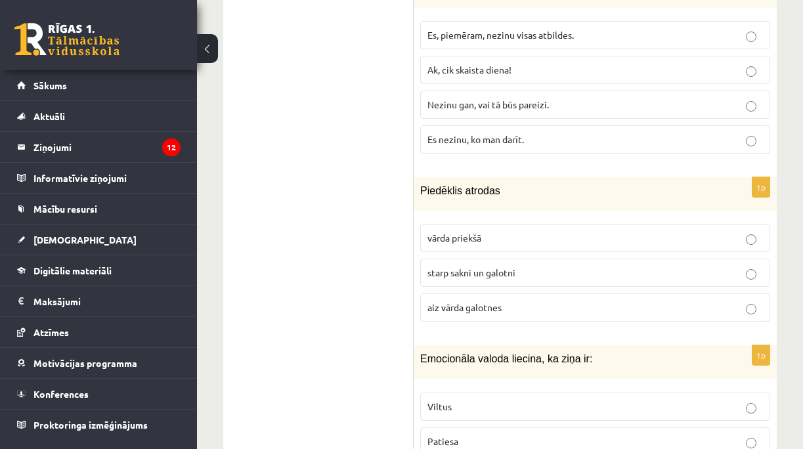
scroll to position [3503, 0]
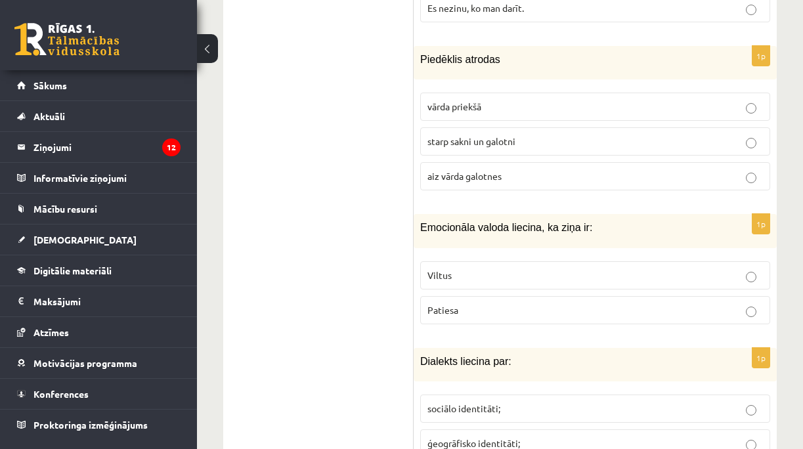
click at [482, 269] on p "Viltus" at bounding box center [596, 276] width 336 height 14
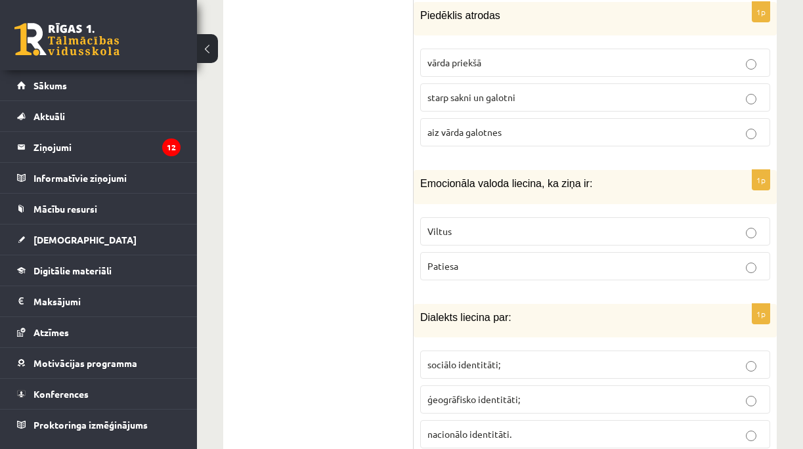
scroll to position [3591, 0]
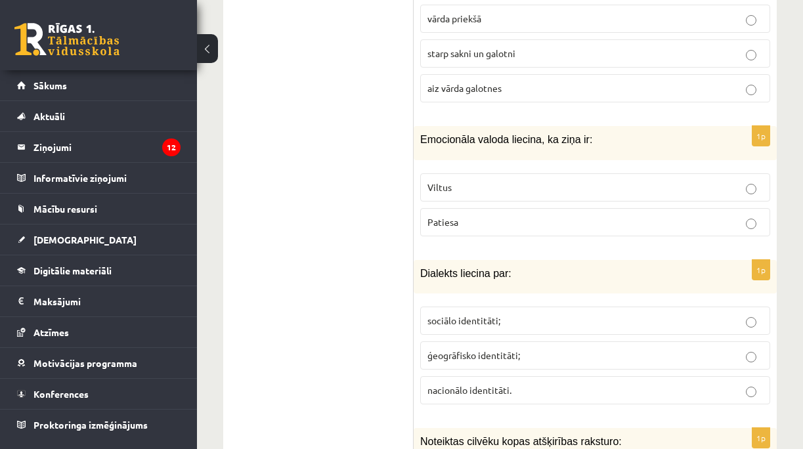
click at [472, 349] on span "ģeogrāfisko identitāti;" at bounding box center [474, 355] width 93 height 12
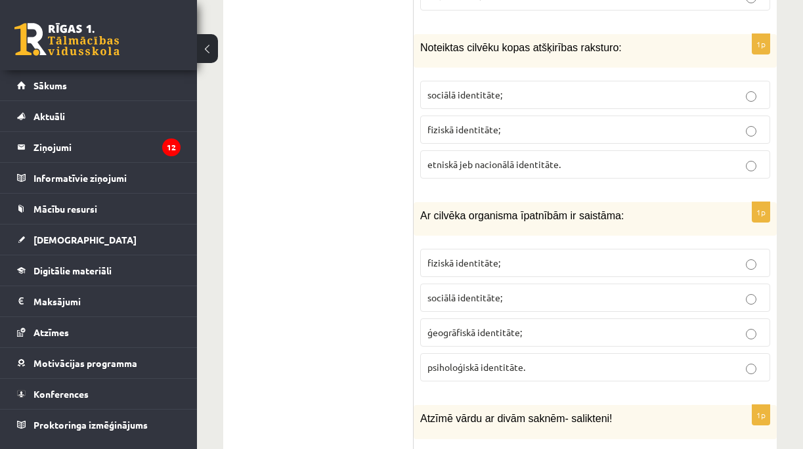
scroll to position [4028, 0]
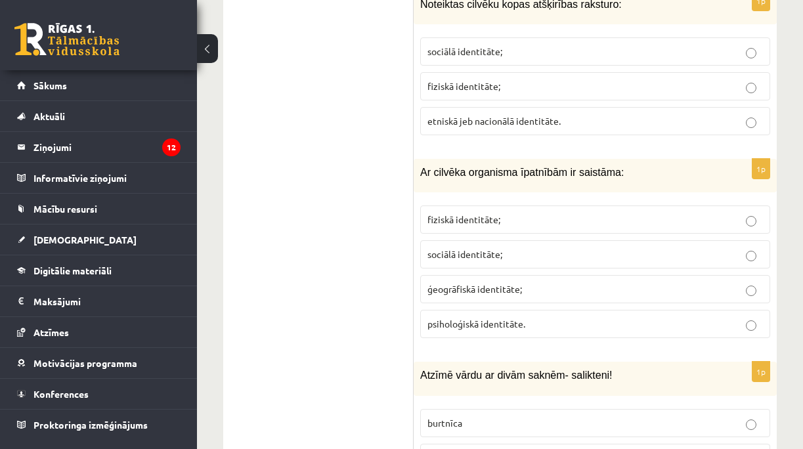
click at [474, 213] on span "fiziskā identitāte;" at bounding box center [464, 219] width 73 height 12
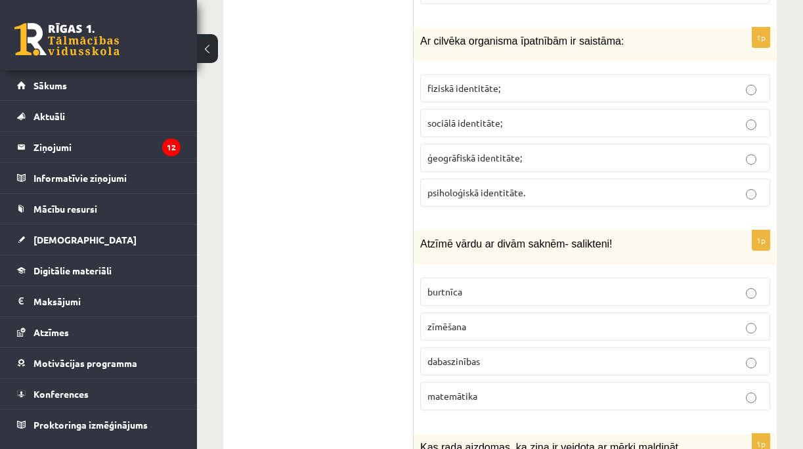
scroll to position [4204, 0]
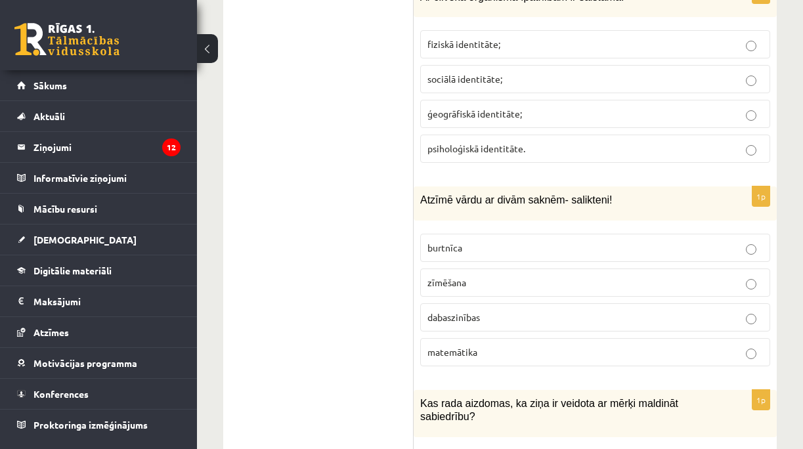
click at [470, 311] on span "dabaszinības" at bounding box center [454, 317] width 53 height 12
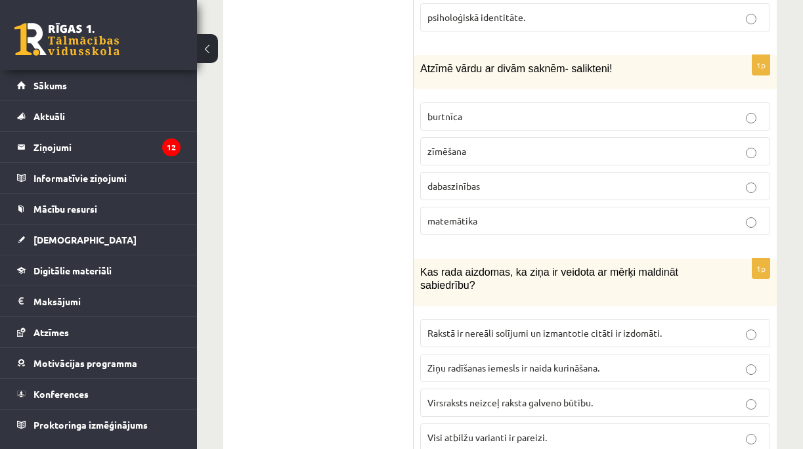
scroll to position [4379, 0]
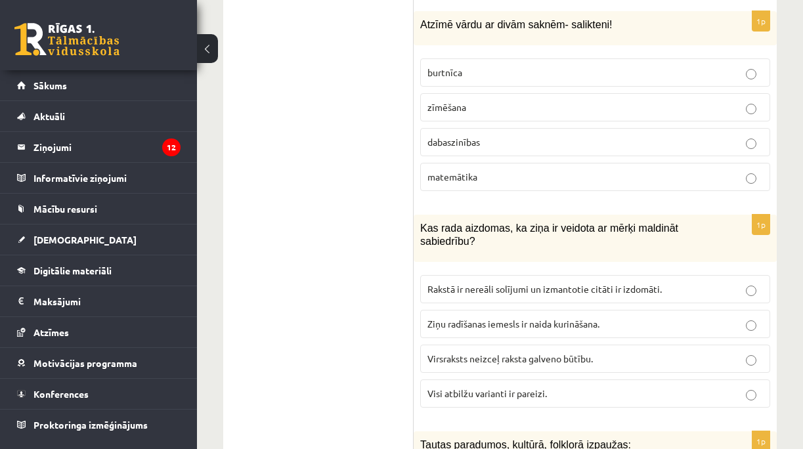
click at [501, 380] on label "Visi atbilžu varianti ir pareizi." at bounding box center [595, 394] width 350 height 28
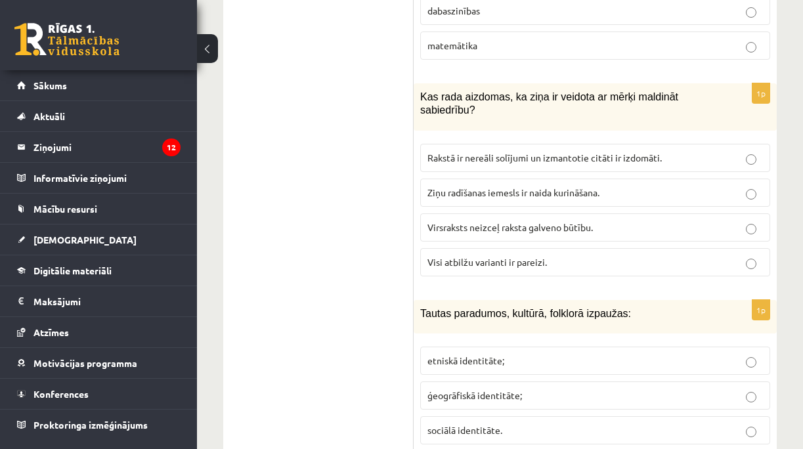
scroll to position [4598, 0]
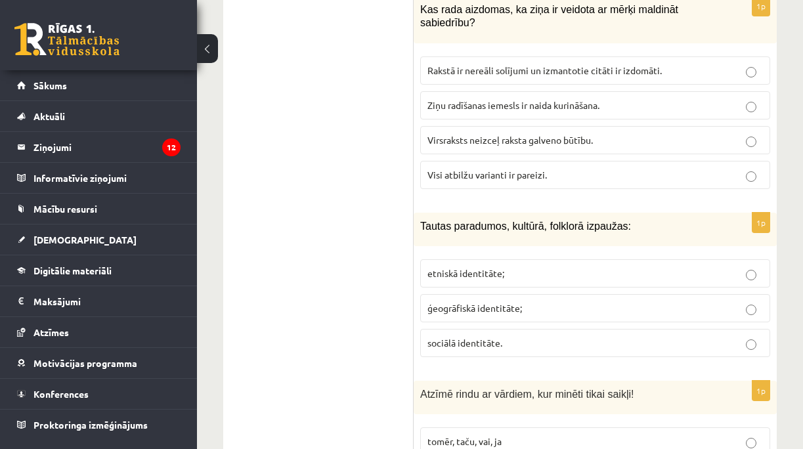
click at [472, 259] on label "etniskā identitāte;" at bounding box center [595, 273] width 350 height 28
click at [491, 435] on p "tomēr, taču, vai, ja" at bounding box center [596, 442] width 336 height 14
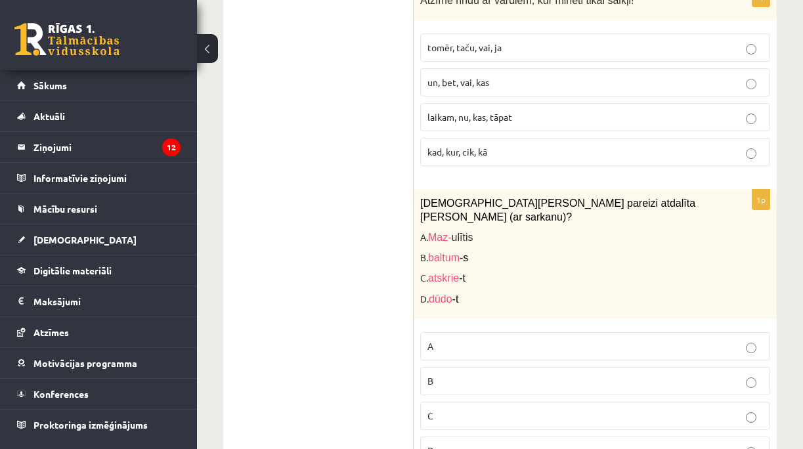
scroll to position [5036, 0]
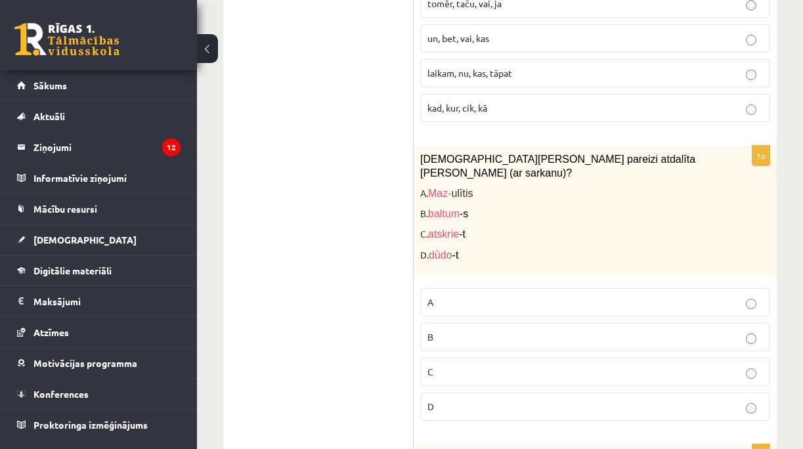
click at [447, 365] on p "C" at bounding box center [596, 372] width 336 height 14
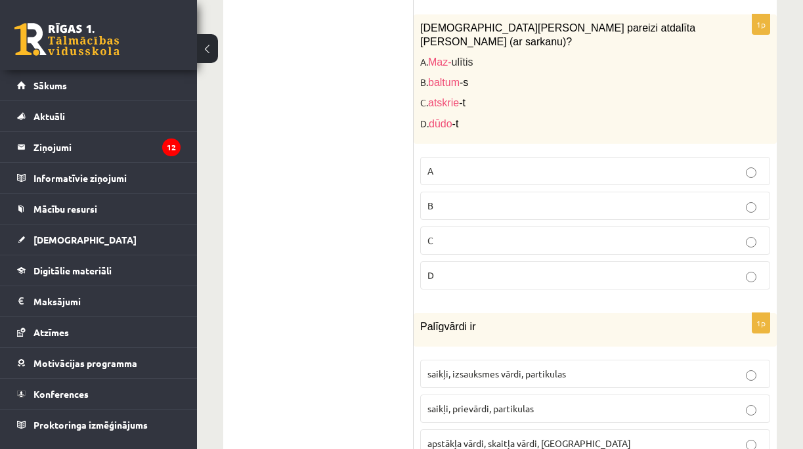
scroll to position [5210, 0]
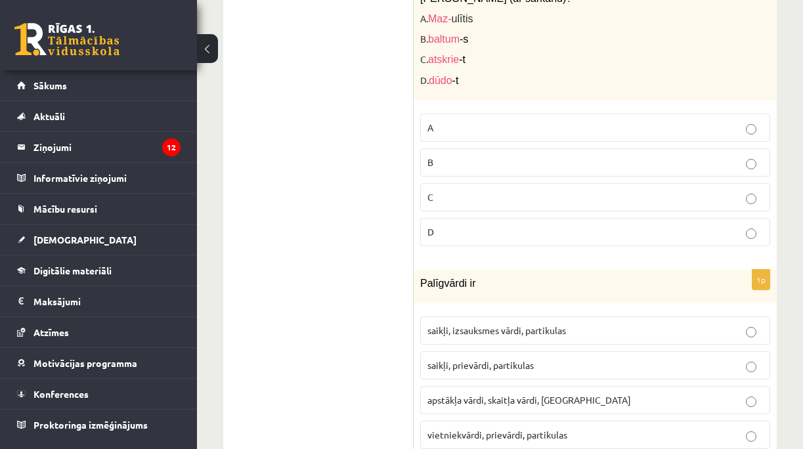
click at [514, 359] on span "saikļi, prievārdi, partikulas" at bounding box center [481, 365] width 106 height 12
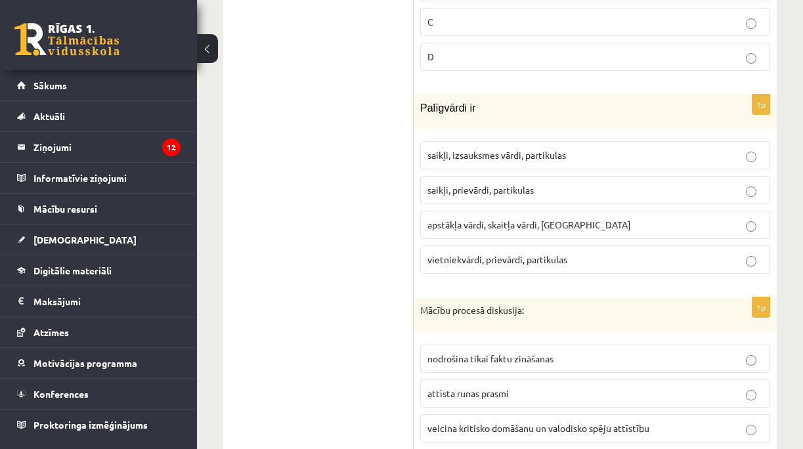
scroll to position [5430, 0]
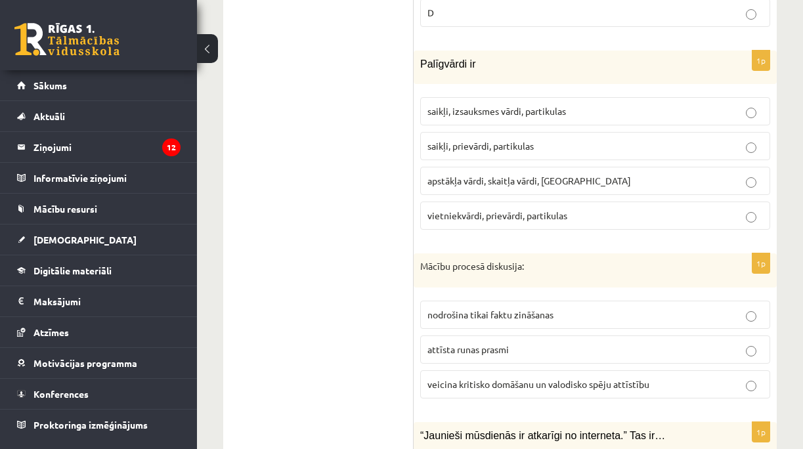
click at [517, 378] on span "veicina kritisko domāšanu un valodisko spēju attīstību" at bounding box center [539, 384] width 222 height 12
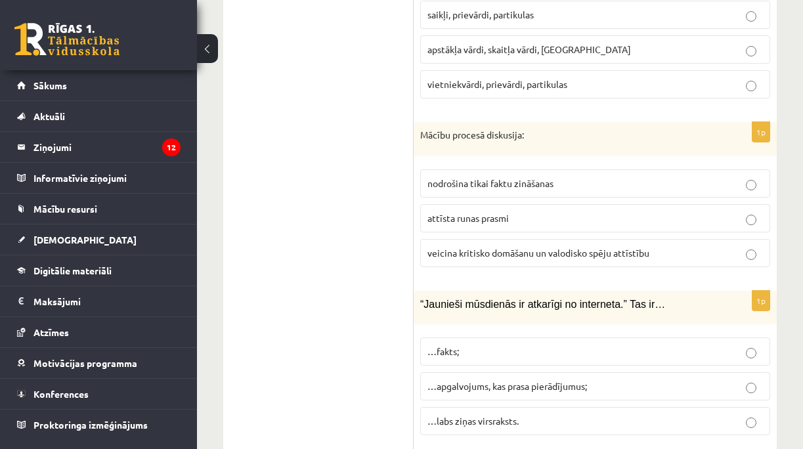
scroll to position [5648, 0]
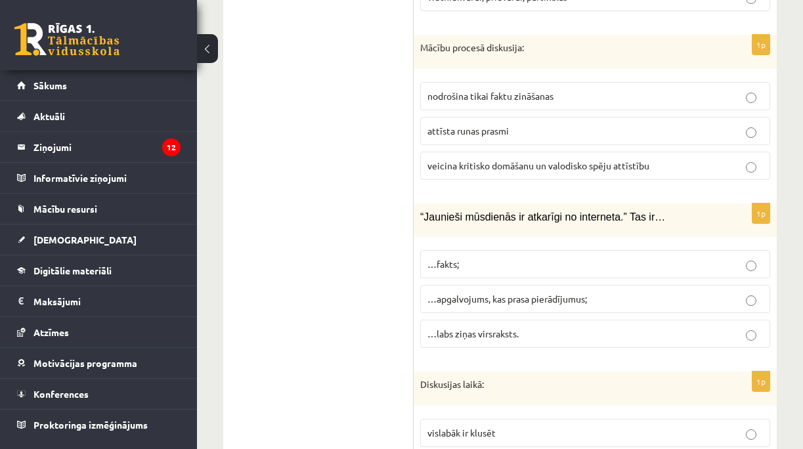
click at [530, 292] on p "…apgalvojums, kas prasa pierādījumus;" at bounding box center [596, 299] width 336 height 14
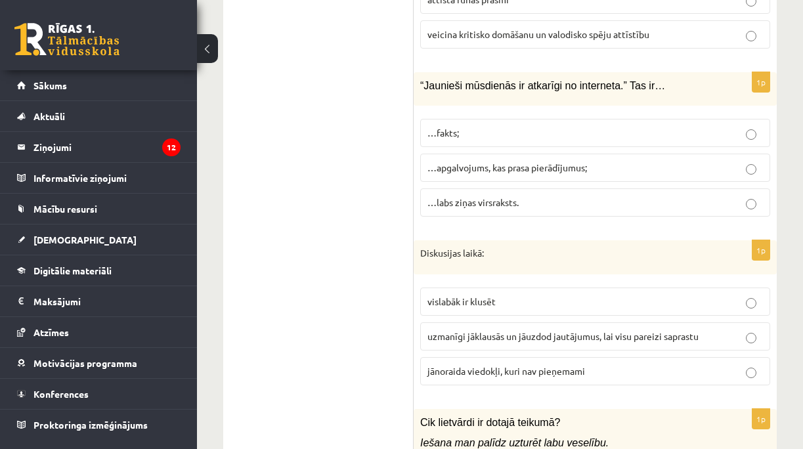
scroll to position [5824, 0]
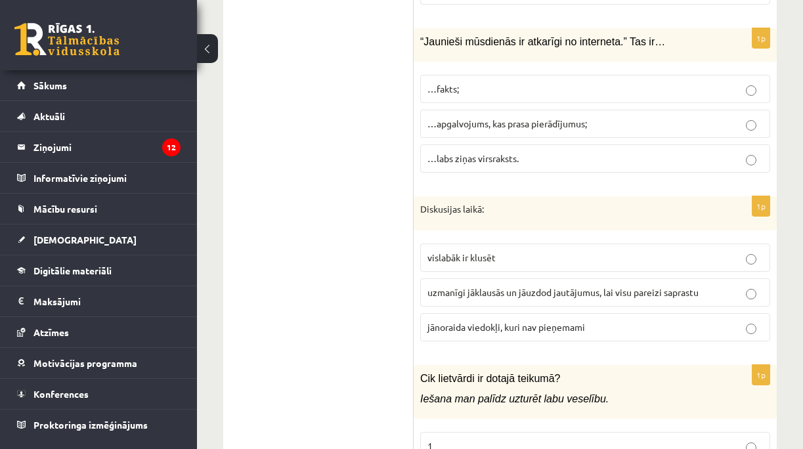
click at [596, 286] on span "uzmanīgi jāklausās un jāuzdod jautājumus, lai visu pareizi saprastu" at bounding box center [563, 292] width 271 height 12
click at [521, 432] on label "1" at bounding box center [595, 446] width 350 height 28
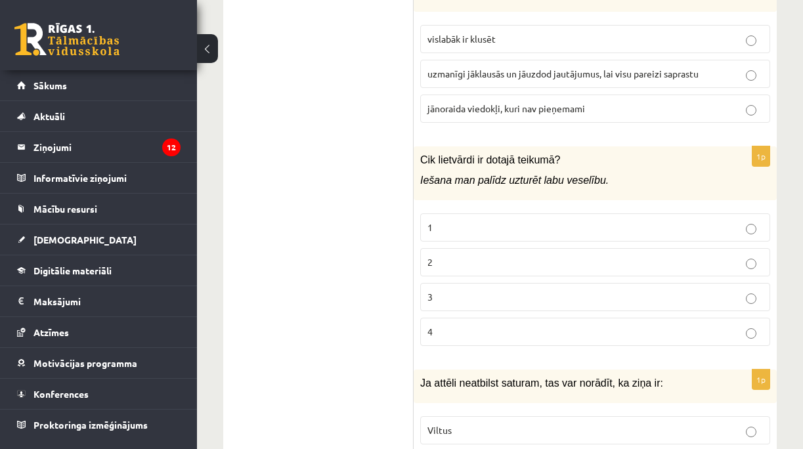
scroll to position [6087, 0]
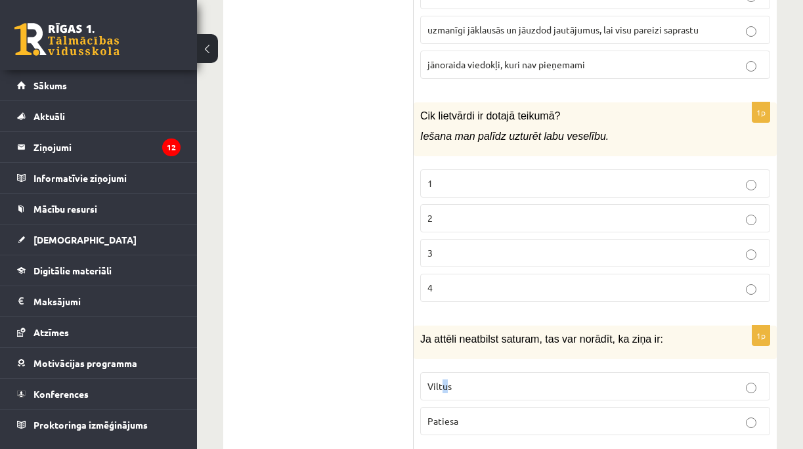
drag, startPoint x: 444, startPoint y: 318, endPoint x: 465, endPoint y: 305, distance: 24.4
click at [445, 380] on span "Viltus" at bounding box center [440, 386] width 24 height 12
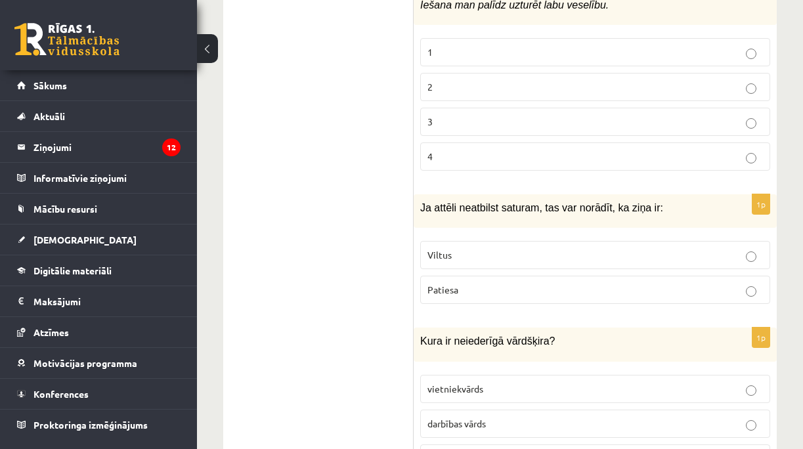
click at [504, 241] on label "Viltus" at bounding box center [595, 255] width 350 height 28
click at [464, 375] on label "vietniekvārds" at bounding box center [595, 389] width 350 height 28
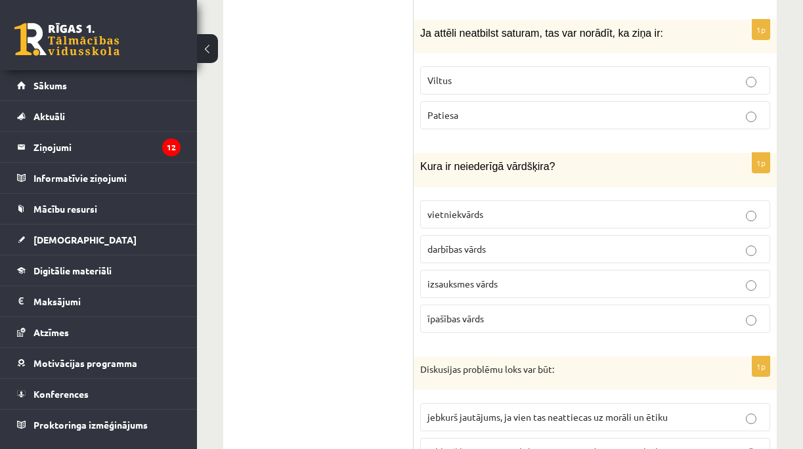
scroll to position [6423, 0]
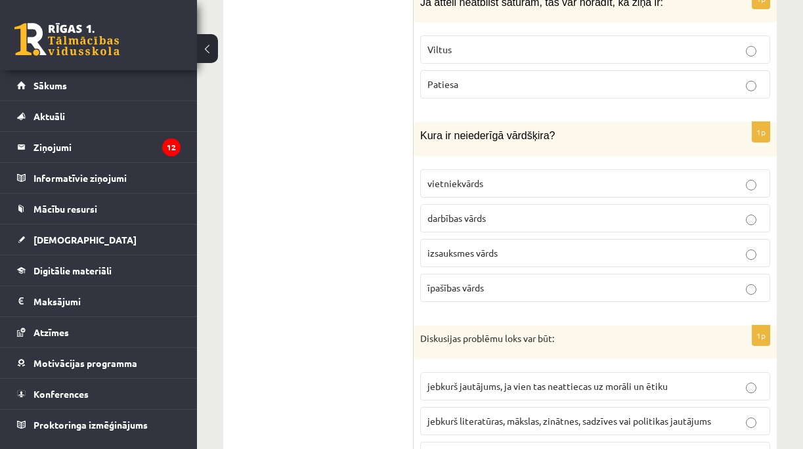
click at [667, 415] on span "jebkurš literatūras, mākslas, zinātnes, sadzīves vai politikas jautājums" at bounding box center [570, 421] width 284 height 12
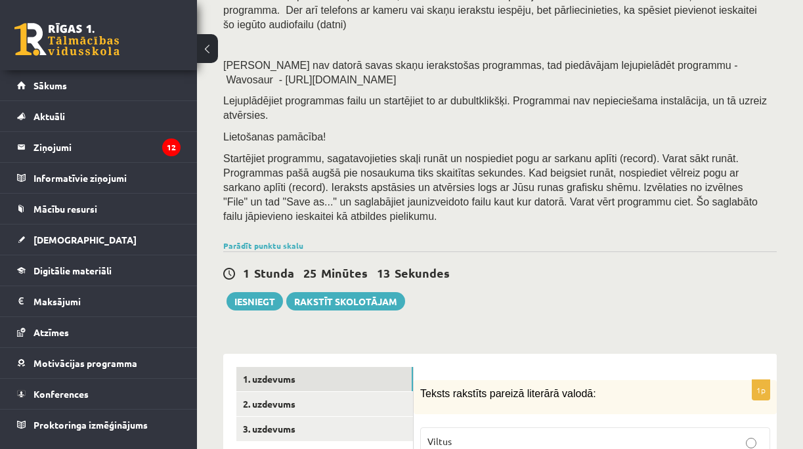
scroll to position [263, 0]
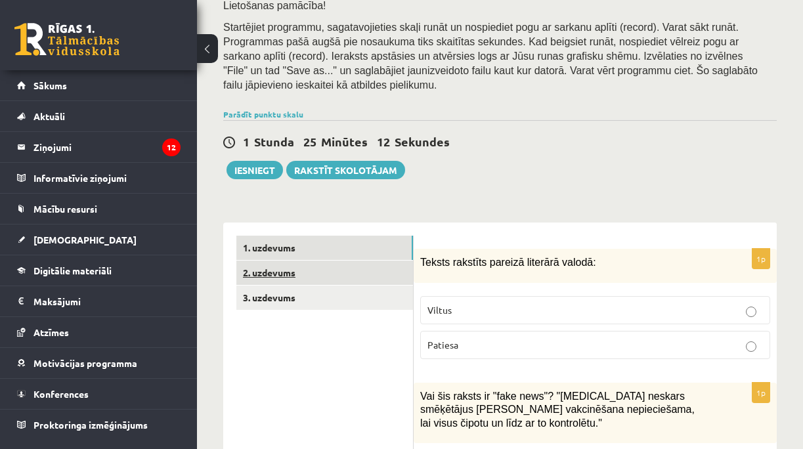
click at [372, 261] on link "2. uzdevums" at bounding box center [324, 273] width 177 height 24
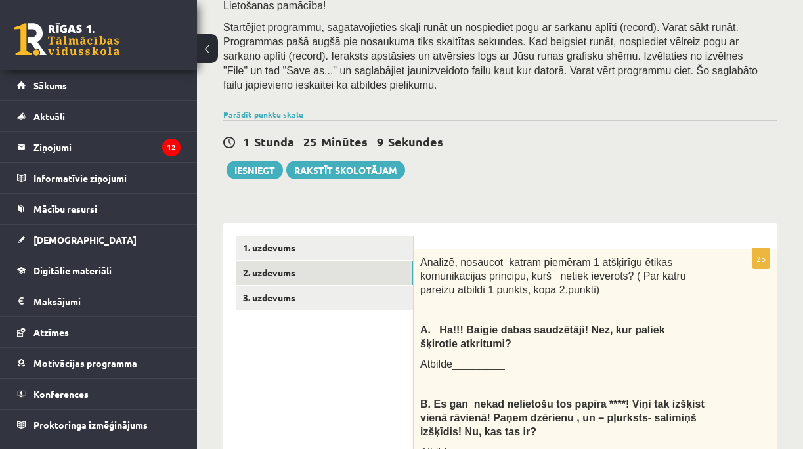
scroll to position [394, 0]
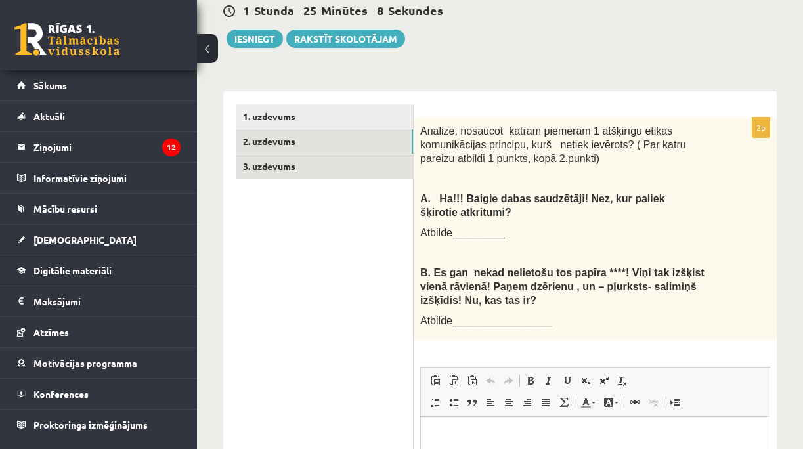
click at [333, 154] on link "3. uzdevums" at bounding box center [324, 166] width 177 height 24
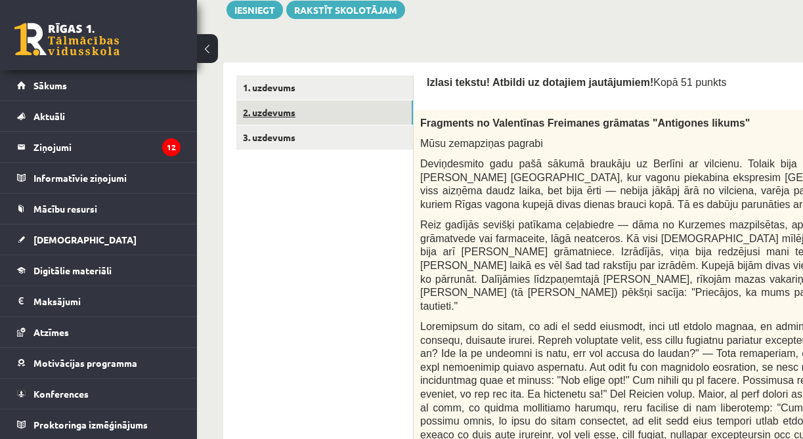
click at [375, 100] on link "2. uzdevums" at bounding box center [324, 112] width 177 height 24
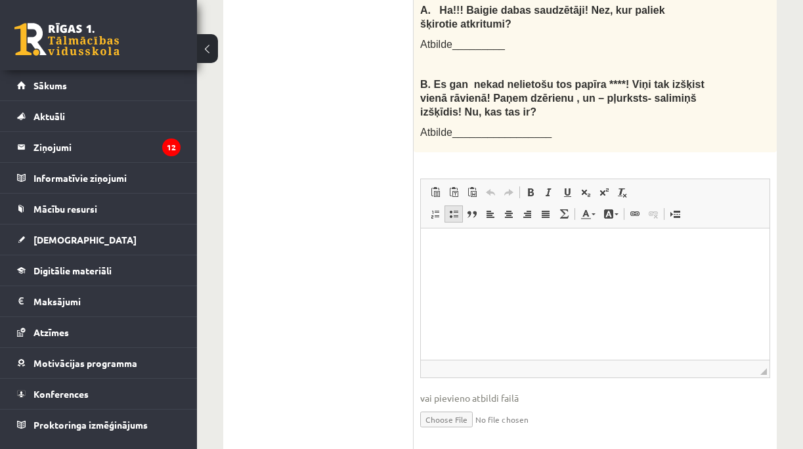
scroll to position [364, 0]
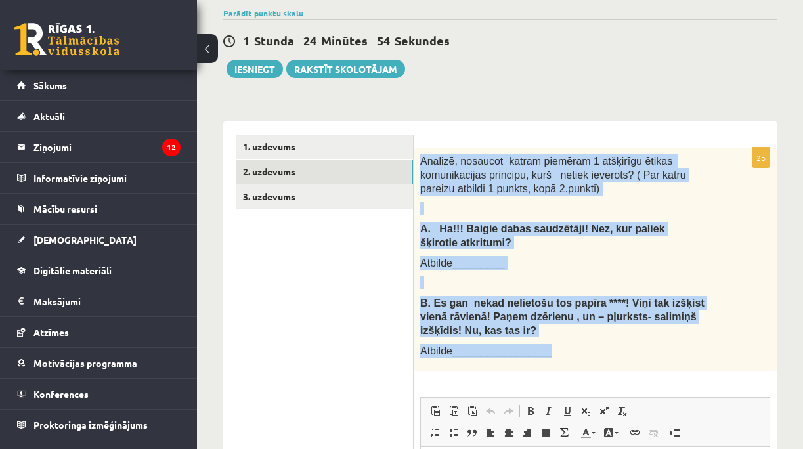
drag, startPoint x: 418, startPoint y: 114, endPoint x: 555, endPoint y: 304, distance: 234.2
click at [555, 304] on div "Analizē, nosaucot katram piemēram 1 atšķirīgu ētikas komunikācijas principu, ku…" at bounding box center [595, 259] width 363 height 223
copy div "Analizē, nosaucot katram piemēram 1 atšķirīgu ētikas komunikācijas principu, ku…"
click at [308, 185] on link "3. uzdevums" at bounding box center [324, 197] width 177 height 24
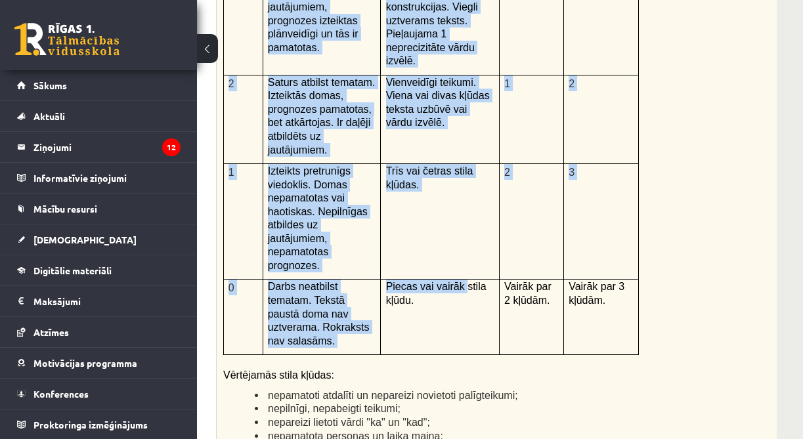
scroll to position [3061, 197]
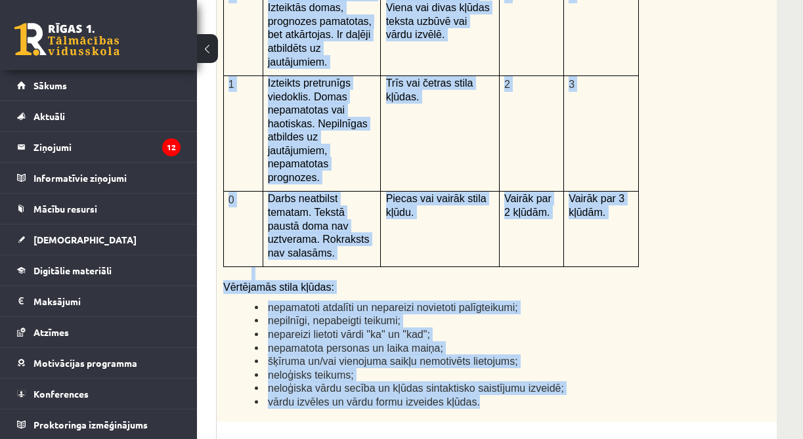
drag, startPoint x: 225, startPoint y: 40, endPoint x: 489, endPoint y: 237, distance: 329.5
copy form "Loremi dolors! Ametcon ad elitsedd eiusmodtemp! Inci 88 utlabo 0e Doloremag al …"
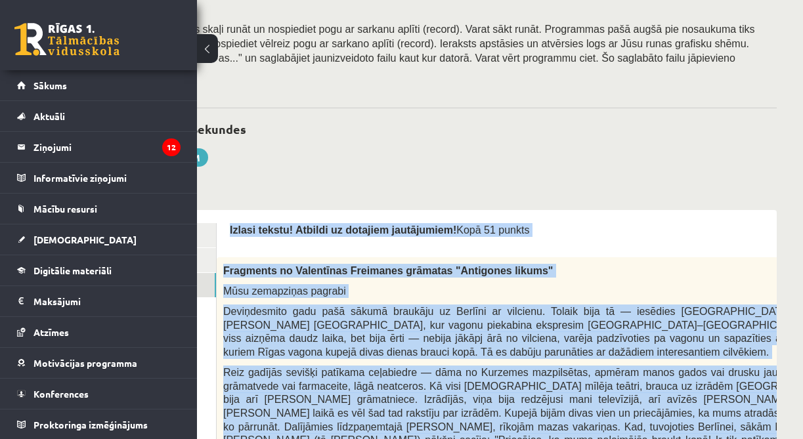
scroll to position [0, 197]
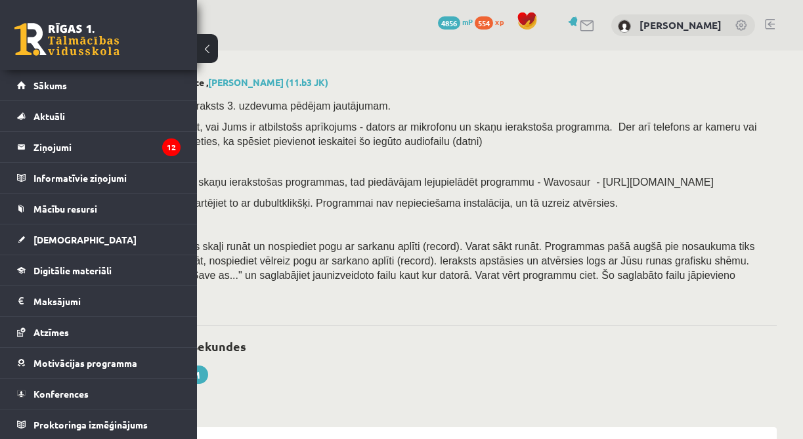
click at [565, 146] on p "Pirms ieskaites pildīšanas pārbaudiet, vai Jums ir atbilstošs aprīkojums - dato…" at bounding box center [398, 134] width 744 height 29
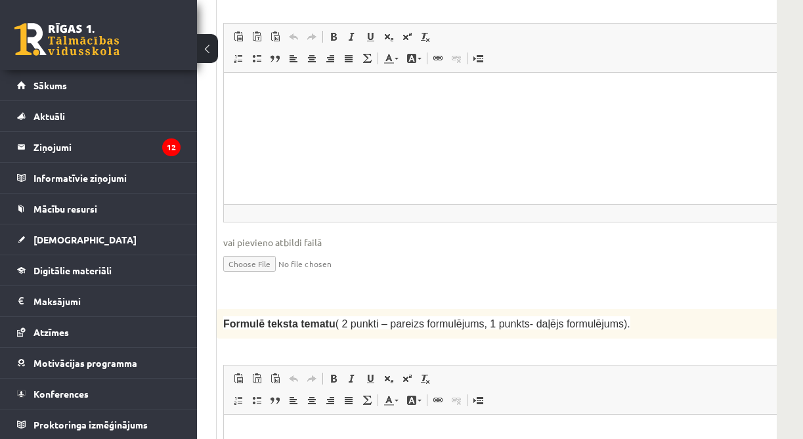
scroll to position [1068, 197]
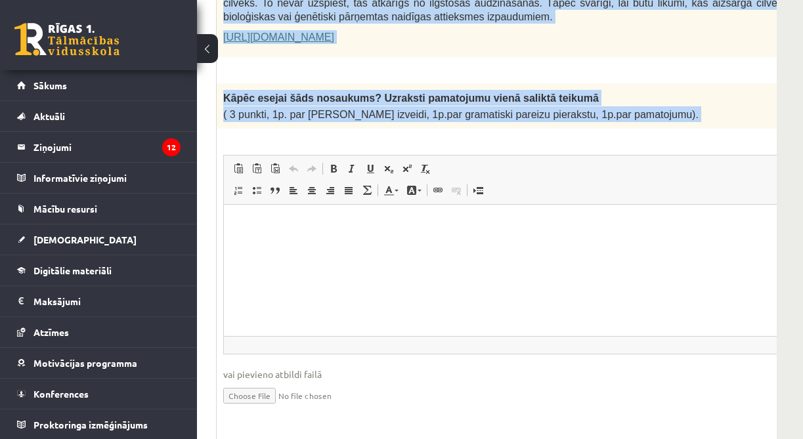
drag, startPoint x: 221, startPoint y: 207, endPoint x: 660, endPoint y: 72, distance: 459.6
copy form "Loremipsu do Sitametcon Adipiscin elitsedd "Eiusmodte incidi" Utla etdolorema a…"
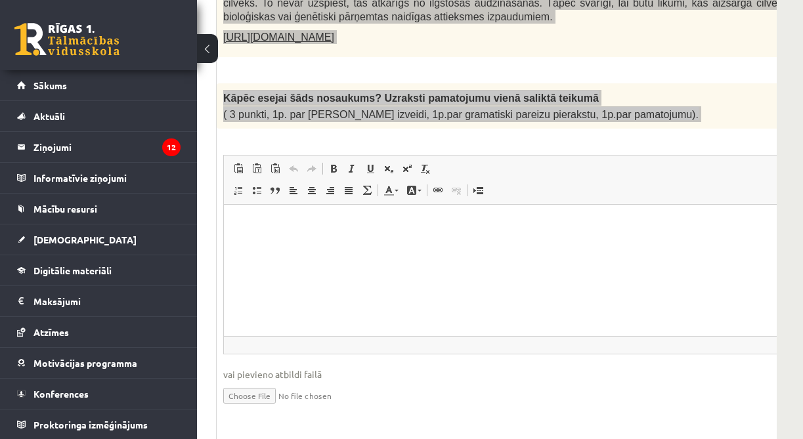
click at [372, 244] on html at bounding box center [569, 225] width 690 height 40
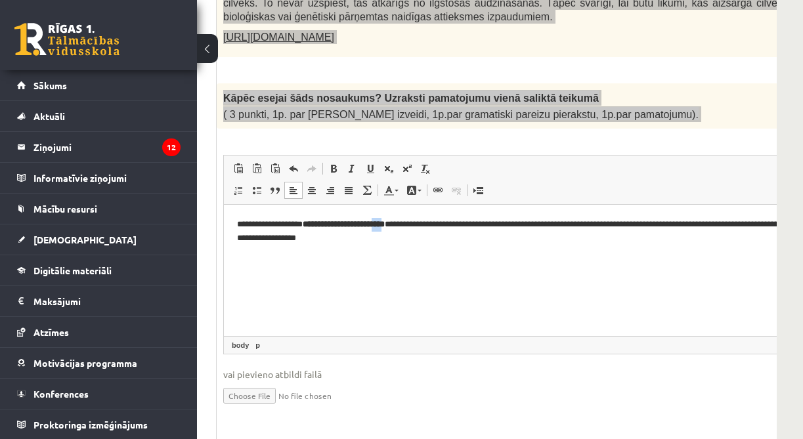
drag, startPoint x: 428, startPoint y: 223, endPoint x: 414, endPoint y: 223, distance: 13.1
click at [385, 223] on strong "**********" at bounding box center [344, 224] width 82 height 9
click at [430, 223] on p "**********" at bounding box center [551, 232] width 629 height 28
drag, startPoint x: 430, startPoint y: 223, endPoint x: 316, endPoint y: 226, distance: 114.3
click at [316, 226] on p "**********" at bounding box center [551, 232] width 629 height 28
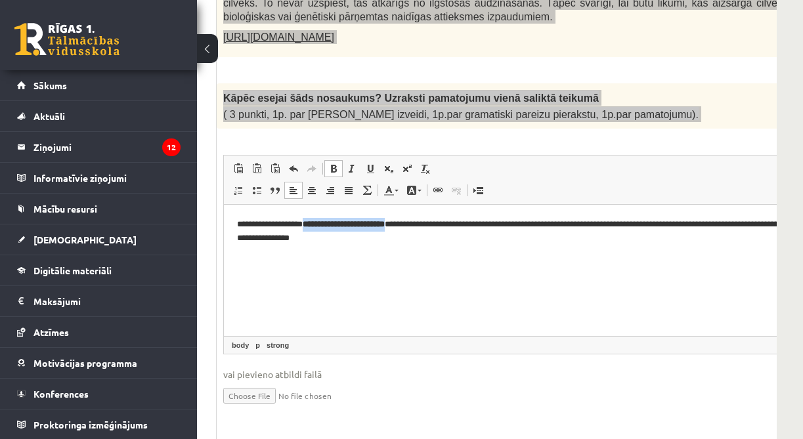
click at [336, 164] on span at bounding box center [333, 169] width 11 height 11
click at [435, 251] on html "**********" at bounding box center [569, 232] width 690 height 54
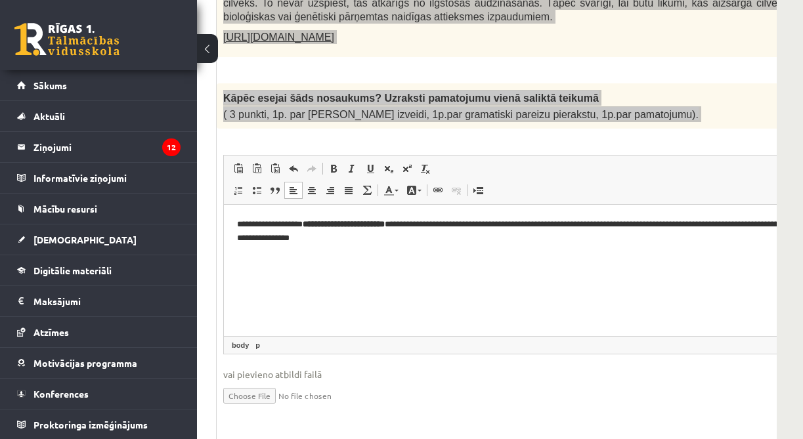
click at [434, 223] on p "**********" at bounding box center [551, 232] width 629 height 28
click at [430, 223] on p "**********" at bounding box center [551, 232] width 629 height 28
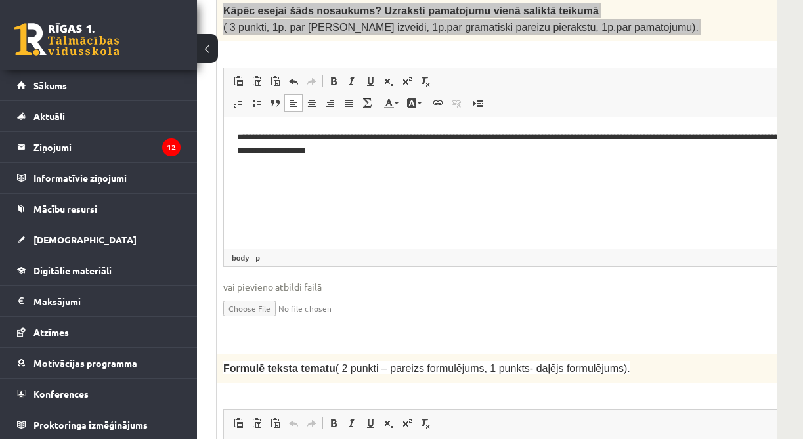
scroll to position [1243, 197]
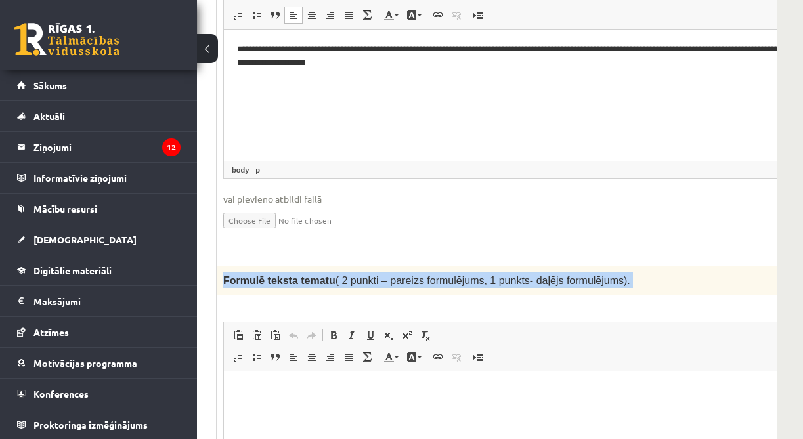
drag, startPoint x: 219, startPoint y: 209, endPoint x: 557, endPoint y: 238, distance: 338.8
click at [557, 266] on div "2p Formulē teksta tematu ( 2 punkti – pareizs formulējums, 1 punkts- daļējs for…" at bounding box center [569, 430] width 704 height 328
copy div "Formulē teksta tematu ( 2 punkti – pareizs formulējums, 1 punkts- daļējs formul…"
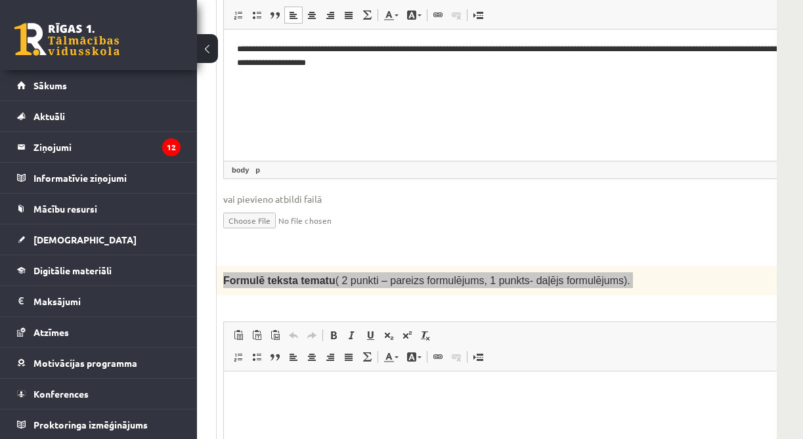
click at [346, 411] on html at bounding box center [569, 391] width 690 height 40
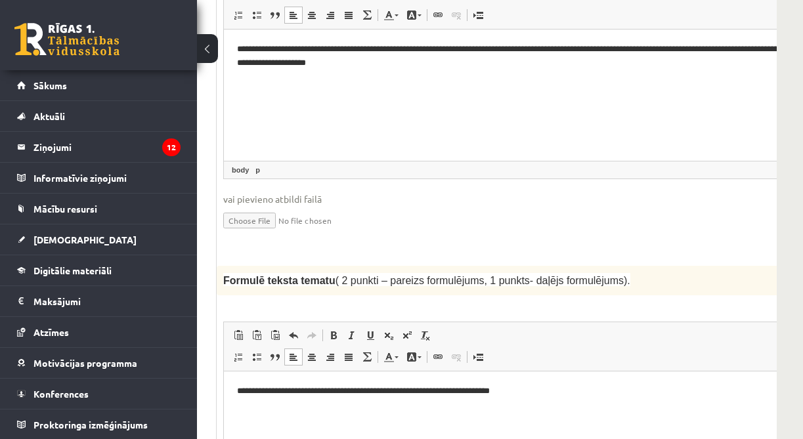
click at [452, 411] on html "**********" at bounding box center [569, 391] width 690 height 40
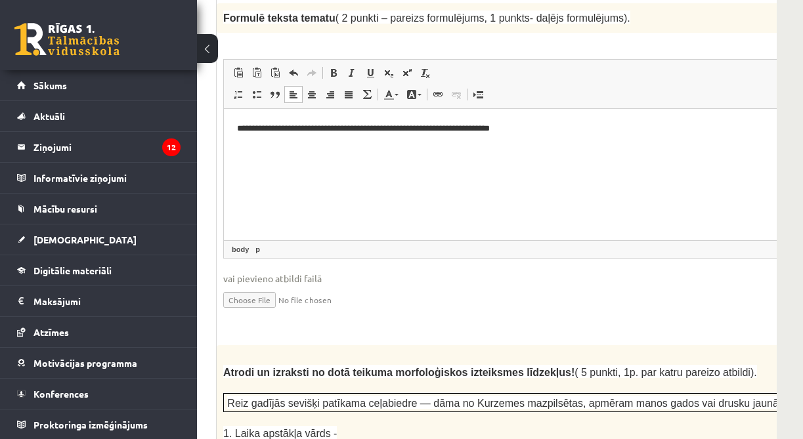
scroll to position [1593, 197]
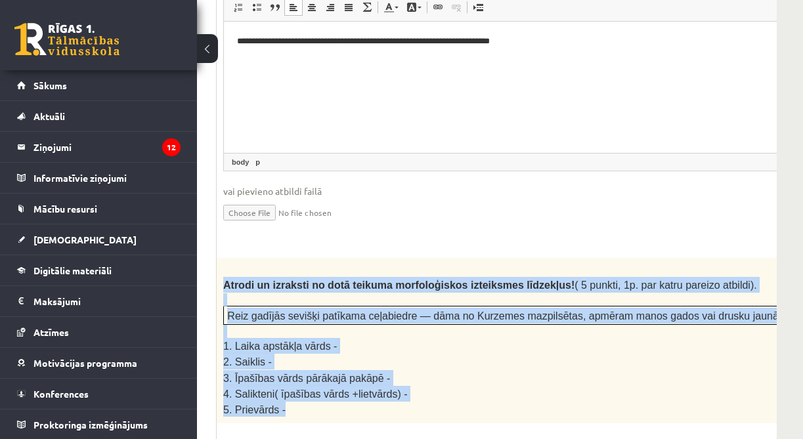
drag, startPoint x: 221, startPoint y: 213, endPoint x: 339, endPoint y: 339, distance: 172.4
click at [339, 339] on div "Atrodi un izraksti no dotā teikuma morfoloģiskos izteiksmes līdzekļus! ( 5 punk…" at bounding box center [569, 341] width 704 height 166
copy div "Atrodi un izraksti no dotā teikuma morfoloģiskos izteiksmes līdzekļus! ( 5 punk…"
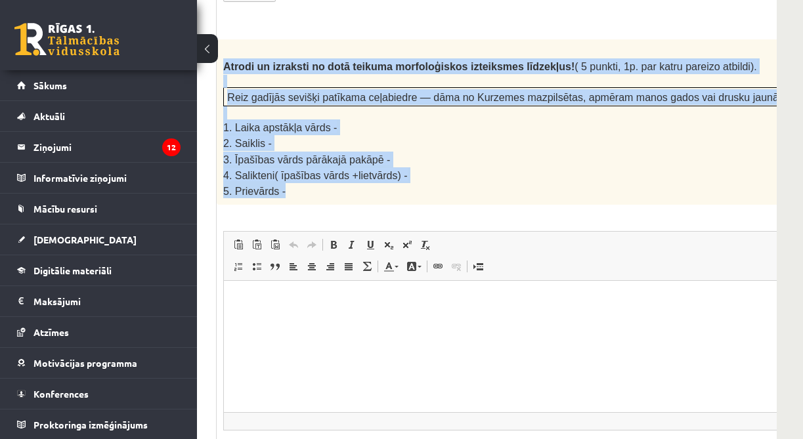
scroll to position [1856, 197]
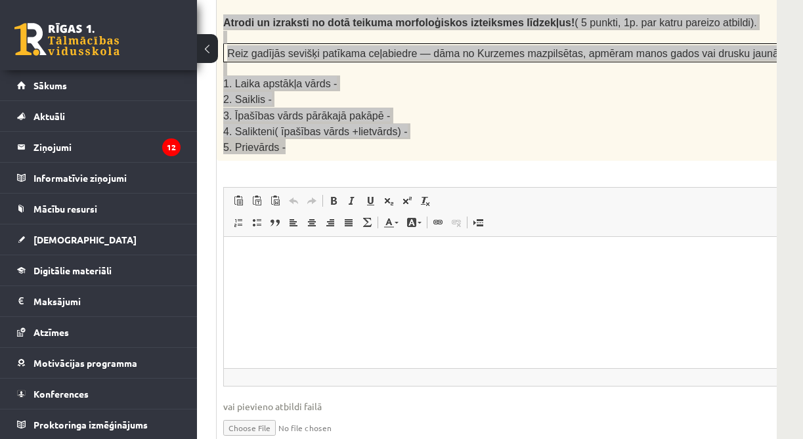
click at [441, 277] on html at bounding box center [569, 256] width 690 height 40
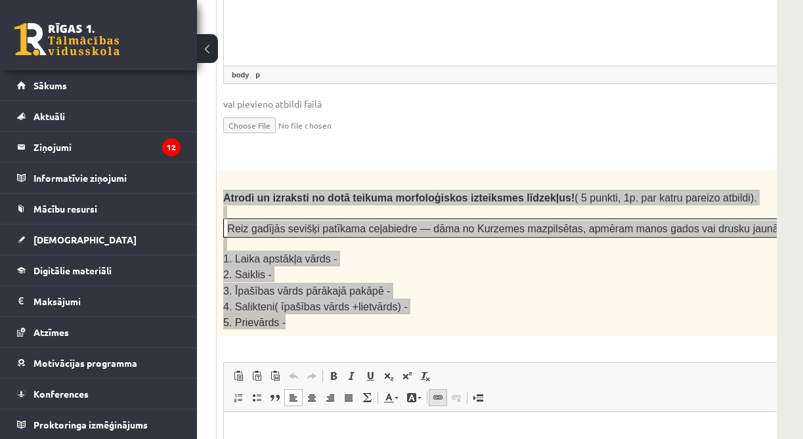
scroll to position [1637, 197]
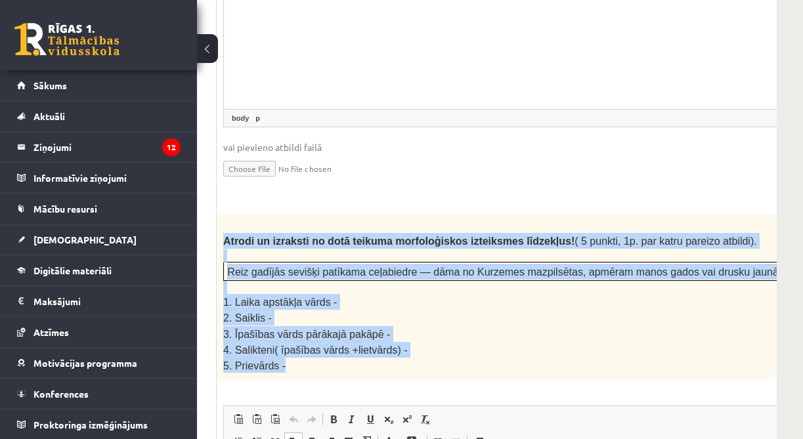
click at [438, 310] on p "2. Saiklis -" at bounding box center [535, 318] width 625 height 16
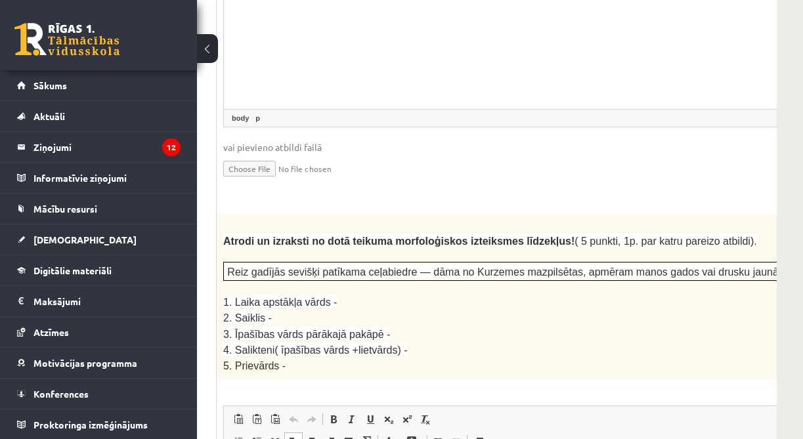
scroll to position [1769, 197]
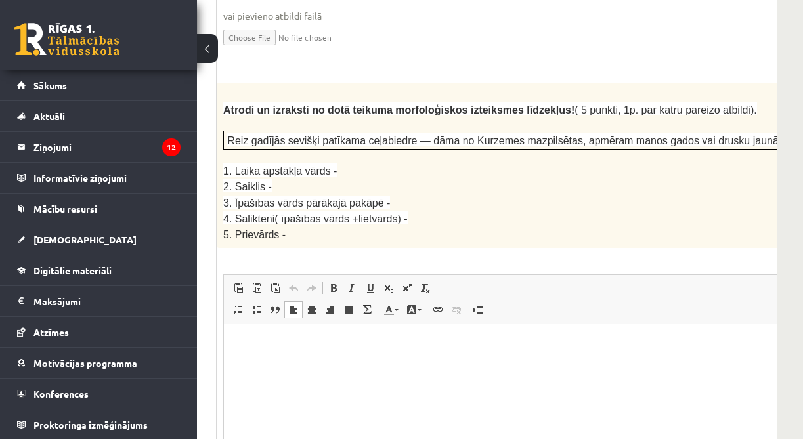
click at [354, 364] on html at bounding box center [569, 344] width 690 height 40
drag, startPoint x: 259, startPoint y: 343, endPoint x: 278, endPoint y: 443, distance: 101.6
click at [278, 443] on html "**********" at bounding box center [569, 388] width 690 height 128
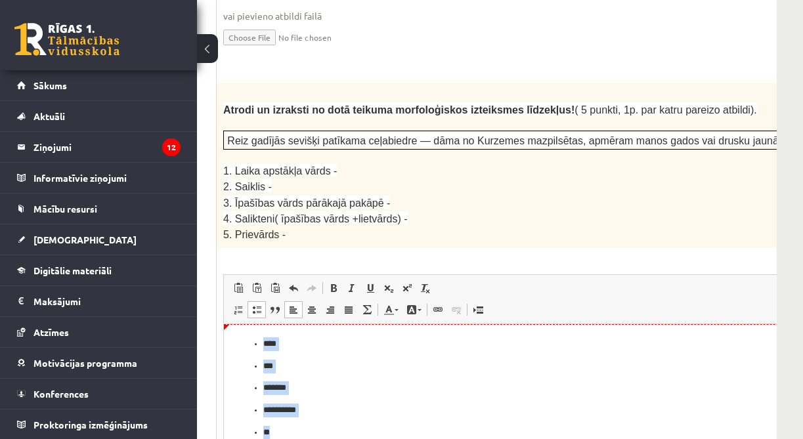
click at [236, 301] on span "Insert/Remove Numbered List Insert/Remove Bulleted List Block Quote Align Left …" at bounding box center [304, 312] width 150 height 22
click at [237, 305] on span at bounding box center [238, 310] width 11 height 11
click at [365, 400] on ol "**********" at bounding box center [568, 388] width 663 height 102
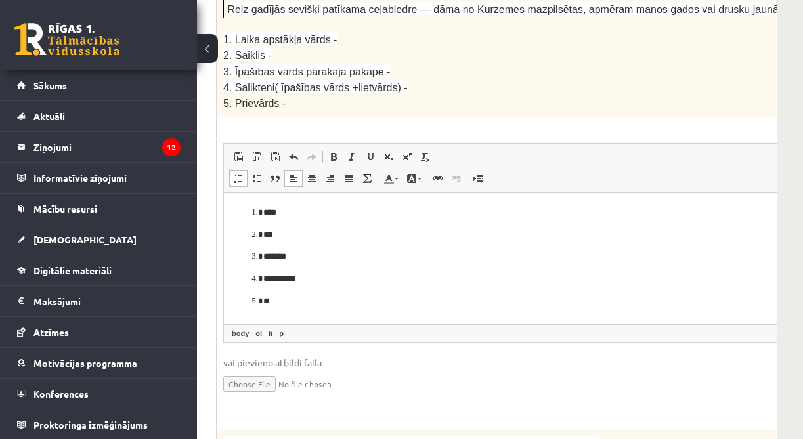
scroll to position [2075, 197]
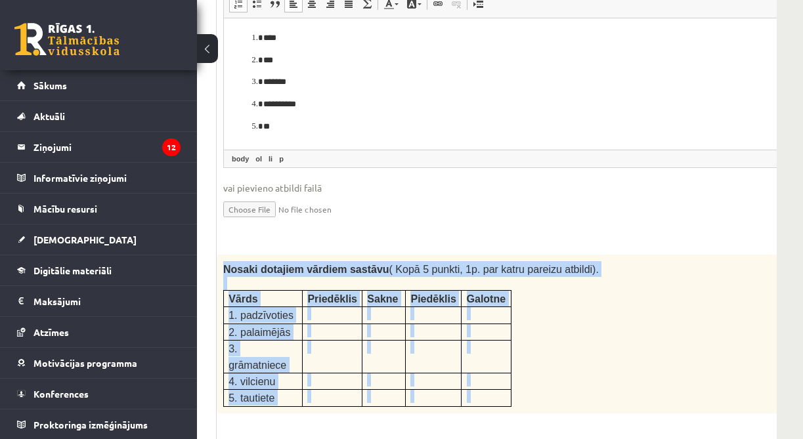
drag, startPoint x: 222, startPoint y: 193, endPoint x: 500, endPoint y: 324, distance: 307.9
copy div "Nosaki dotajiem vārdiem sastāvu ( Kopā 5 punkti, 1p. par katru pareizu atbildi)…"
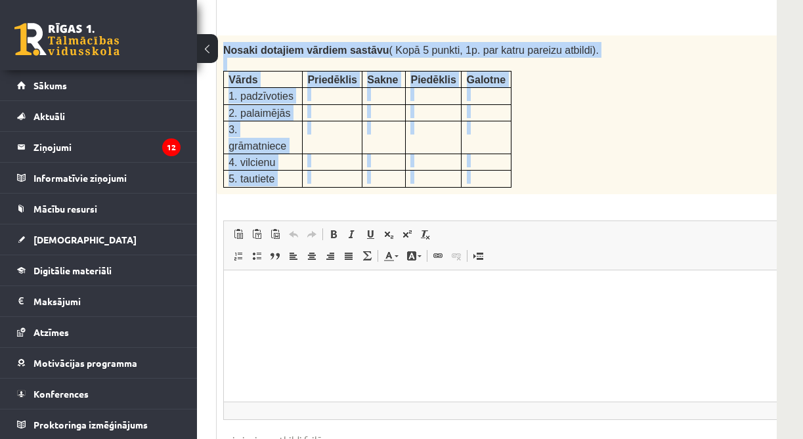
scroll to position [2338, 197]
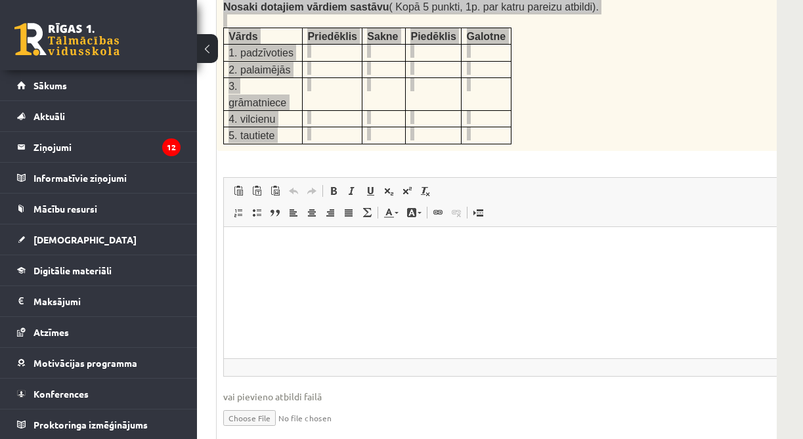
drag, startPoint x: 404, startPoint y: 278, endPoint x: 385, endPoint y: 246, distance: 37.4
click at [404, 267] on html at bounding box center [569, 247] width 690 height 40
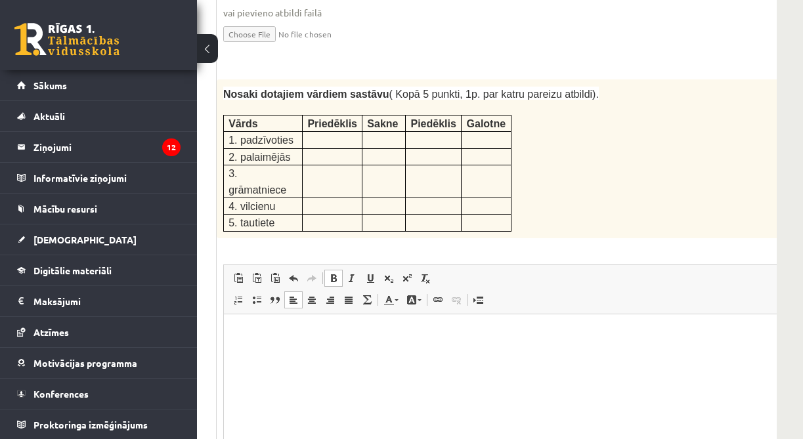
scroll to position [0, 0]
click at [286, 342] on html at bounding box center [569, 333] width 690 height 38
paste body "Editor, wiswyg-editor-user-answer-47433946709320"
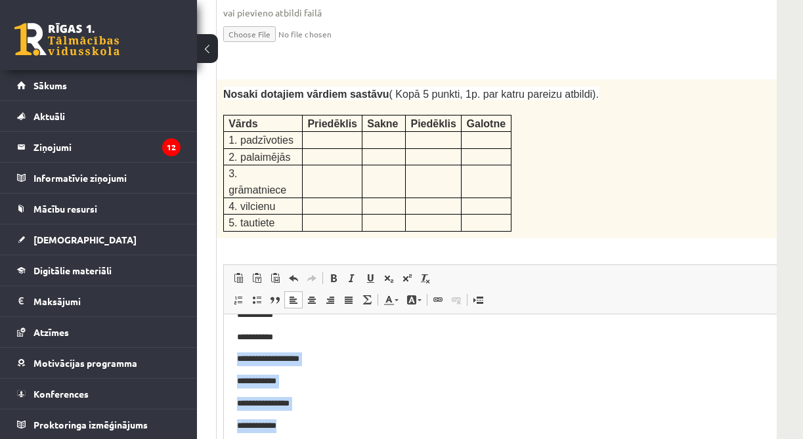
drag, startPoint x: 236, startPoint y: 359, endPoint x: 301, endPoint y: 433, distance: 98.6
click at [301, 433] on html "**********" at bounding box center [569, 160] width 690 height 571
click at [250, 292] on link "Insert/Remove Bulleted List" at bounding box center [257, 300] width 18 height 17
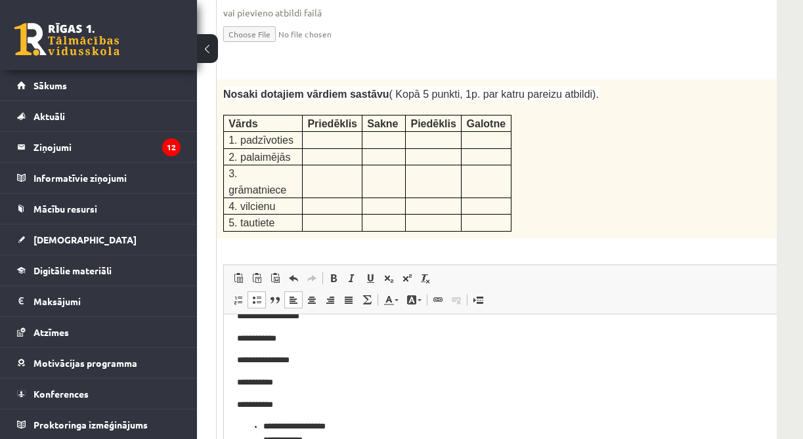
scroll to position [328, 0]
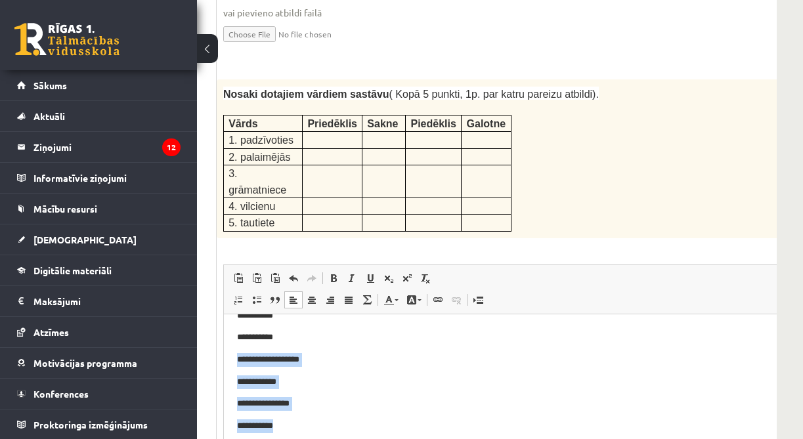
drag, startPoint x: 235, startPoint y: 360, endPoint x: 285, endPoint y: 429, distance: 85.1
click at [285, 429] on html "**********" at bounding box center [569, 258] width 690 height 545
click at [260, 295] on span at bounding box center [257, 300] width 11 height 11
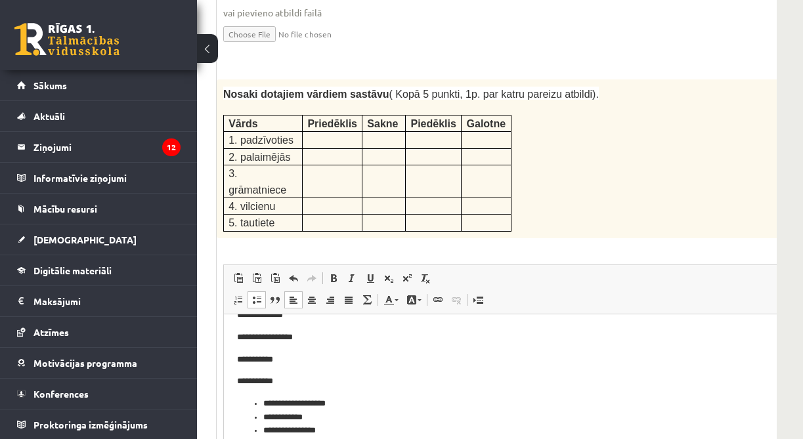
scroll to position [240, 0]
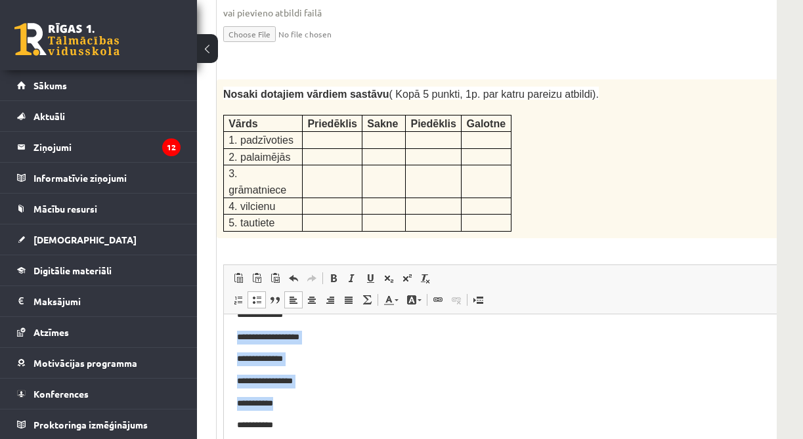
drag, startPoint x: 282, startPoint y: 409, endPoint x: 232, endPoint y: 334, distance: 90.9
click at [232, 334] on html "**********" at bounding box center [569, 334] width 690 height 520
click at [255, 295] on span at bounding box center [257, 300] width 11 height 11
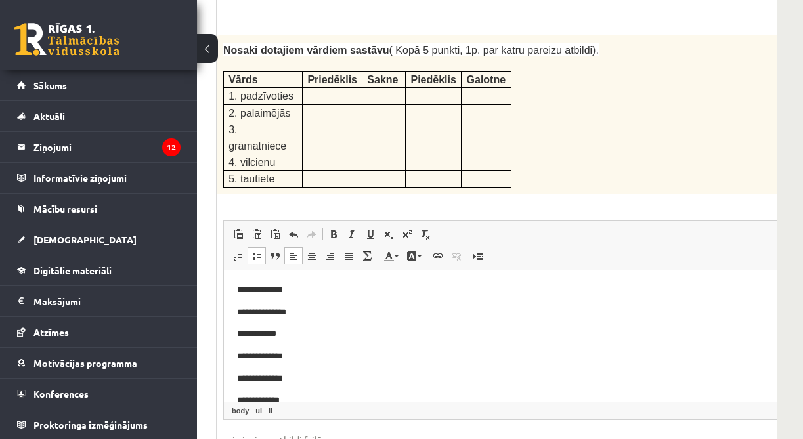
scroll to position [211, 0]
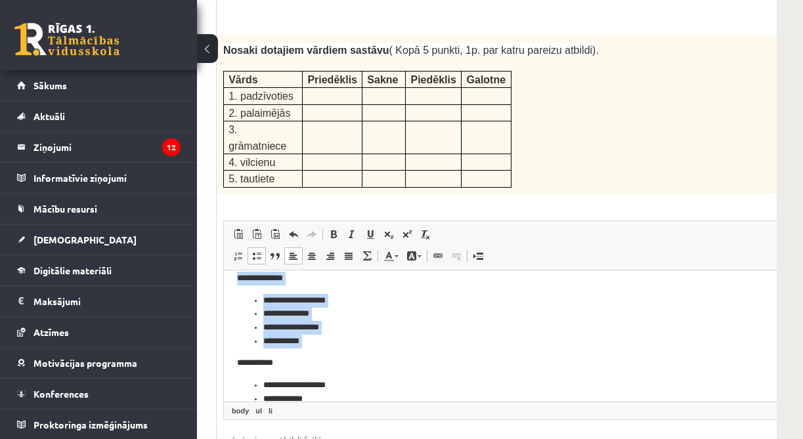
drag, startPoint x: 289, startPoint y: 339, endPoint x: 239, endPoint y: 350, distance: 51.2
click at [239, 350] on body "**********" at bounding box center [568, 284] width 663 height 468
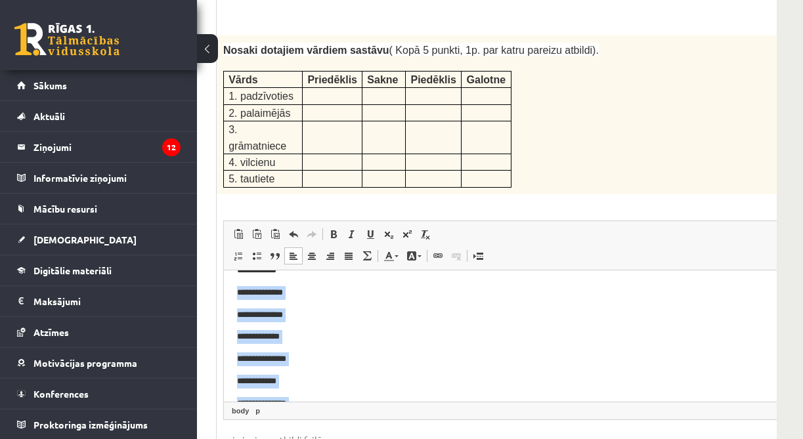
scroll to position [53, 0]
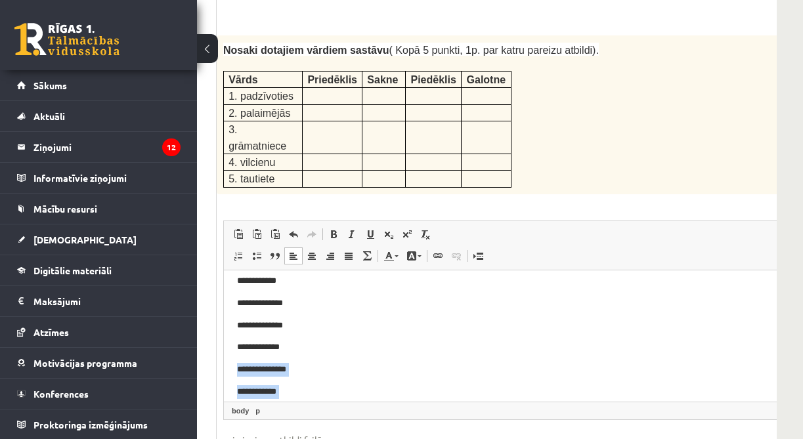
drag, startPoint x: 294, startPoint y: 347, endPoint x: 233, endPoint y: 368, distance: 63.8
click at [258, 248] on link "Insert/Remove Bulleted List" at bounding box center [257, 256] width 18 height 17
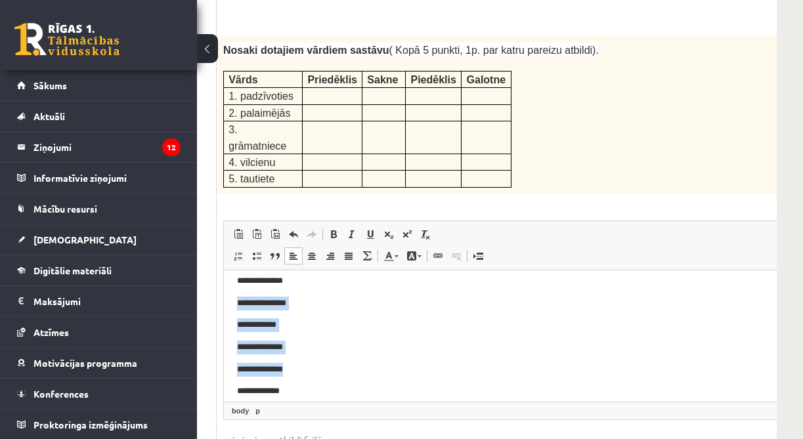
drag, startPoint x: 235, startPoint y: 302, endPoint x: 294, endPoint y: 369, distance: 88.9
click at [252, 248] on link "Insert/Remove Bulleted List" at bounding box center [257, 256] width 18 height 17
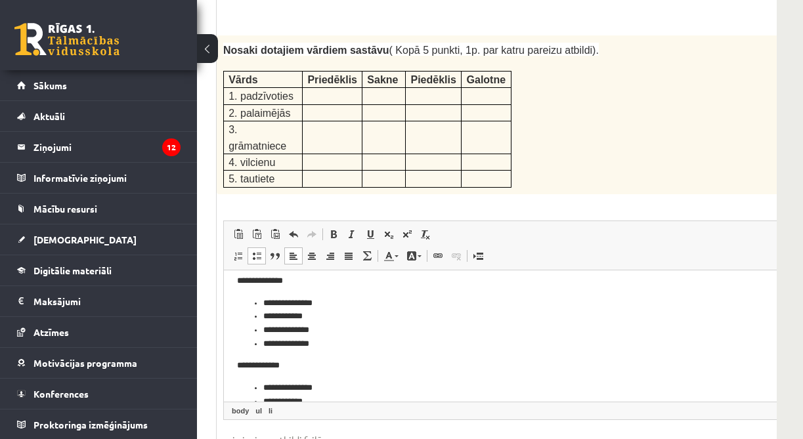
scroll to position [0, 0]
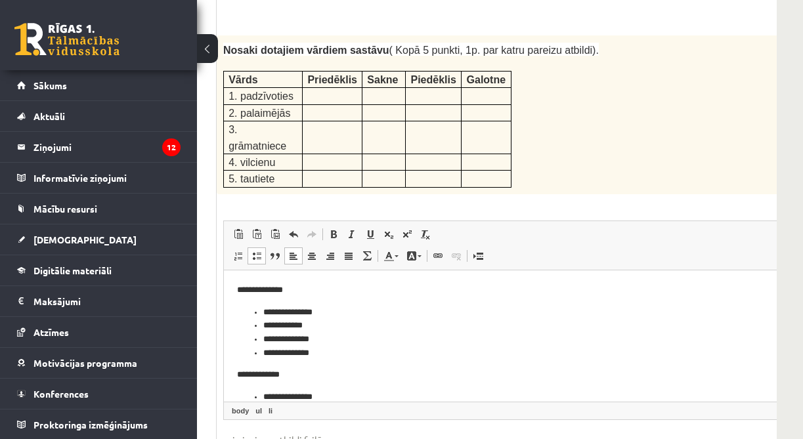
click at [303, 292] on p "**********" at bounding box center [546, 290] width 619 height 14
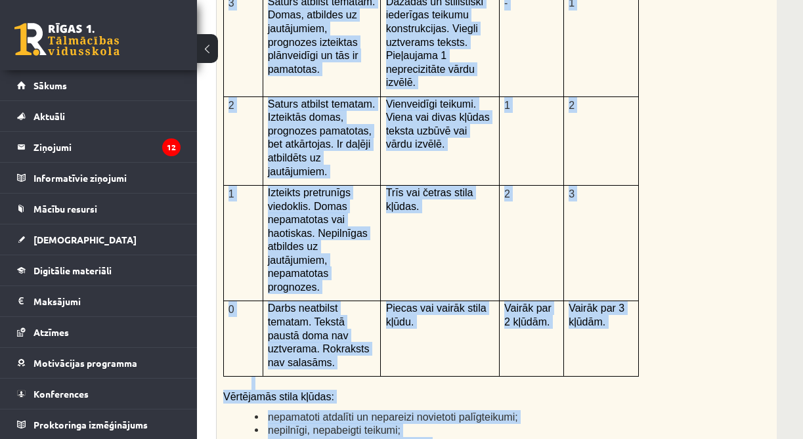
scroll to position [3126, 197]
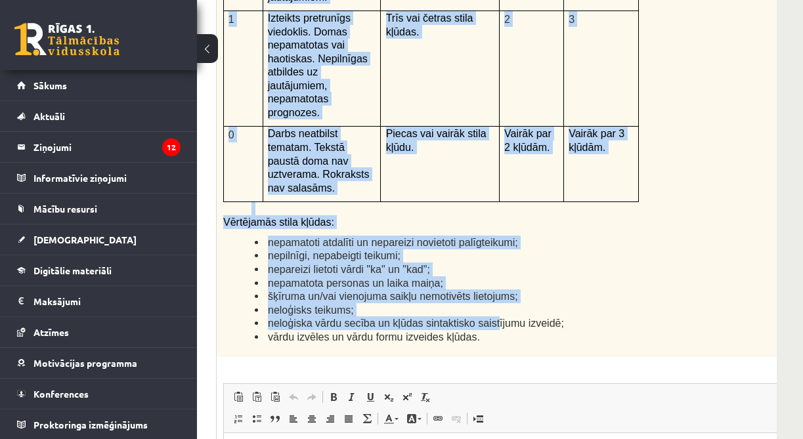
drag, startPoint x: 221, startPoint y: 129, endPoint x: 455, endPoint y: 169, distance: 236.6
click at [473, 162] on div "Kā doto citātu var attiecināt uz Tavu dzīvi? Uzraksti savu atbildi, nosaucot un…" at bounding box center [569, 17] width 704 height 682
drag, startPoint x: 435, startPoint y: 160, endPoint x: 442, endPoint y: 161, distance: 7.3
click at [435, 318] on span "neloģiska vārdu secība un kļūdas sintaktisko saistījumu izveidē;" at bounding box center [416, 323] width 296 height 11
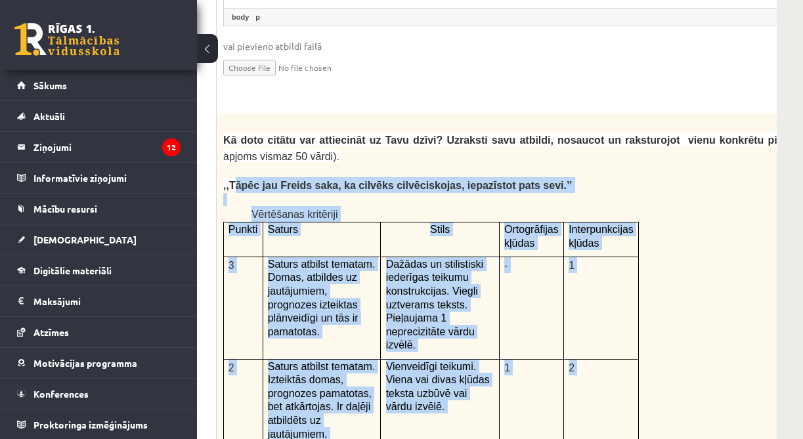
scroll to position [2600, 197]
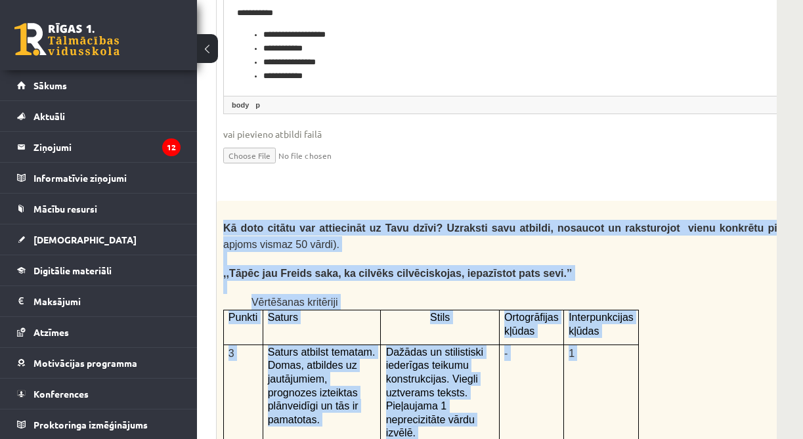
drag, startPoint x: 469, startPoint y: 173, endPoint x: 225, endPoint y: 127, distance: 248.7
copy div "Kā doto citātu var attiecināt uz Tavu dzīvi? Uzraksti savu atbildi, nosaucot un…"
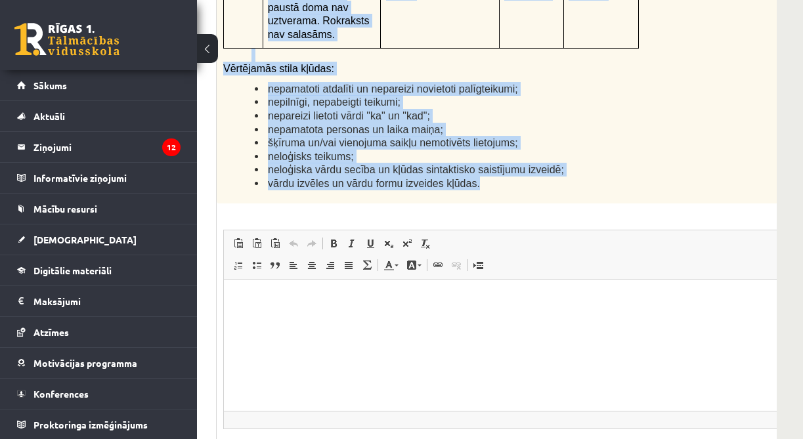
scroll to position [3104, 197]
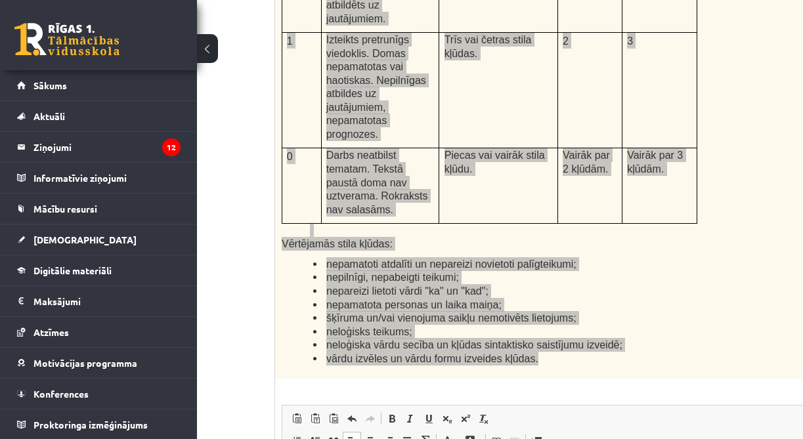
scroll to position [3104, 47]
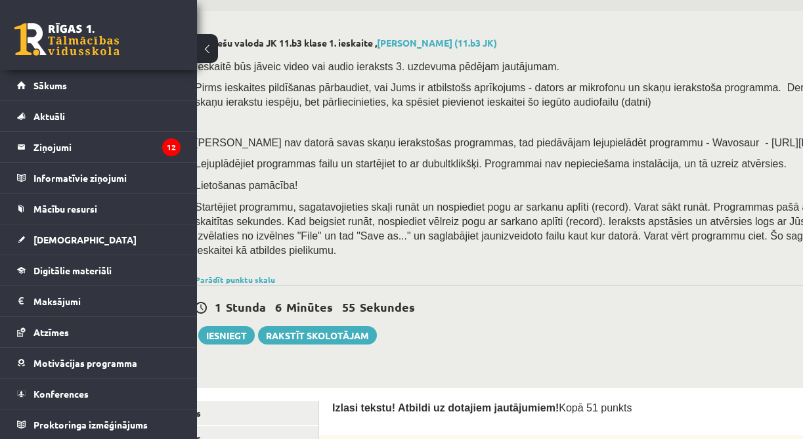
scroll to position [39, 0]
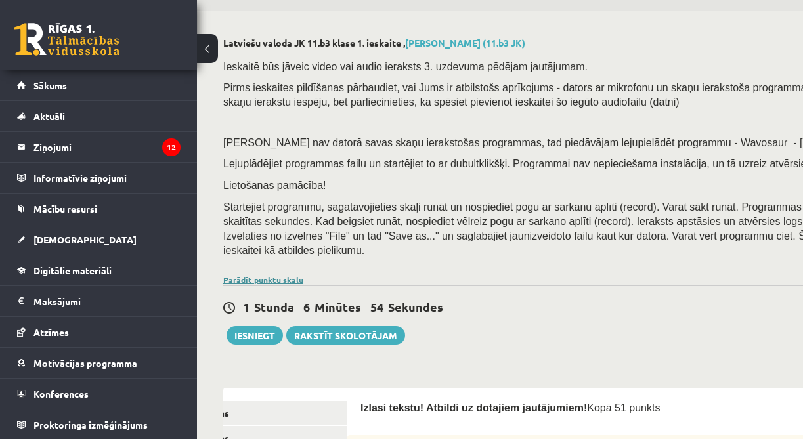
click at [270, 275] on link "Parādīt punktu skalu" at bounding box center [263, 280] width 80 height 11
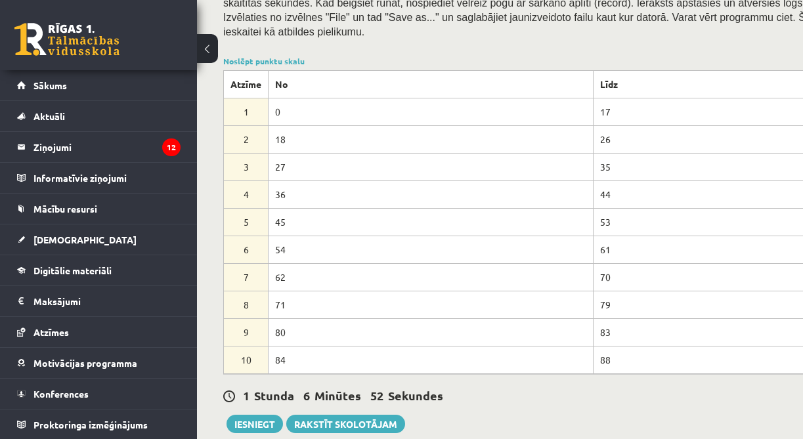
scroll to position [214, 0]
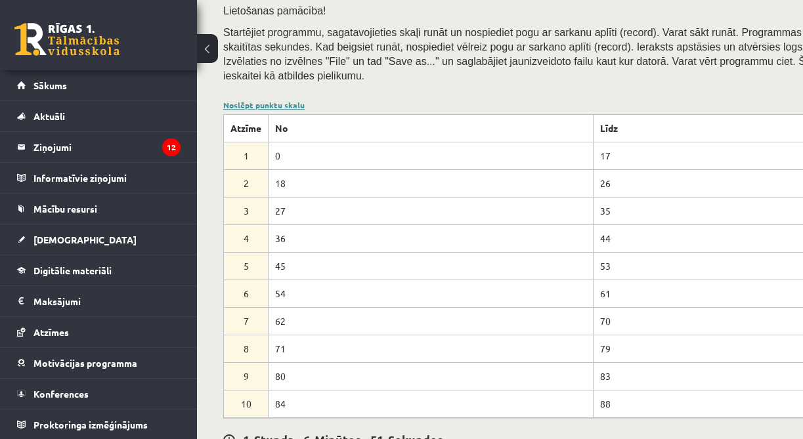
click at [259, 100] on link "Noslēpt punktu skalu" at bounding box center [263, 105] width 81 height 11
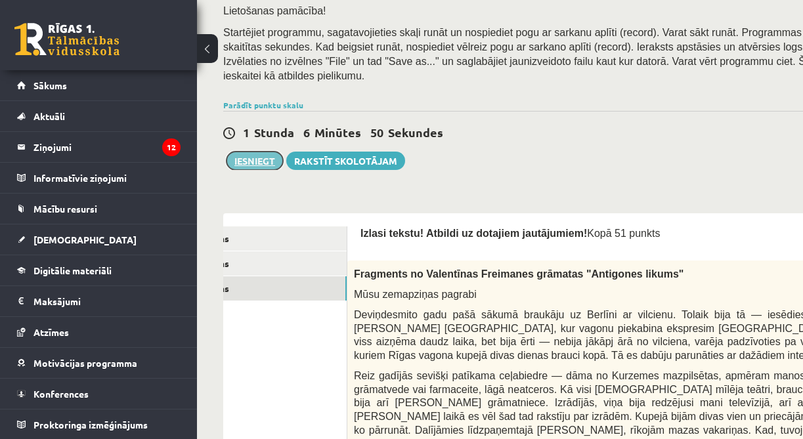
click at [264, 152] on button "Iesniegt" at bounding box center [255, 161] width 56 height 18
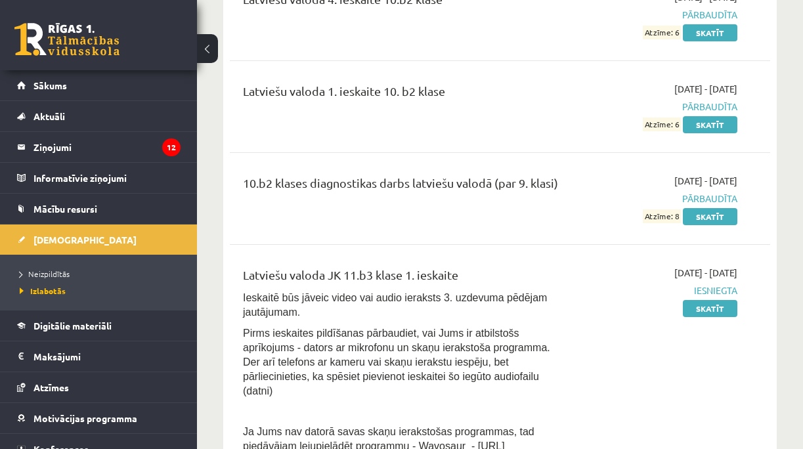
scroll to position [6201, 0]
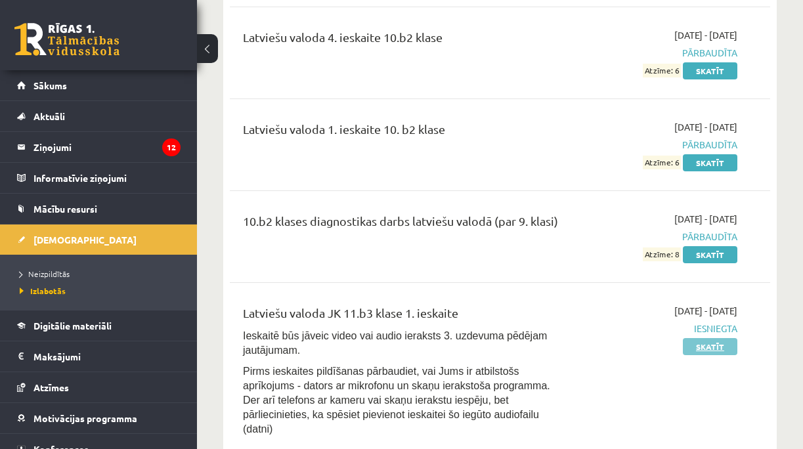
click at [728, 338] on link "Skatīt" at bounding box center [710, 346] width 55 height 17
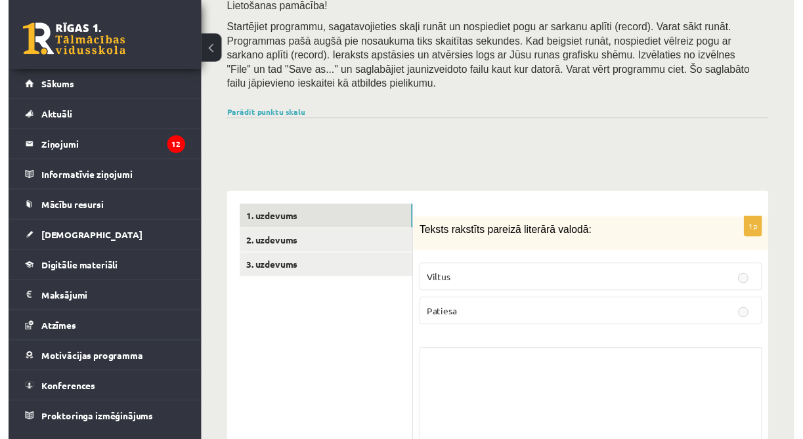
scroll to position [307, 0]
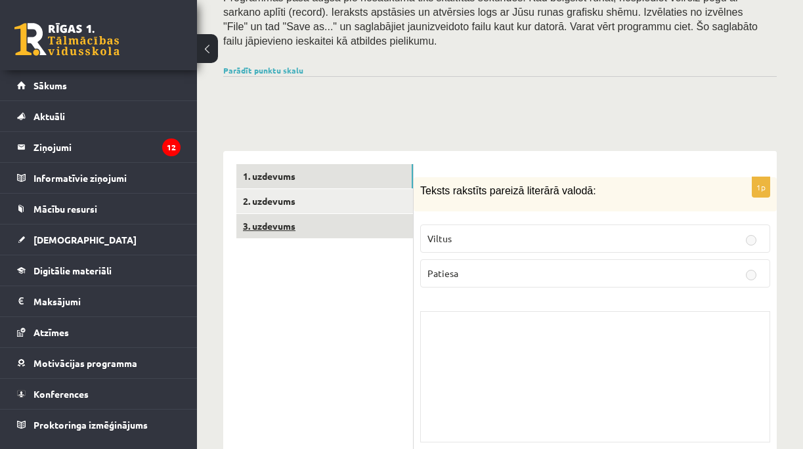
click at [371, 214] on link "3. uzdevums" at bounding box center [324, 226] width 177 height 24
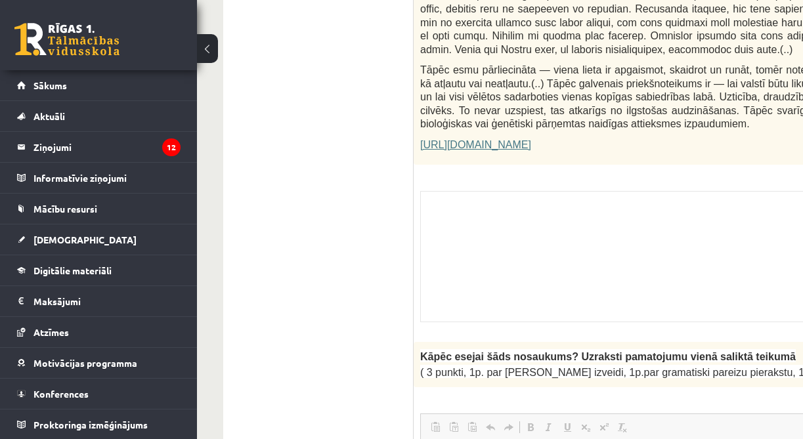
scroll to position [876, 0]
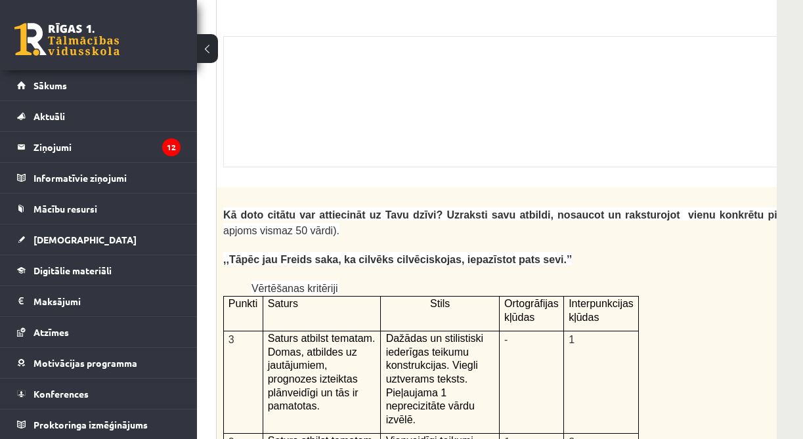
scroll to position [3547, 197]
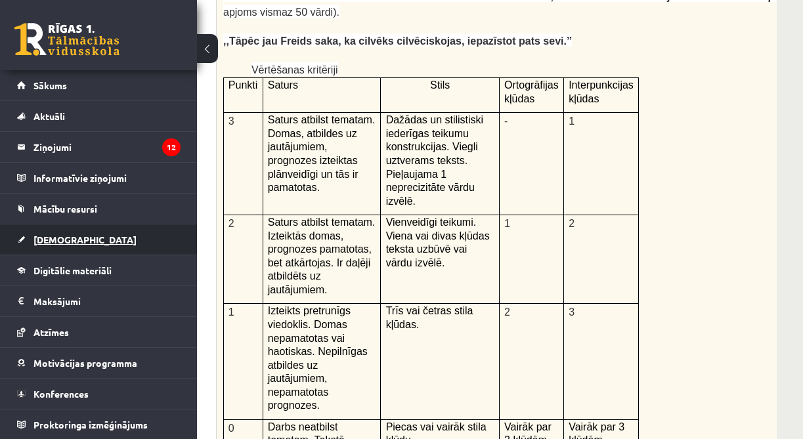
click at [64, 236] on span "[DEMOGRAPHIC_DATA]" at bounding box center [84, 240] width 103 height 12
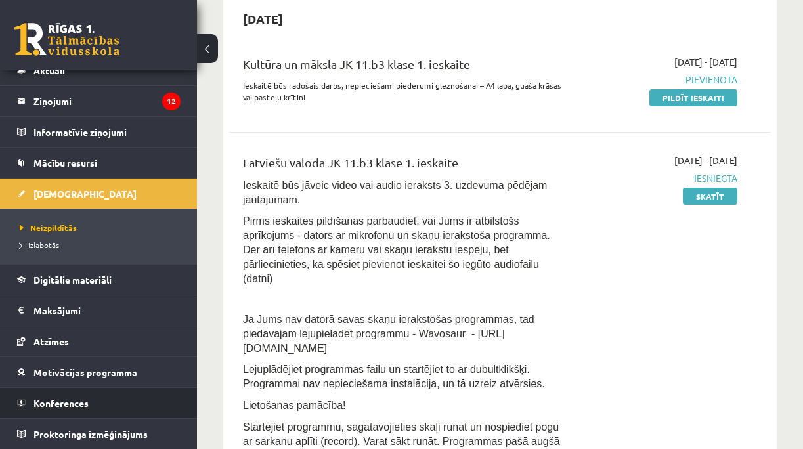
scroll to position [46, 0]
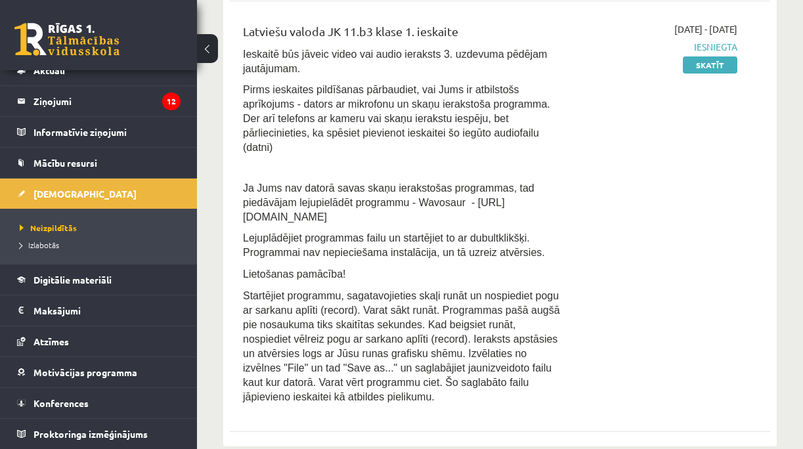
click at [54, 44] on link at bounding box center [66, 39] width 105 height 33
